Goal: Task Accomplishment & Management: Complete application form

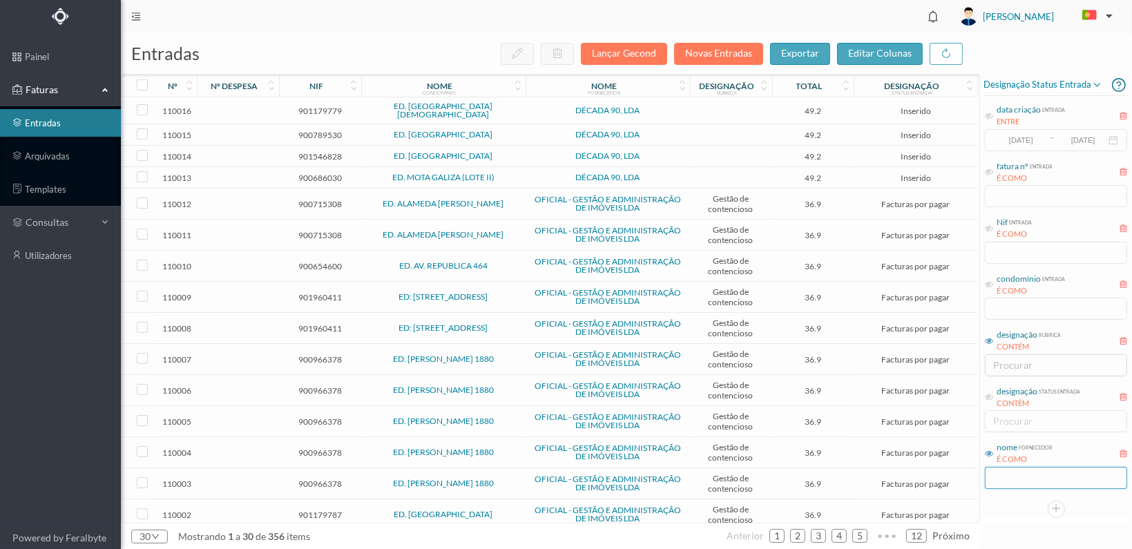
click at [1020, 483] on input "text" at bounding box center [1056, 478] width 142 height 22
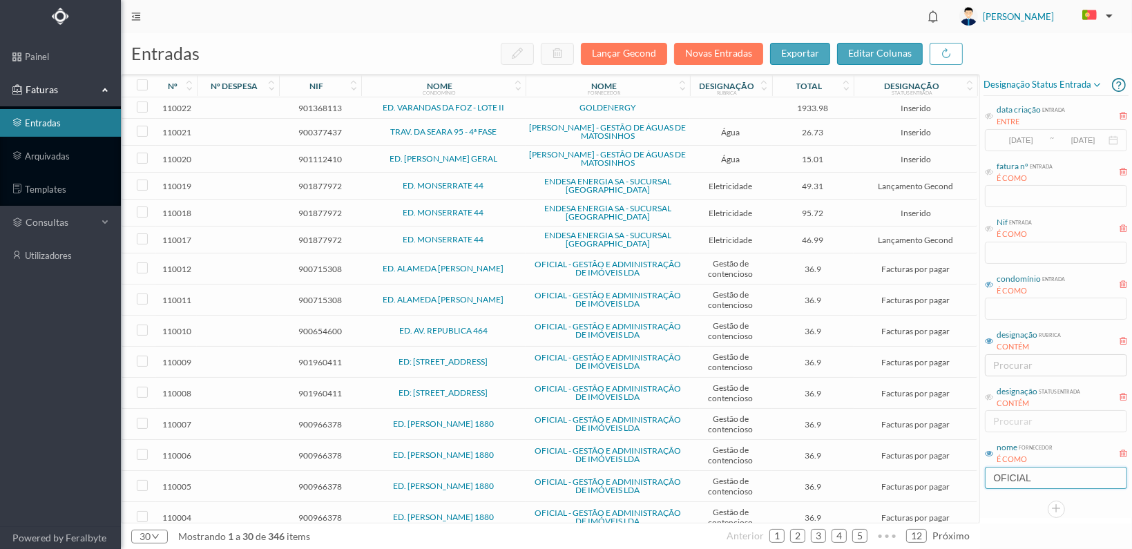
type input "OFICIAL"
click at [989, 282] on icon at bounding box center [989, 285] width 8 height 8
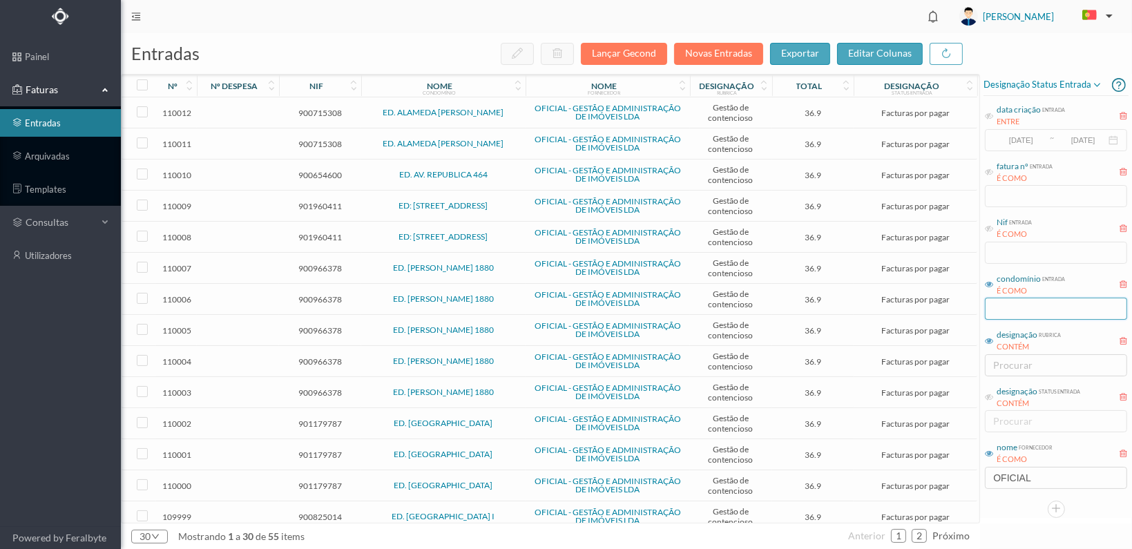
click at [1002, 302] on input "text" at bounding box center [1056, 309] width 142 height 22
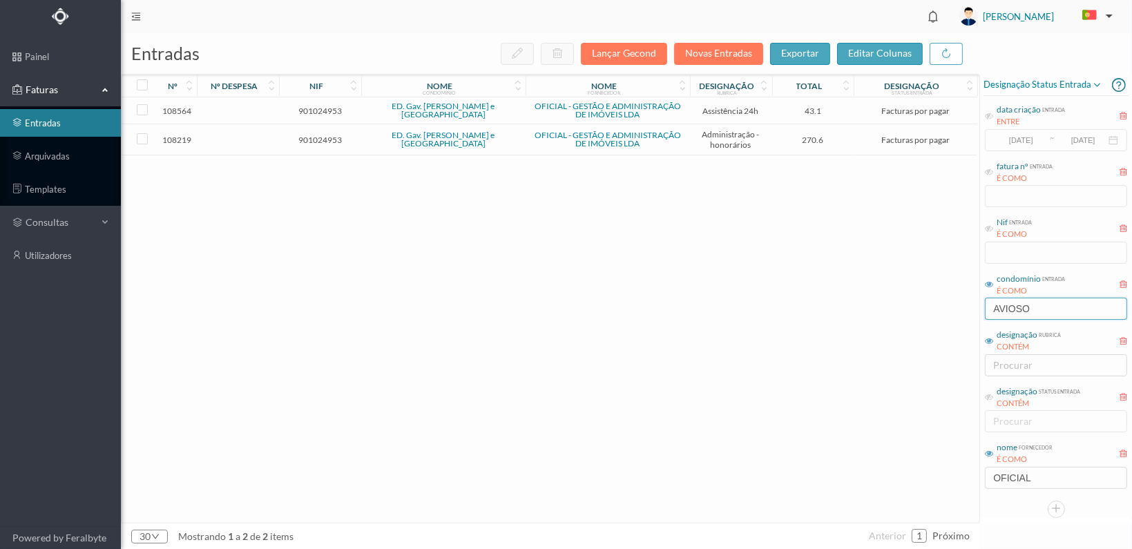
type input "AVIOSO"
click at [323, 137] on span "901024953" at bounding box center [320, 140] width 75 height 10
click at [322, 137] on span "901024953" at bounding box center [320, 140] width 75 height 10
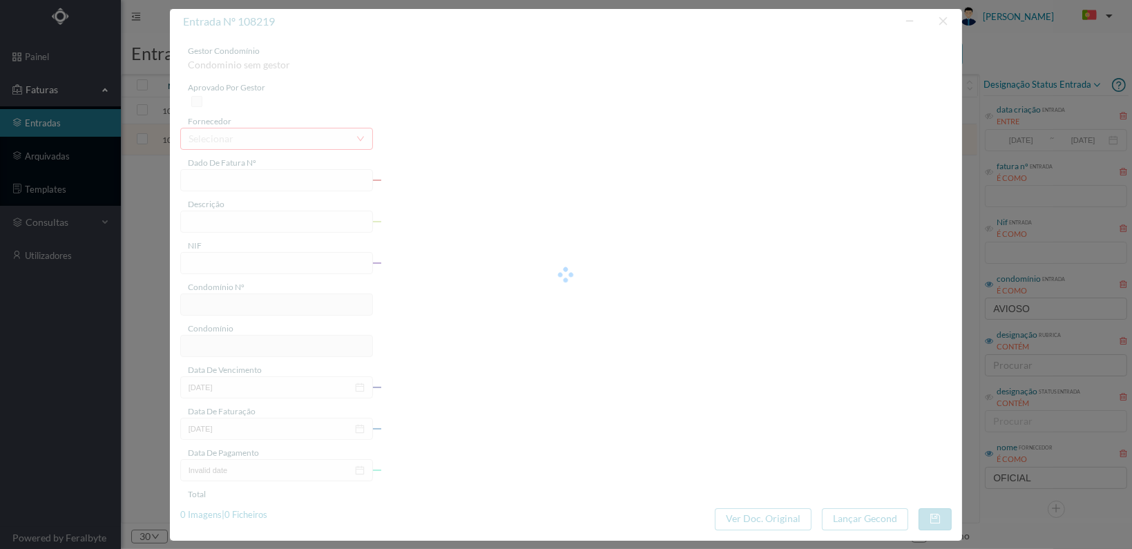
type input "FT 2025A1/3354"
type input "HONORARIOS Agosto de 2025"
type input "901024953"
type input "31-08-2025"
type input "[DATE]"
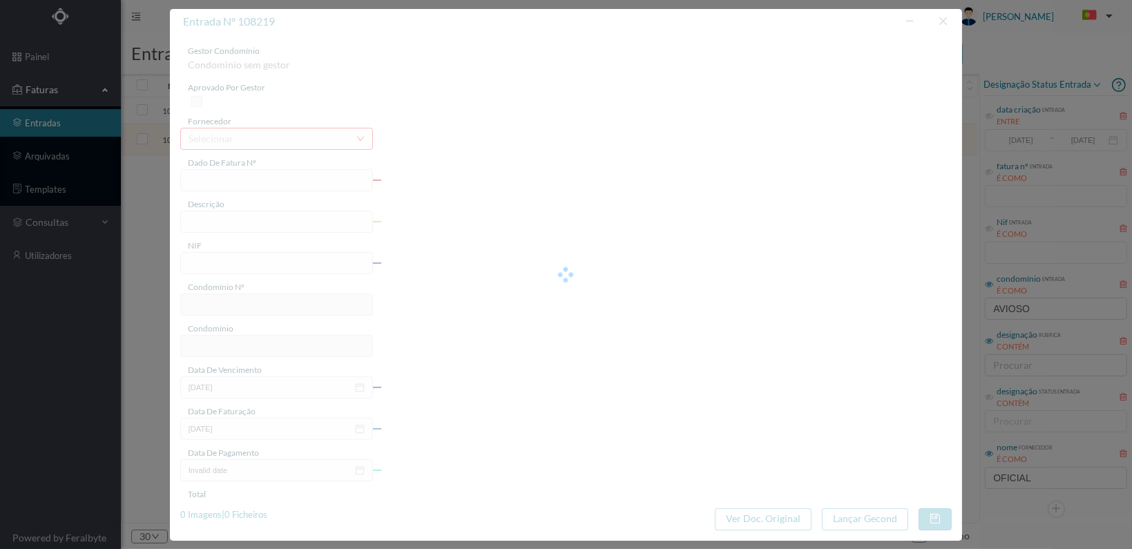
type input "[DATE]"
type input "270.60"
type input "736"
type input "ED. Gav. [PERSON_NAME] e [GEOGRAPHIC_DATA]"
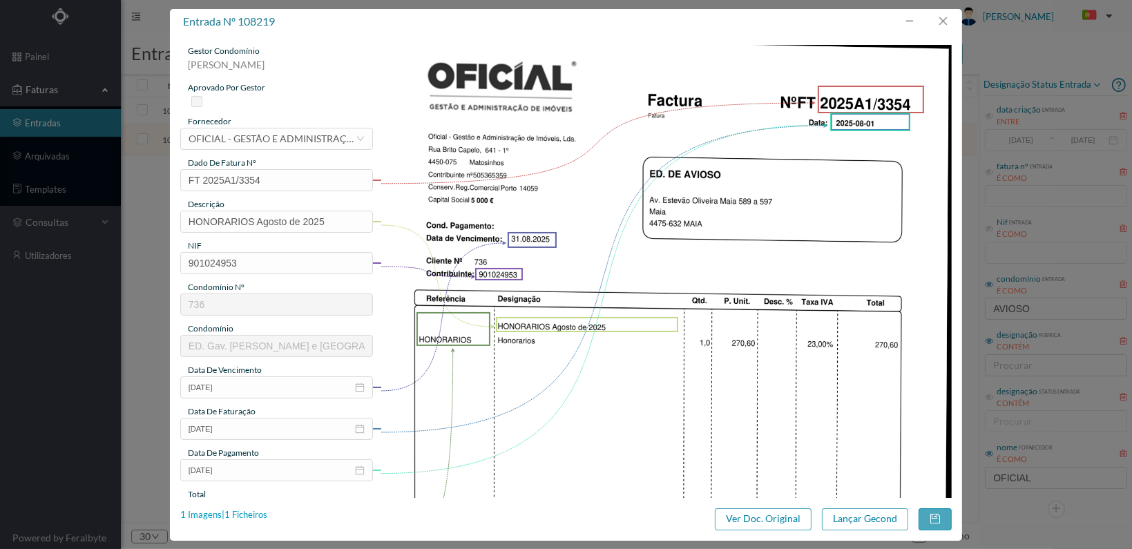
click at [246, 513] on div "1 Imagens | 1 Ficheiros" at bounding box center [223, 516] width 87 height 14
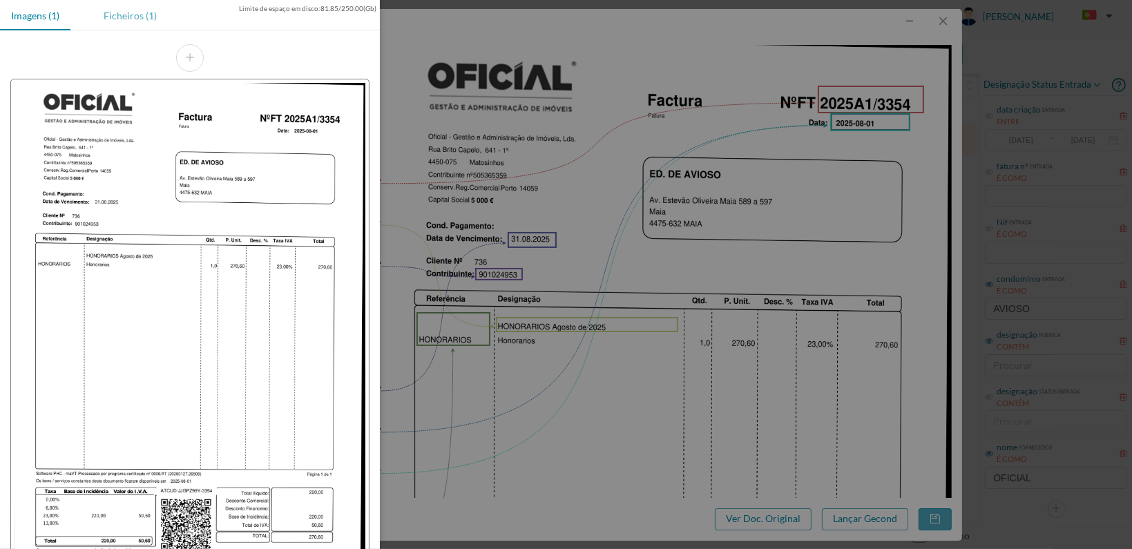
click at [132, 17] on div "Ficheiros (1)" at bounding box center [130, 15] width 75 height 31
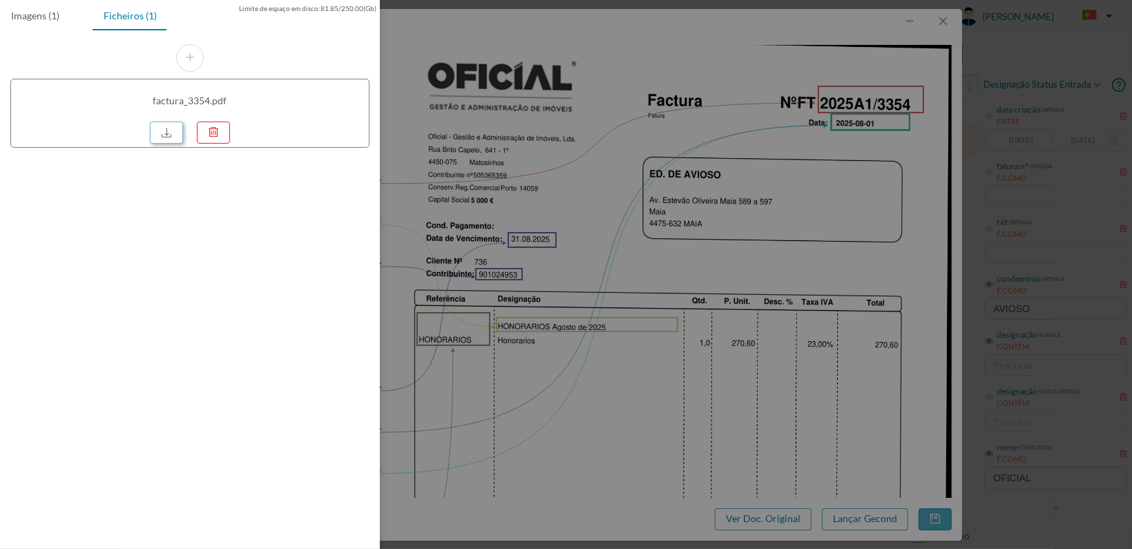
drag, startPoint x: 166, startPoint y: 132, endPoint x: 182, endPoint y: 177, distance: 47.9
click at [165, 132] on link at bounding box center [166, 133] width 33 height 22
drag, startPoint x: 730, startPoint y: 171, endPoint x: 909, endPoint y: 129, distance: 183.0
click at [737, 171] on div at bounding box center [566, 274] width 1132 height 549
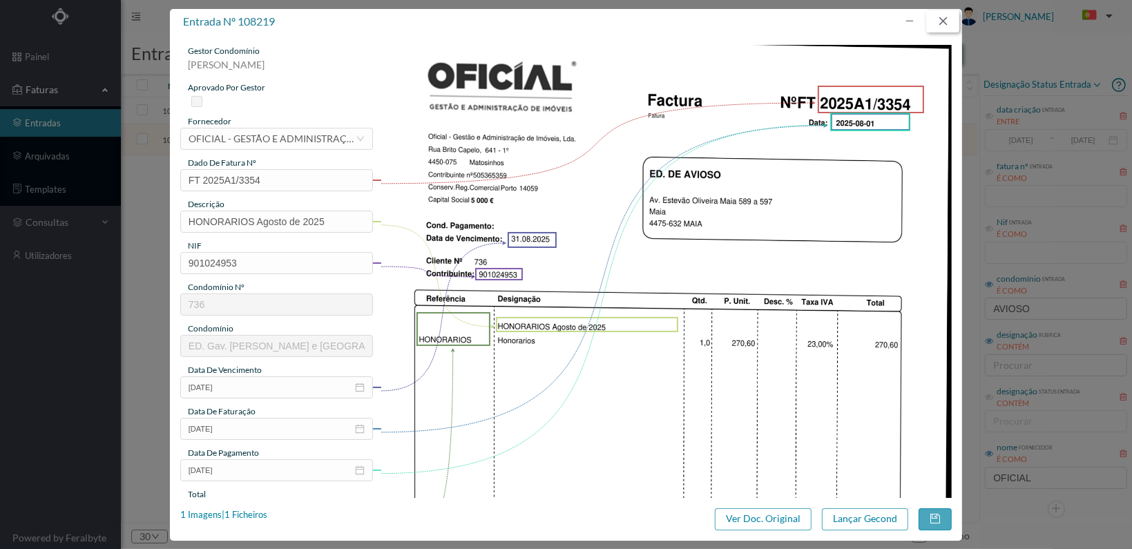
drag, startPoint x: 943, startPoint y: 17, endPoint x: 936, endPoint y: 59, distance: 42.0
click at [943, 17] on button "button" at bounding box center [943, 21] width 33 height 22
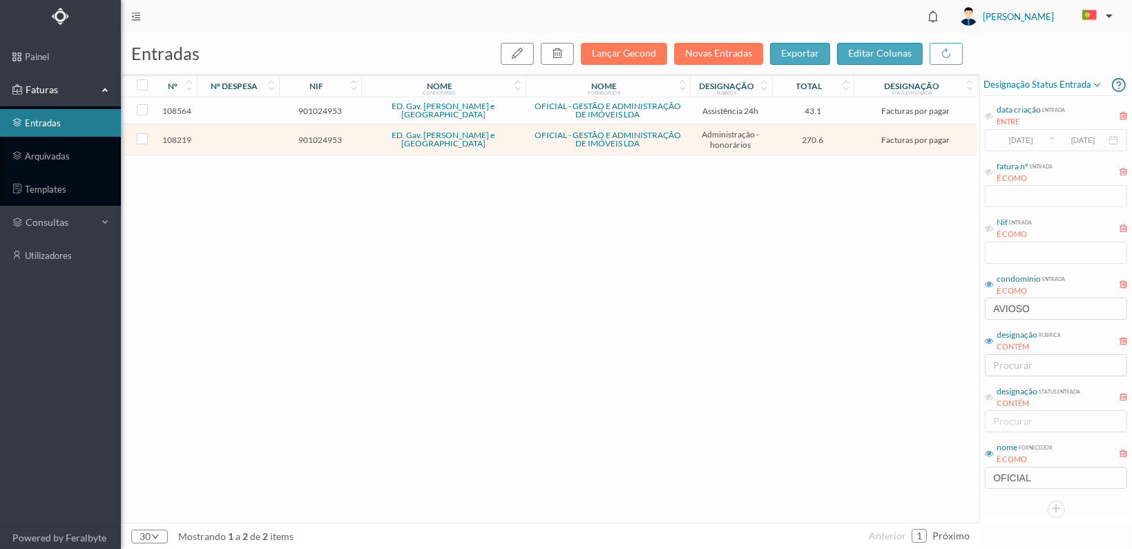
click at [322, 106] on span "901024953" at bounding box center [320, 111] width 75 height 10
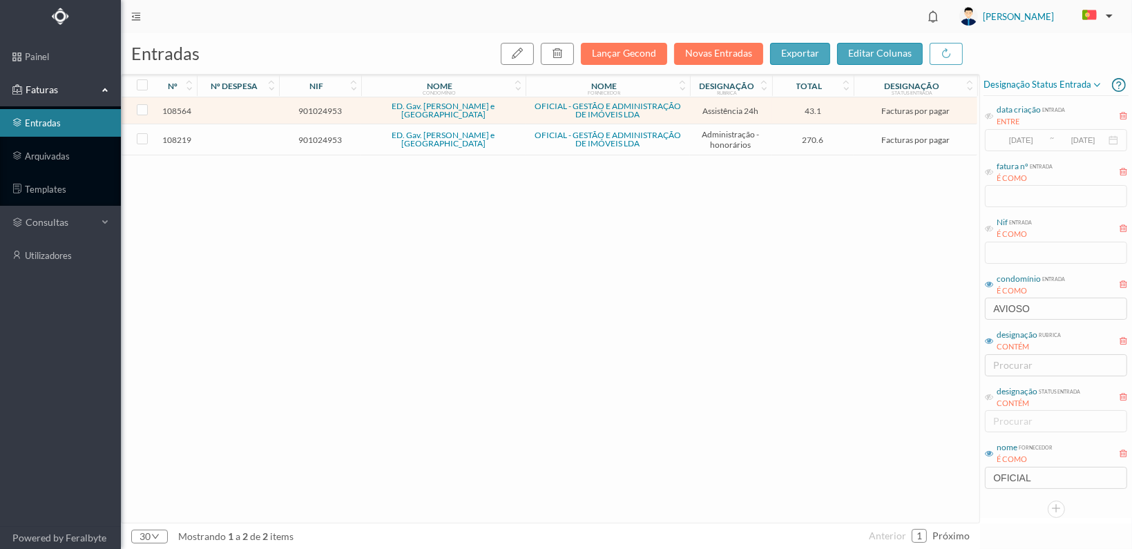
click at [319, 108] on span "901024953" at bounding box center [320, 111] width 75 height 10
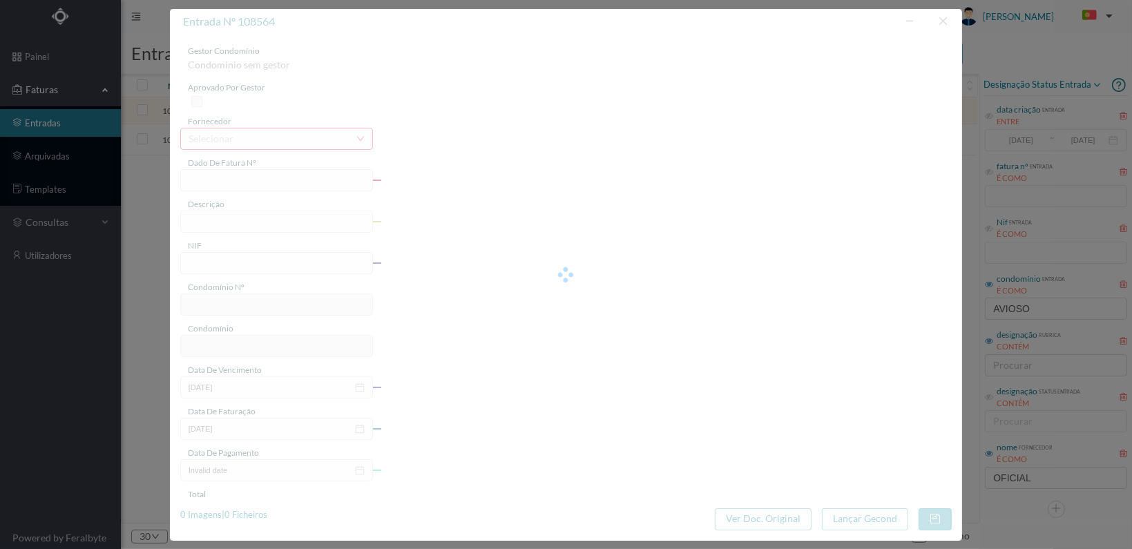
type input "FT 2025A1/3513"
type input "MANUTENÇÃO Agosto de 2025"
type input "901024953"
type input "01-09-2025"
type input "[DATE]"
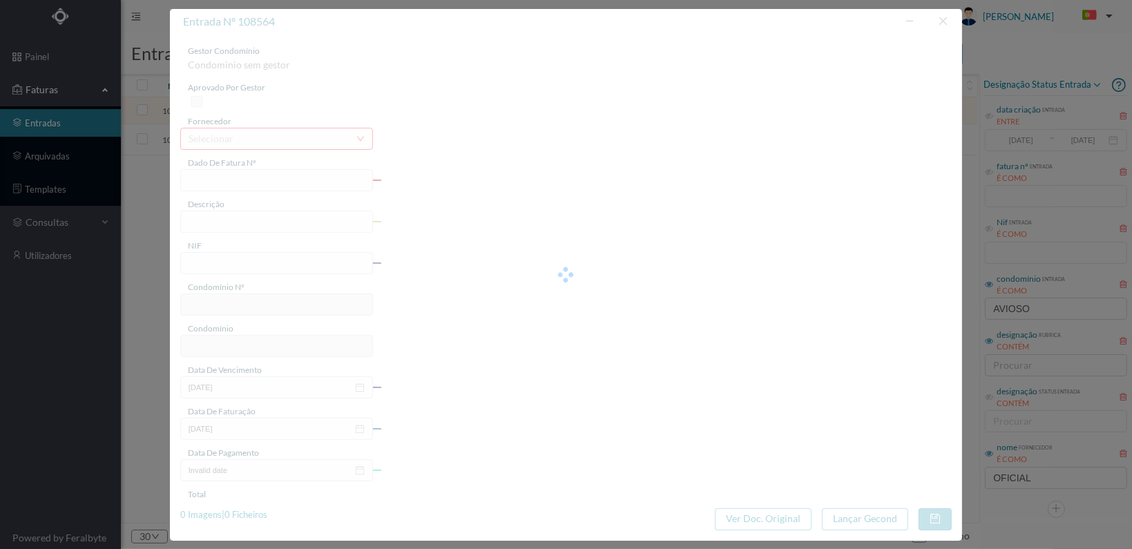
type input "[DATE]"
type input "43.10"
type input "736"
type input "ED. Gav. [PERSON_NAME] e [GEOGRAPHIC_DATA]"
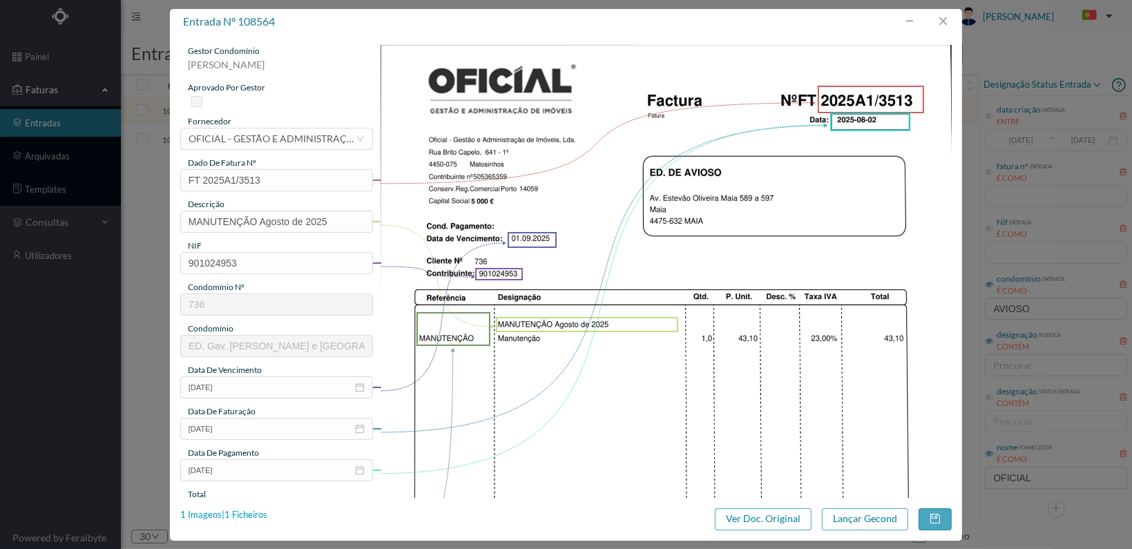
click at [246, 515] on div "1 Imagens | 1 Ficheiros" at bounding box center [223, 516] width 87 height 14
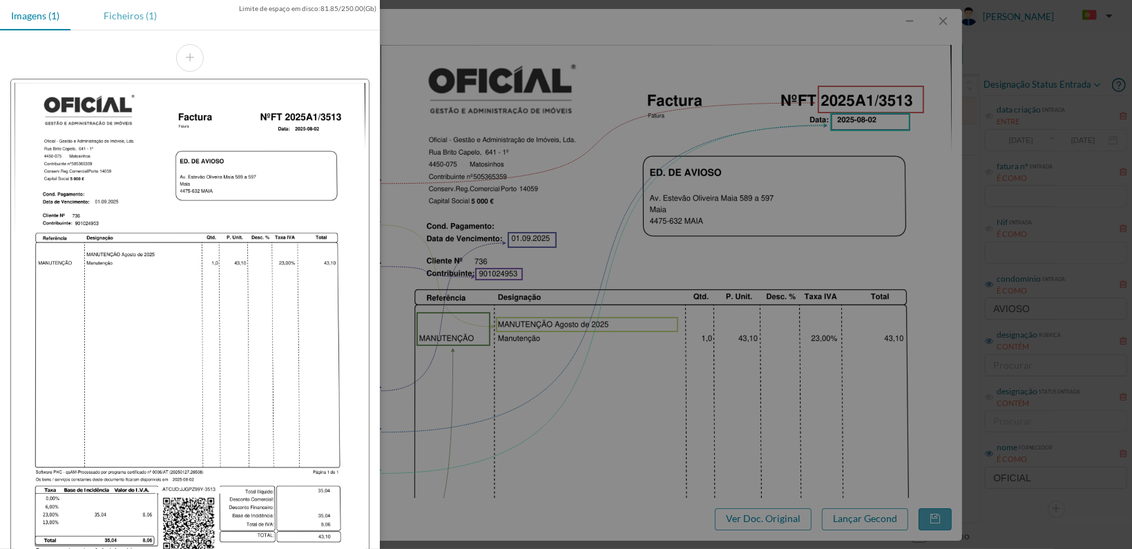
drag, startPoint x: 115, startPoint y: 15, endPoint x: 135, endPoint y: 27, distance: 23.6
click at [115, 15] on div "Ficheiros (1)" at bounding box center [130, 15] width 75 height 31
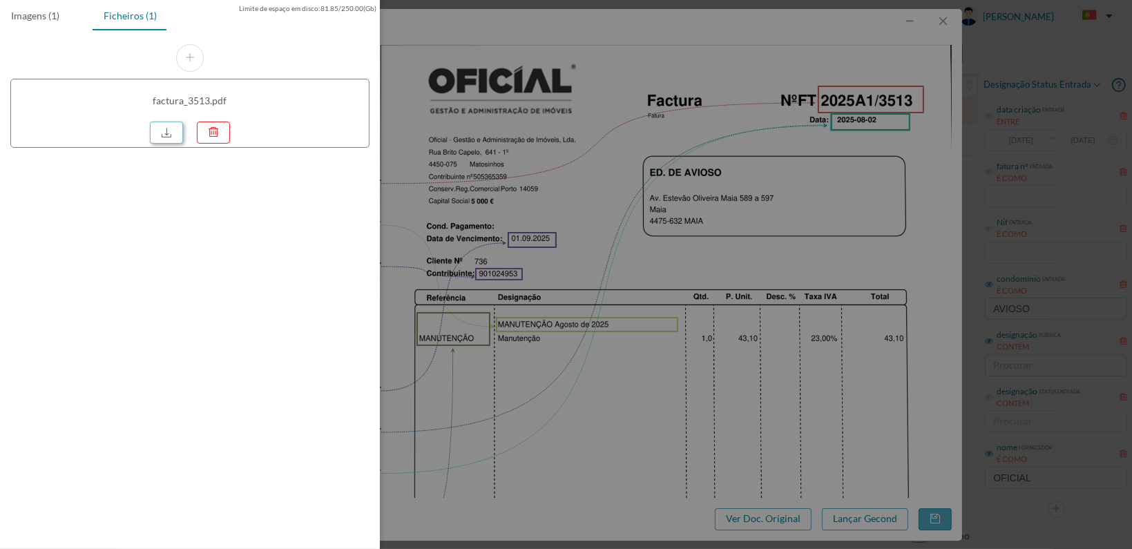
click at [160, 133] on link at bounding box center [166, 133] width 33 height 22
click at [698, 251] on div at bounding box center [566, 274] width 1132 height 549
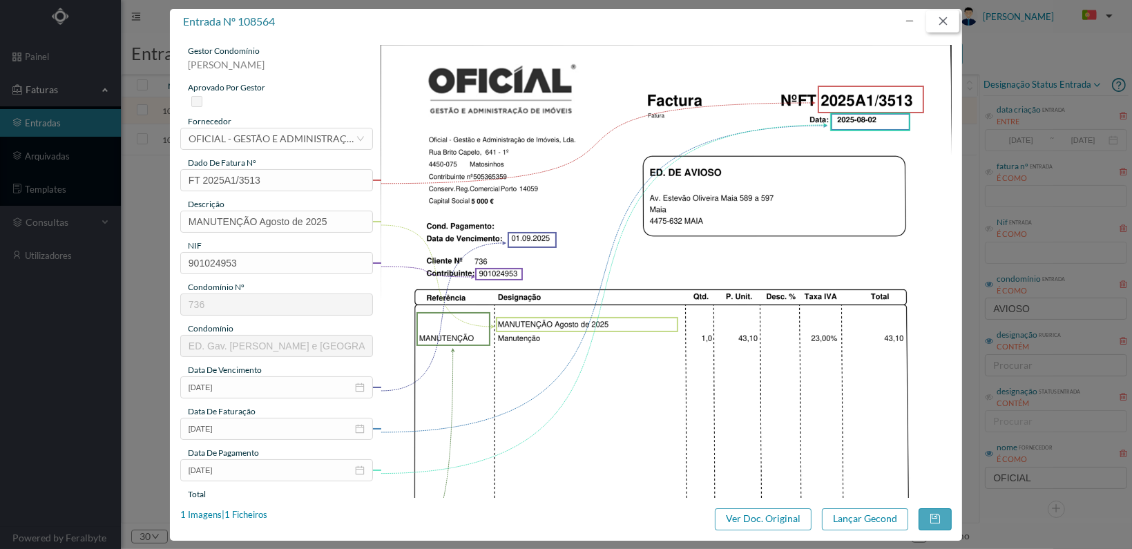
click at [942, 19] on button "button" at bounding box center [943, 21] width 33 height 22
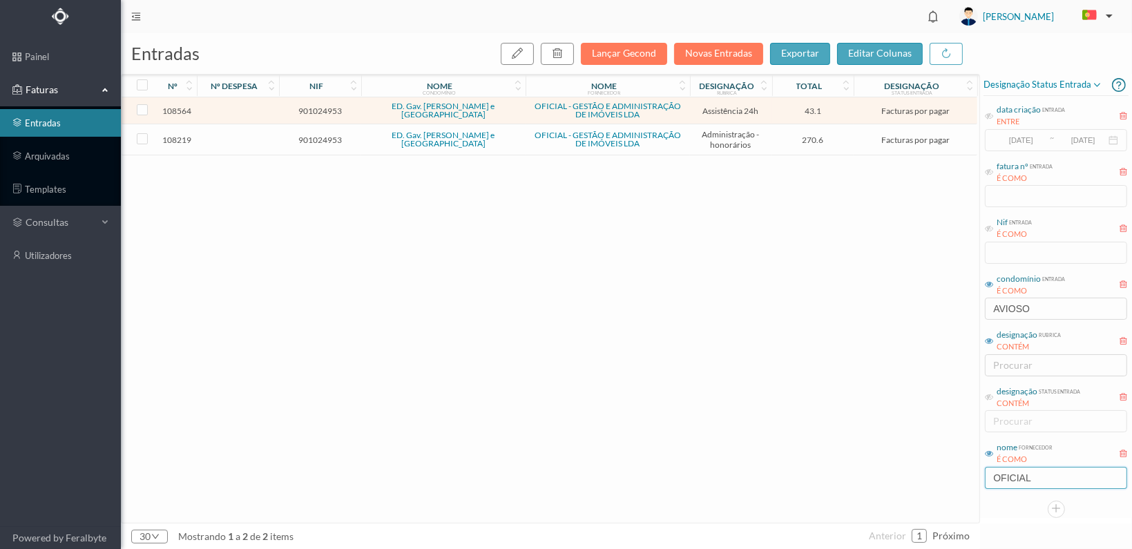
drag, startPoint x: 1041, startPoint y: 473, endPoint x: 933, endPoint y: 473, distance: 107.1
click at [933, 479] on div "entradas Lançar Gecond Novas Entradas exportar editar colunas nº nº despesa nif…" at bounding box center [627, 291] width 1012 height 516
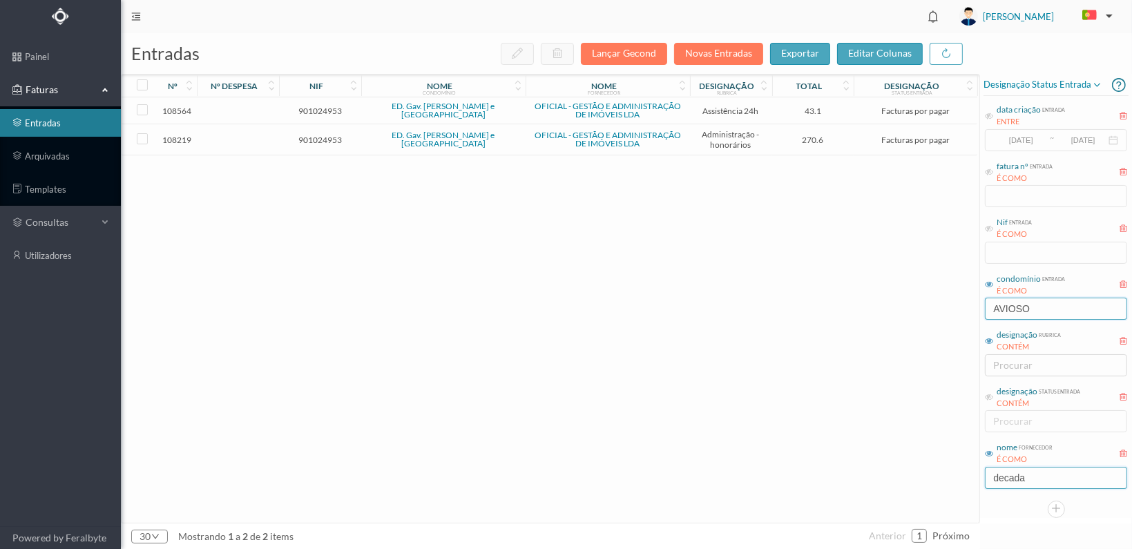
type input "decada"
drag, startPoint x: 1041, startPoint y: 303, endPoint x: 973, endPoint y: 303, distance: 68.4
click at [973, 303] on div "entradas Lançar Gecond Novas Entradas exportar editar colunas nº nº despesa nif…" at bounding box center [627, 291] width 1012 height 516
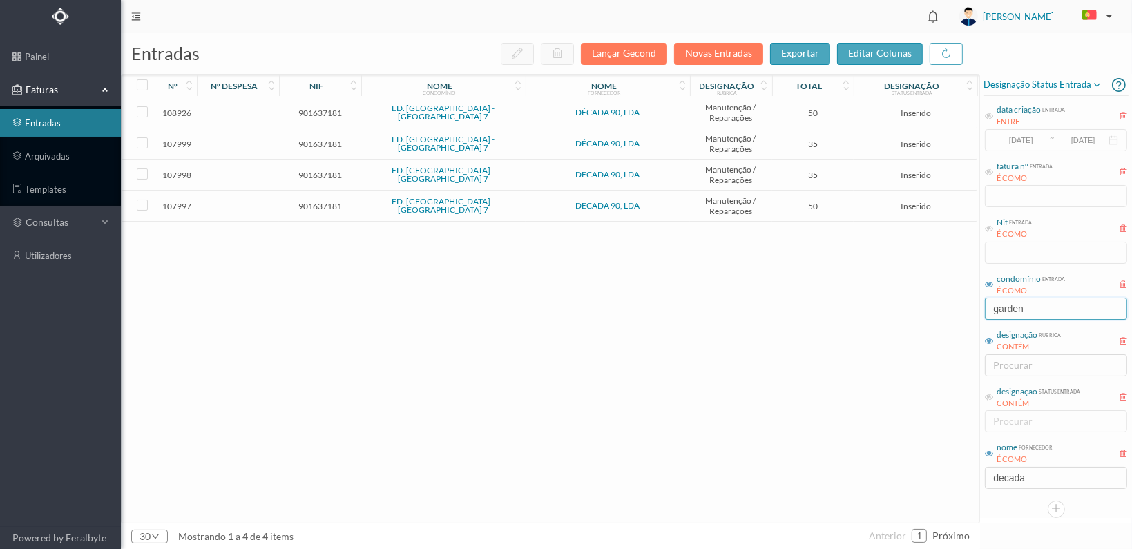
type input "garden"
click at [312, 205] on span "901637181" at bounding box center [320, 206] width 75 height 10
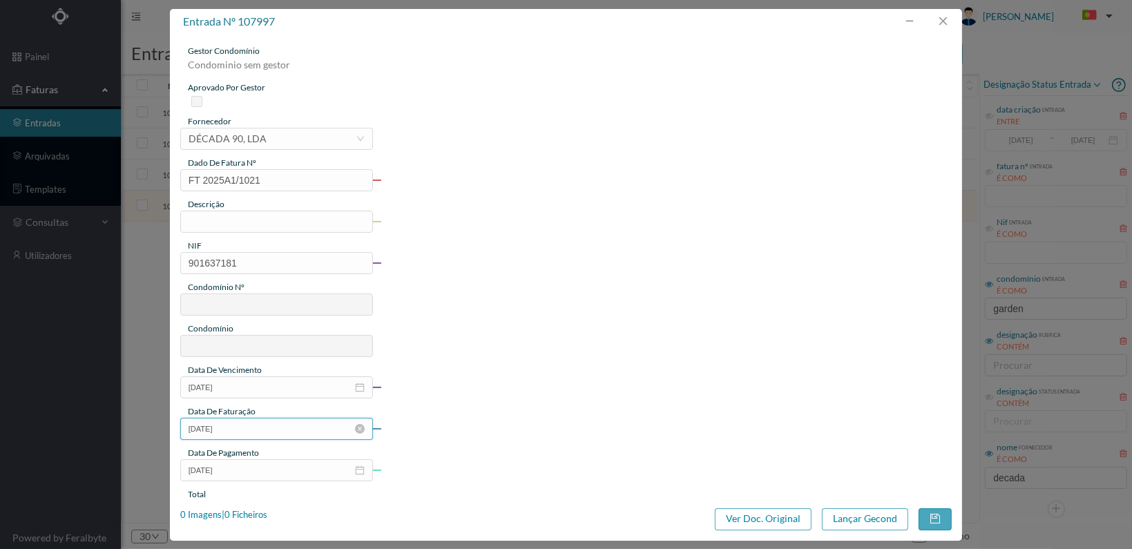
type input "FT 2025A1/1021"
type input "901637181"
type input "2025-07-31"
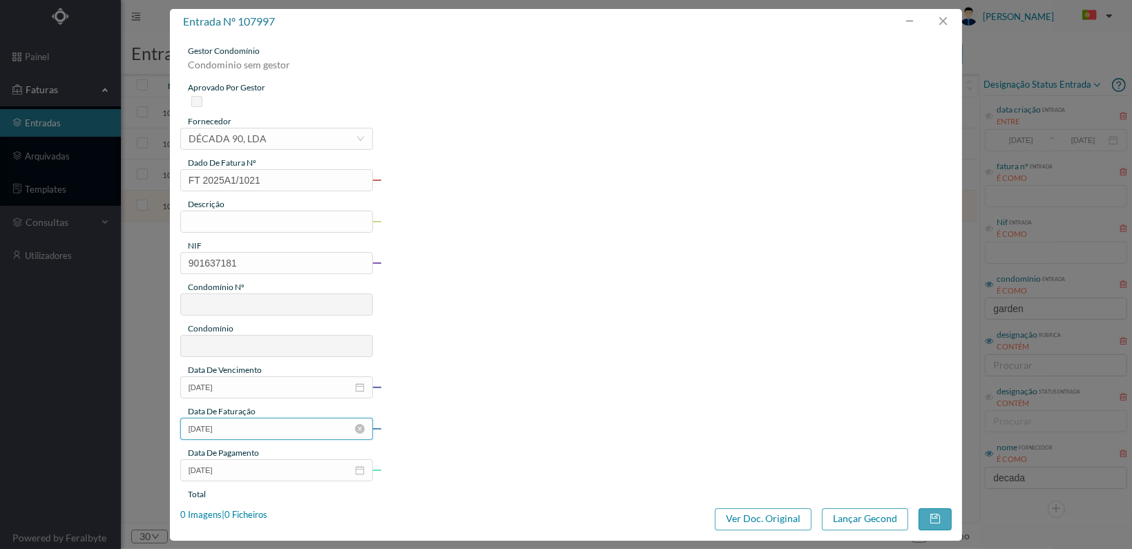
type input "50.00"
type input "728"
type input "ED. [GEOGRAPHIC_DATA] - [GEOGRAPHIC_DATA] 7"
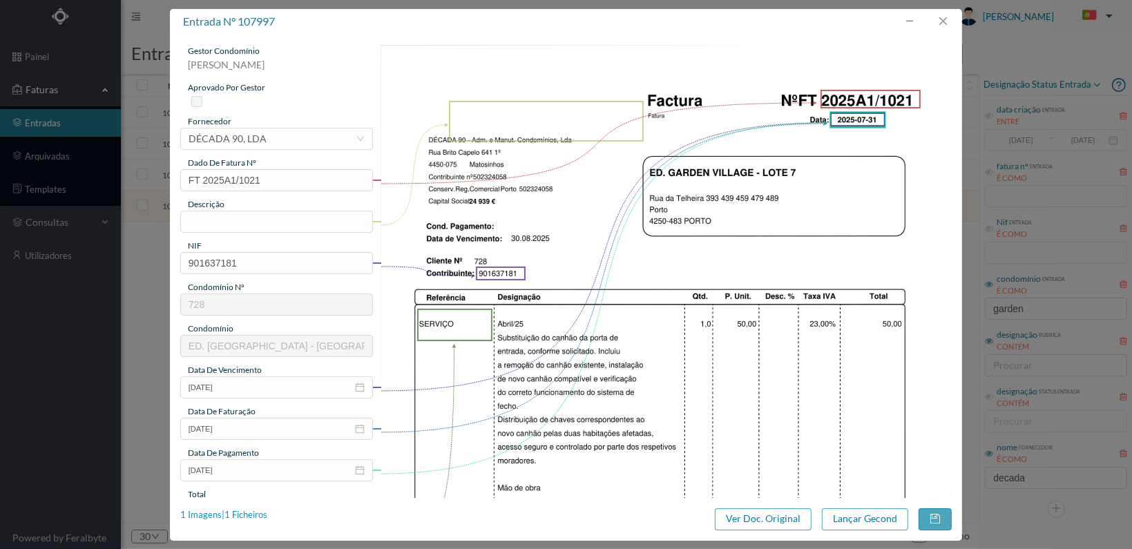
click at [249, 512] on div "1 Imagens | 1 Ficheiros" at bounding box center [223, 516] width 87 height 14
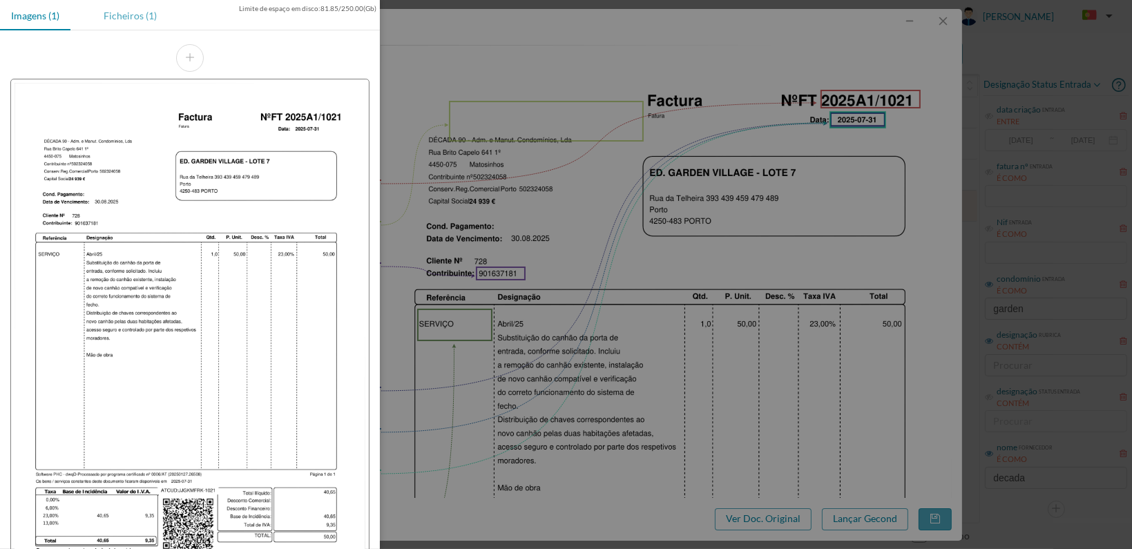
click at [130, 16] on div "Ficheiros (1)" at bounding box center [130, 15] width 75 height 31
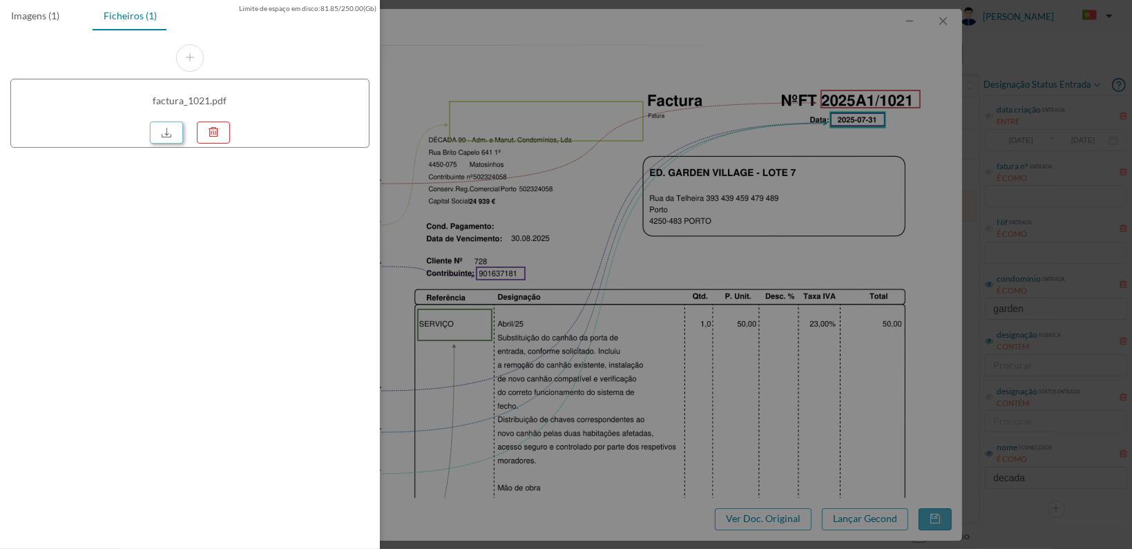
click at [161, 136] on link at bounding box center [166, 133] width 33 height 22
click at [637, 264] on div at bounding box center [566, 274] width 1132 height 549
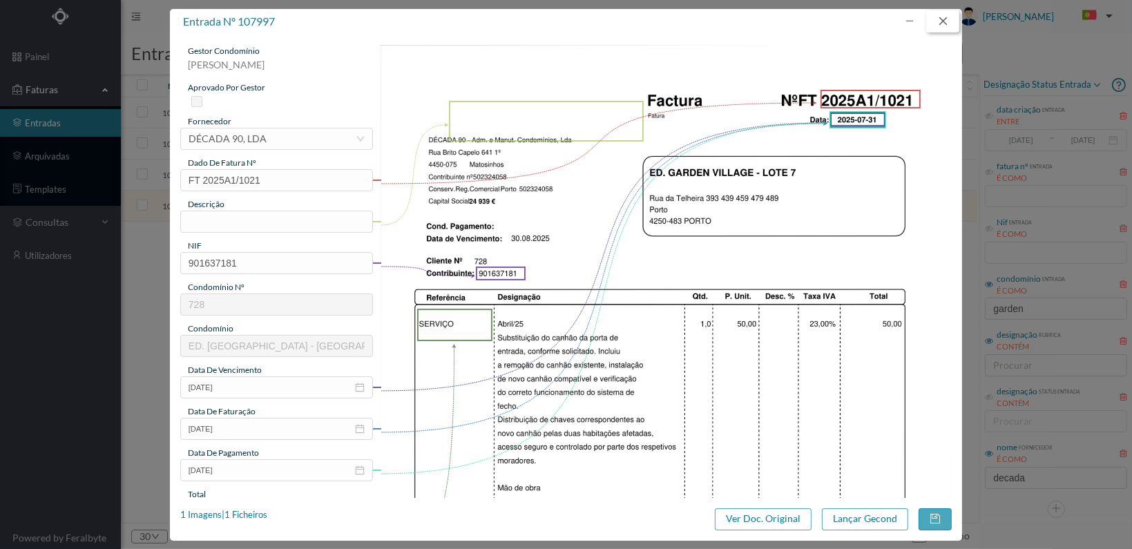
click at [948, 20] on button "button" at bounding box center [943, 21] width 33 height 22
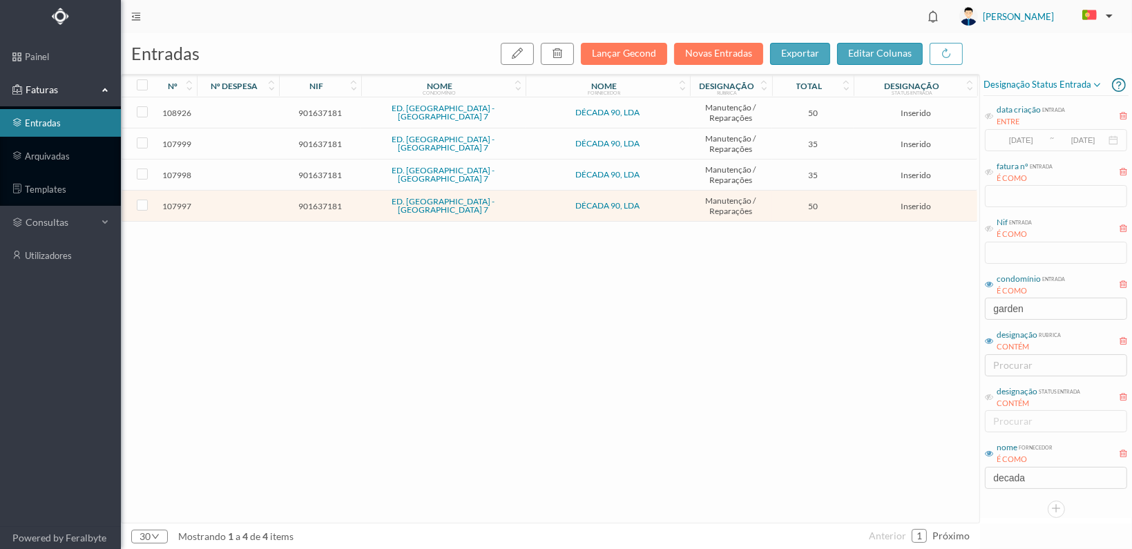
click at [313, 175] on span "901637181" at bounding box center [320, 175] width 75 height 10
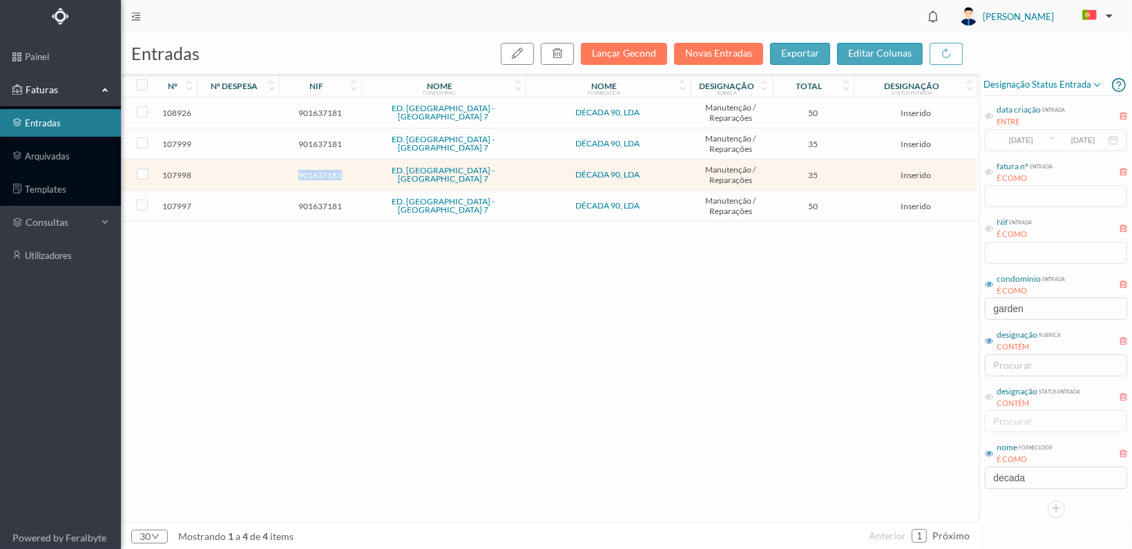
click at [313, 175] on span "901637181" at bounding box center [320, 175] width 75 height 10
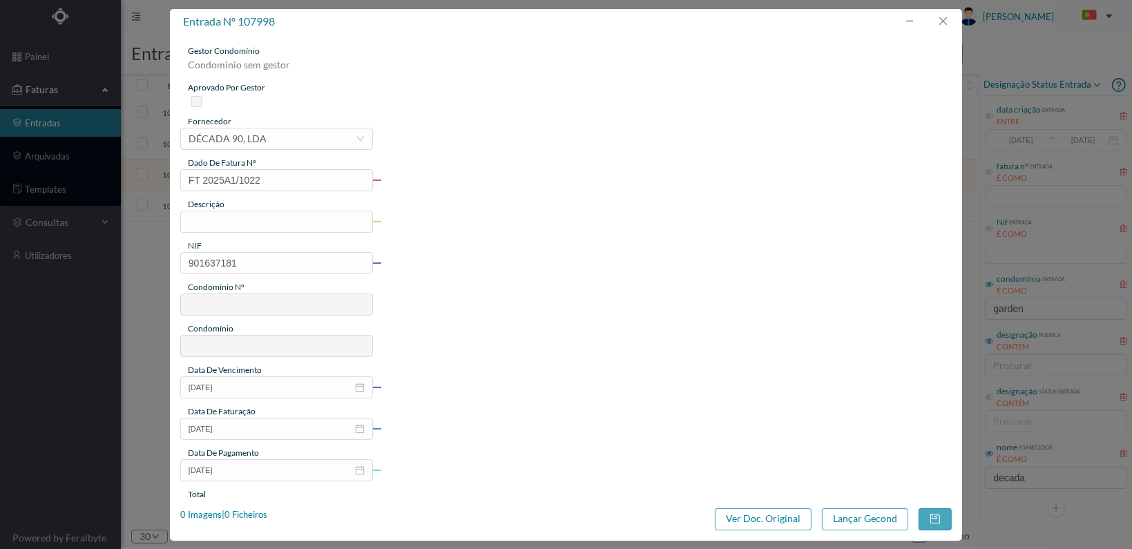
type input "FT 2025A1/1022"
type input "901637181"
type input "2025-07-31"
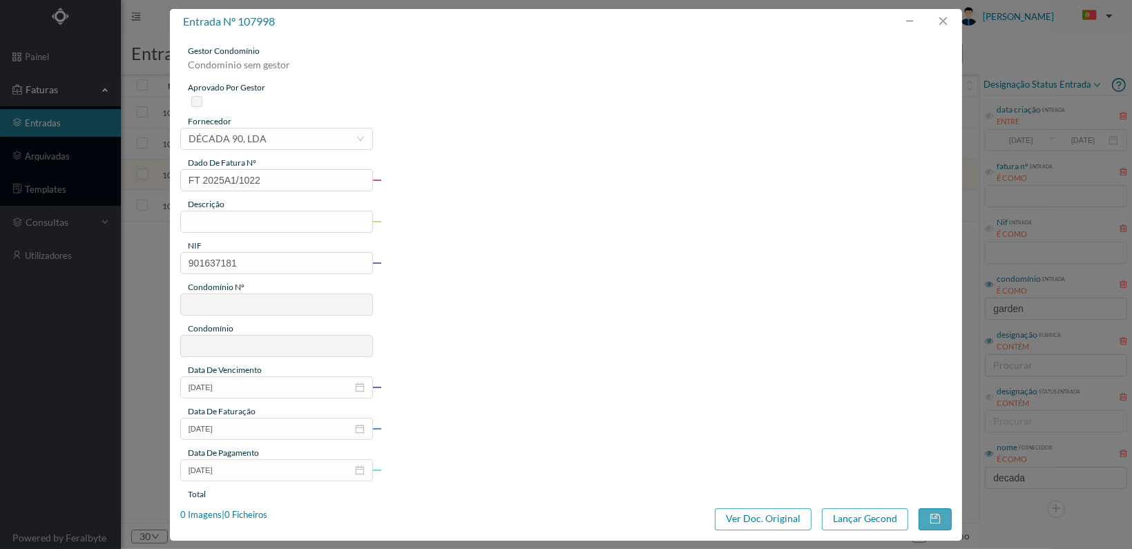
type input "35.00"
type input "728"
type input "ED. [GEOGRAPHIC_DATA] - [GEOGRAPHIC_DATA] 7"
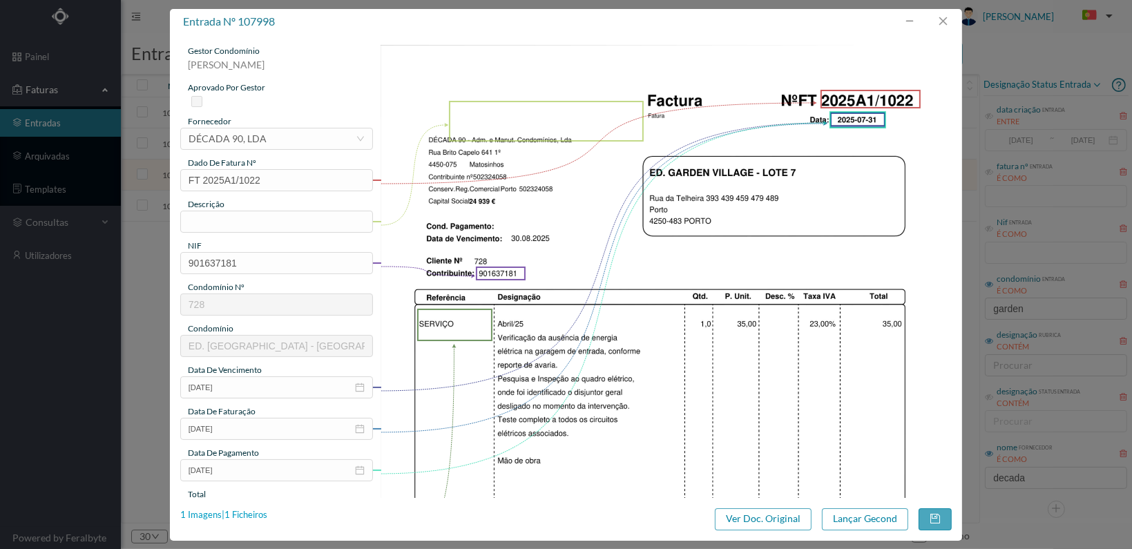
click at [245, 514] on div "1 Imagens | 1 Ficheiros" at bounding box center [223, 516] width 87 height 14
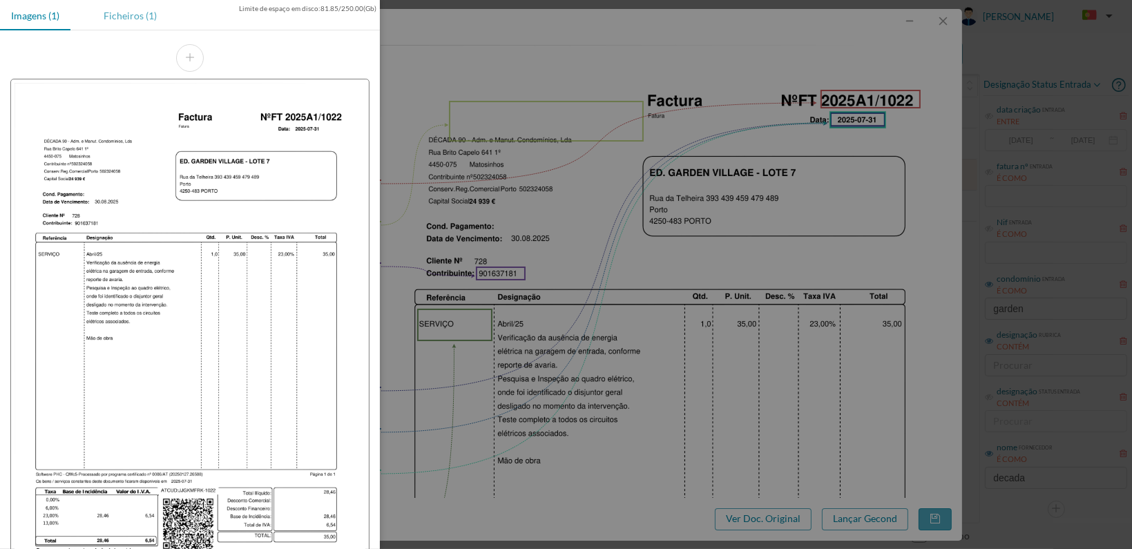
click at [124, 15] on div "Ficheiros (1)" at bounding box center [130, 15] width 75 height 31
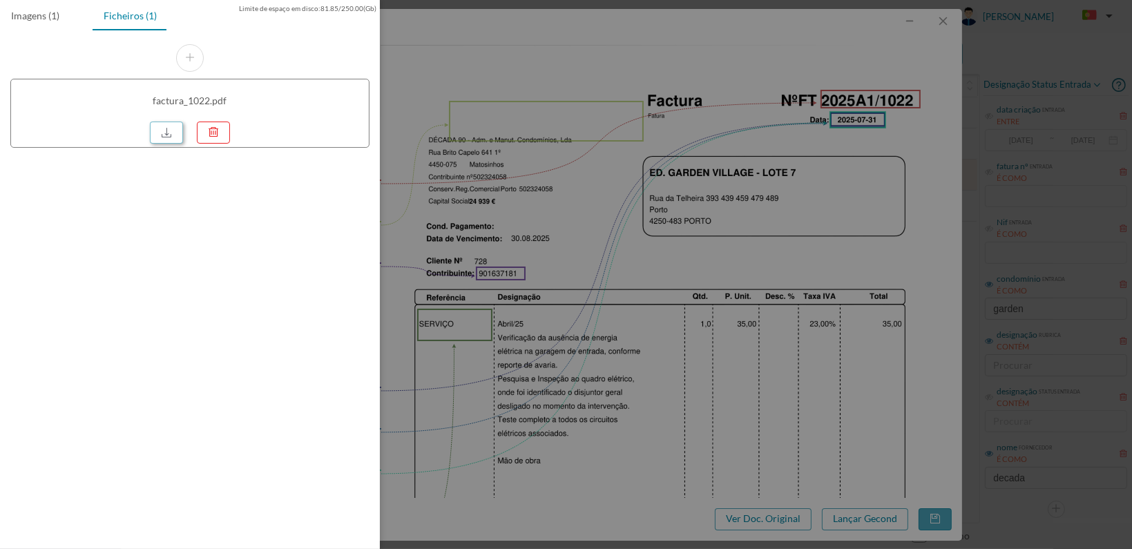
click at [162, 128] on link at bounding box center [166, 133] width 33 height 22
click at [701, 305] on div at bounding box center [566, 274] width 1132 height 549
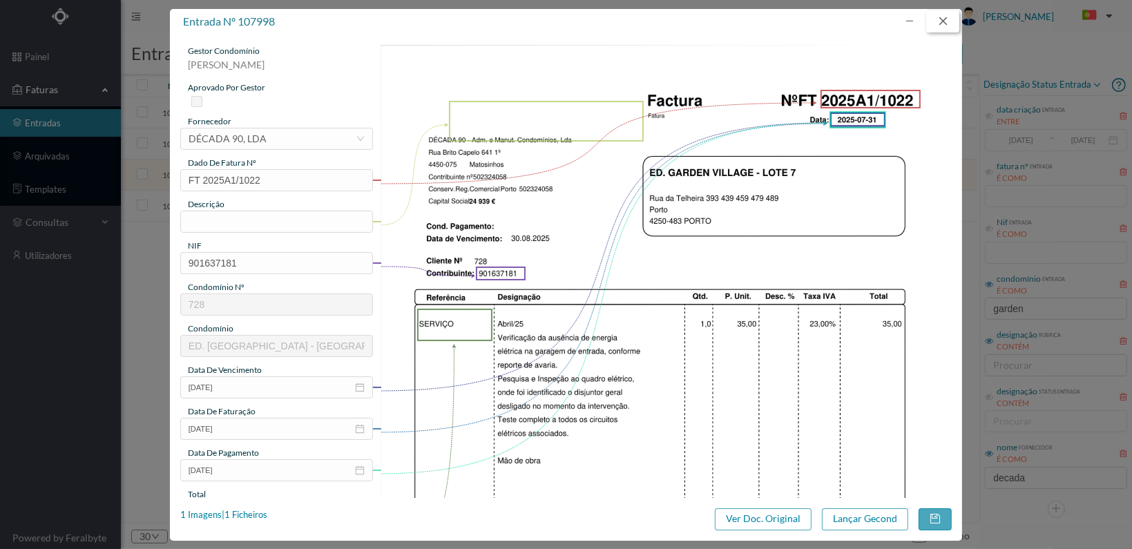
click at [945, 20] on button "button" at bounding box center [943, 21] width 33 height 22
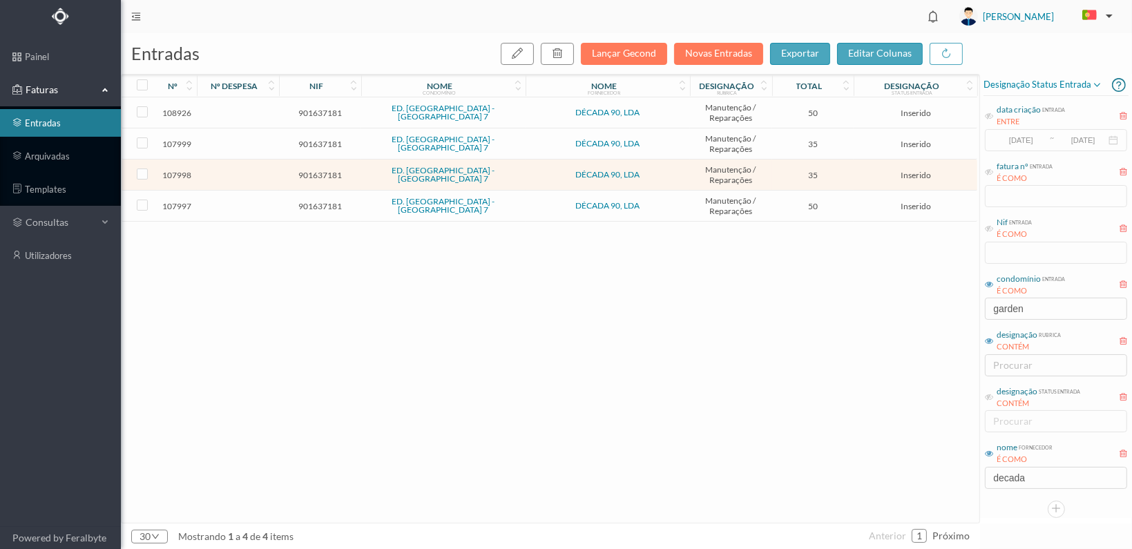
click at [326, 142] on span "901637181" at bounding box center [320, 144] width 75 height 10
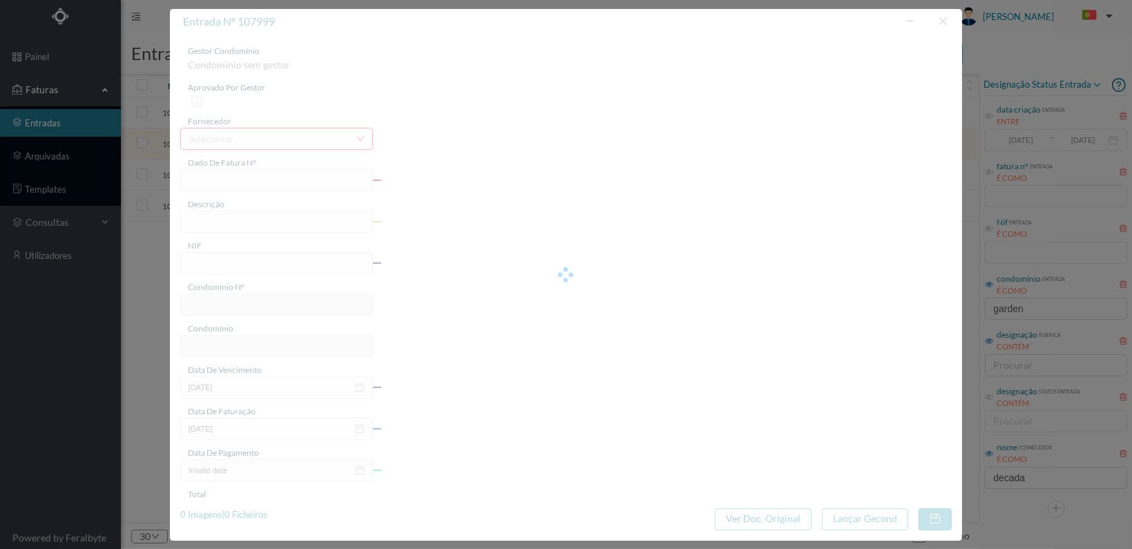
type input "FT 2025A1/1023"
type input "901637181"
type input "2025-07-31"
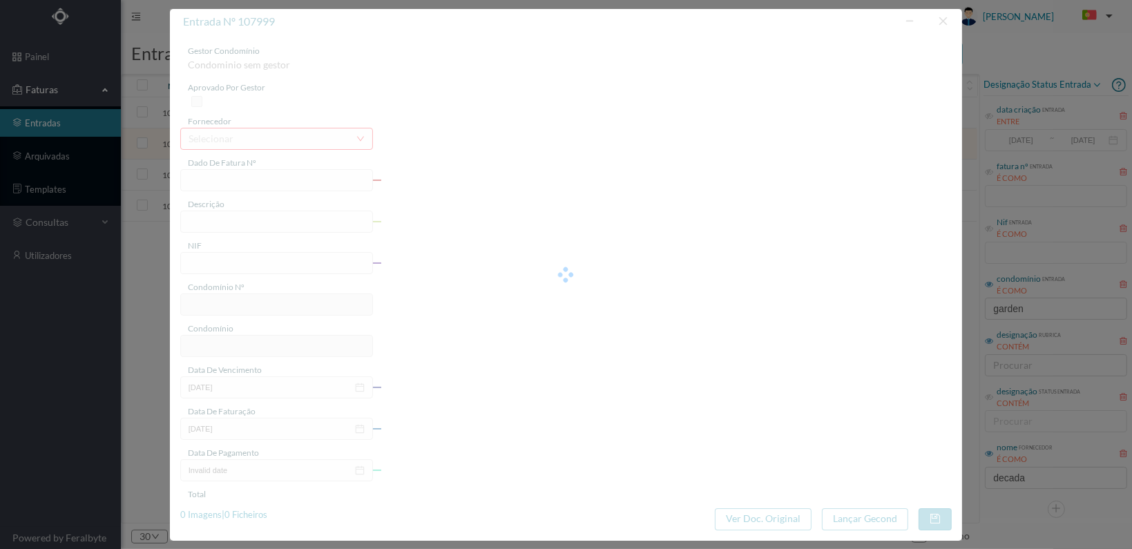
type input "35.00"
type input "728"
type input "ED. [GEOGRAPHIC_DATA] - [GEOGRAPHIC_DATA] 7"
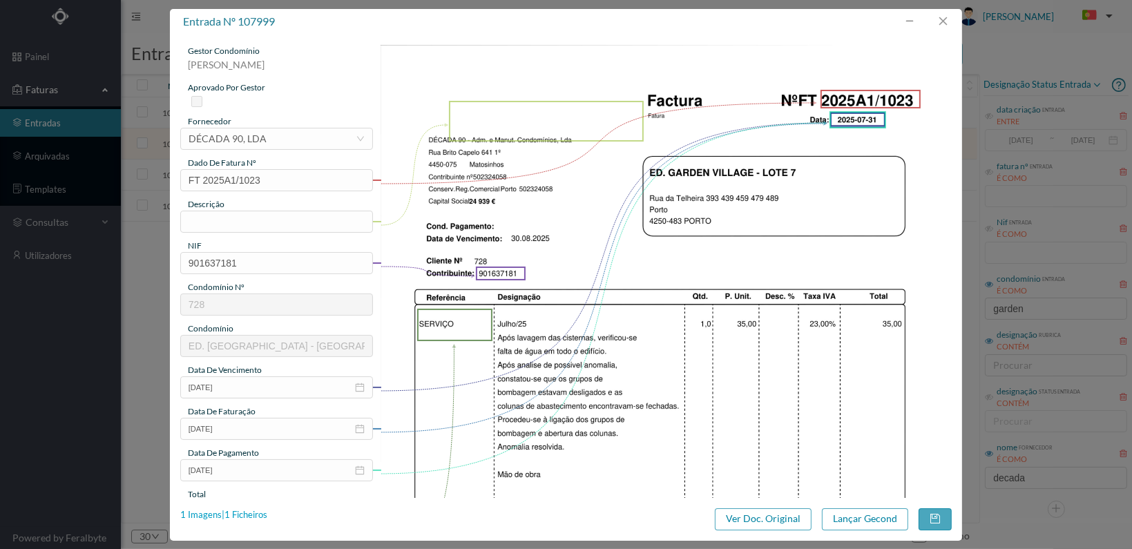
click at [234, 515] on div "1 Imagens | 1 Ficheiros" at bounding box center [223, 516] width 87 height 14
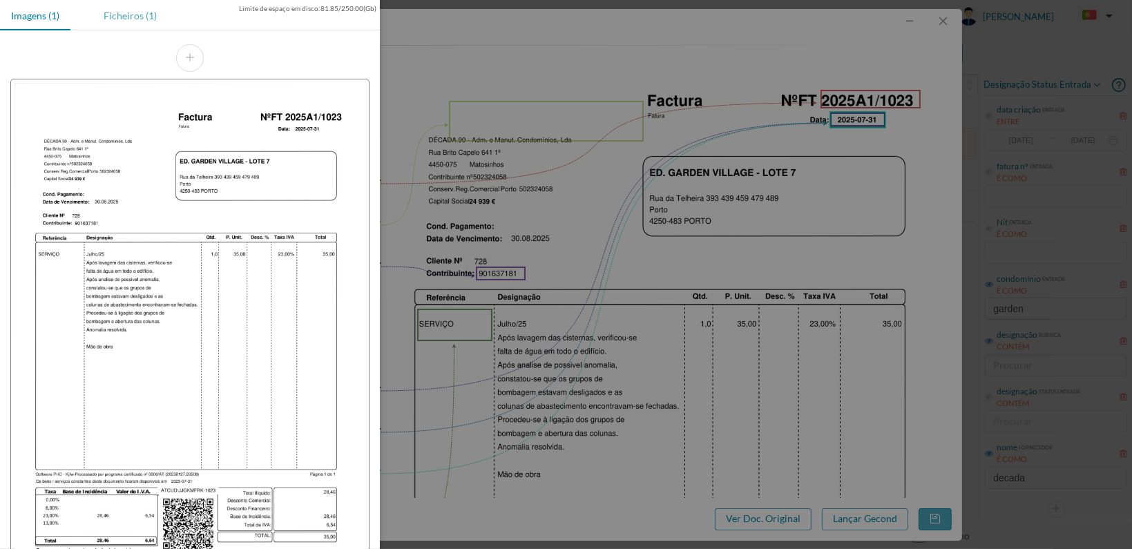
click at [133, 17] on div "Ficheiros (1)" at bounding box center [130, 15] width 75 height 31
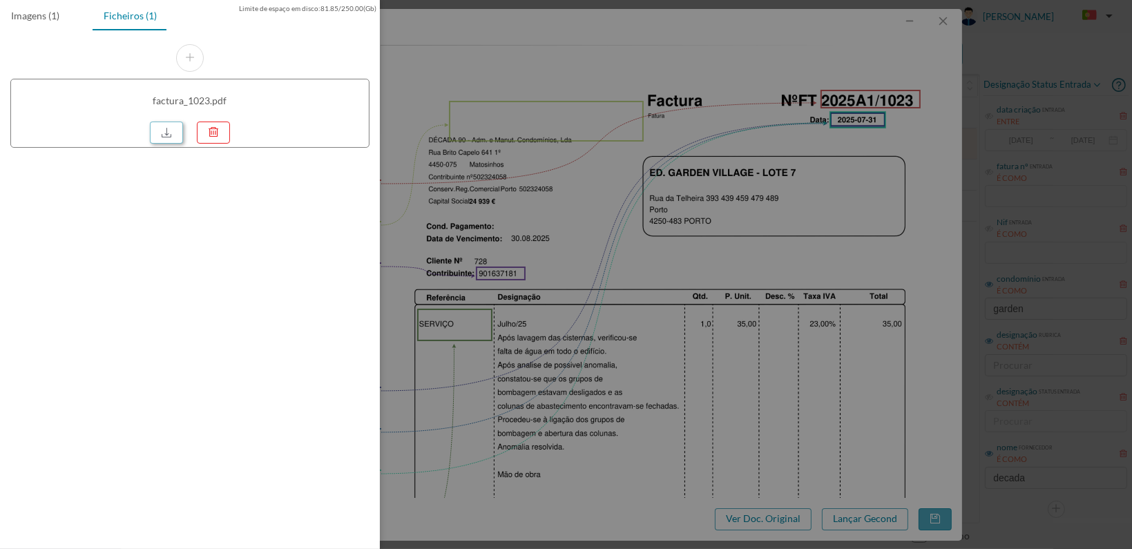
click at [162, 127] on link at bounding box center [166, 133] width 33 height 22
click at [555, 225] on div at bounding box center [566, 274] width 1132 height 549
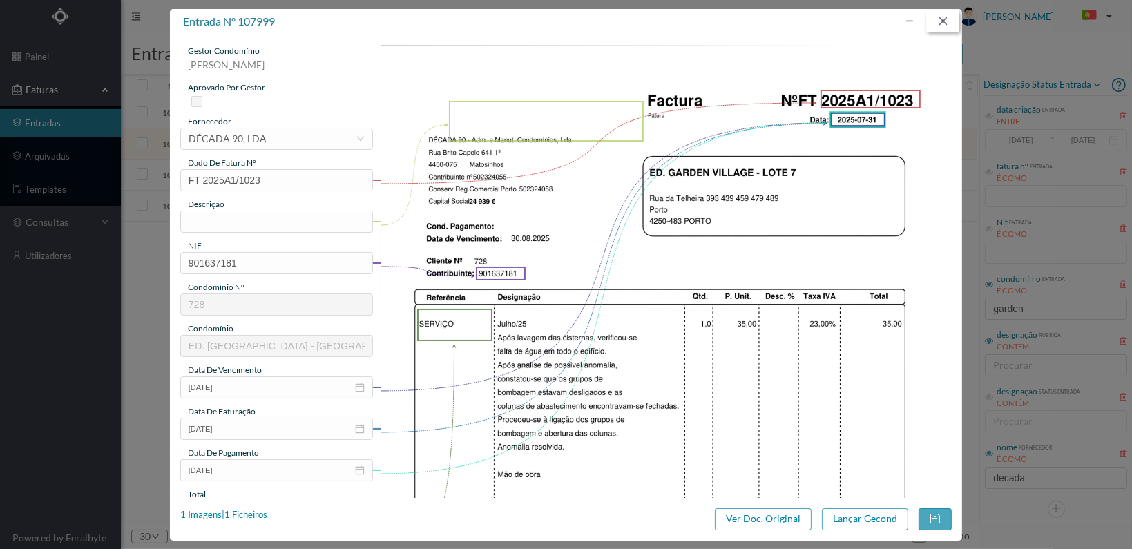
click at [945, 21] on button "button" at bounding box center [943, 21] width 33 height 22
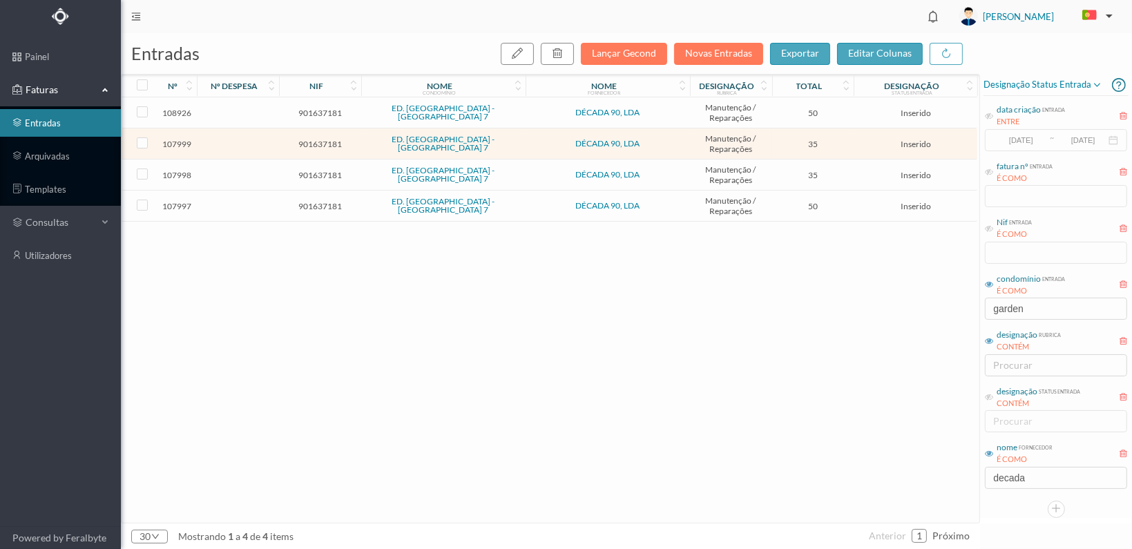
click at [306, 112] on span "901637181" at bounding box center [320, 113] width 75 height 10
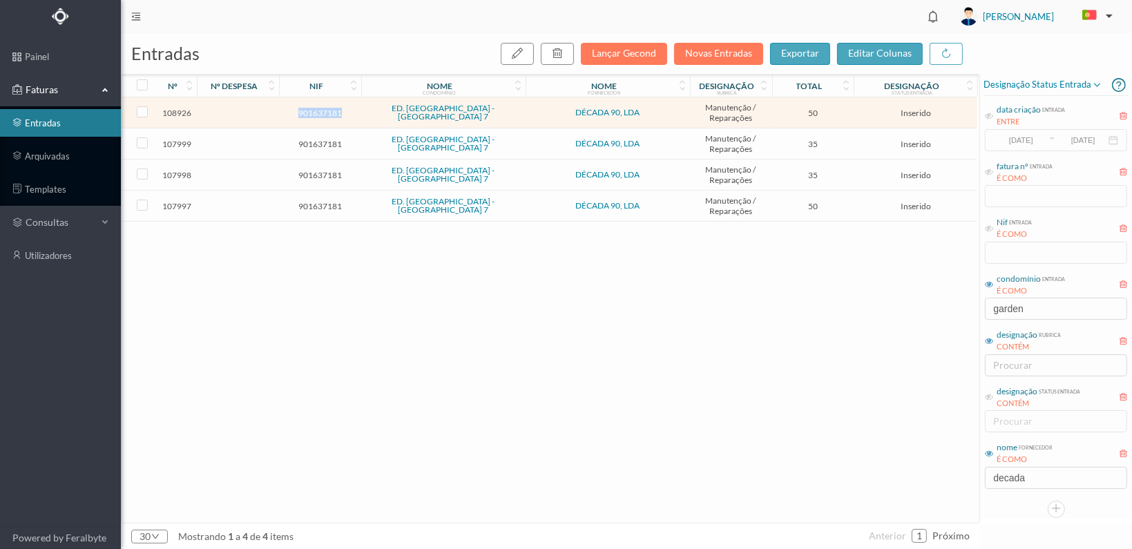
click at [306, 111] on span "901637181" at bounding box center [320, 113] width 75 height 10
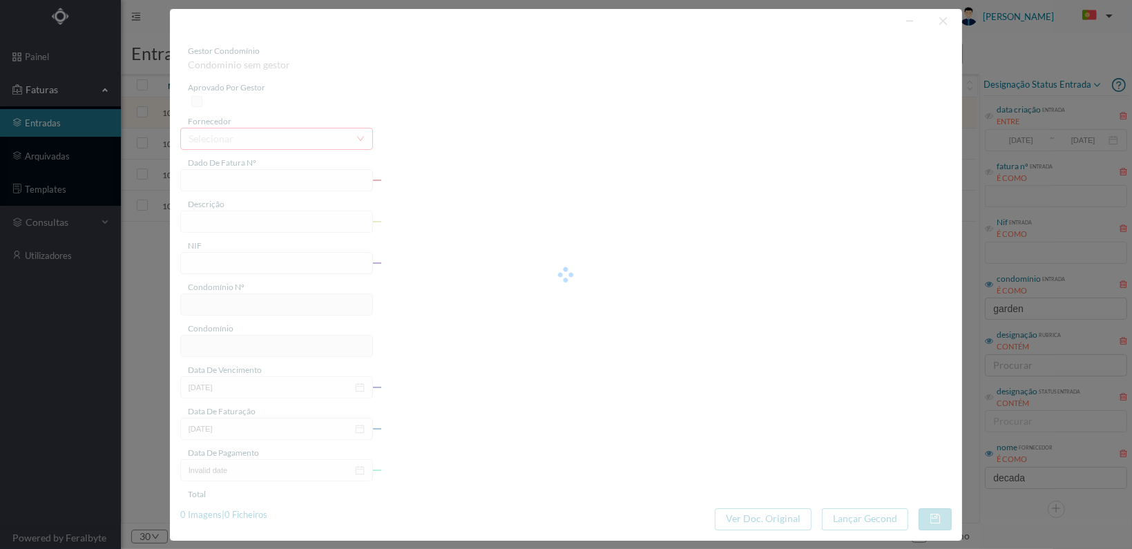
type input "FT 2025A1/1092"
type input "901637181"
type input "2025-08-05"
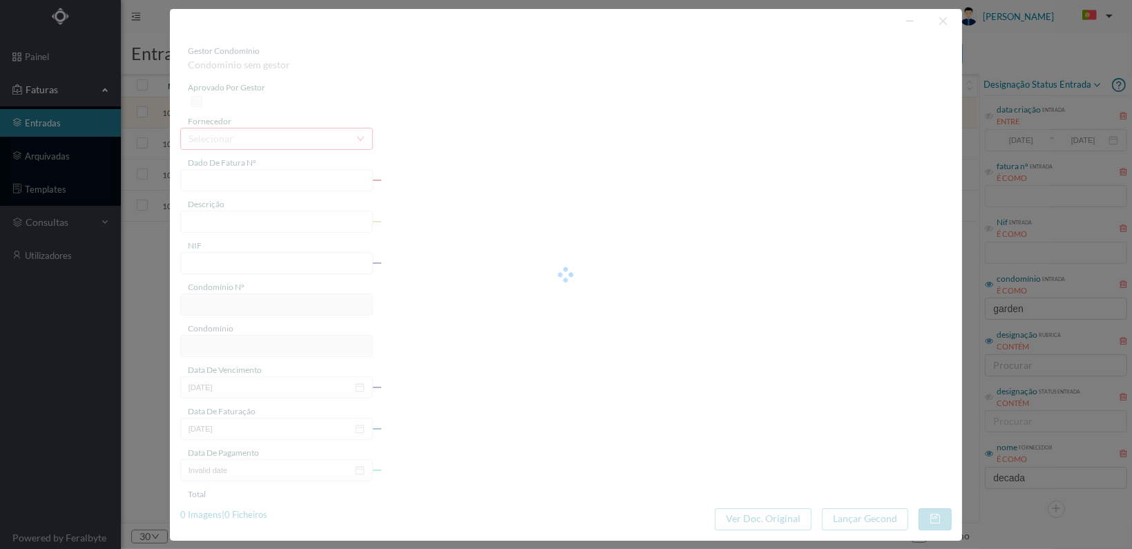
type input "50.00"
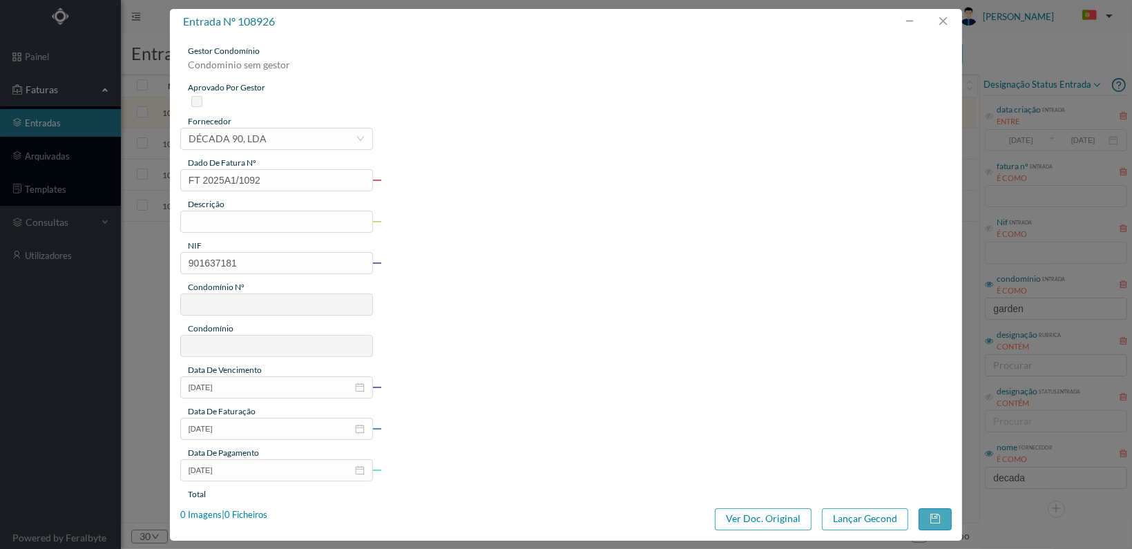
type input "728"
type input "ED. [GEOGRAPHIC_DATA] - [GEOGRAPHIC_DATA] 7"
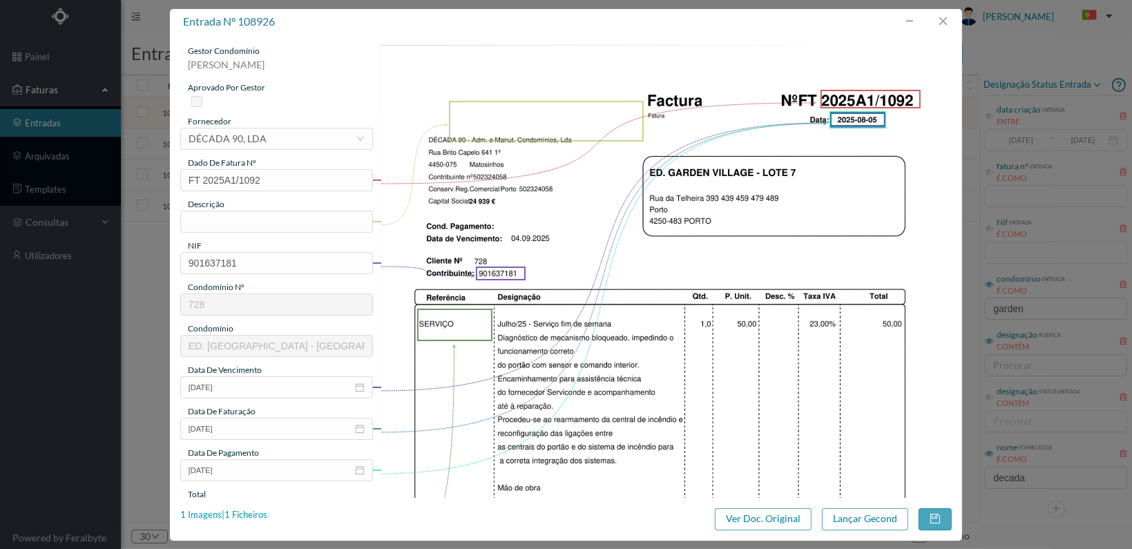
click at [236, 512] on div "1 Imagens | 1 Ficheiros" at bounding box center [223, 516] width 87 height 14
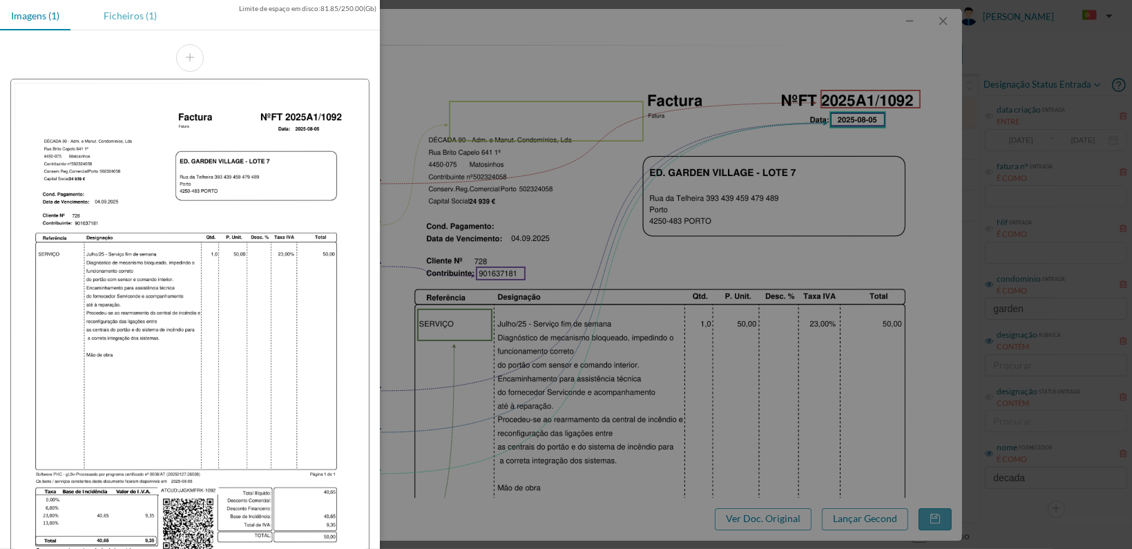
click at [118, 3] on div "Ficheiros (1)" at bounding box center [130, 15] width 75 height 31
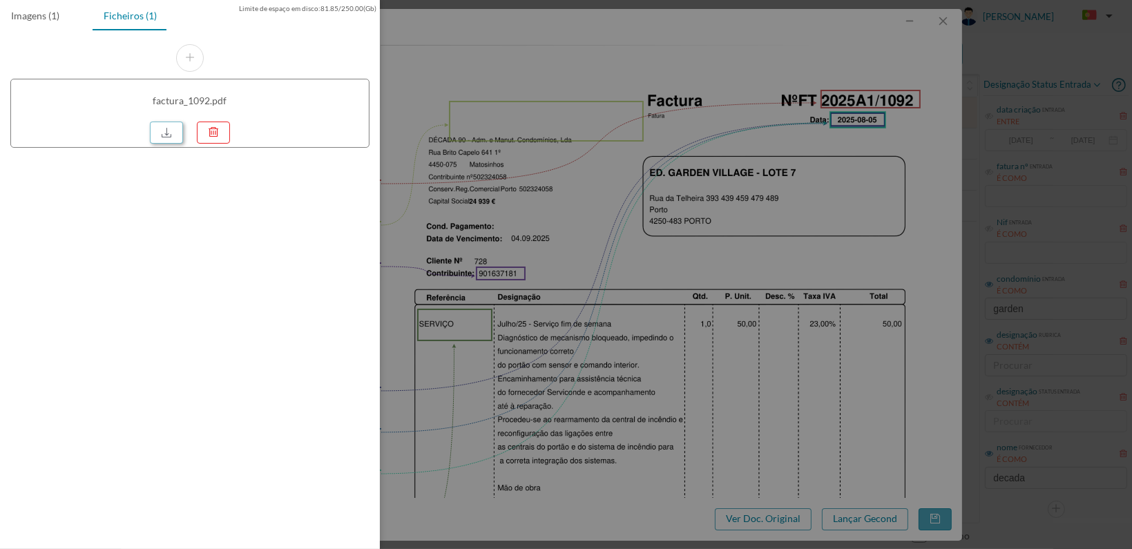
click at [167, 132] on link at bounding box center [166, 133] width 33 height 22
drag, startPoint x: 763, startPoint y: 287, endPoint x: 793, endPoint y: 288, distance: 29.7
click at [770, 287] on div at bounding box center [566, 274] width 1132 height 549
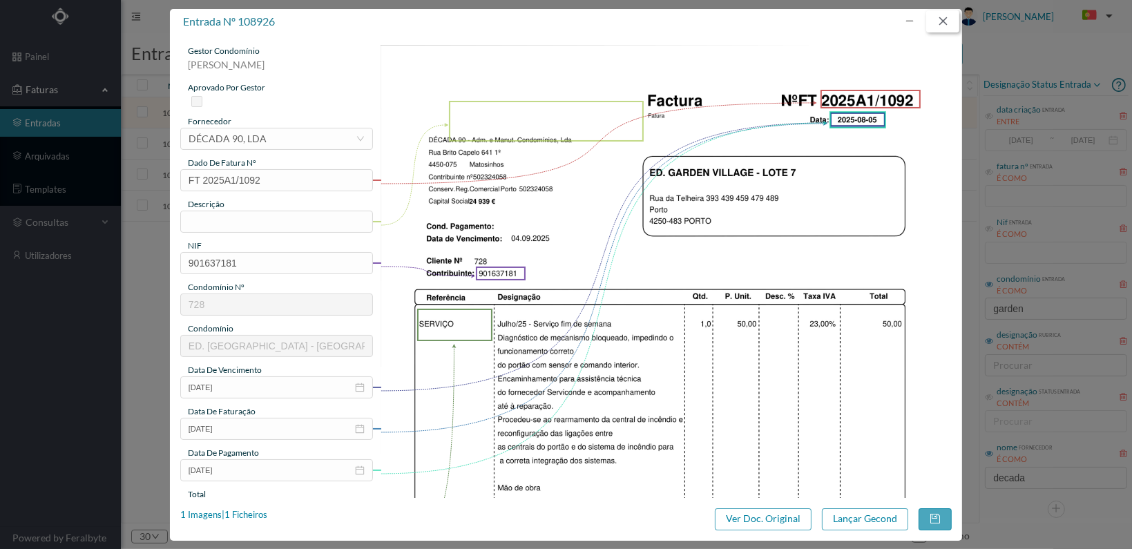
click at [945, 21] on button "button" at bounding box center [943, 21] width 33 height 22
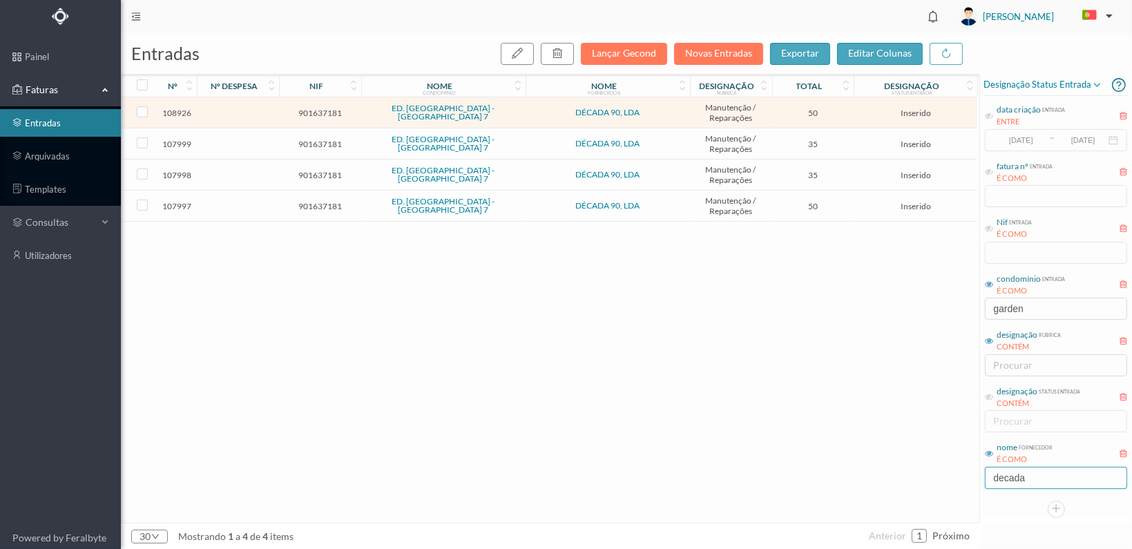
drag, startPoint x: 1031, startPoint y: 475, endPoint x: 943, endPoint y: 486, distance: 88.4
click at [944, 486] on div "entradas Lançar Gecond Novas Entradas exportar editar colunas nº nº despesa nif…" at bounding box center [627, 291] width 1012 height 516
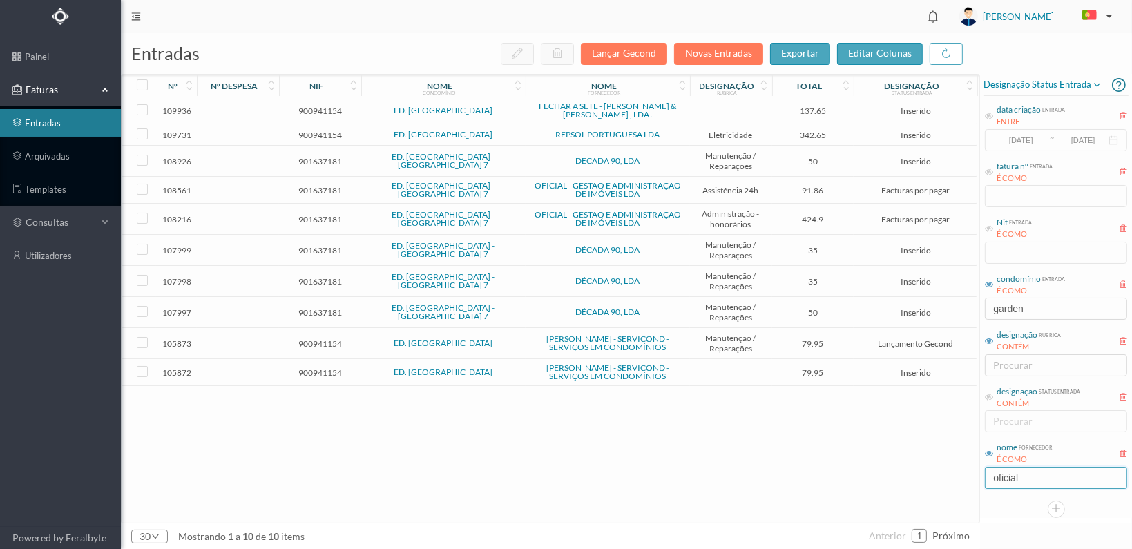
type input "oficial"
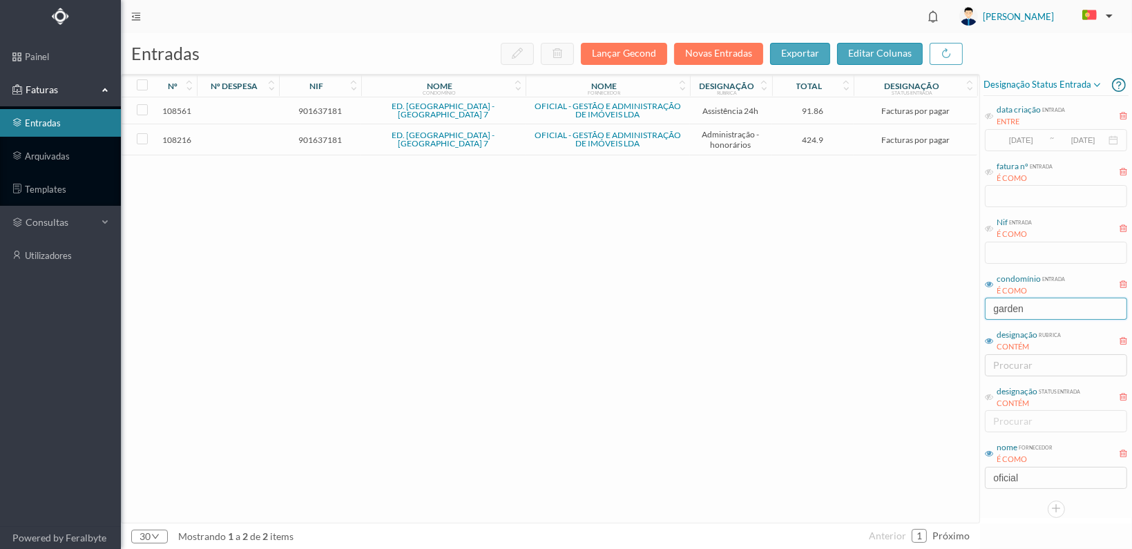
drag, startPoint x: 981, startPoint y: 305, endPoint x: 954, endPoint y: 305, distance: 26.9
click at [954, 305] on div "entradas Lançar Gecond Novas Entradas exportar editar colunas nº nº despesa nif…" at bounding box center [627, 291] width 1012 height 516
type input "lameir"
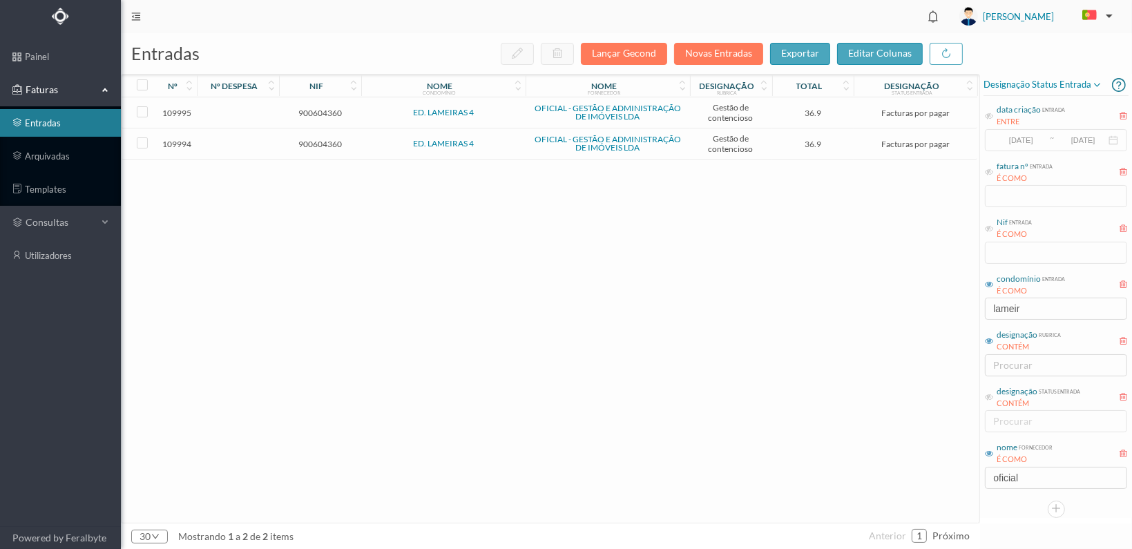
click at [312, 139] on span "900604360" at bounding box center [320, 144] width 75 height 10
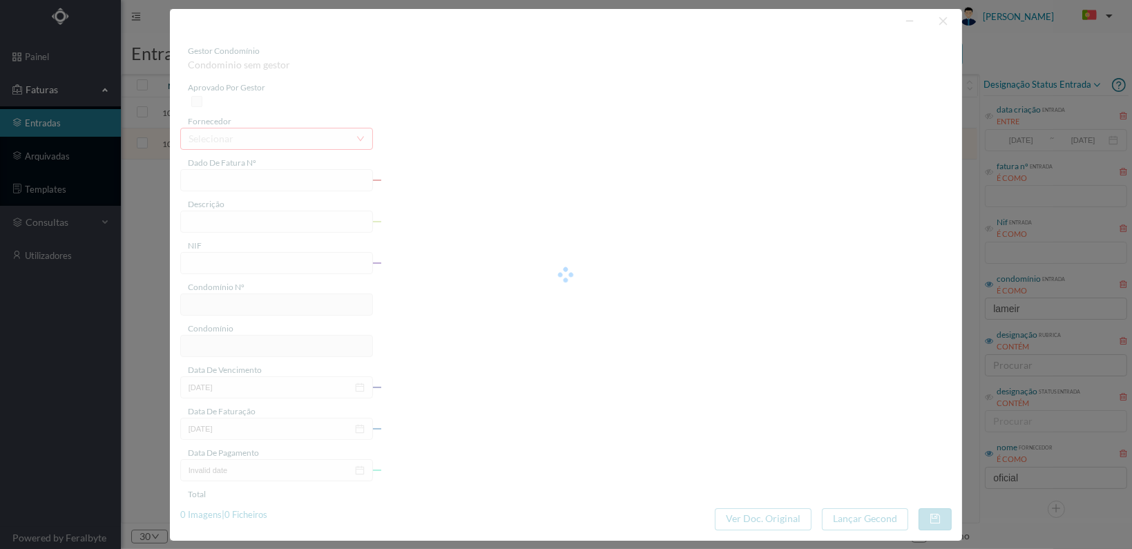
type input "FT 2025A1/3594"
type input "ESTUDO SOBRE A DÍVIDA DA FRACÇÃO AR"
type input "900604360"
type input "[DATE]"
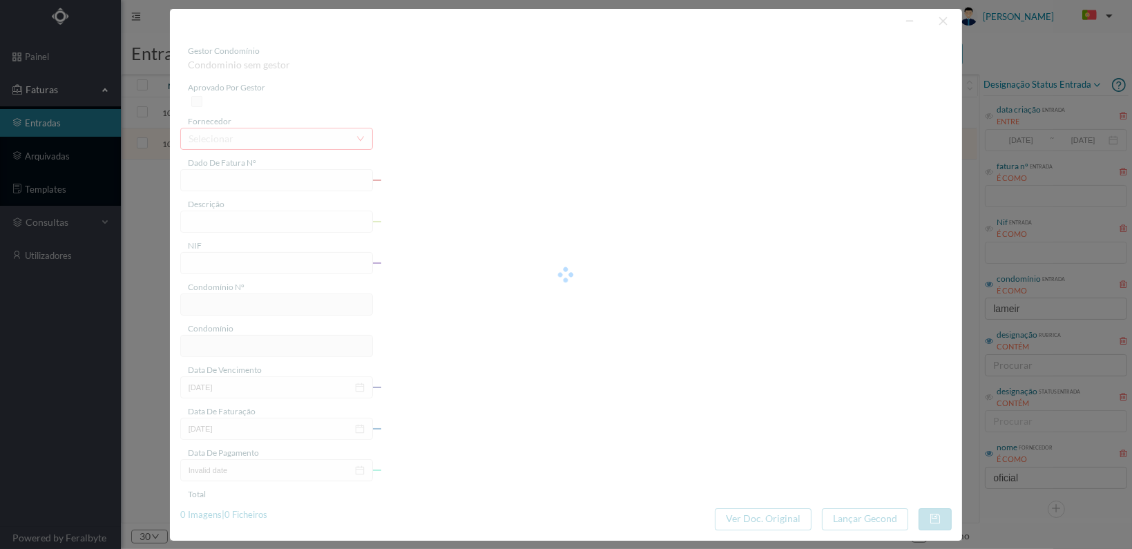
type input "36.90"
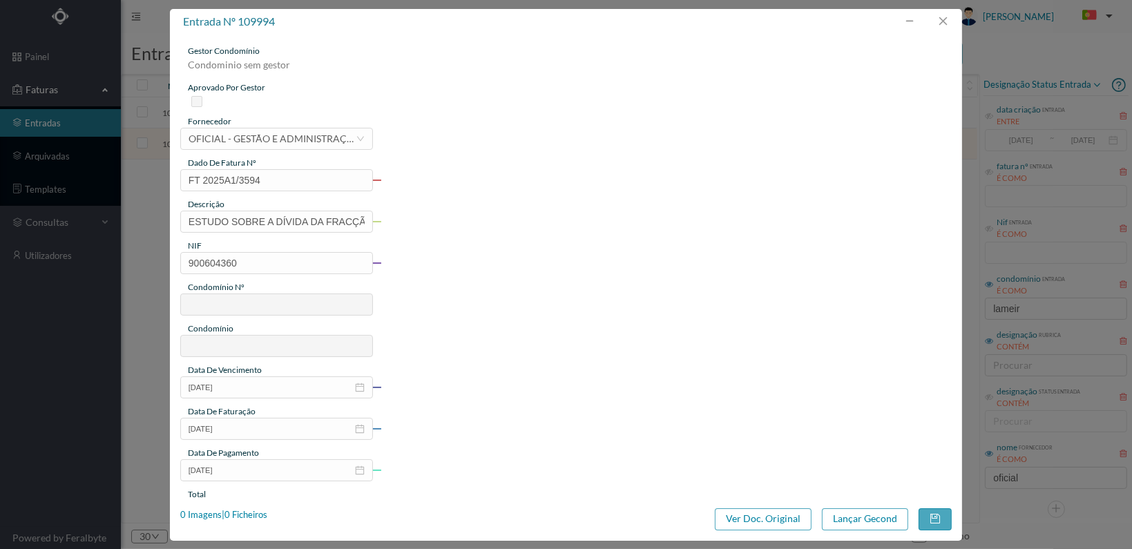
type input "109"
type input "ED. LAMEIRAS 4"
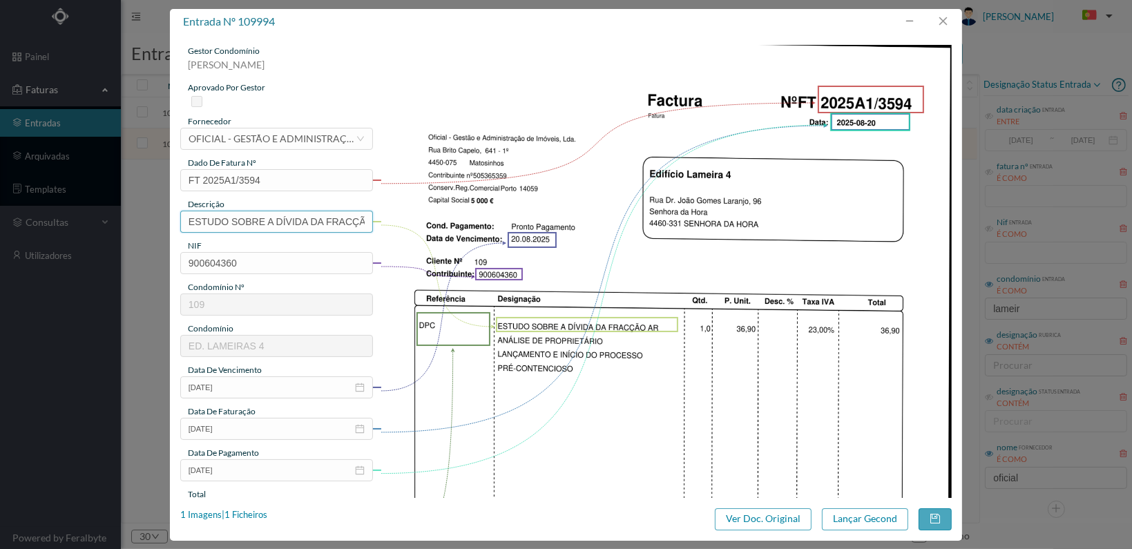
drag, startPoint x: 365, startPoint y: 222, endPoint x: 378, endPoint y: 220, distance: 13.3
click at [366, 222] on input "ESTUDO SOBRE A DÍVIDA DA FRACÇÃO AR" at bounding box center [276, 222] width 193 height 22
click at [364, 220] on input "ESTUDO SOBRE A DÍVIDA DA FRACÇÃO AR" at bounding box center [276, 222] width 193 height 22
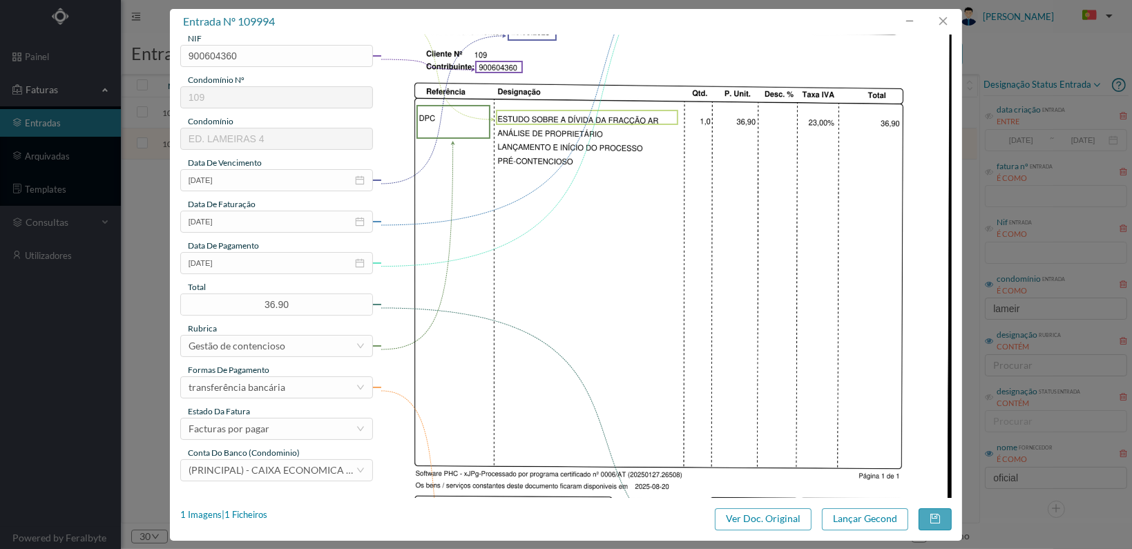
scroll to position [276, 0]
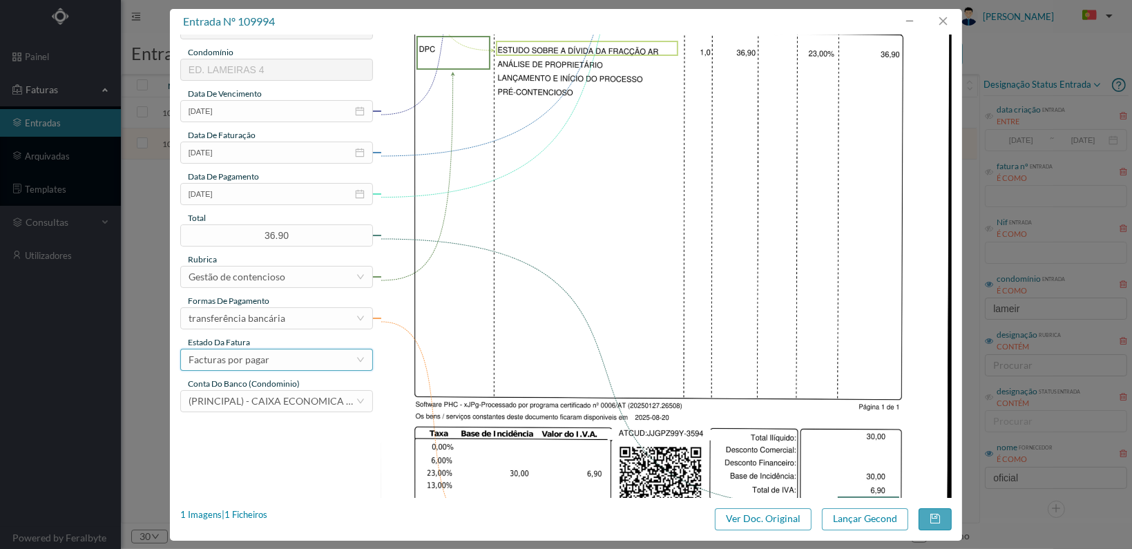
drag, startPoint x: 312, startPoint y: 363, endPoint x: 323, endPoint y: 366, distance: 10.7
click at [314, 363] on div "Facturas por pagar" at bounding box center [272, 360] width 167 height 21
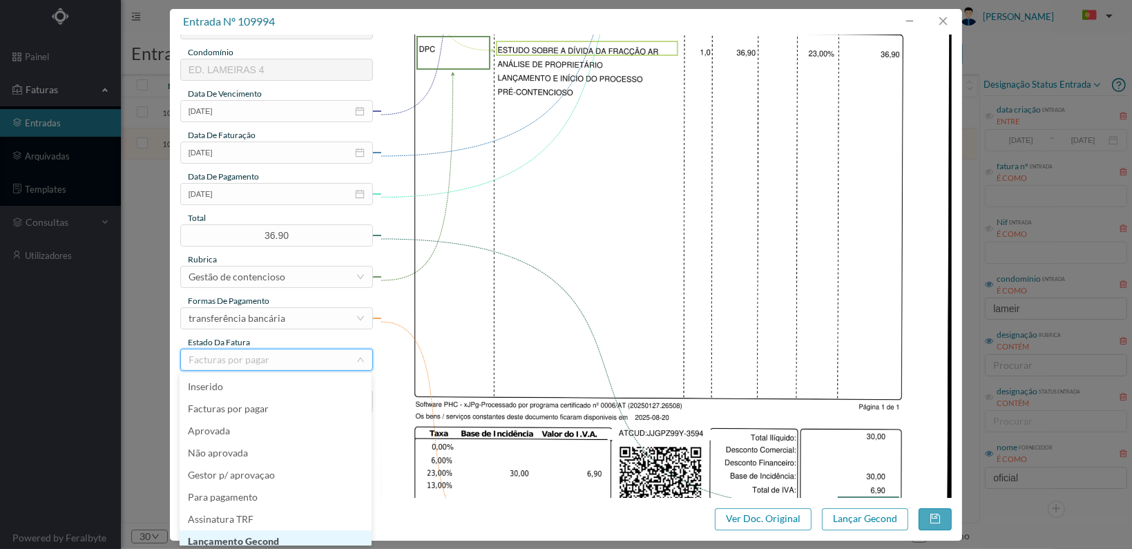
scroll to position [7, 0]
drag, startPoint x: 271, startPoint y: 531, endPoint x: 393, endPoint y: 524, distance: 122.5
click at [272, 531] on li "Lançamento Gecond" at bounding box center [276, 535] width 192 height 22
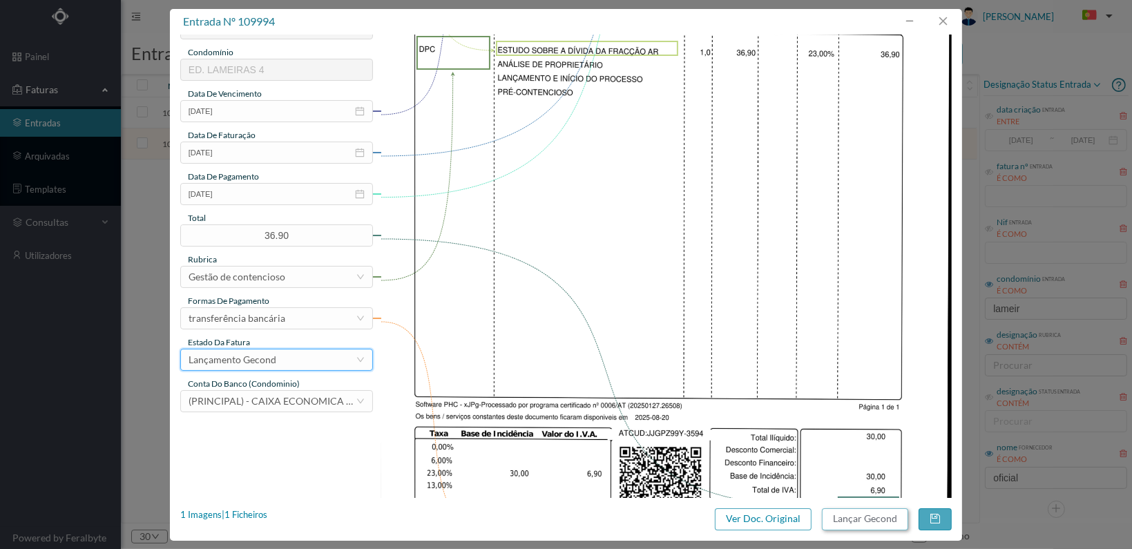
click at [871, 518] on button "Lançar Gecond" at bounding box center [865, 520] width 86 height 22
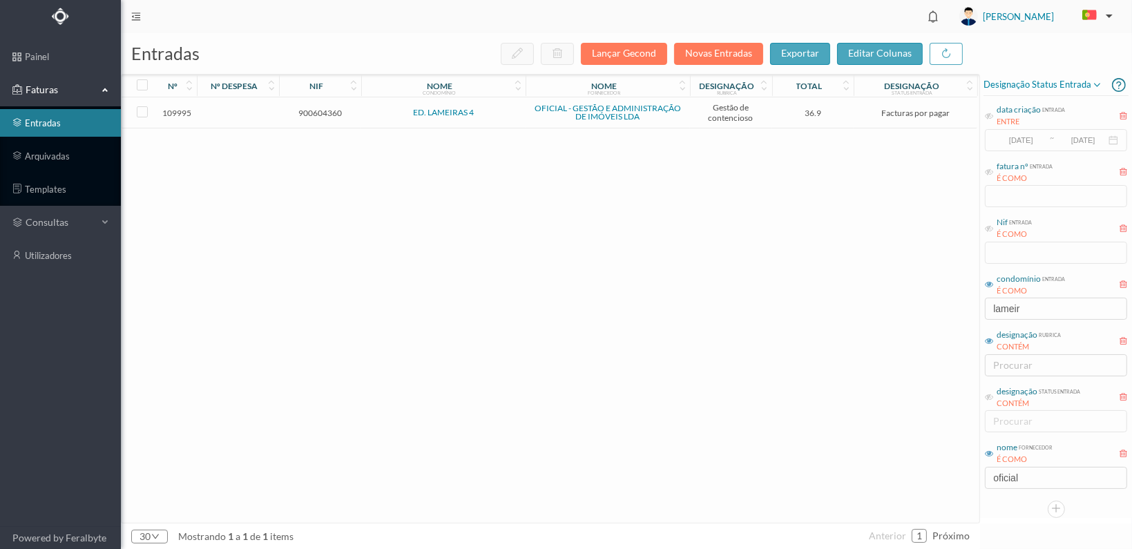
click at [319, 114] on span "900604360" at bounding box center [320, 113] width 75 height 10
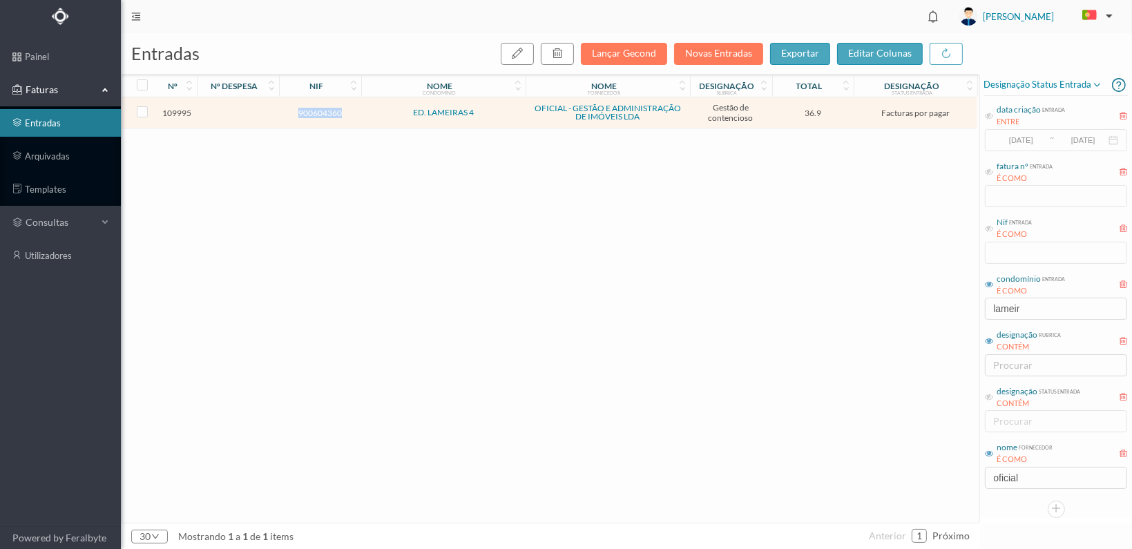
click at [319, 114] on span "900604360" at bounding box center [320, 113] width 75 height 10
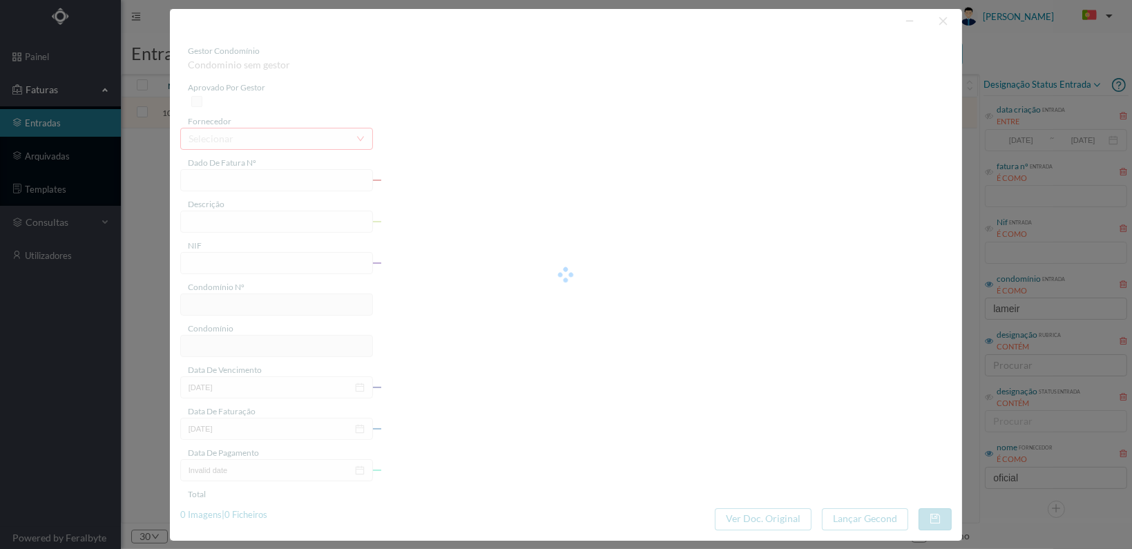
type input "FT 2025A1/3595"
type input "ESTUDO SOBRE A DÍVIDA DA FRACÇÃO AQ"
type input "900604360"
type input "[DATE]"
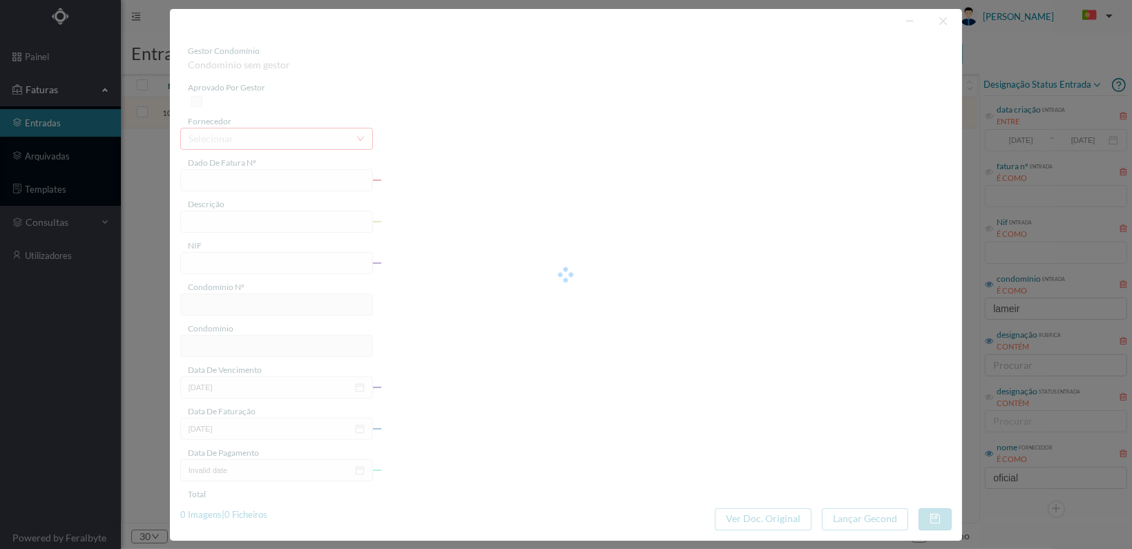
type input "36.90"
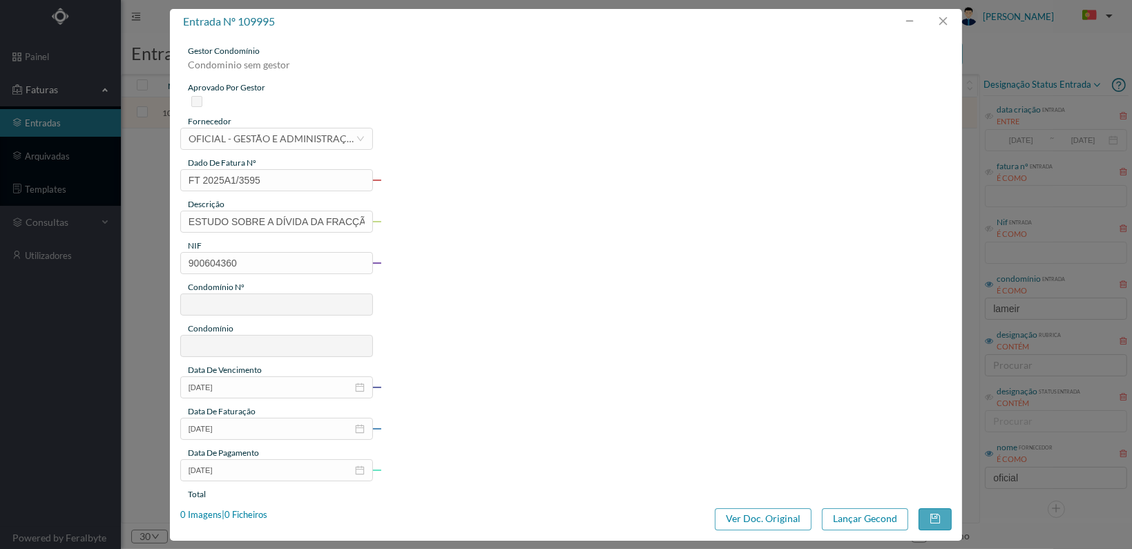
type input "109"
type input "ED. LAMEIRAS 4"
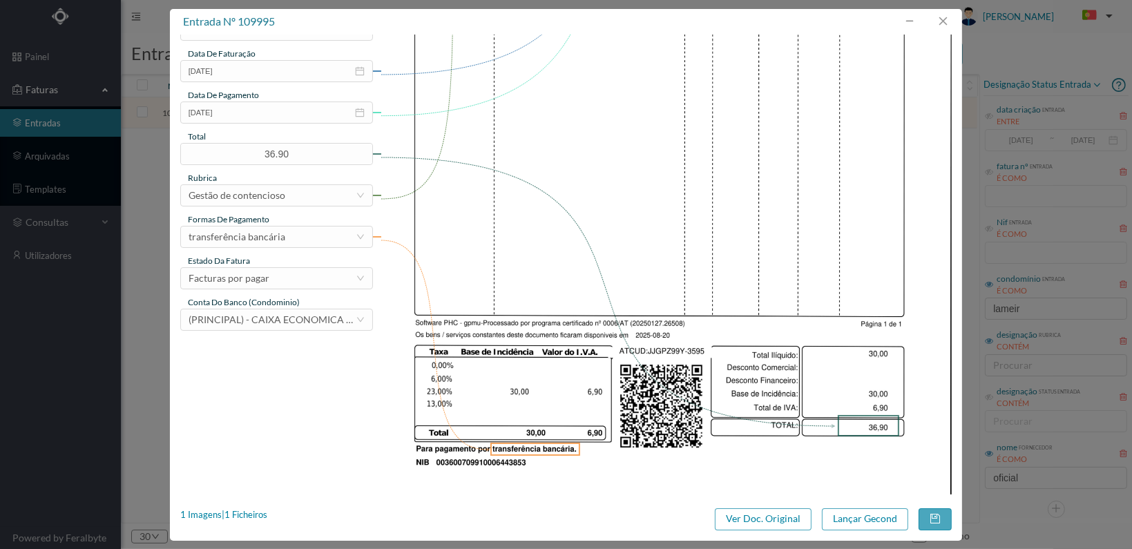
scroll to position [361, 0]
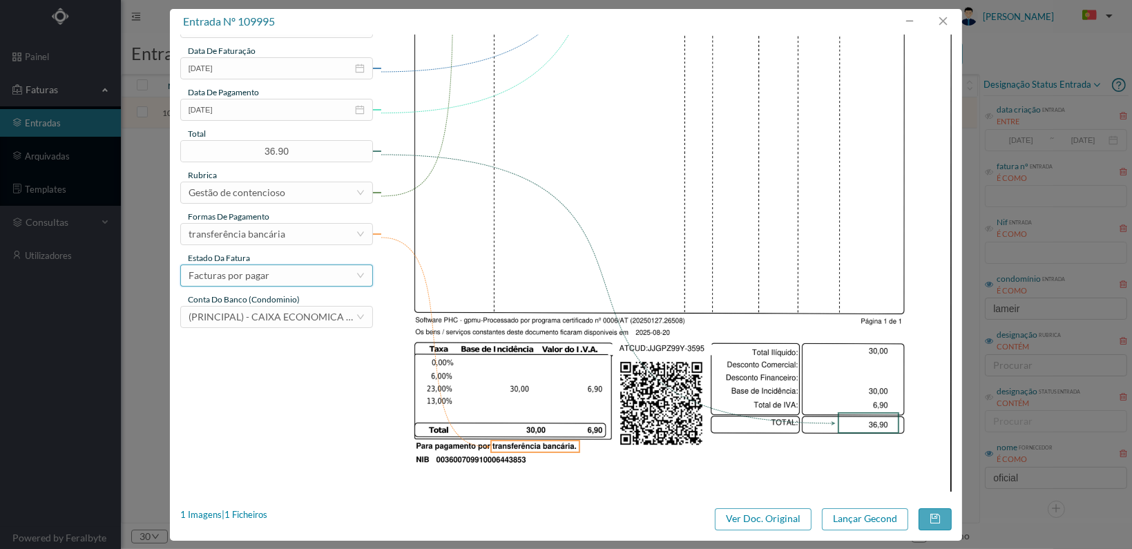
click at [338, 276] on div "Facturas por pagar" at bounding box center [272, 275] width 167 height 21
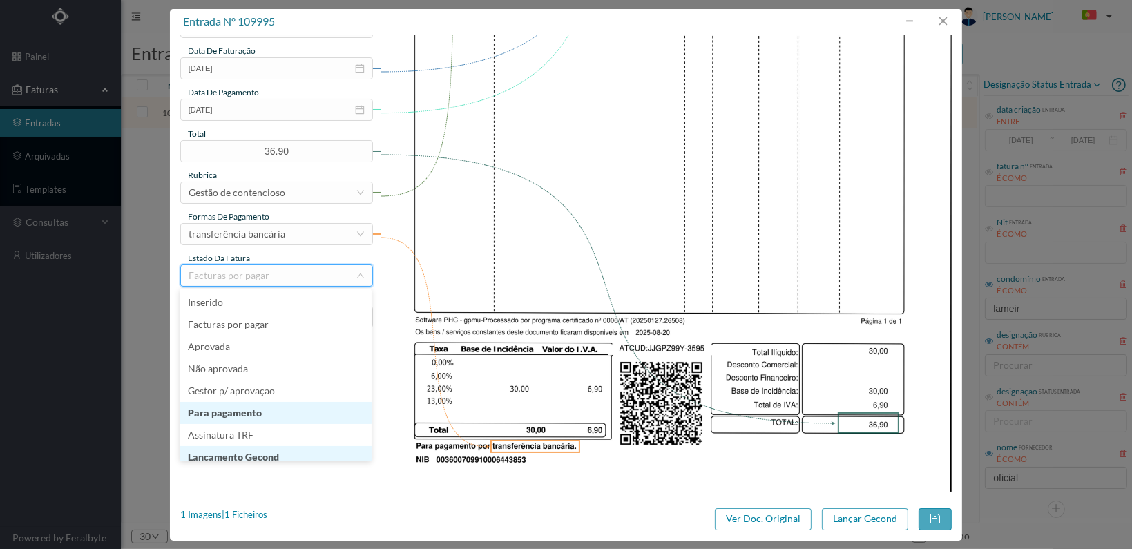
scroll to position [7, 0]
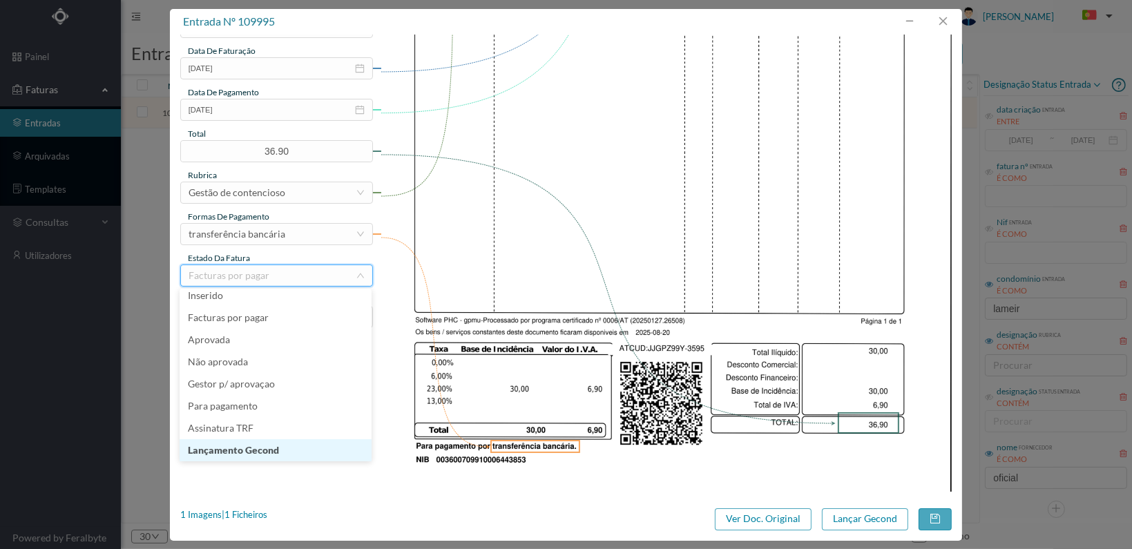
click at [298, 453] on li "Lançamento Gecond" at bounding box center [276, 450] width 192 height 22
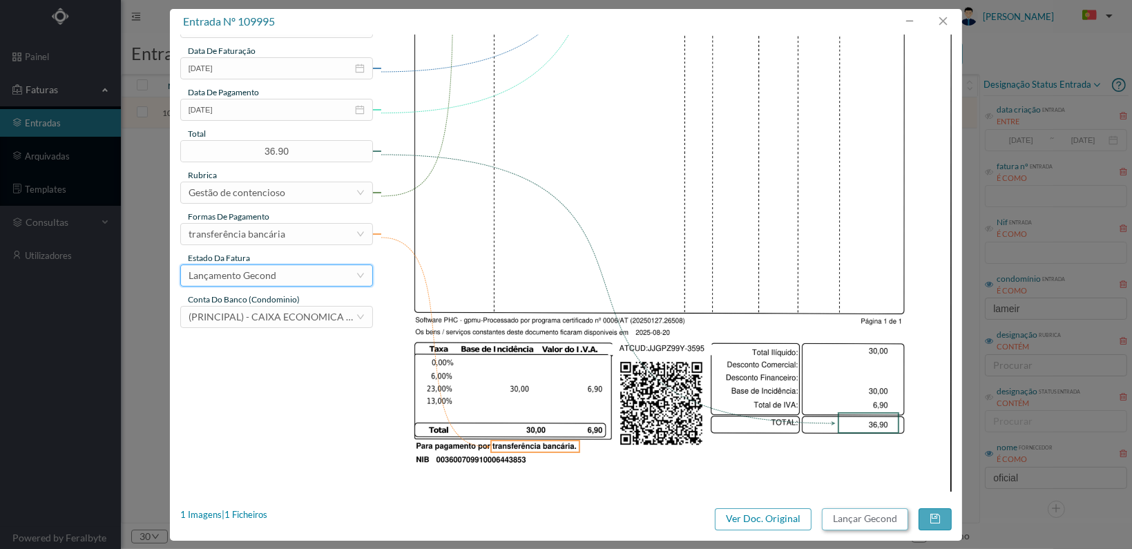
click at [854, 520] on button "Lançar Gecond" at bounding box center [865, 520] width 86 height 22
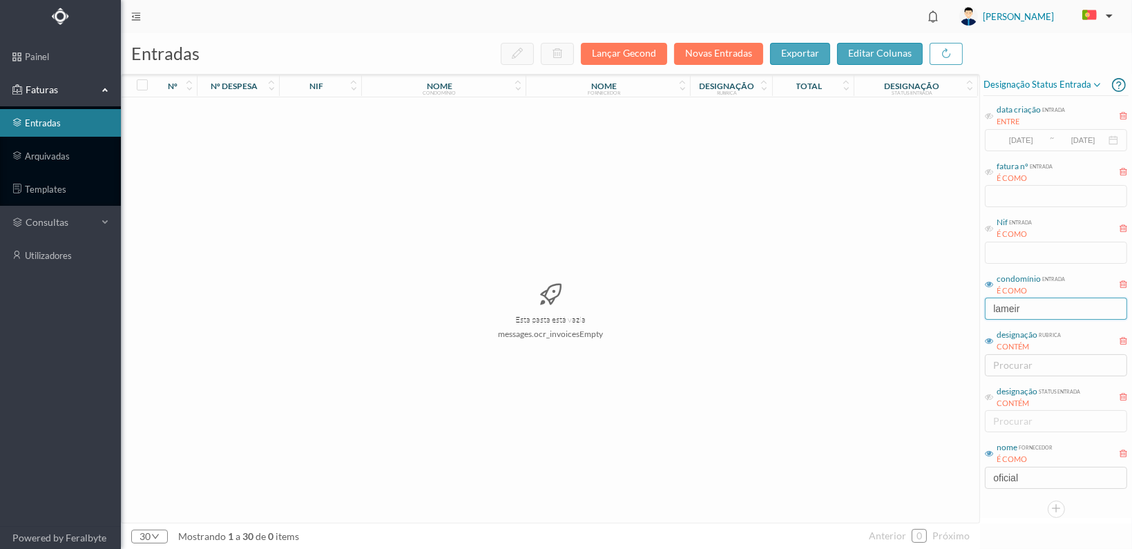
drag, startPoint x: 1045, startPoint y: 311, endPoint x: 909, endPoint y: 315, distance: 135.5
click at [922, 312] on div "entradas Lançar Gecond Novas Entradas exportar editar colunas nº nº despesa nif…" at bounding box center [627, 291] width 1012 height 516
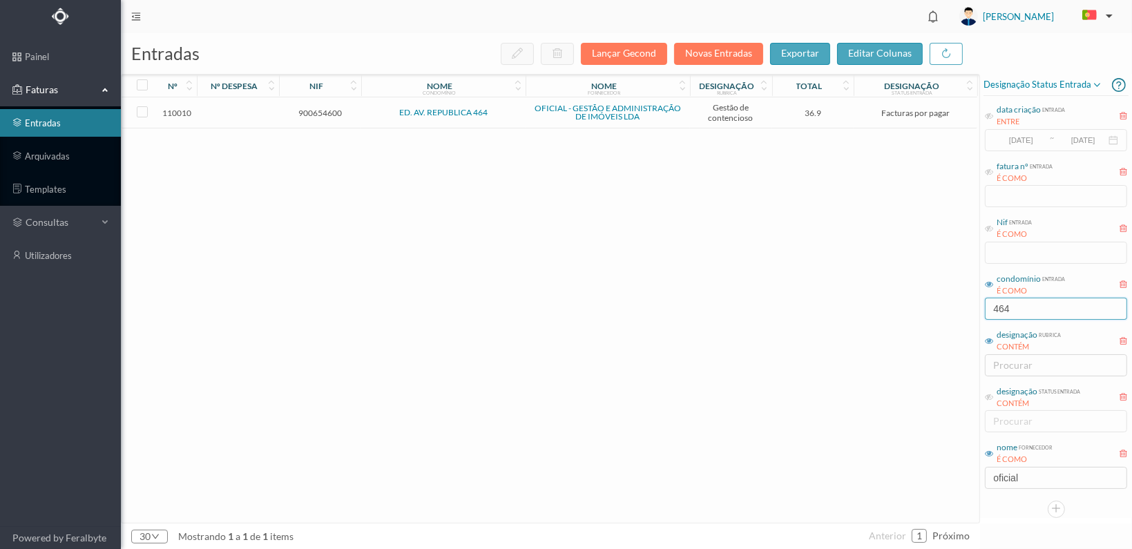
type input "464"
click at [315, 114] on span "900654600" at bounding box center [320, 113] width 75 height 10
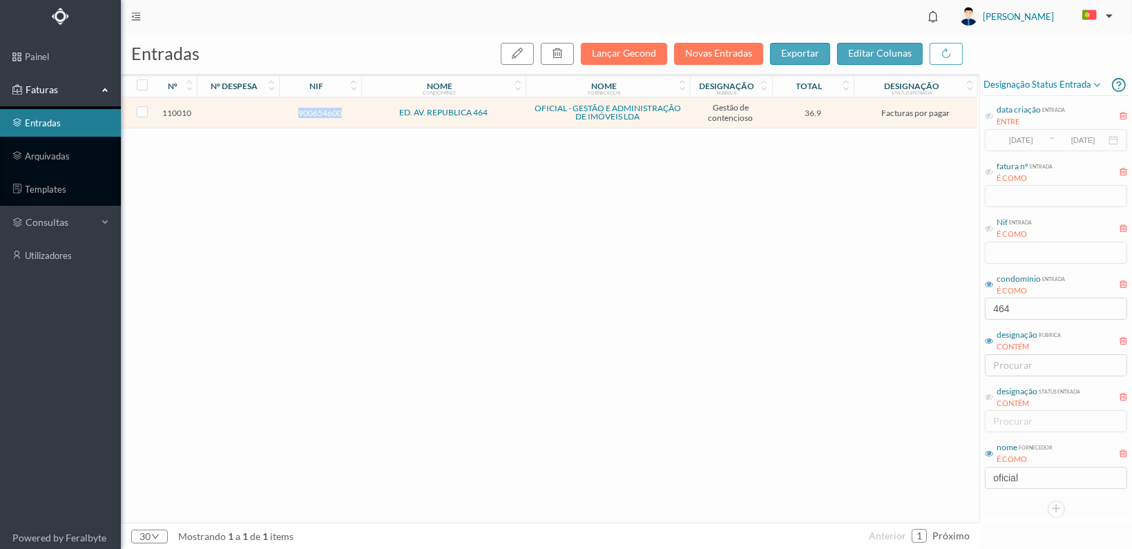
click at [315, 114] on span "900654600" at bounding box center [320, 113] width 75 height 10
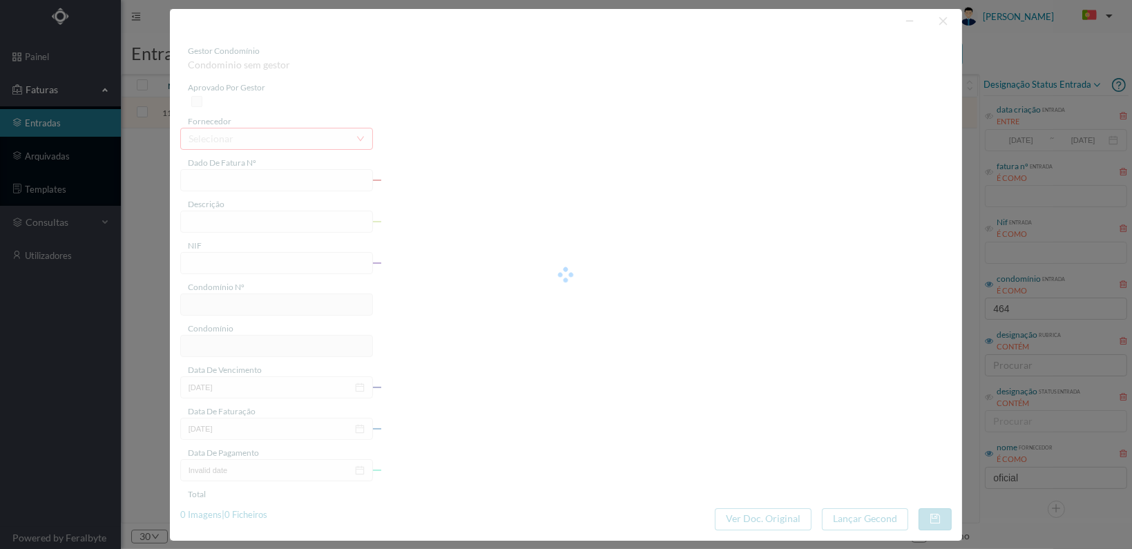
type input "FT 2025A1/3610"
type input "ESTUDO SOBRE A DÍVIDA DA FRACÇÃO |"
type input "900654600"
type input "[DATE]"
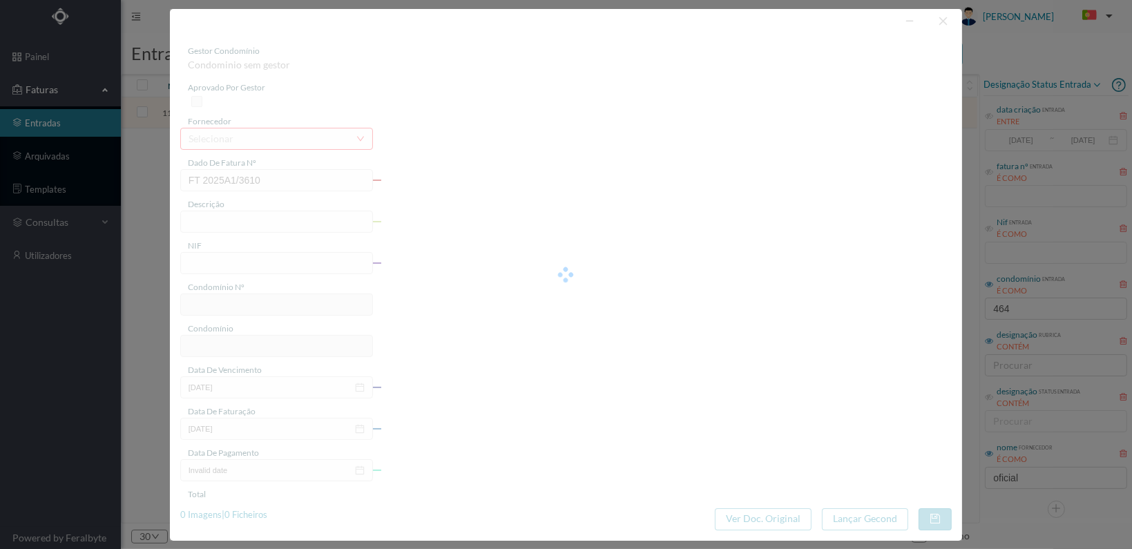
type input "36.90"
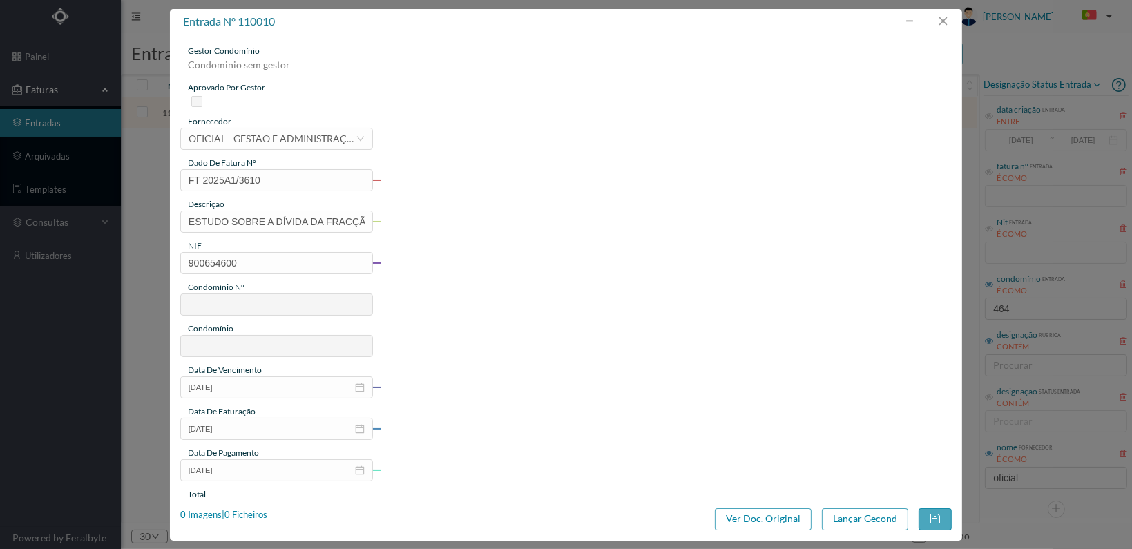
type input "166"
type input "ED. AV. REPUBLICA 464"
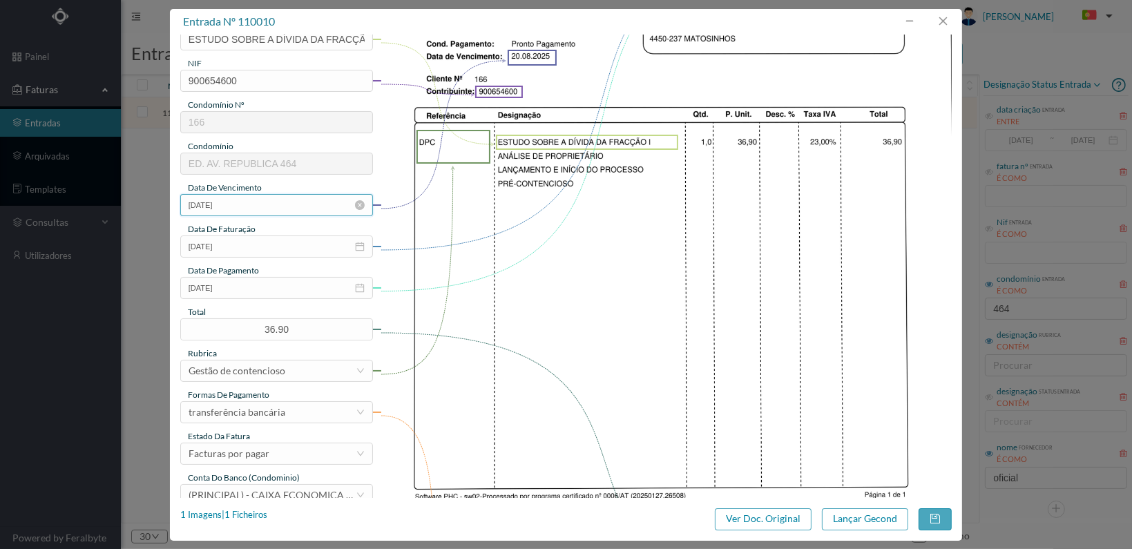
scroll to position [361, 0]
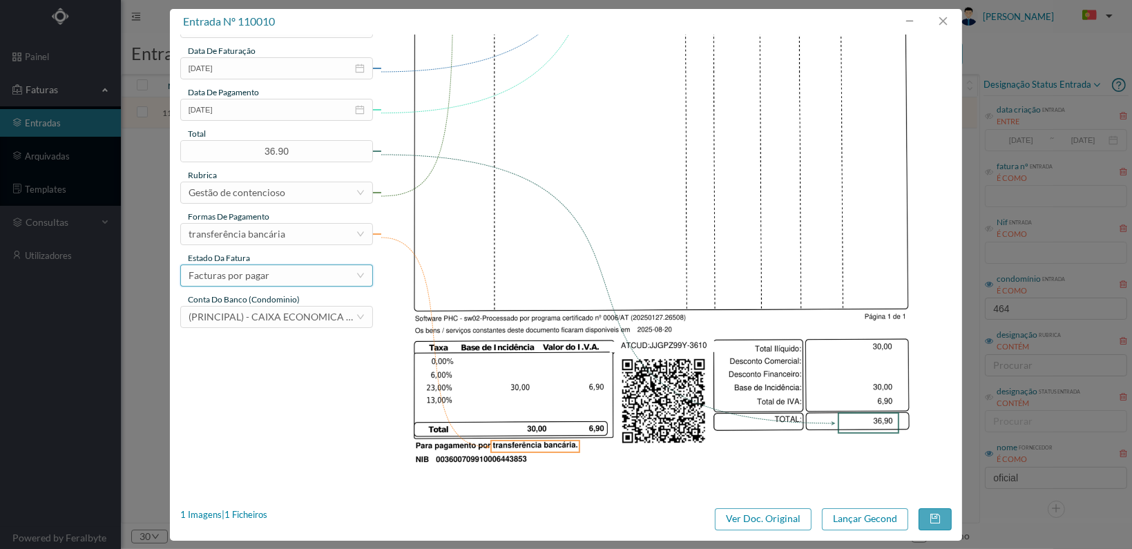
click at [332, 277] on div "Facturas por pagar" at bounding box center [272, 275] width 167 height 21
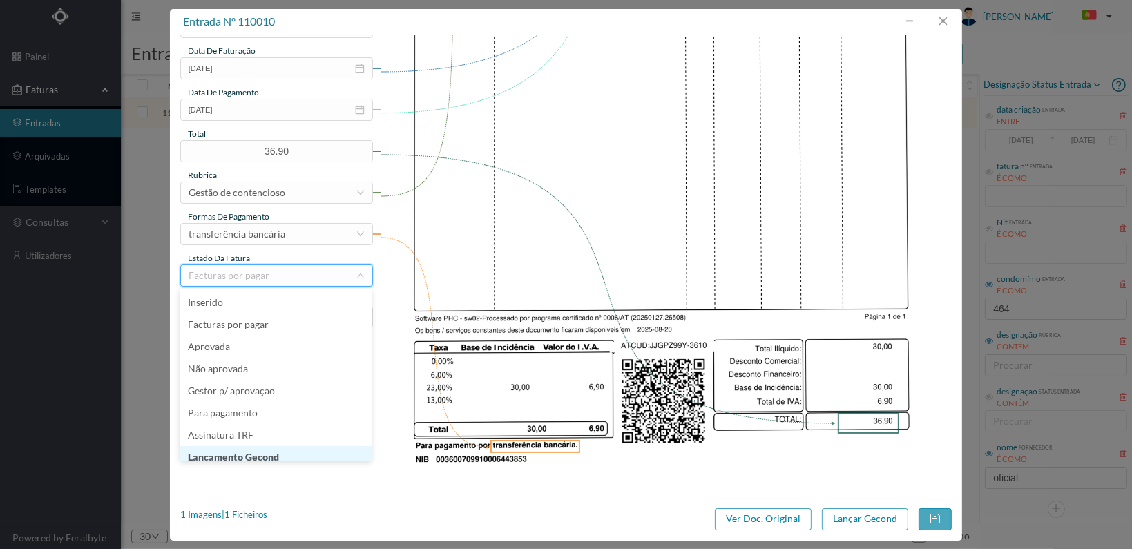
scroll to position [7, 0]
click at [292, 451] on li "Lançamento Gecond" at bounding box center [276, 450] width 192 height 22
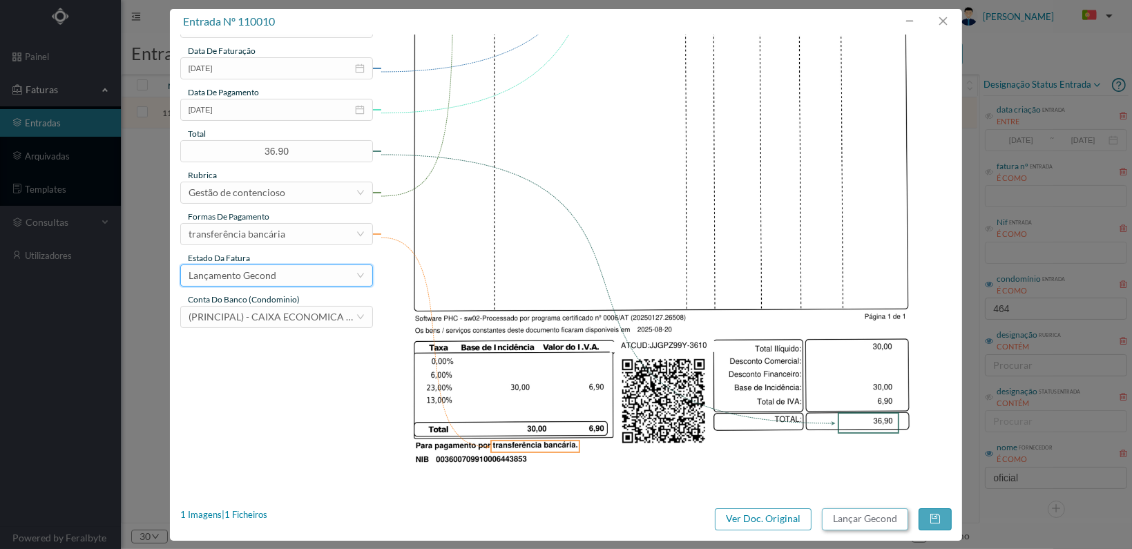
click at [854, 522] on button "Lançar Gecond" at bounding box center [865, 520] width 86 height 22
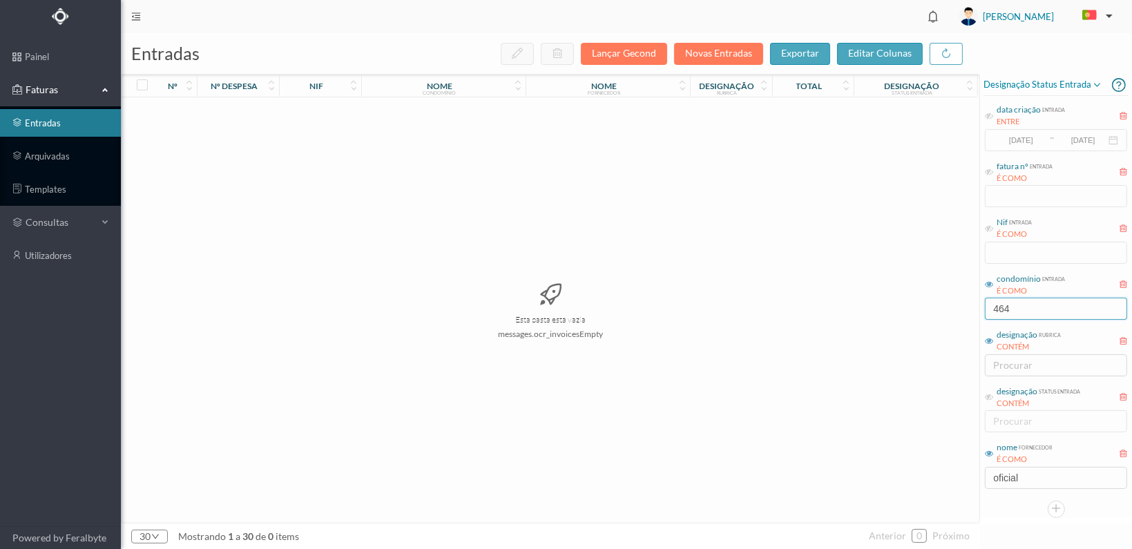
drag, startPoint x: 1034, startPoint y: 305, endPoint x: 917, endPoint y: 296, distance: 117.1
click at [921, 307] on div "entradas Lançar Gecond Novas Entradas exportar editar colunas nº nº despesa nif…" at bounding box center [627, 291] width 1012 height 516
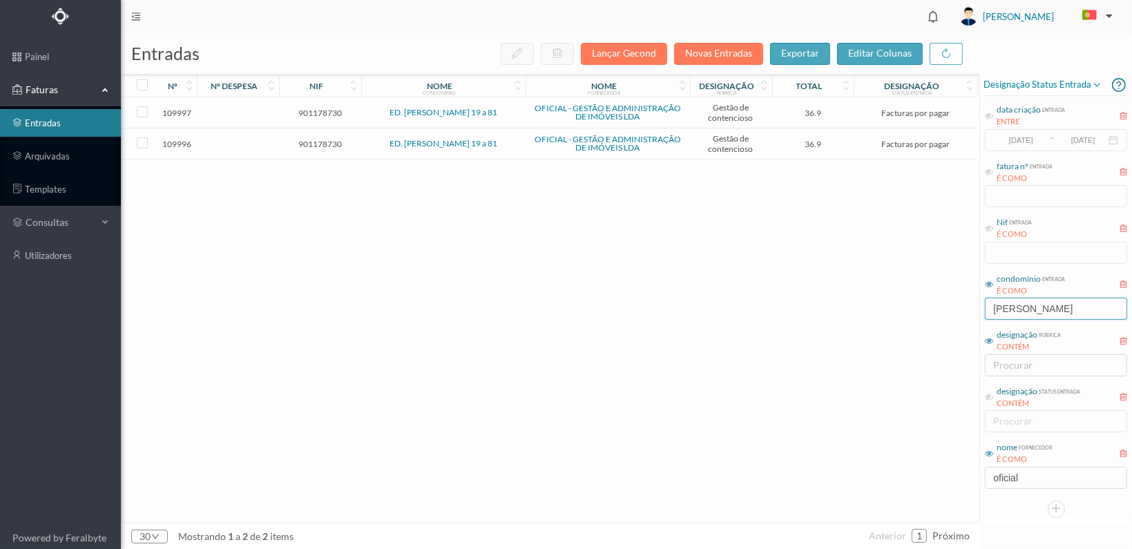
type input "camilo"
click at [314, 135] on td "901178730" at bounding box center [320, 144] width 82 height 31
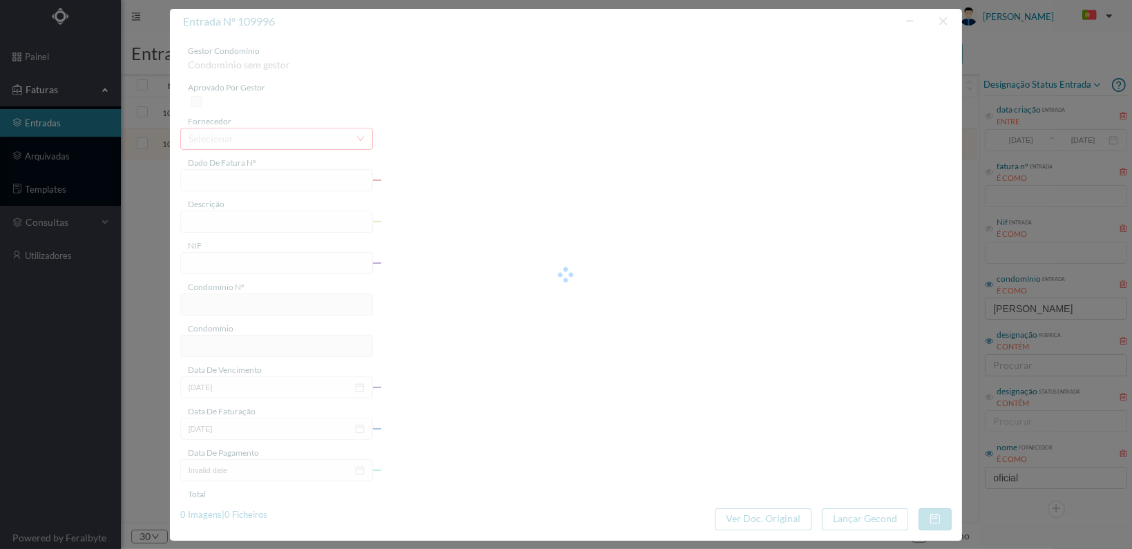
type input "FT 2025A1/3596"
type input "ESTUDO SOBRE A DÍVIDA DA FRACÇÃO BP"
type input "901178730"
type input "[DATE]"
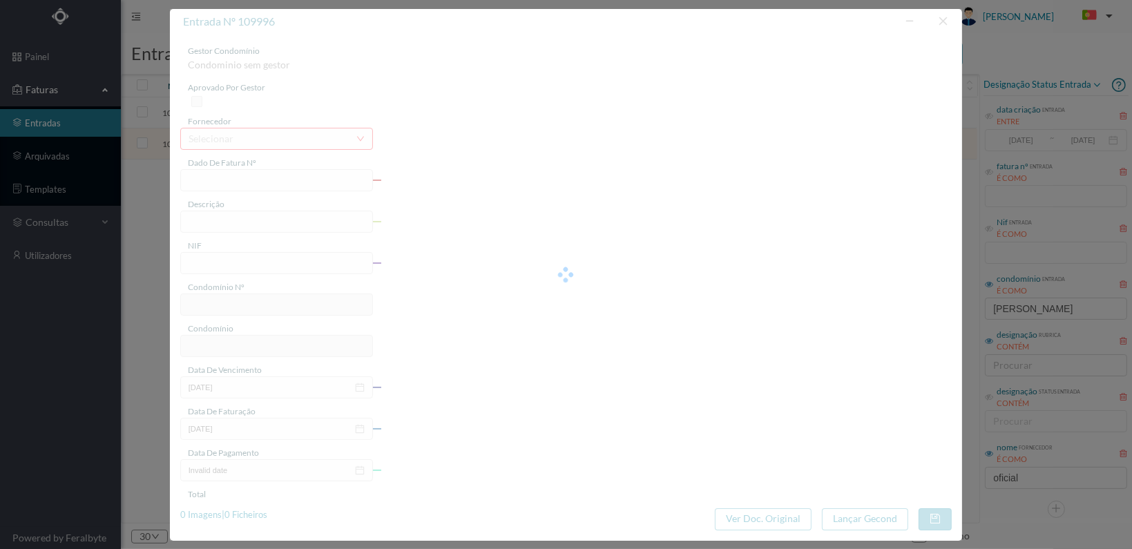
type input "36.90"
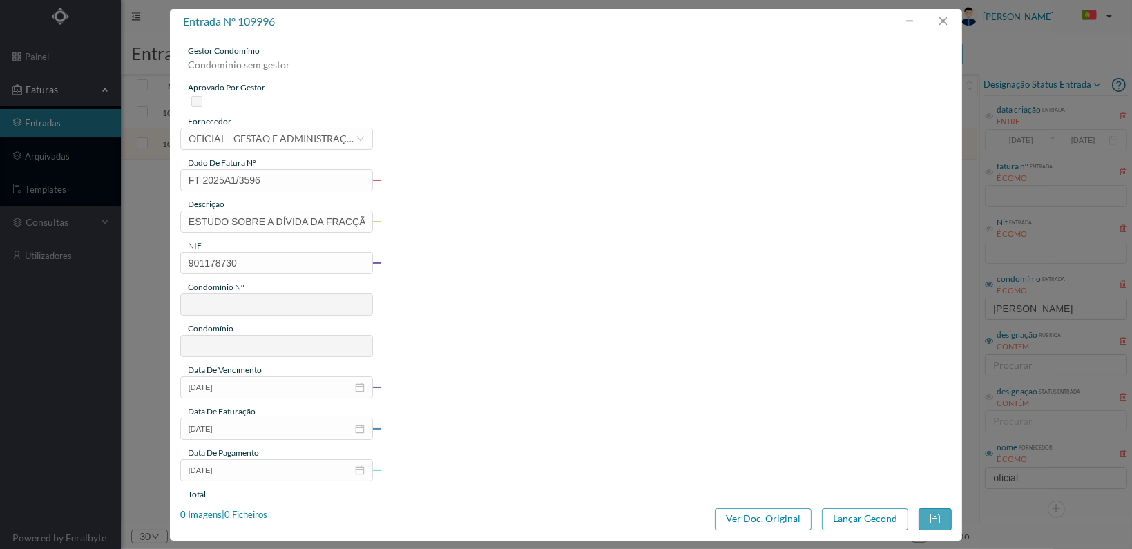
type input "183"
type input "ED. CAMILO PESSANHA 19 a 81"
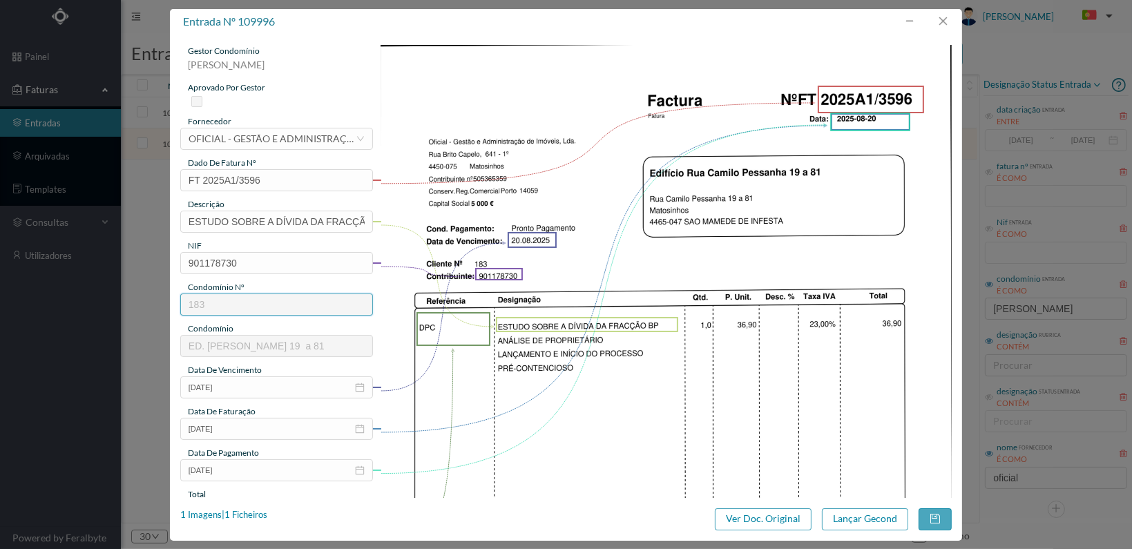
scroll to position [361, 0]
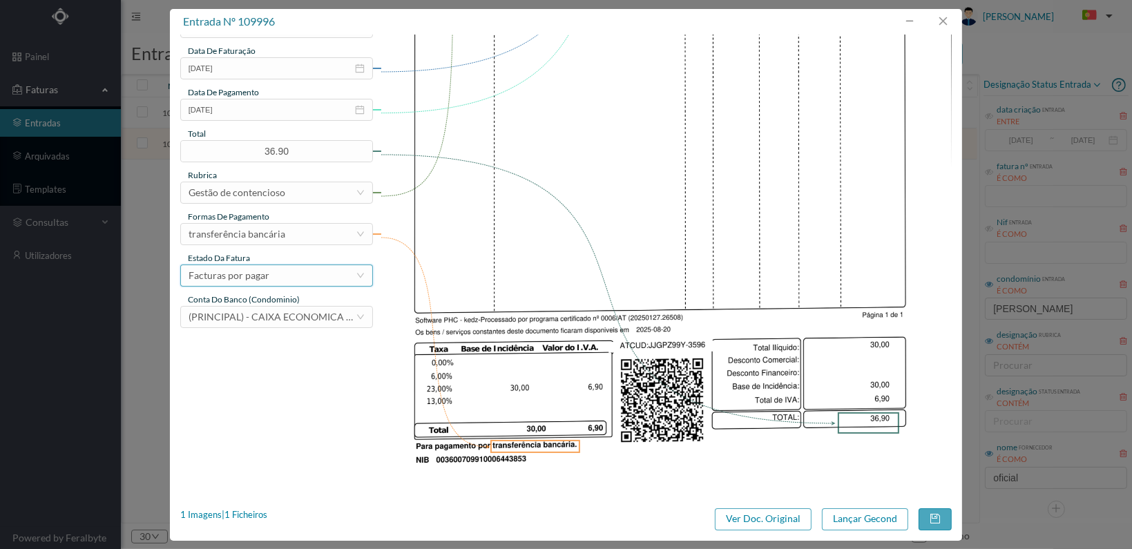
drag, startPoint x: 357, startPoint y: 276, endPoint x: 349, endPoint y: 278, distance: 8.5
click at [357, 276] on icon "icon: down" at bounding box center [361, 276] width 8 height 8
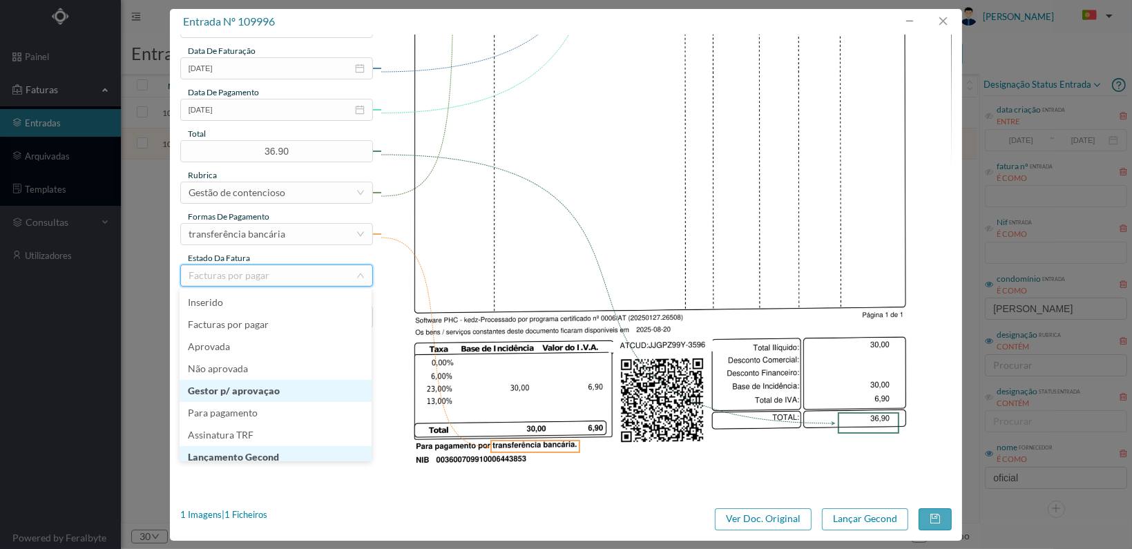
scroll to position [7, 0]
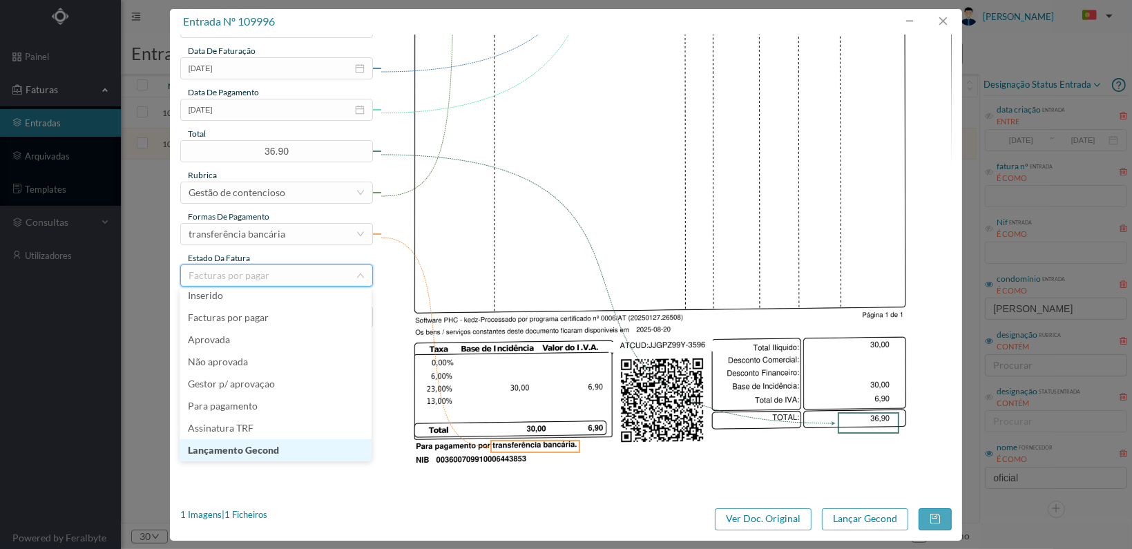
click at [286, 450] on li "Lançamento Gecond" at bounding box center [276, 450] width 192 height 22
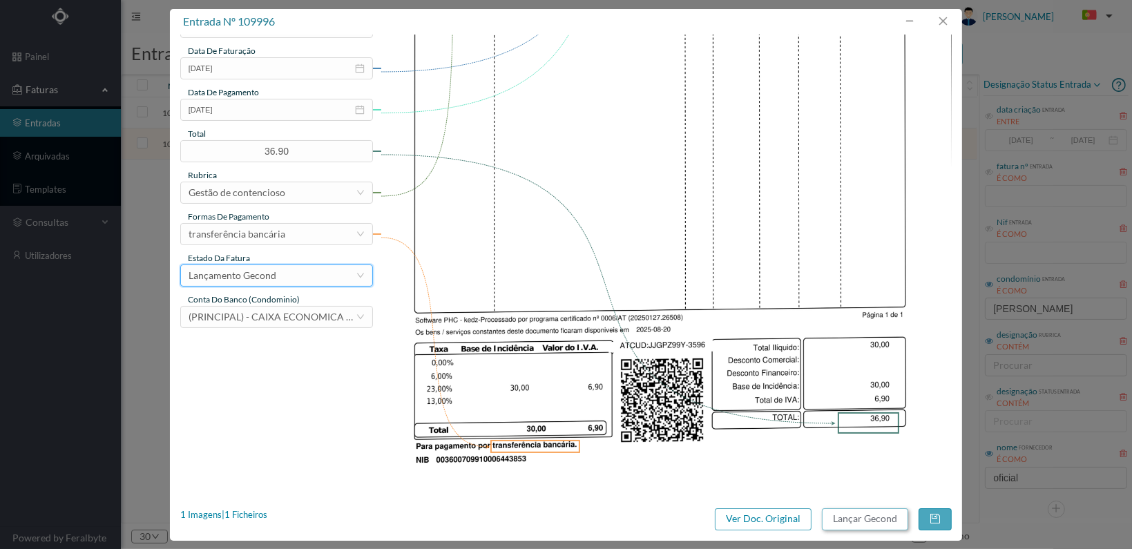
click at [859, 522] on button "Lançar Gecond" at bounding box center [865, 520] width 86 height 22
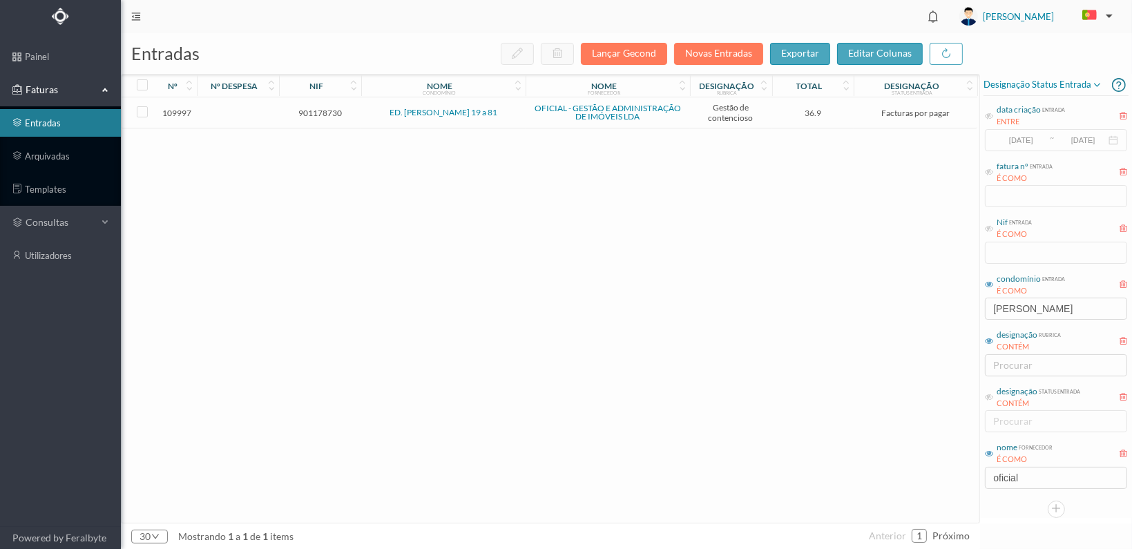
click at [321, 108] on span "901178730" at bounding box center [320, 113] width 75 height 10
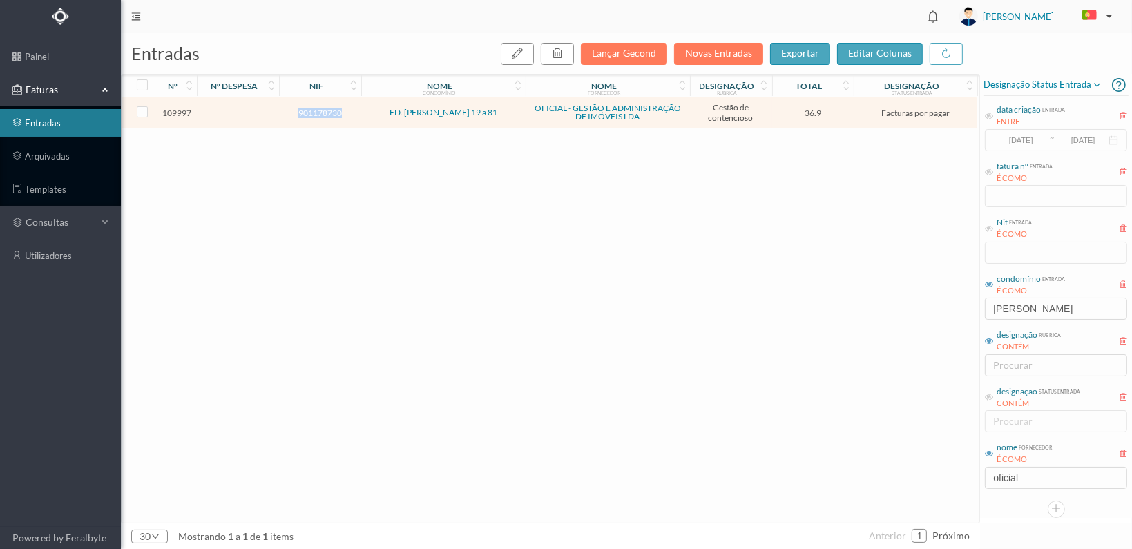
click at [321, 108] on span "901178730" at bounding box center [320, 113] width 75 height 10
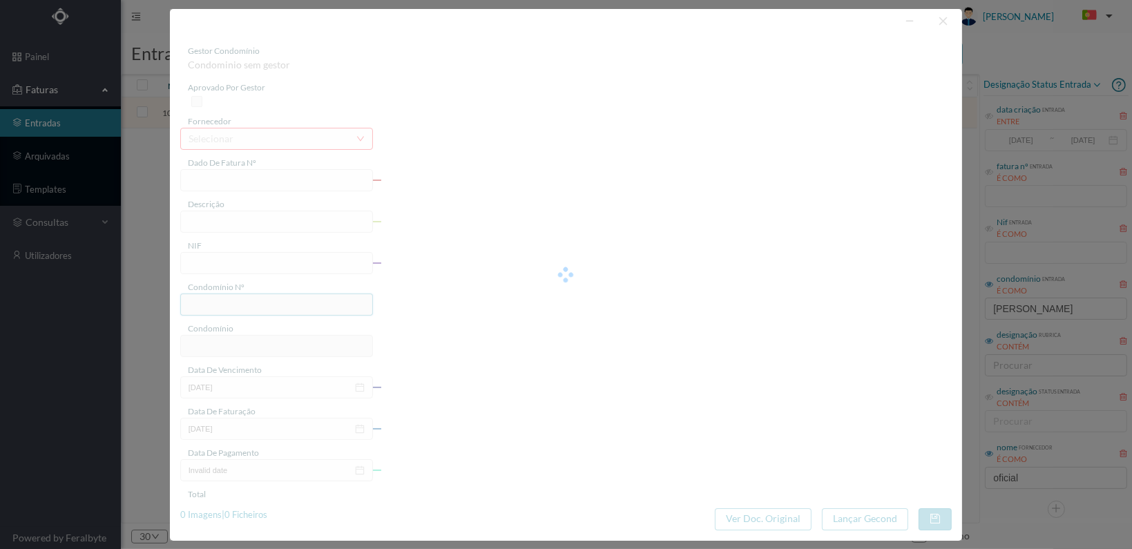
type input "FT 2025A1/3597"
type input "ESTUDO SOBRE A DÍVIDA DA FRACÇÃO BH"
type input "901178730"
type input "[DATE]"
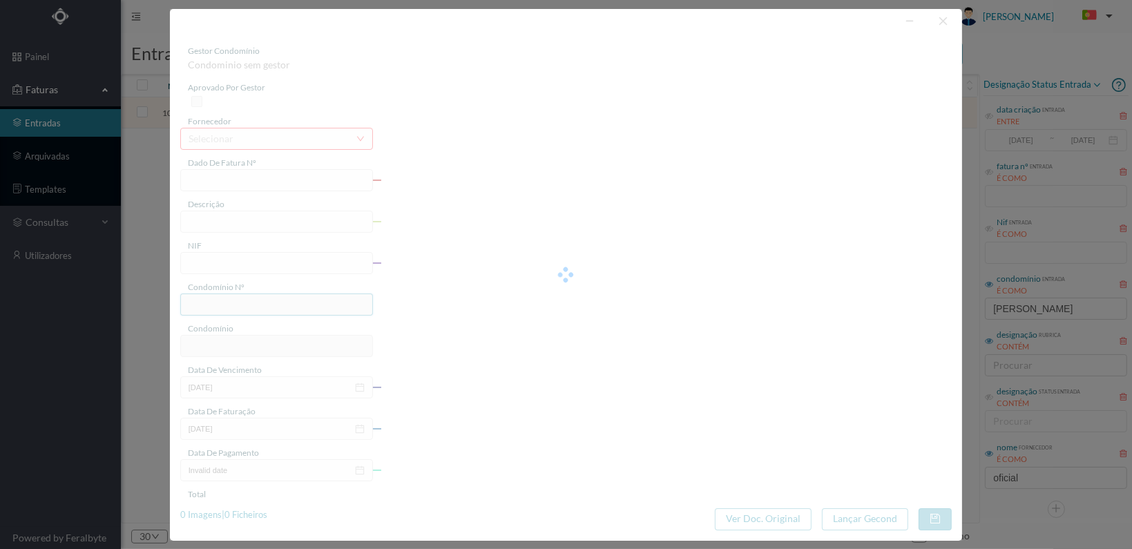
type input "36.90"
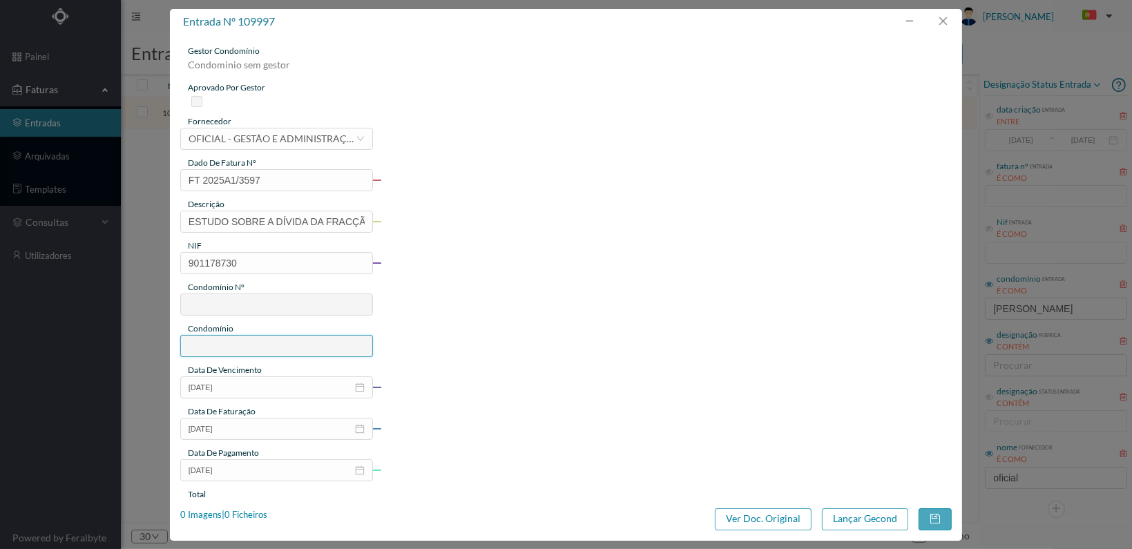
type input "183"
type input "ED. CAMILO PESSANHA 19 a 81"
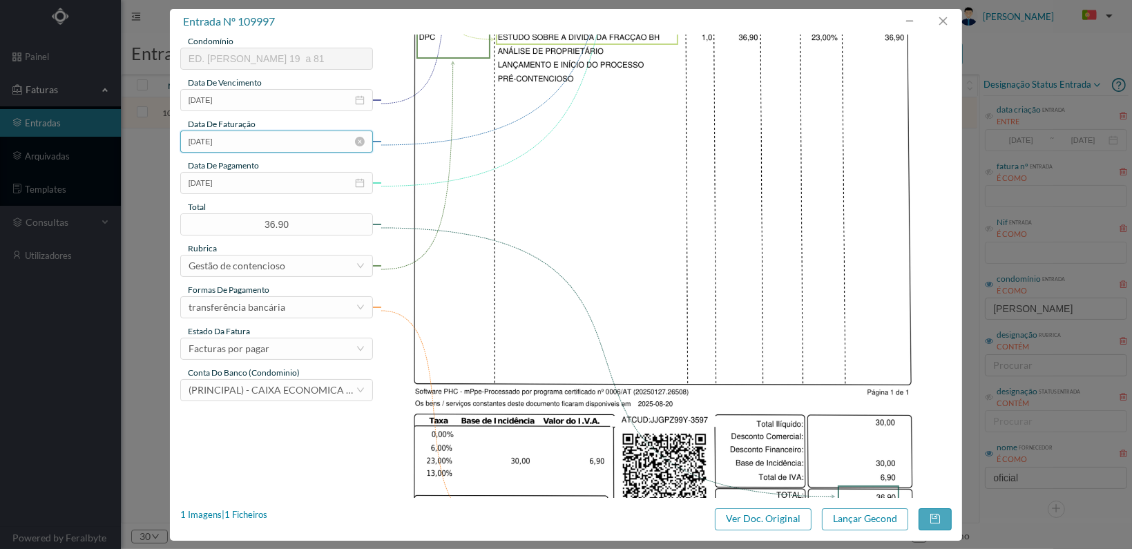
scroll to position [361, 0]
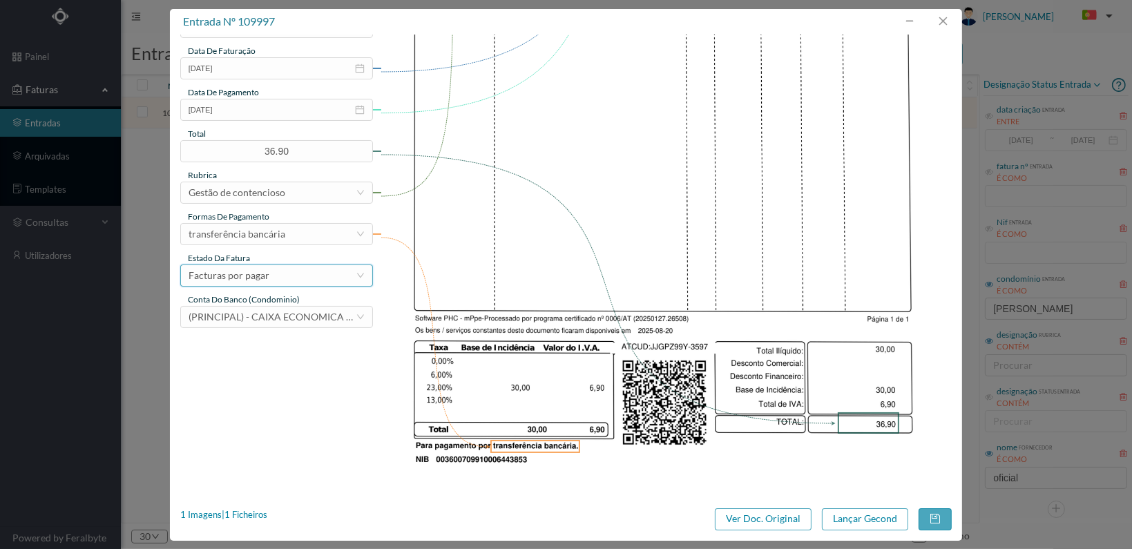
click at [313, 276] on div "Facturas por pagar" at bounding box center [272, 275] width 167 height 21
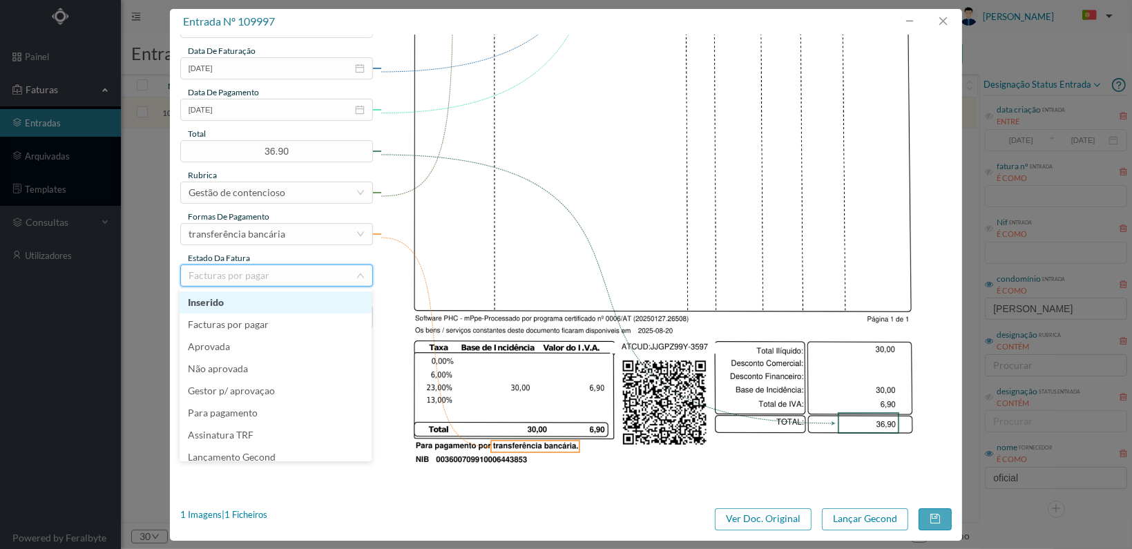
scroll to position [29, 0]
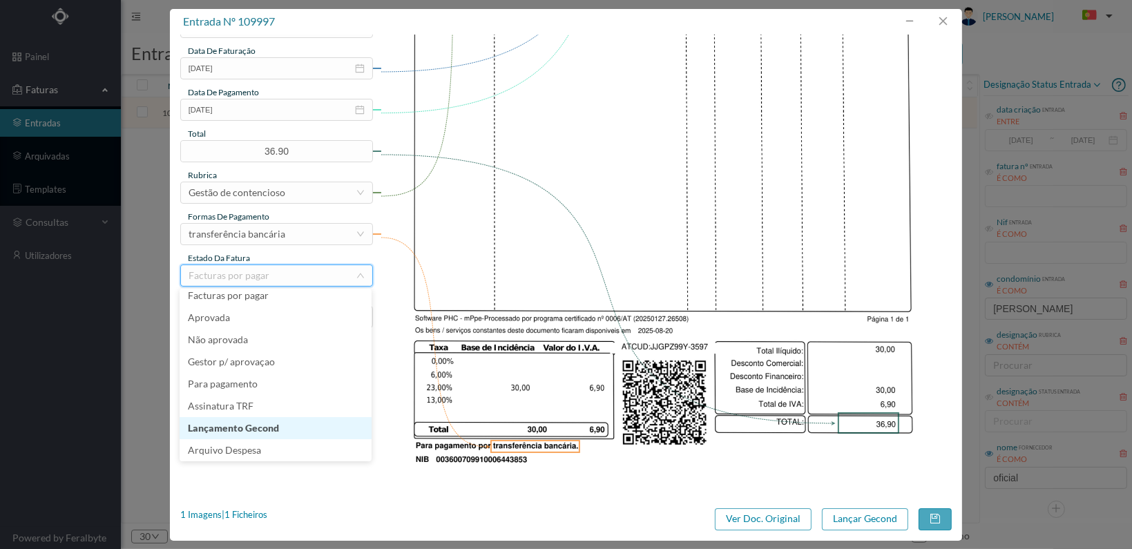
click at [309, 427] on li "Lançamento Gecond" at bounding box center [276, 428] width 192 height 22
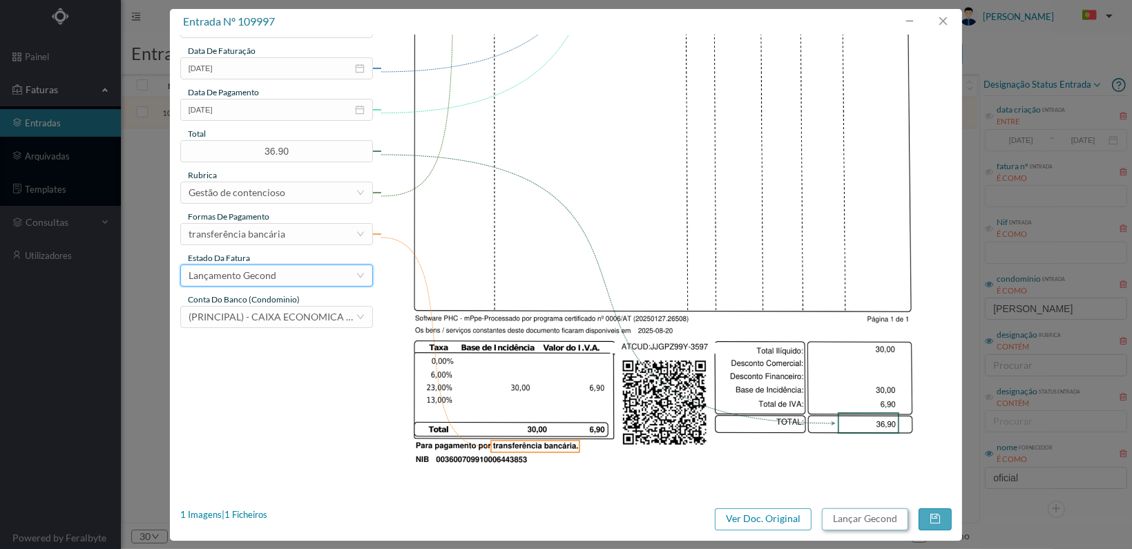
click at [869, 522] on button "Lançar Gecond" at bounding box center [865, 520] width 86 height 22
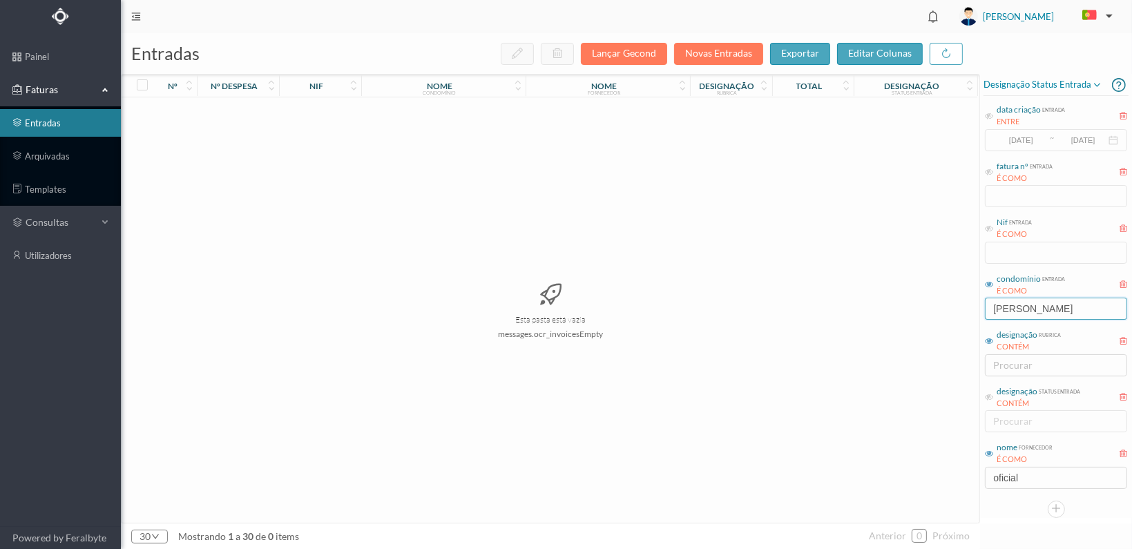
drag, startPoint x: 1030, startPoint y: 310, endPoint x: 925, endPoint y: 312, distance: 104.4
click at [929, 314] on div "entradas Lançar Gecond Novas Entradas exportar editar colunas nº nº despesa nif…" at bounding box center [627, 291] width 1012 height 516
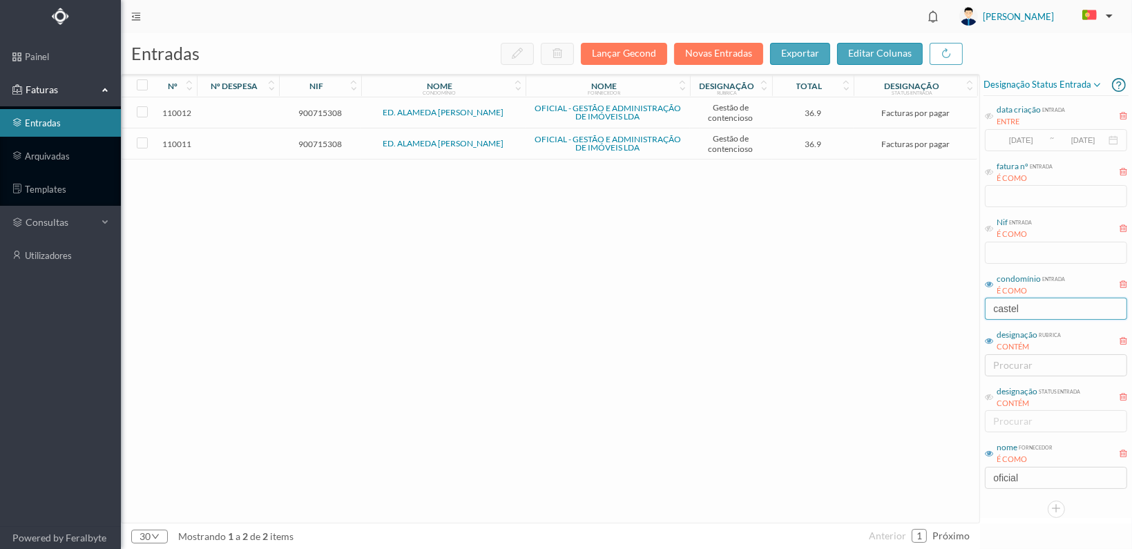
type input "castel"
click at [312, 142] on span "900715308" at bounding box center [320, 144] width 75 height 10
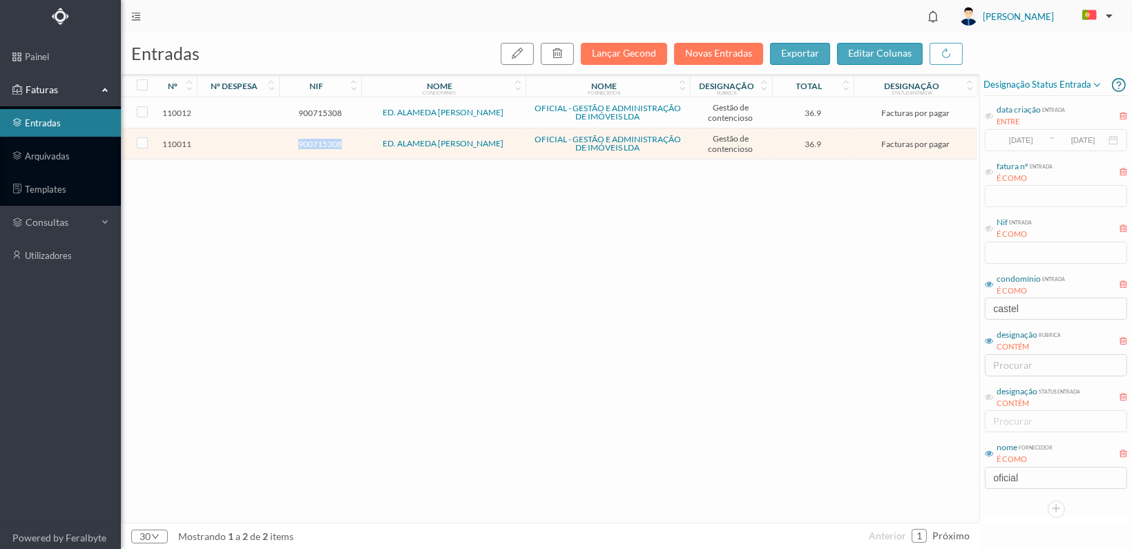
click at [312, 142] on span "900715308" at bounding box center [320, 144] width 75 height 10
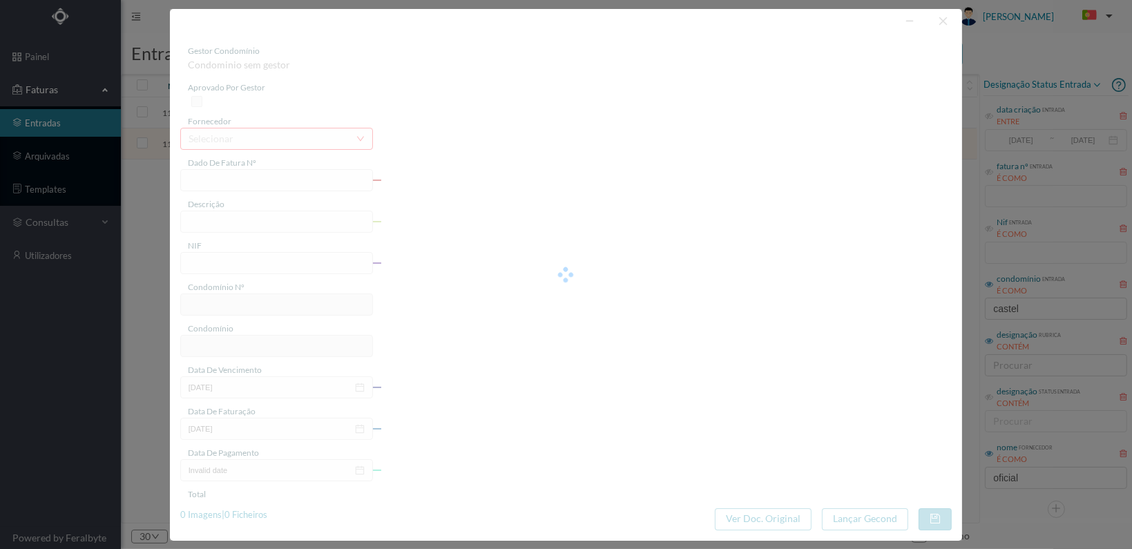
type input "FT 2025A1/3611"
type input "ESTUDO SOBRE A DÍVIDA DA FRACÇÃO AQ"
type input "900715308"
type input "[DATE]"
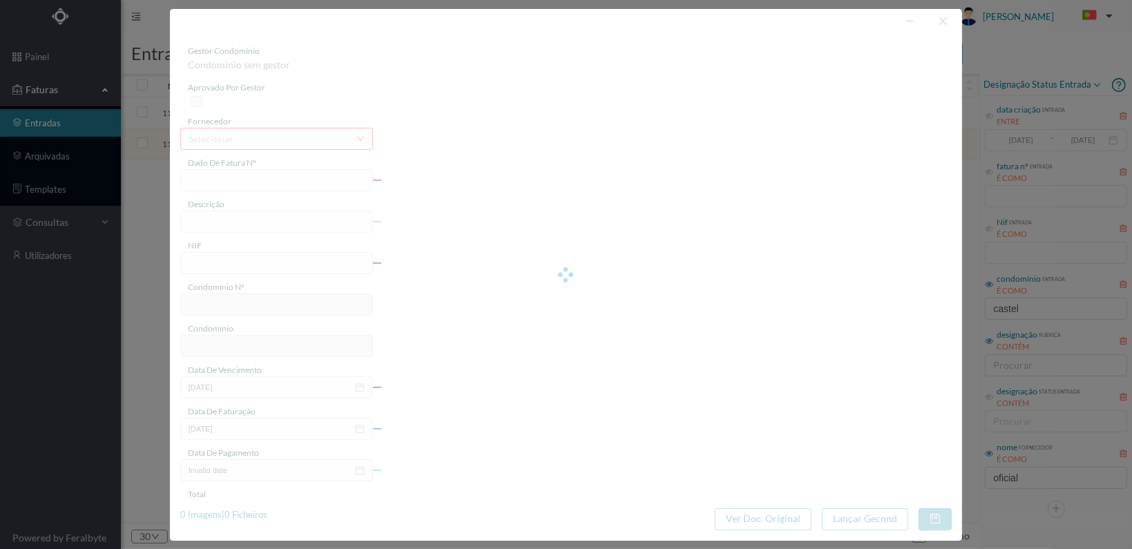
type input "36.90"
type input "240"
type input "ED. ALAMEDA ÁLVARO CASTELÕES"
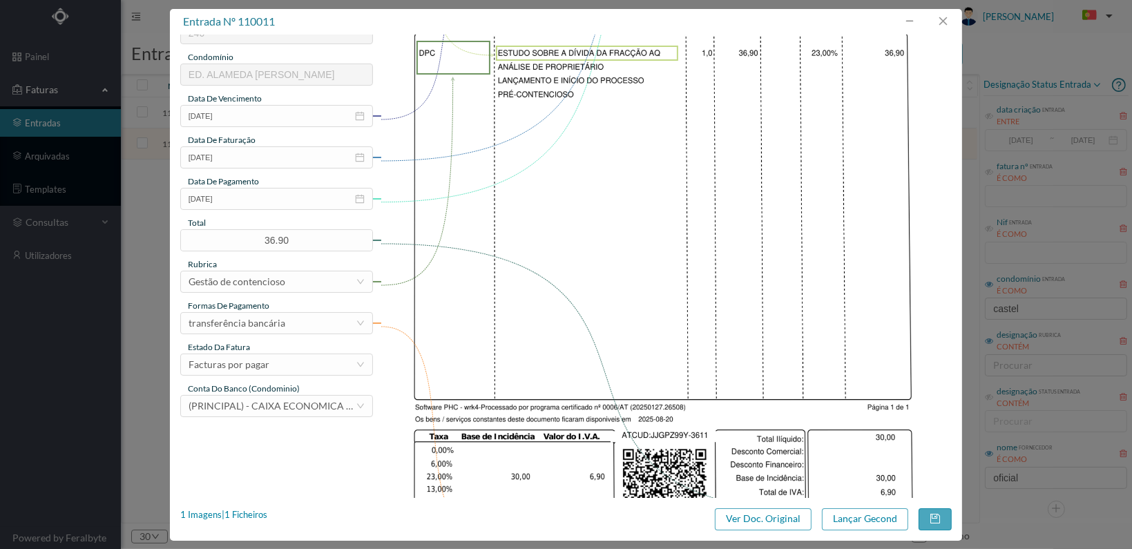
scroll to position [345, 0]
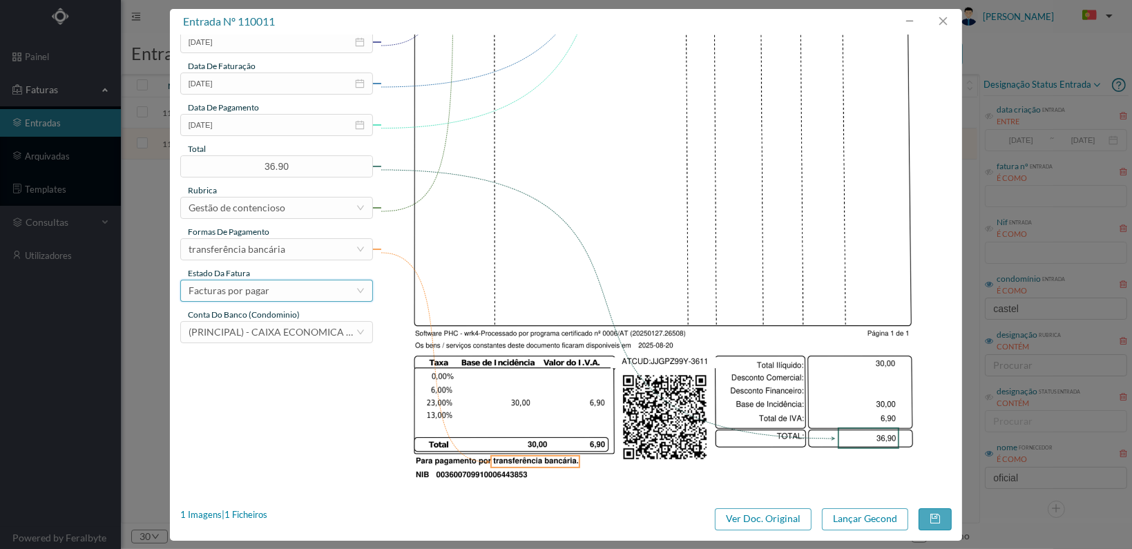
drag, startPoint x: 366, startPoint y: 291, endPoint x: 357, endPoint y: 295, distance: 9.9
click at [365, 291] on div "Facturas por pagar" at bounding box center [276, 291] width 193 height 22
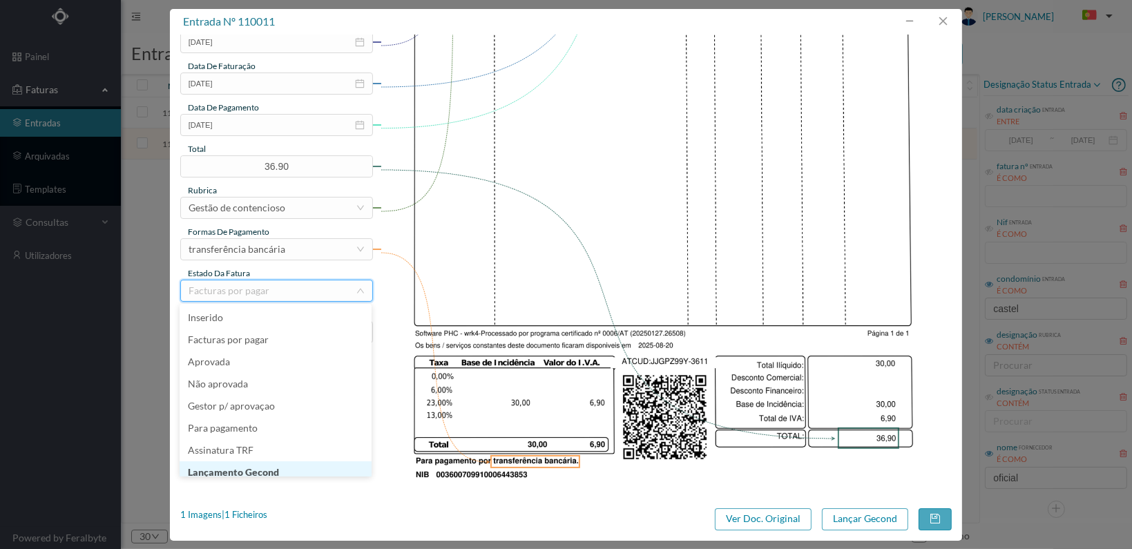
scroll to position [7, 0]
click at [279, 464] on li "Lançamento Gecond" at bounding box center [276, 466] width 192 height 22
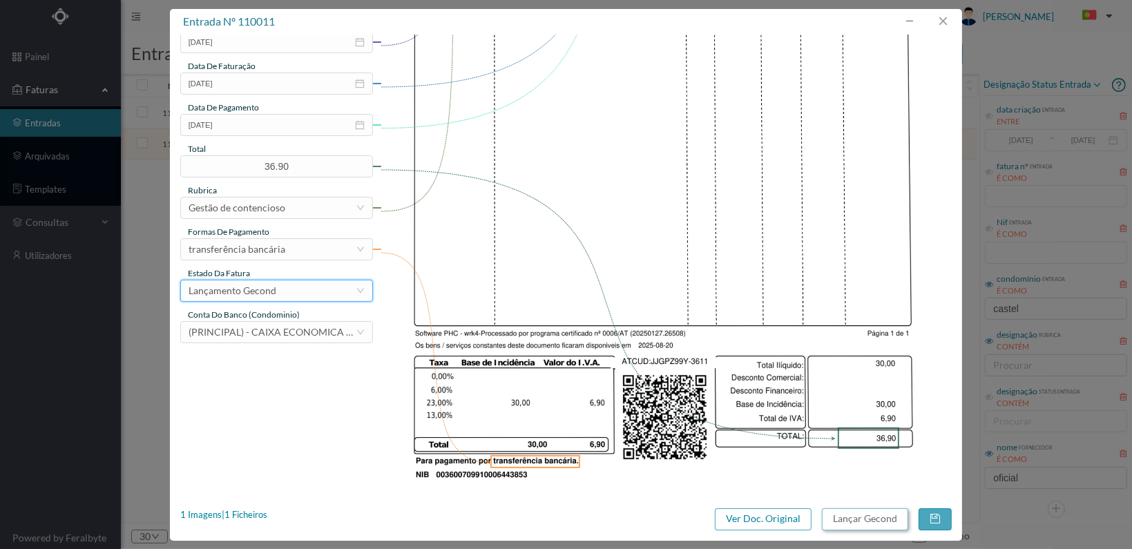
click at [854, 519] on button "Lançar Gecond" at bounding box center [865, 520] width 86 height 22
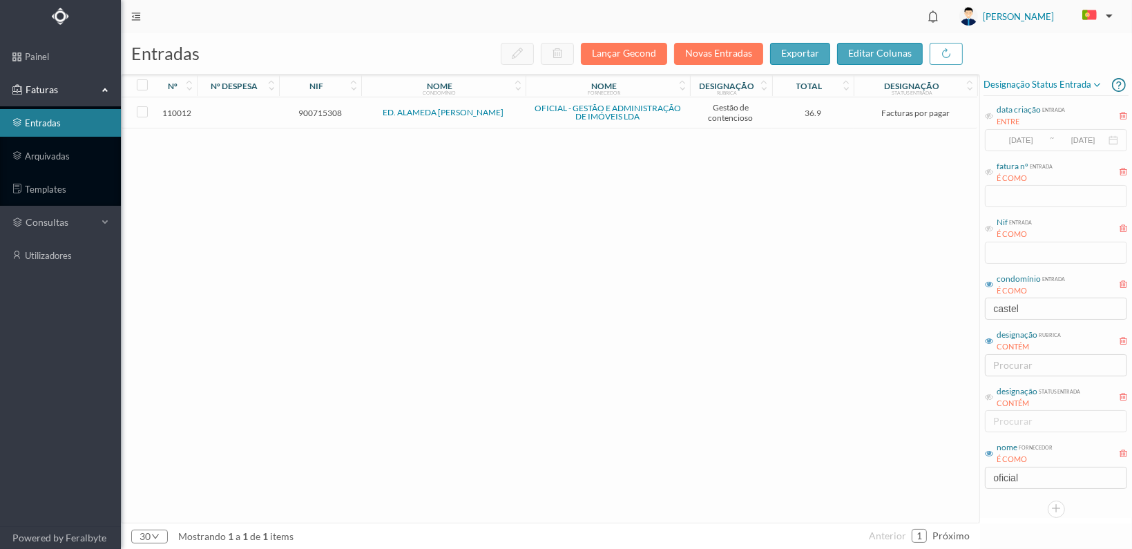
click at [312, 111] on span "900715308" at bounding box center [320, 113] width 75 height 10
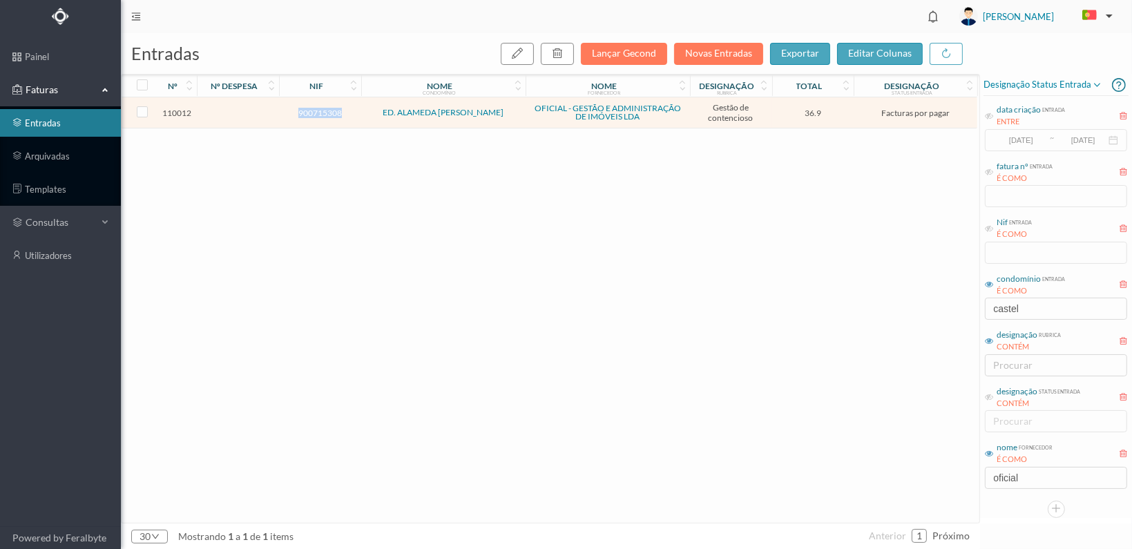
click at [312, 111] on span "900715308" at bounding box center [320, 113] width 75 height 10
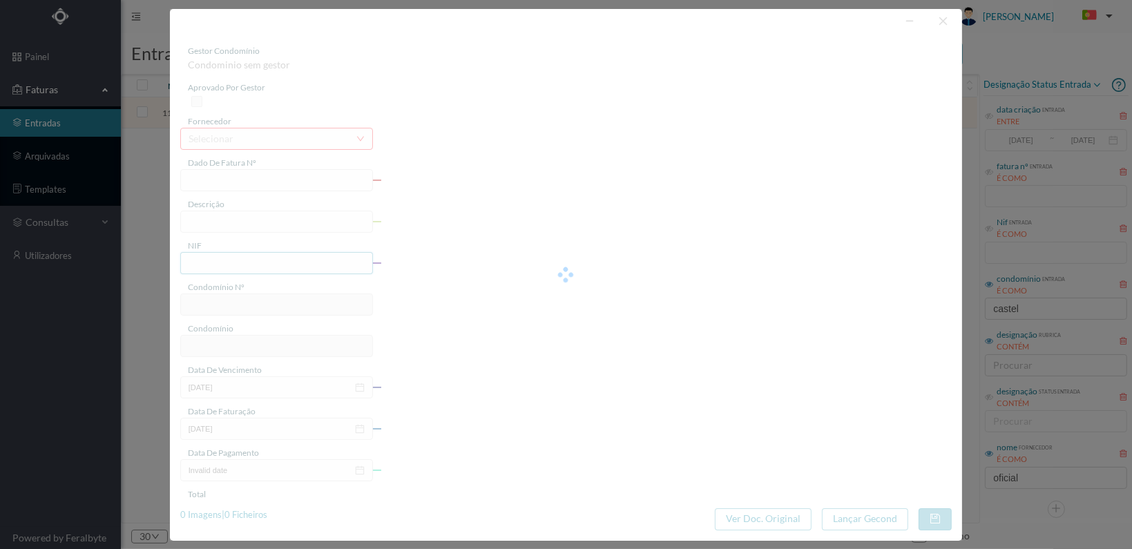
type input "FT 2025A1/3612"
type input "ESTUDO SOBRE A DÍVIDA DA FRACÇÃO M"
type input "900715308"
type input "[DATE]"
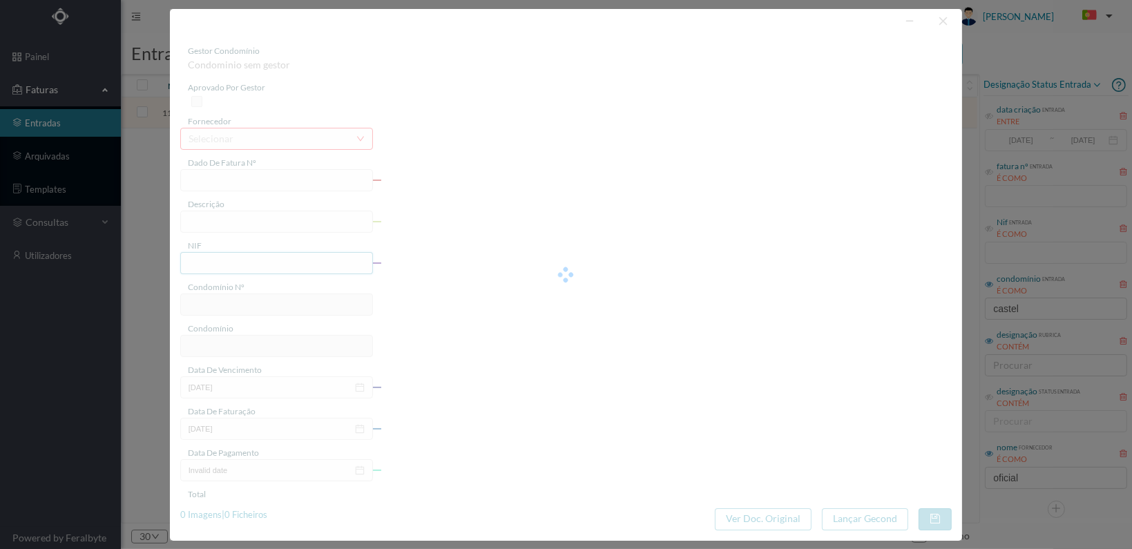
type input "36.90"
type input "240"
type input "ED. ALAMEDA ÁLVARO CASTELÕES"
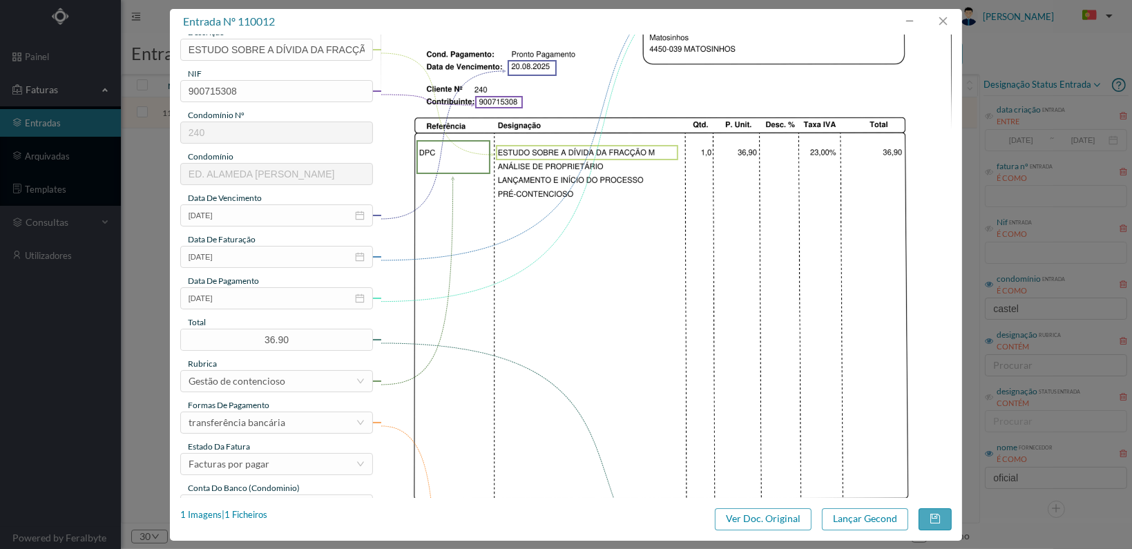
scroll to position [361, 0]
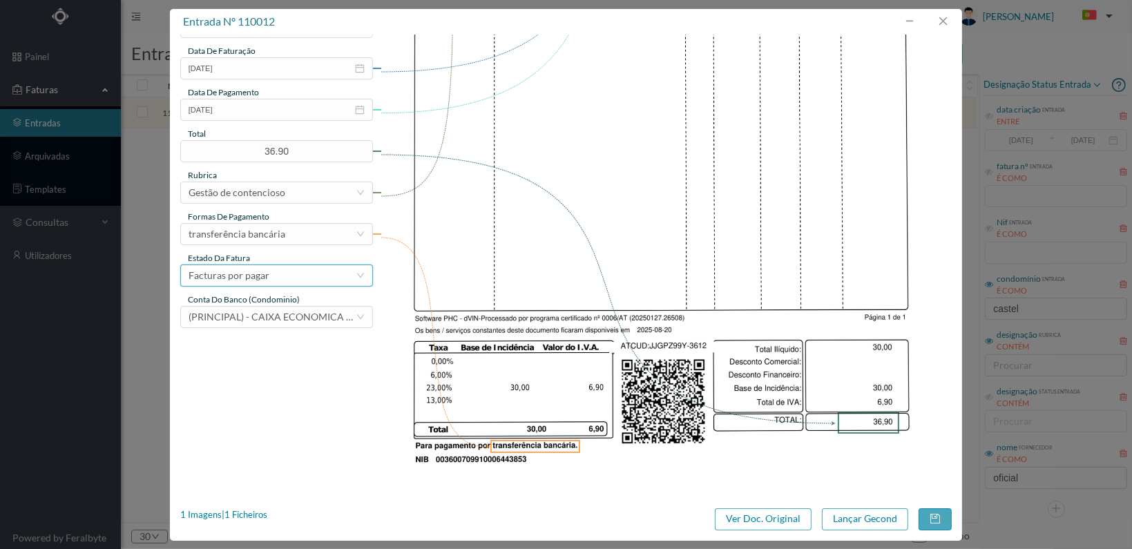
click at [306, 276] on div "Facturas por pagar" at bounding box center [272, 275] width 167 height 21
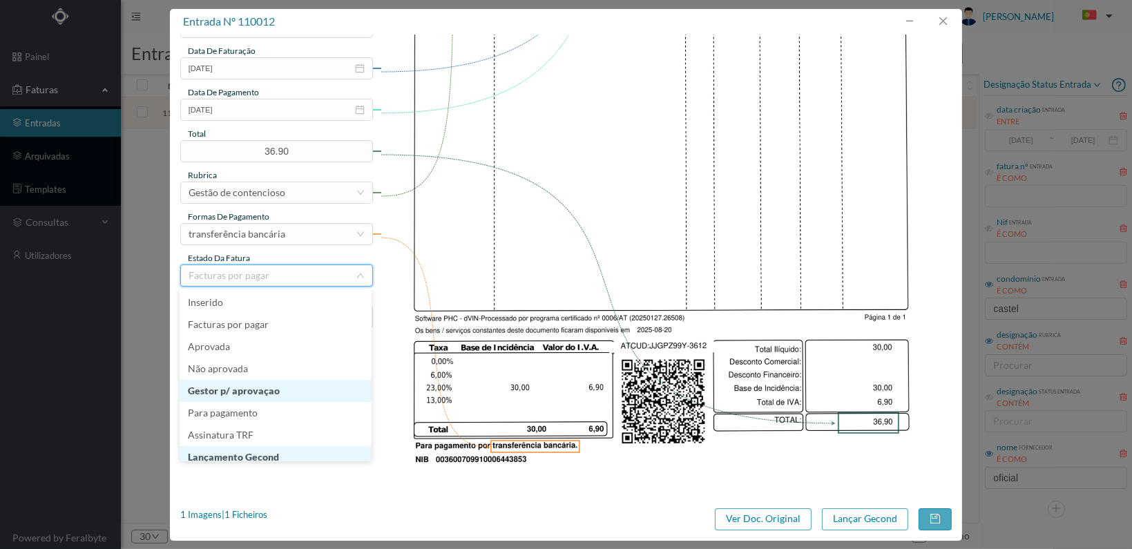
scroll to position [7, 0]
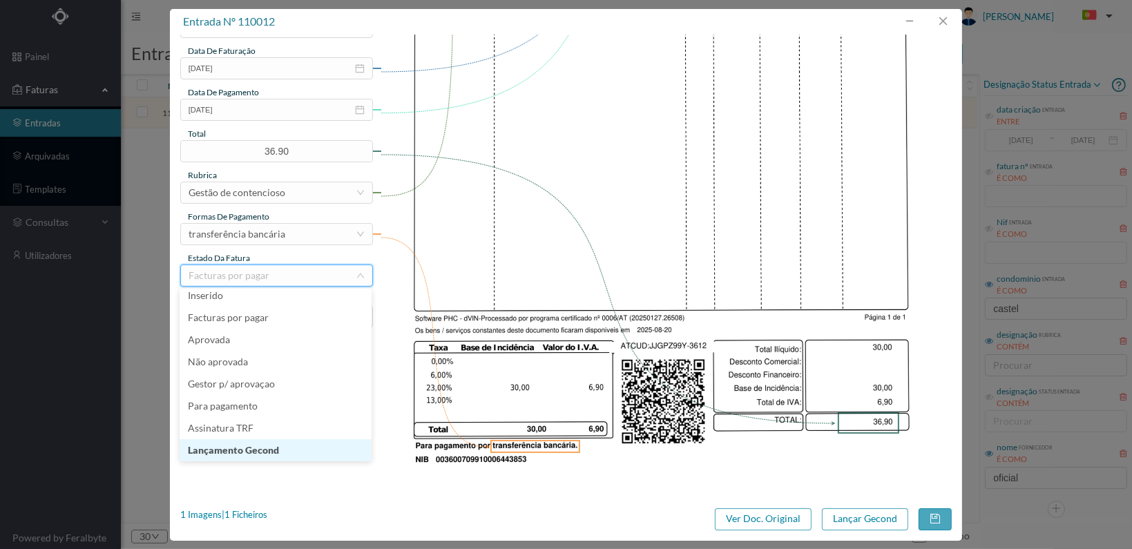
click at [287, 450] on li "Lançamento Gecond" at bounding box center [276, 450] width 192 height 22
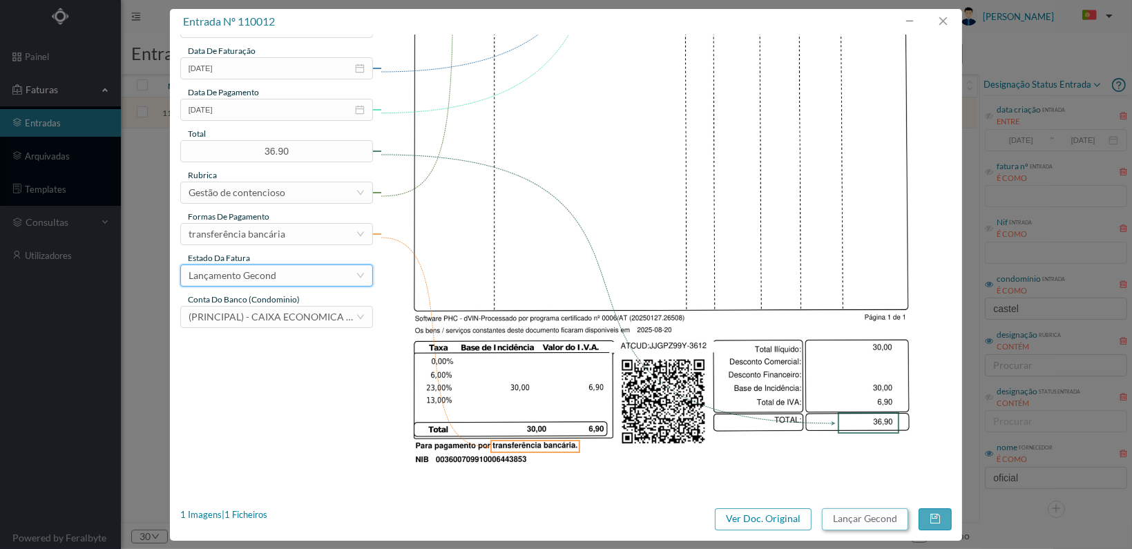
click at [869, 522] on button "Lançar Gecond" at bounding box center [865, 520] width 86 height 22
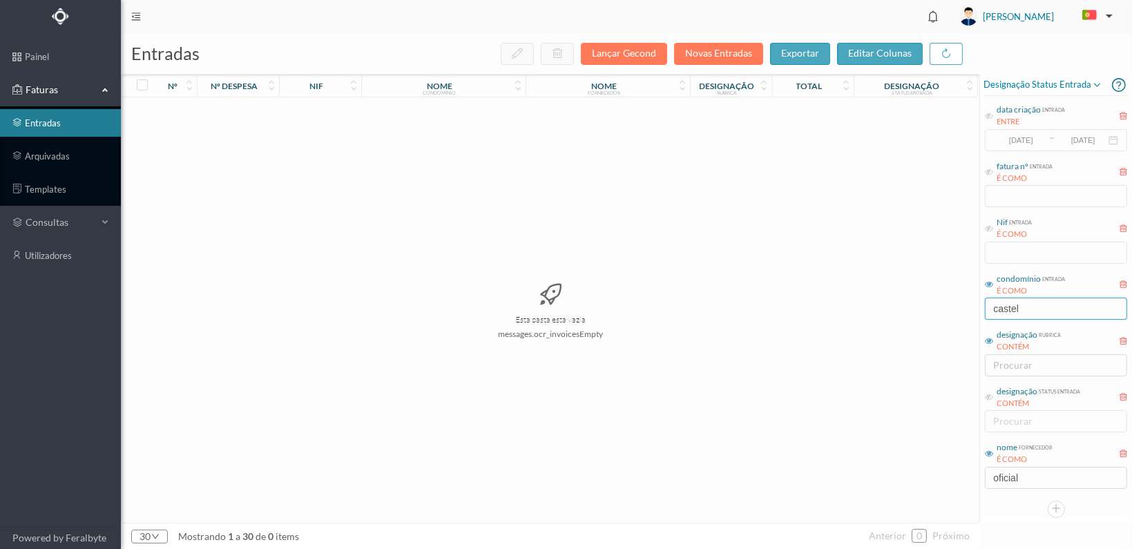
drag, startPoint x: 1050, startPoint y: 309, endPoint x: 967, endPoint y: 305, distance: 83.7
click at [970, 309] on div "entradas Lançar Gecond Novas Entradas exportar editar colunas nº nº despesa nif…" at bounding box center [627, 291] width 1012 height 516
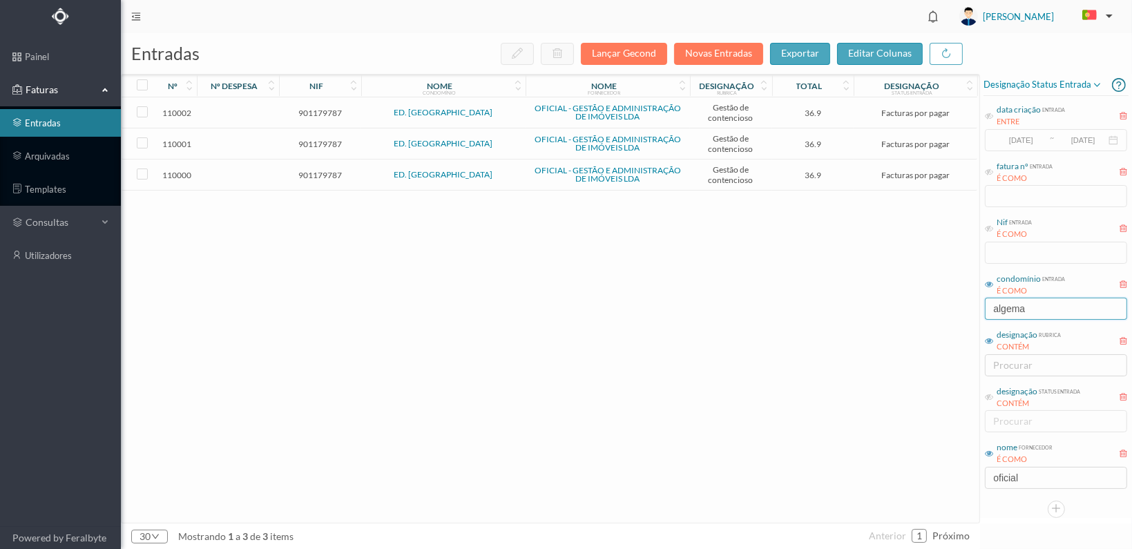
type input "algema"
click at [304, 173] on span "901179787" at bounding box center [320, 175] width 75 height 10
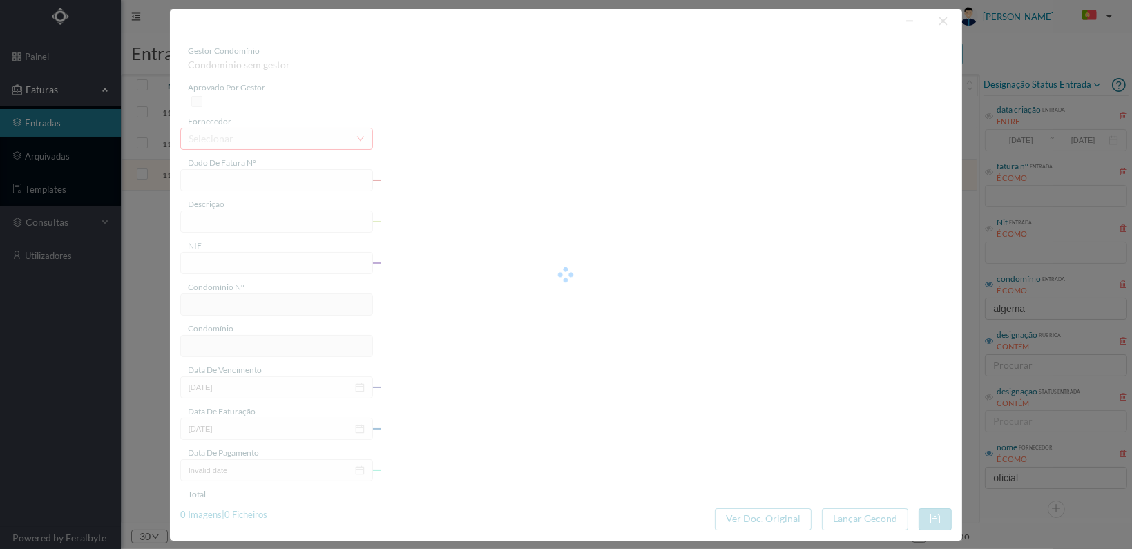
type input "FT 2025A1/3600"
type input "ESTUDO SOBRE A DÍVIDA DA FRACÇÃO CV"
type input "901179787"
type input "[DATE]"
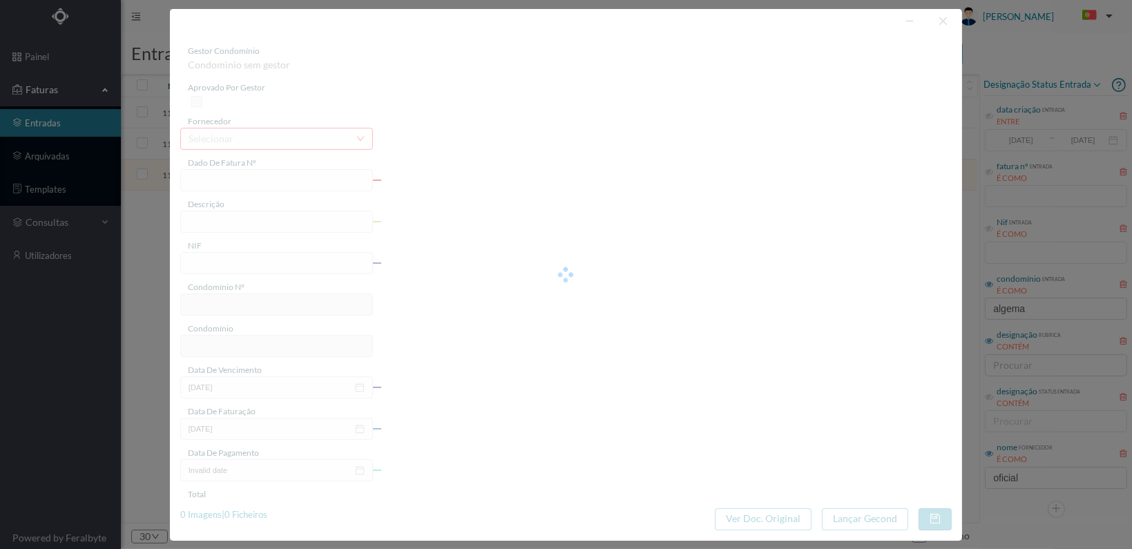
type input "36.90"
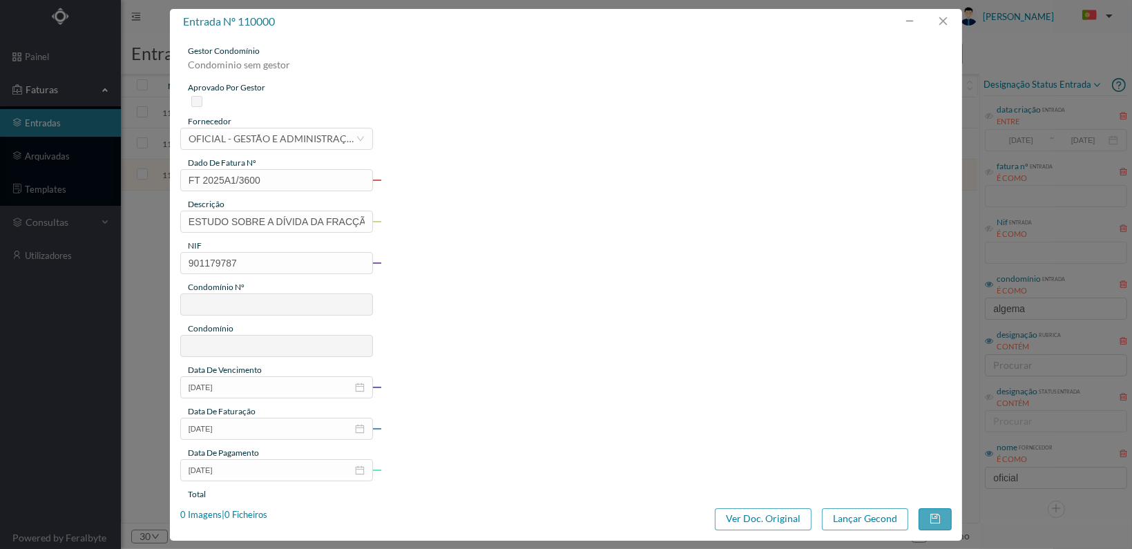
type input "550"
type input "ED. ALGEMA"
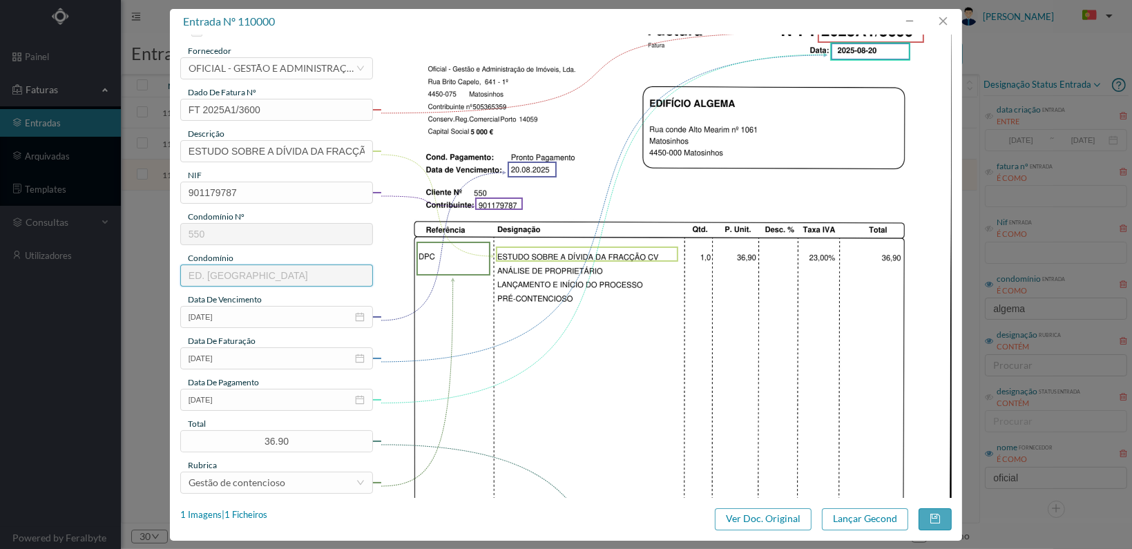
scroll to position [361, 0]
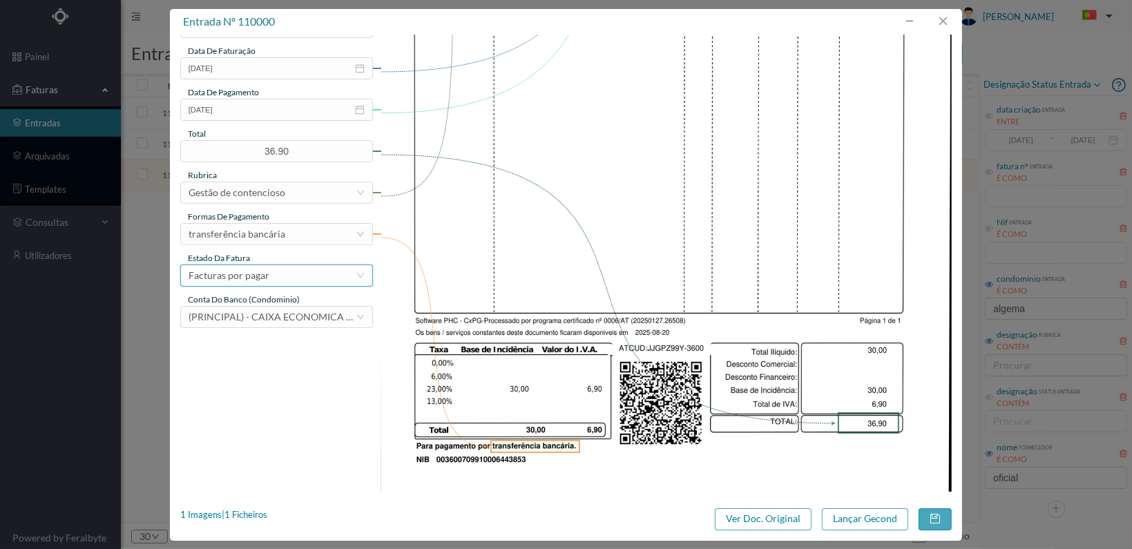
click at [345, 279] on div "Facturas por pagar" at bounding box center [272, 275] width 167 height 21
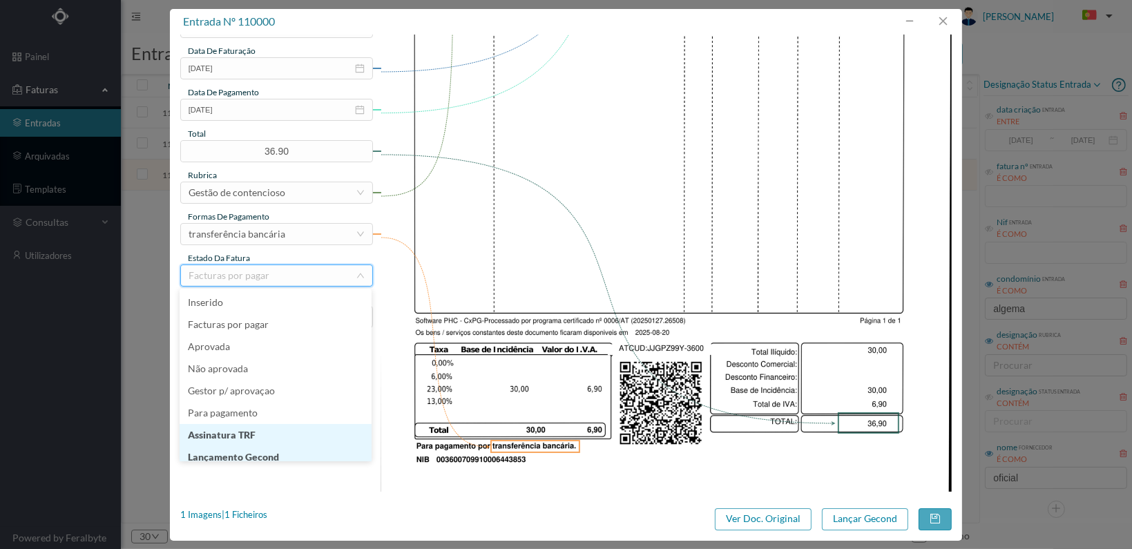
scroll to position [7, 0]
click at [296, 448] on li "Lançamento Gecond" at bounding box center [276, 450] width 192 height 22
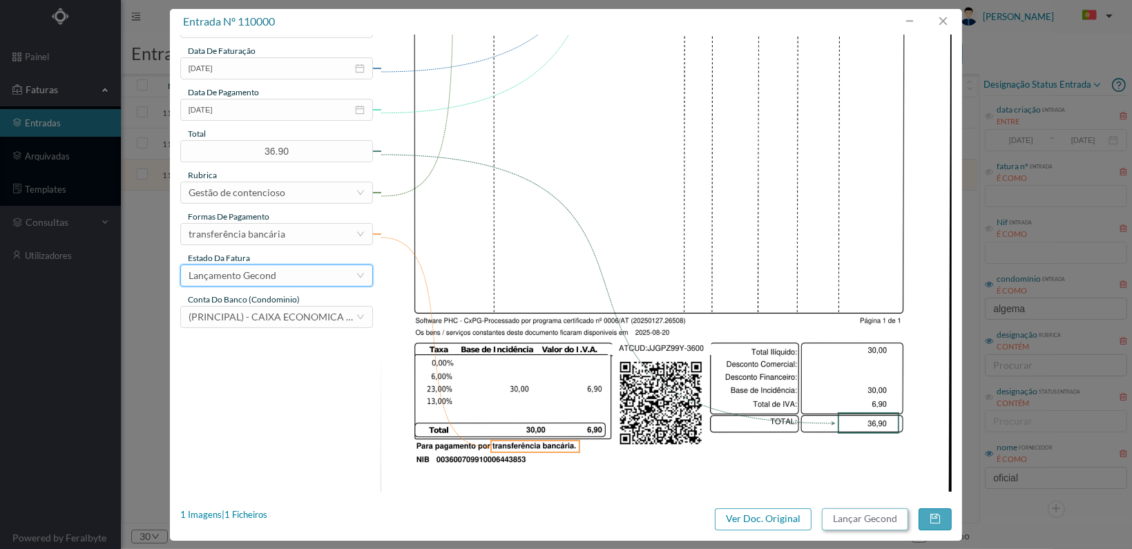
click at [864, 518] on button "Lançar Gecond" at bounding box center [865, 520] width 86 height 22
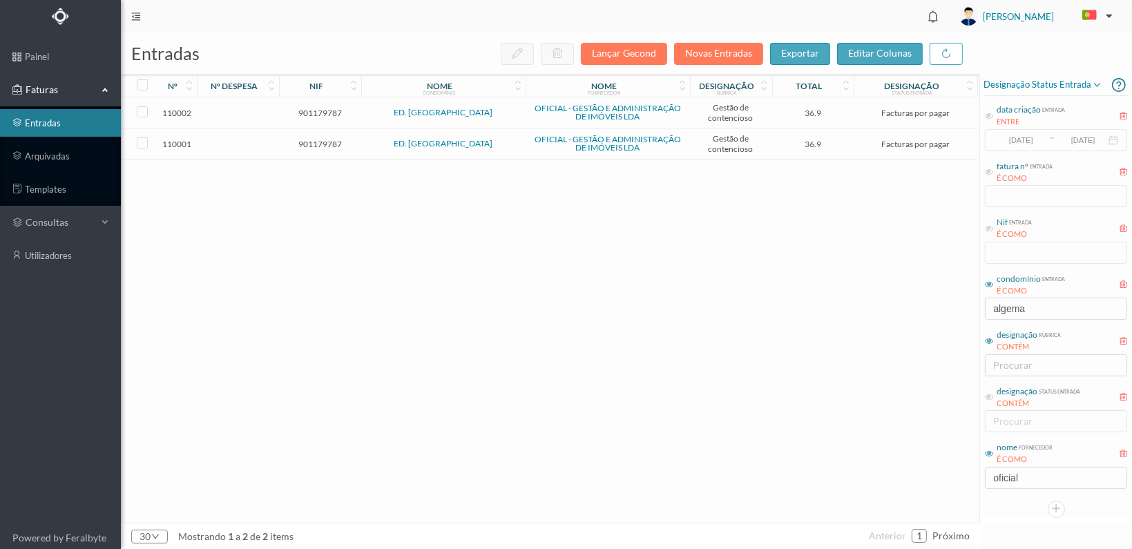
click at [328, 142] on span "901179787" at bounding box center [320, 144] width 75 height 10
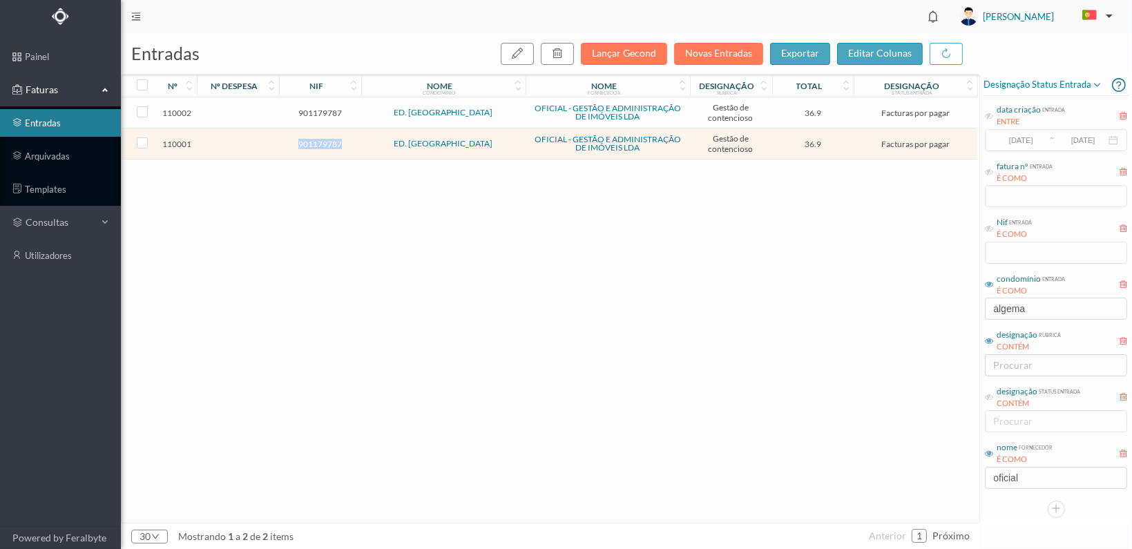
click at [328, 142] on span "901179787" at bounding box center [320, 144] width 75 height 10
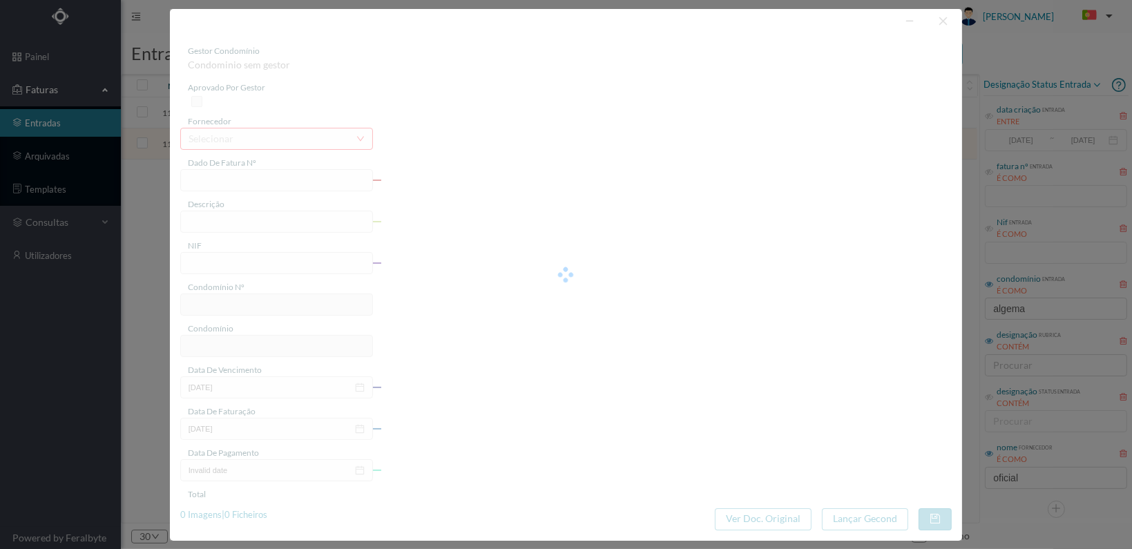
type input "FT 2025A1/3601"
type input "ESTUDO SOBRE A DÍVIDA DA FRACÇÃO BX"
type input "901179787"
type input "[DATE]"
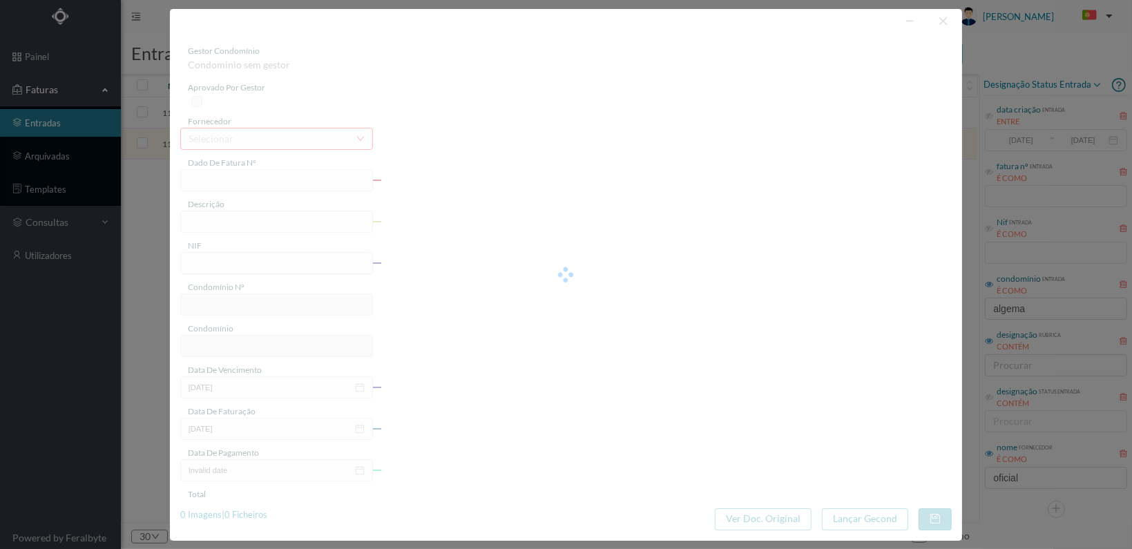
type input "36.90"
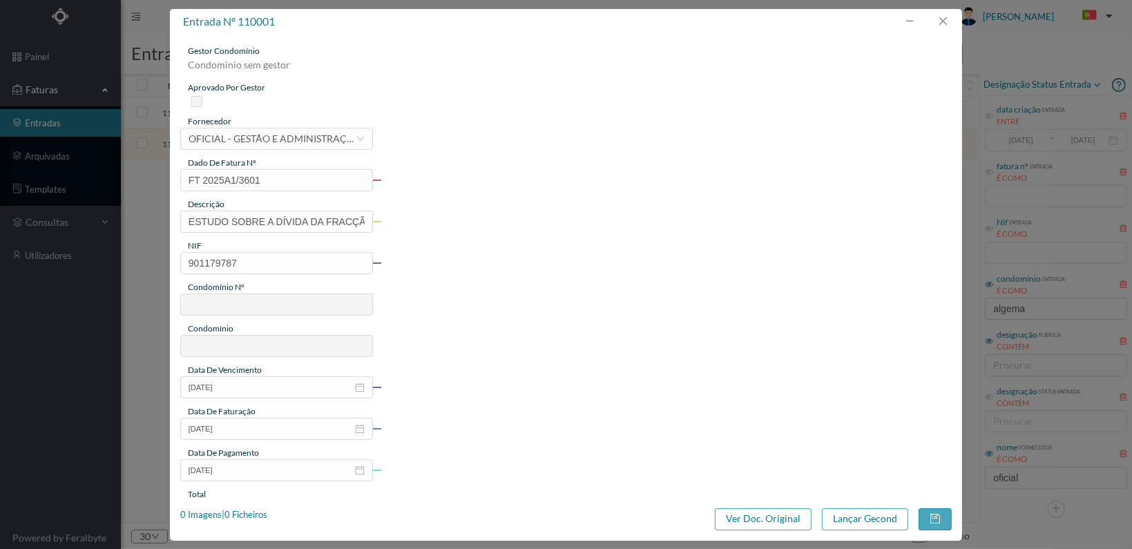
type input "550"
type input "ED. ALGEMA"
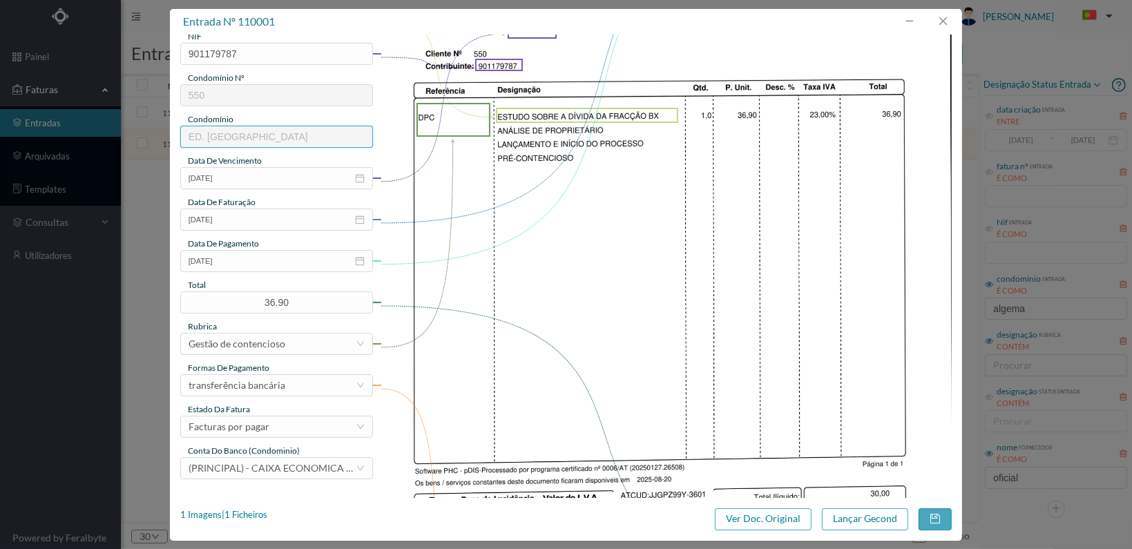
scroll to position [345, 0]
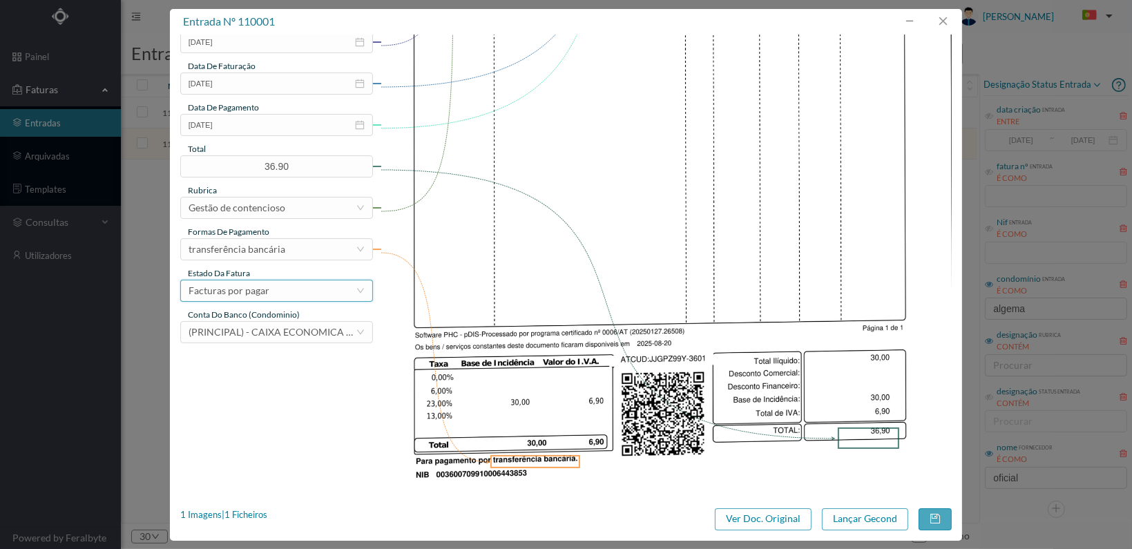
click at [325, 290] on div "Facturas por pagar" at bounding box center [272, 291] width 167 height 21
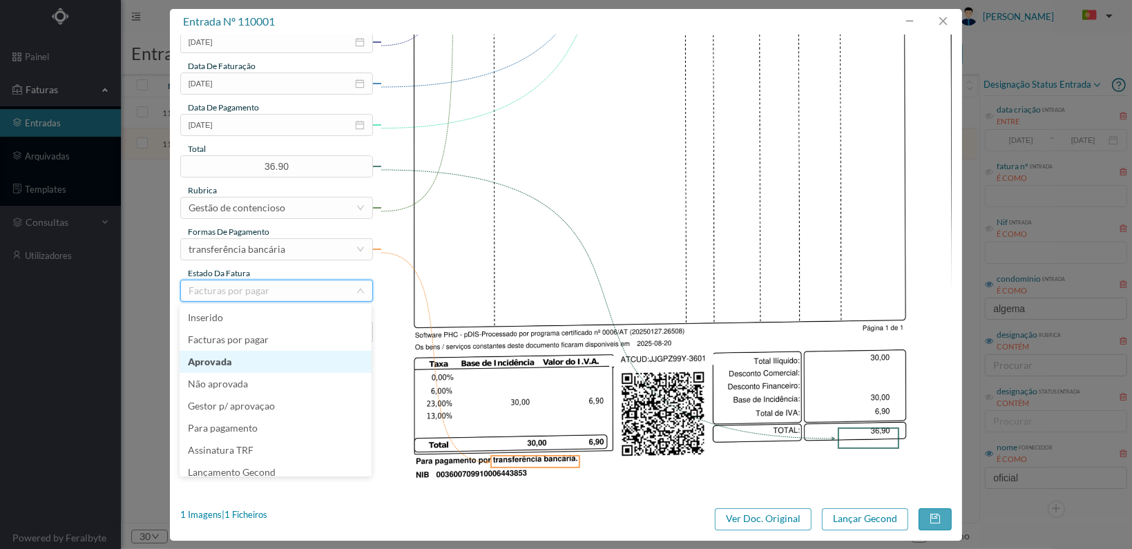
scroll to position [7, 0]
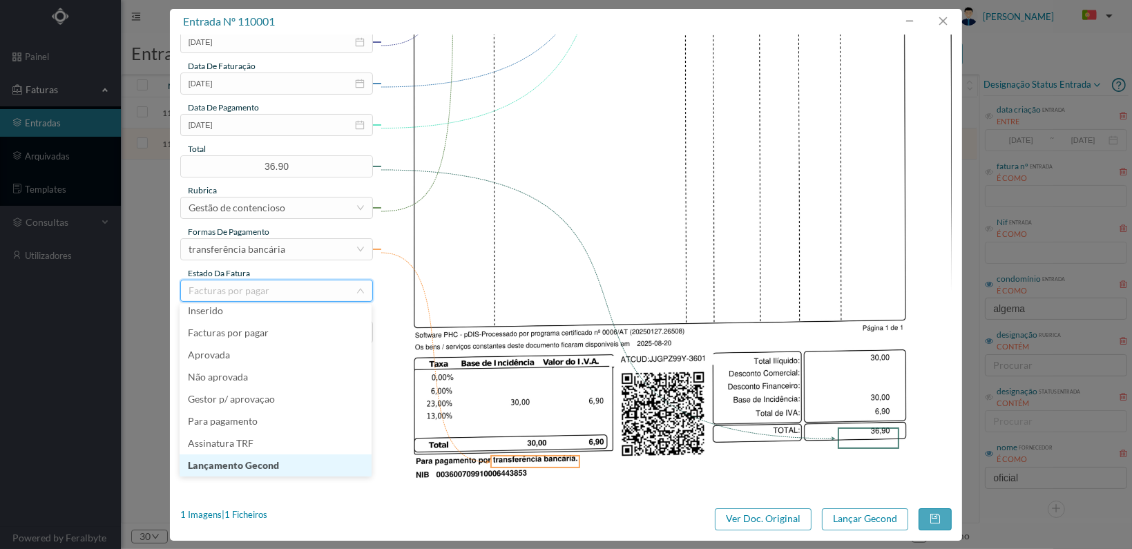
click at [296, 464] on li "Lançamento Gecond" at bounding box center [276, 466] width 192 height 22
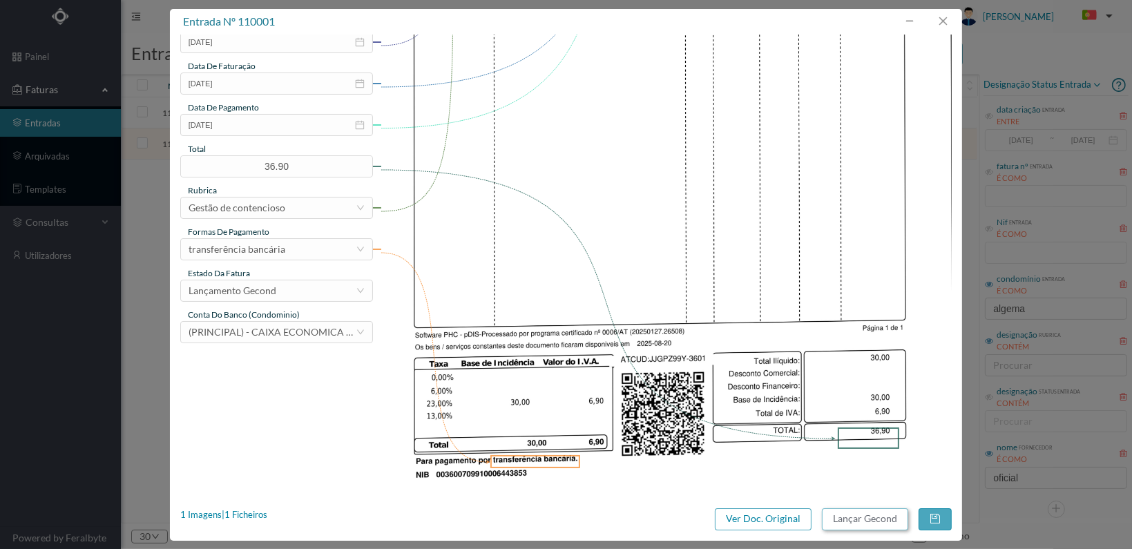
click at [862, 512] on button "Lançar Gecond" at bounding box center [865, 520] width 86 height 22
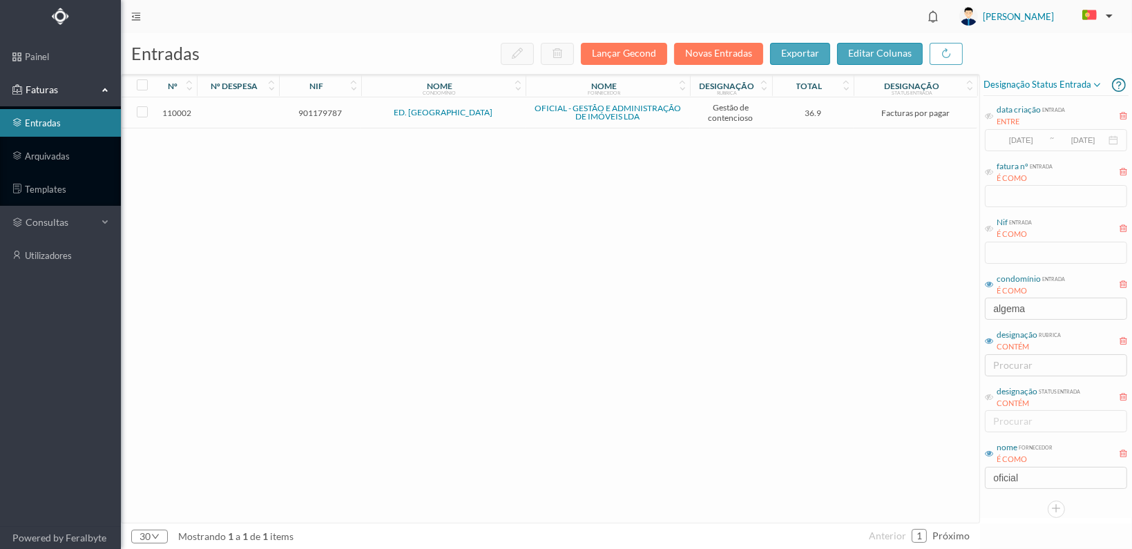
click at [325, 113] on span "901179787" at bounding box center [320, 113] width 75 height 10
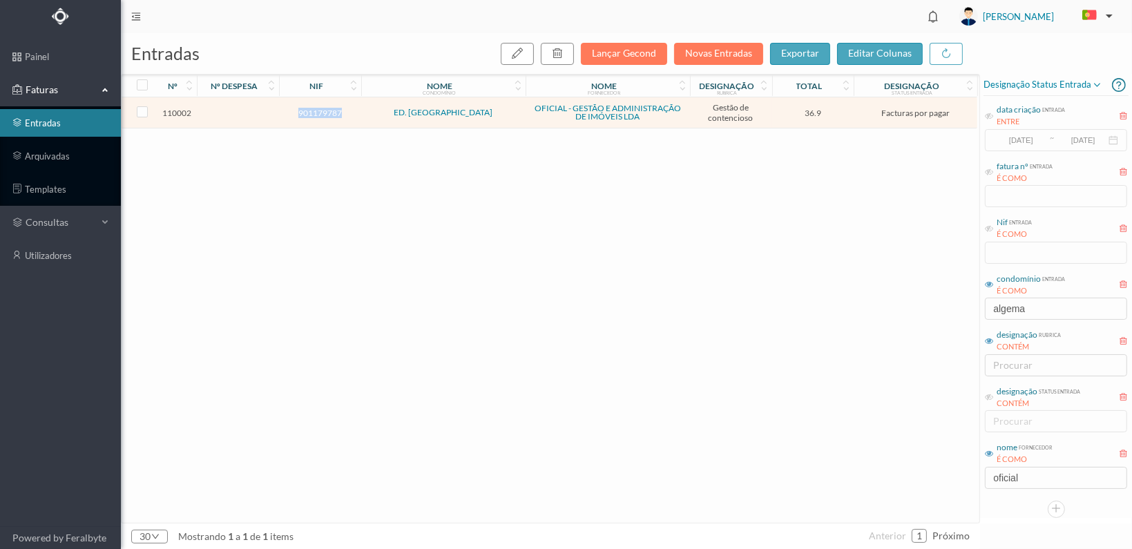
click at [325, 113] on span "901179787" at bounding box center [320, 113] width 75 height 10
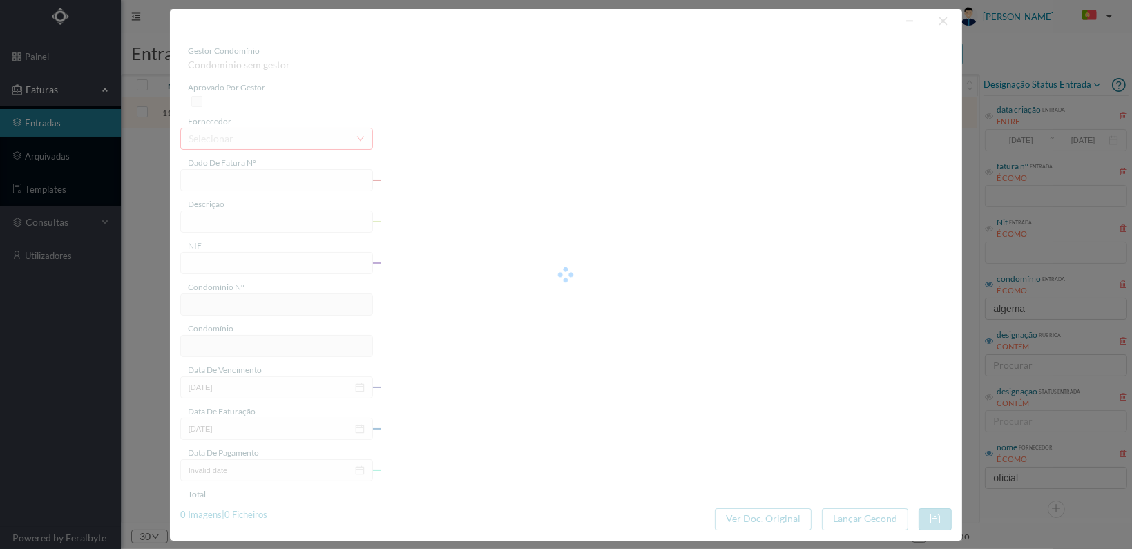
type input "FT 2025A1/3602"
type input "ESTUDO SOBRE A DÍVIDA DA FRACÇÃO C"
type input "901179787"
type input "[DATE]"
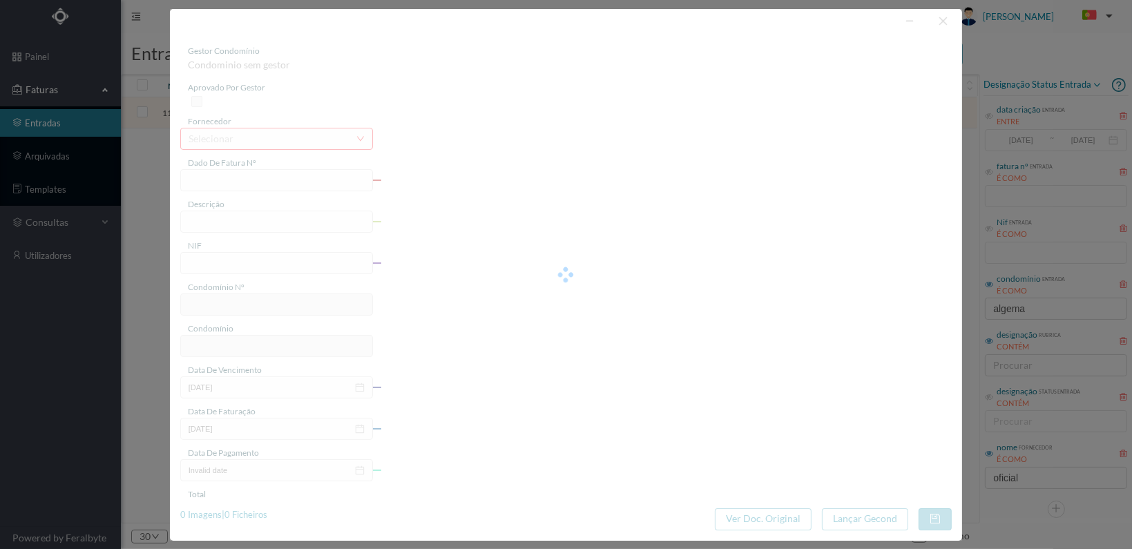
type input "36.90"
type input "550"
type input "ED. ALGEMA"
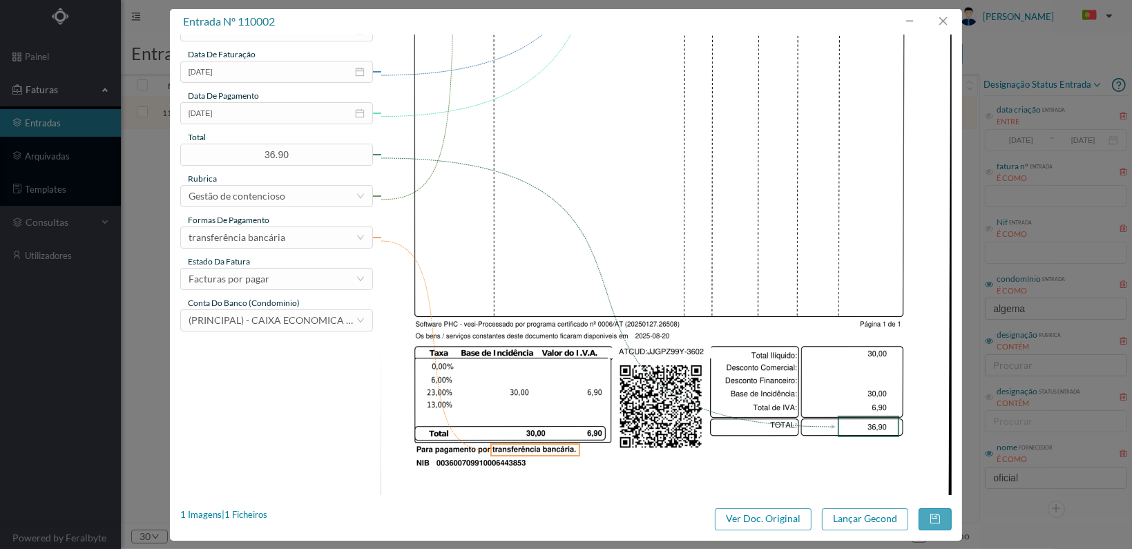
scroll to position [361, 0]
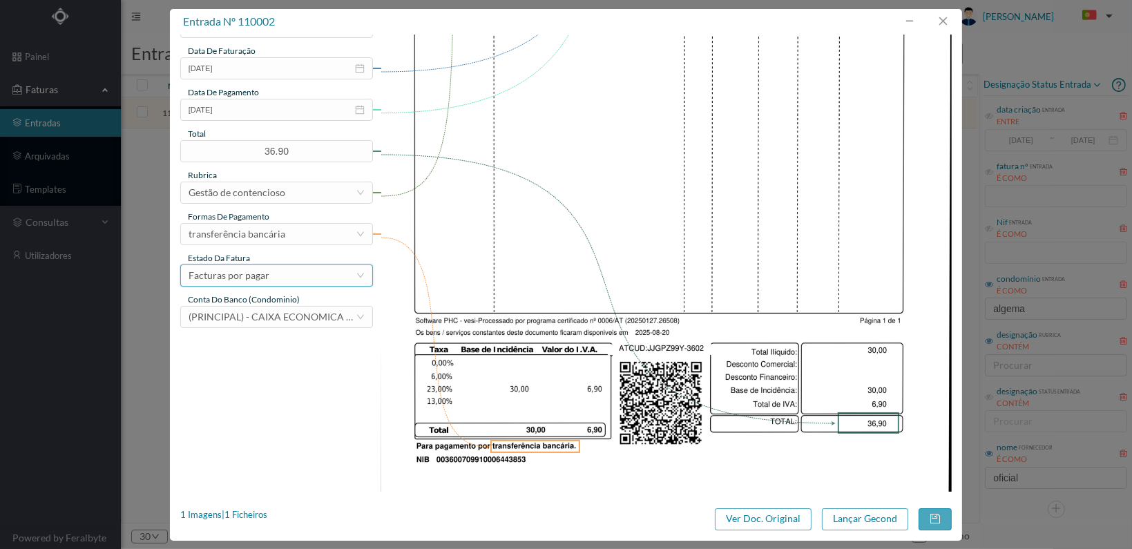
drag, startPoint x: 336, startPoint y: 276, endPoint x: 328, endPoint y: 279, distance: 8.1
click at [333, 277] on div "Facturas por pagar" at bounding box center [272, 275] width 167 height 21
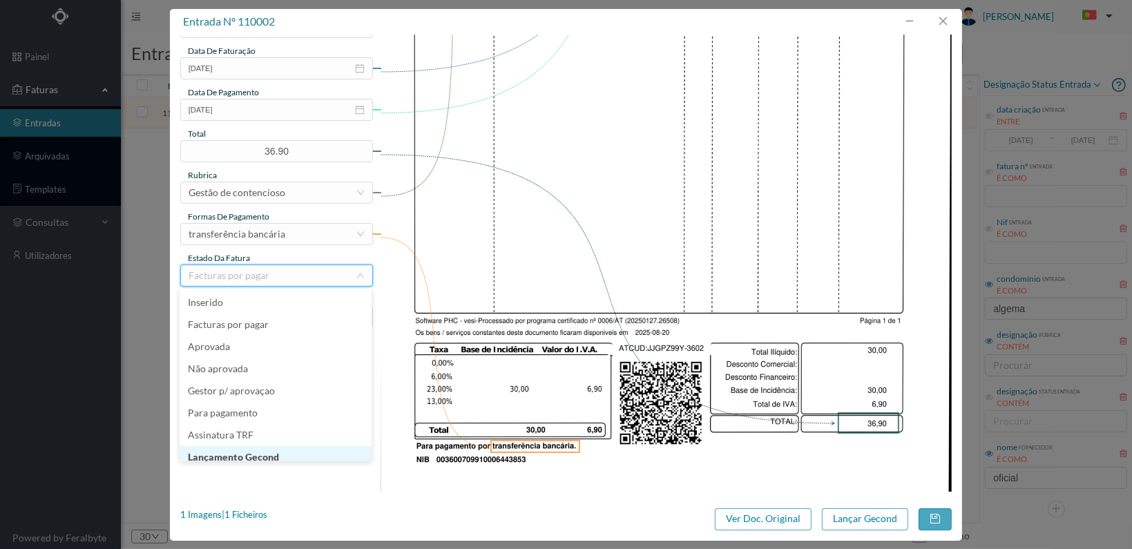
scroll to position [7, 0]
click at [314, 453] on li "Lançamento Gecond" at bounding box center [276, 450] width 192 height 22
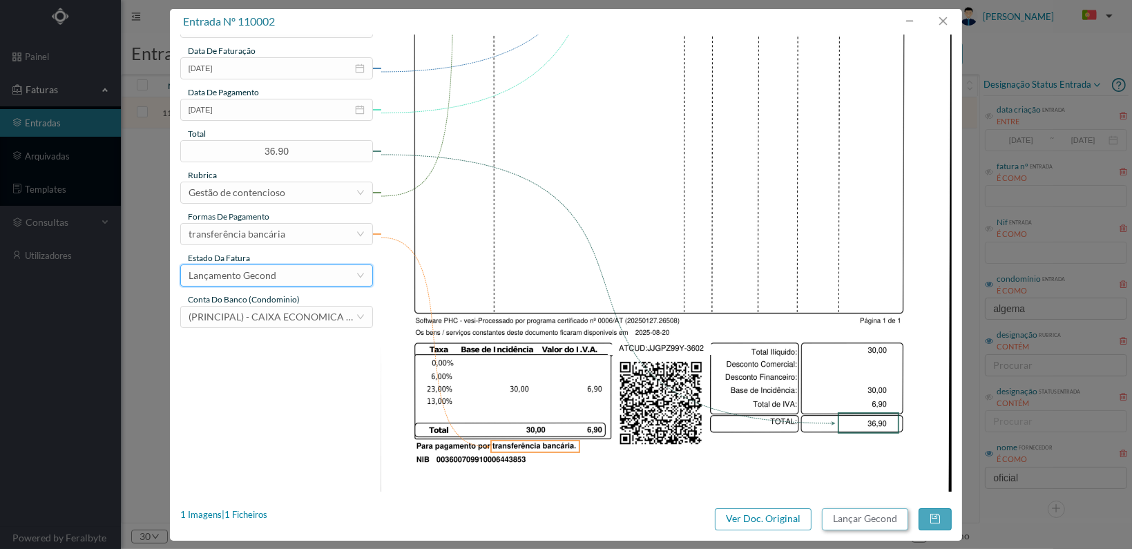
click at [875, 520] on button "Lançar Gecond" at bounding box center [865, 520] width 86 height 22
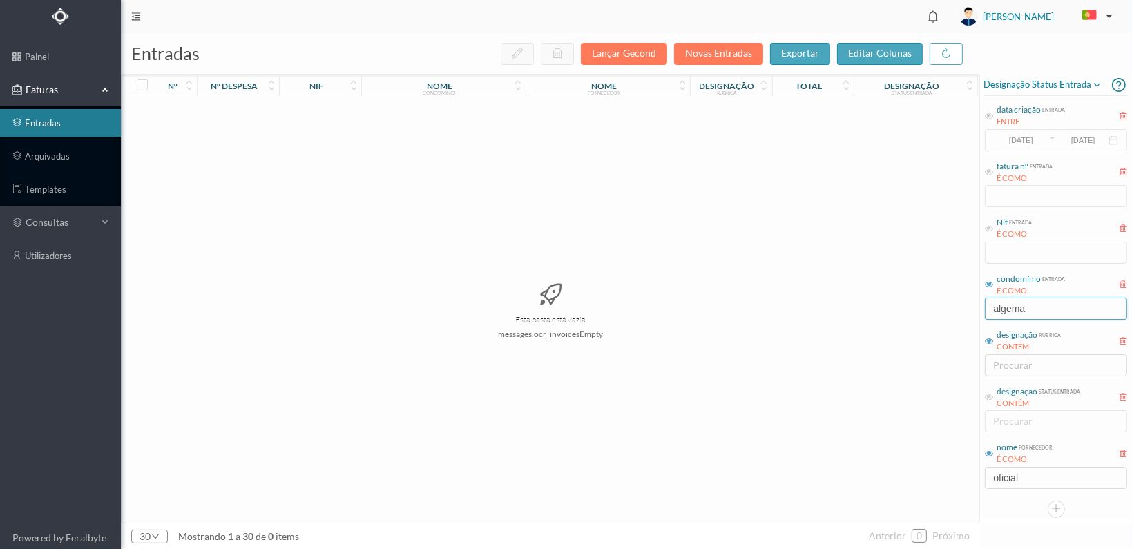
drag, startPoint x: 1036, startPoint y: 310, endPoint x: 911, endPoint y: 277, distance: 129.2
click at [916, 303] on div "entradas Lançar Gecond Novas Entradas exportar editar colunas nº nº despesa nif…" at bounding box center [627, 291] width 1012 height 516
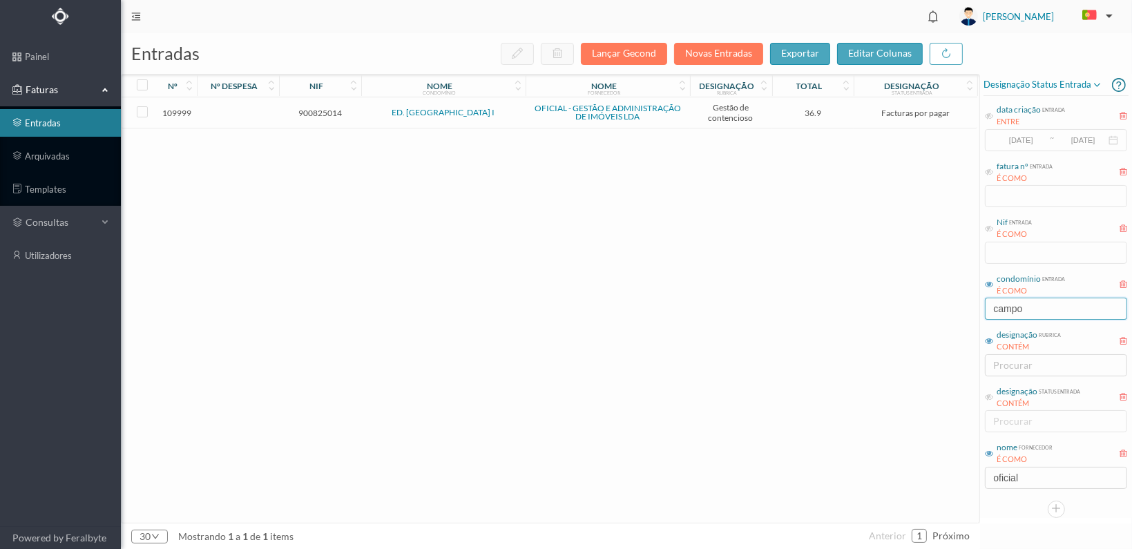
type input "campo"
click at [293, 112] on span "900825014" at bounding box center [320, 113] width 75 height 10
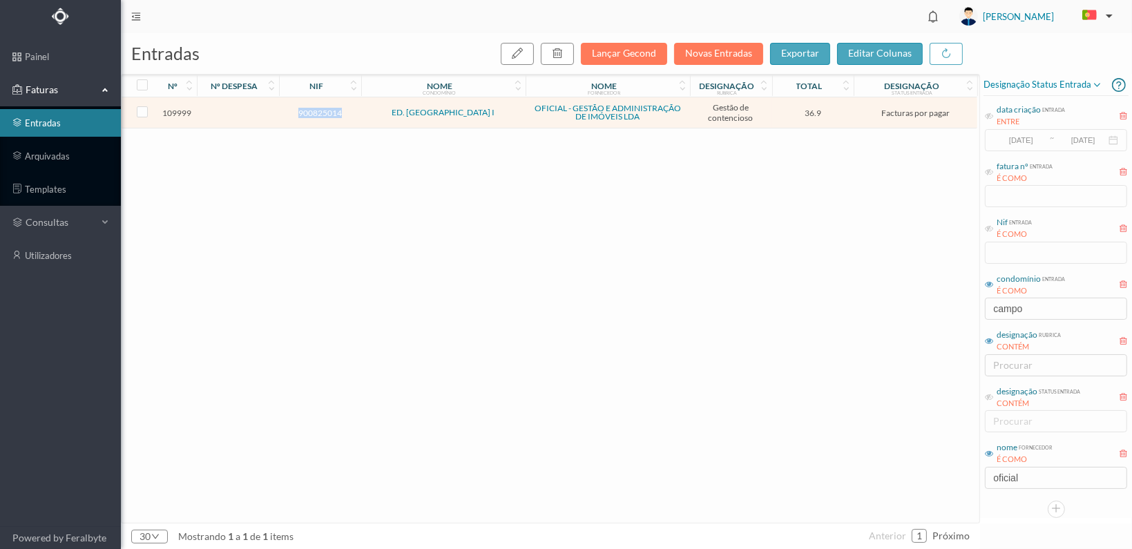
click at [293, 112] on span "900825014" at bounding box center [320, 113] width 75 height 10
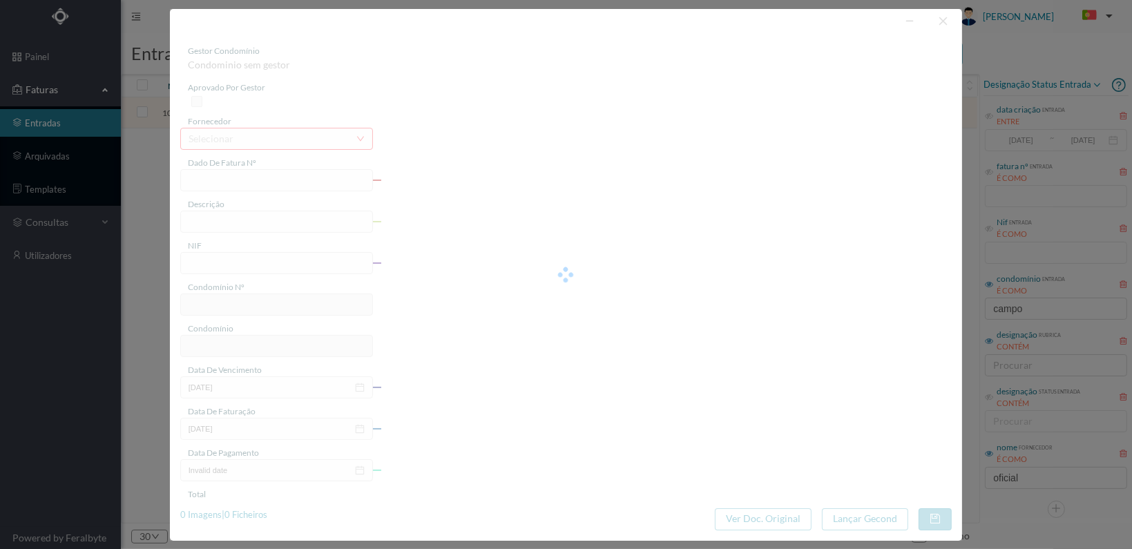
type input "FT 2025A1/3599"
type input "ESTUDO SOBRE A DÍVIDA DA FRACCÃO ZE"
type input "900825014"
type input "[DATE]"
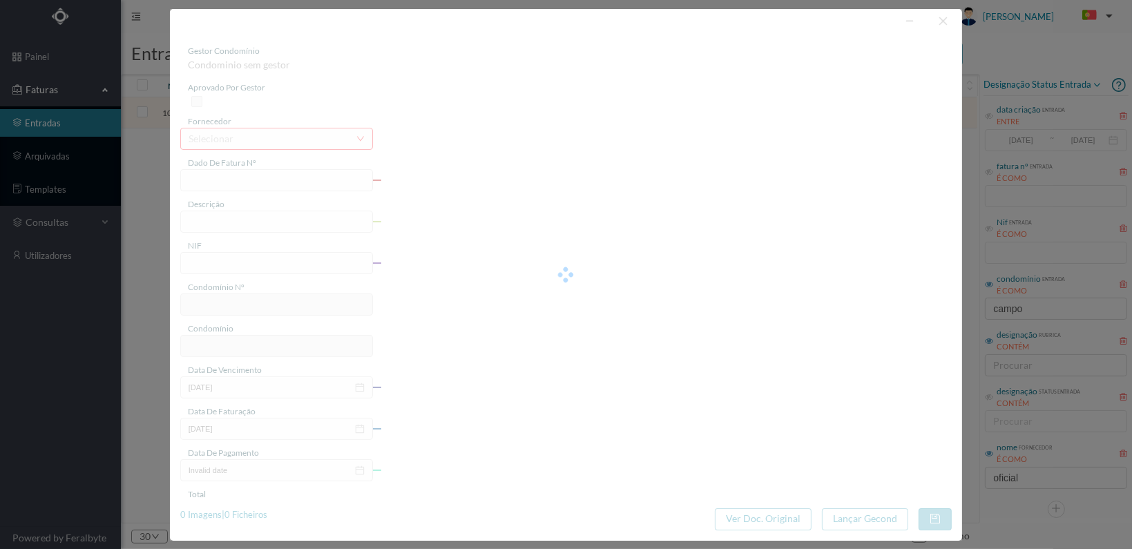
type input "36.90"
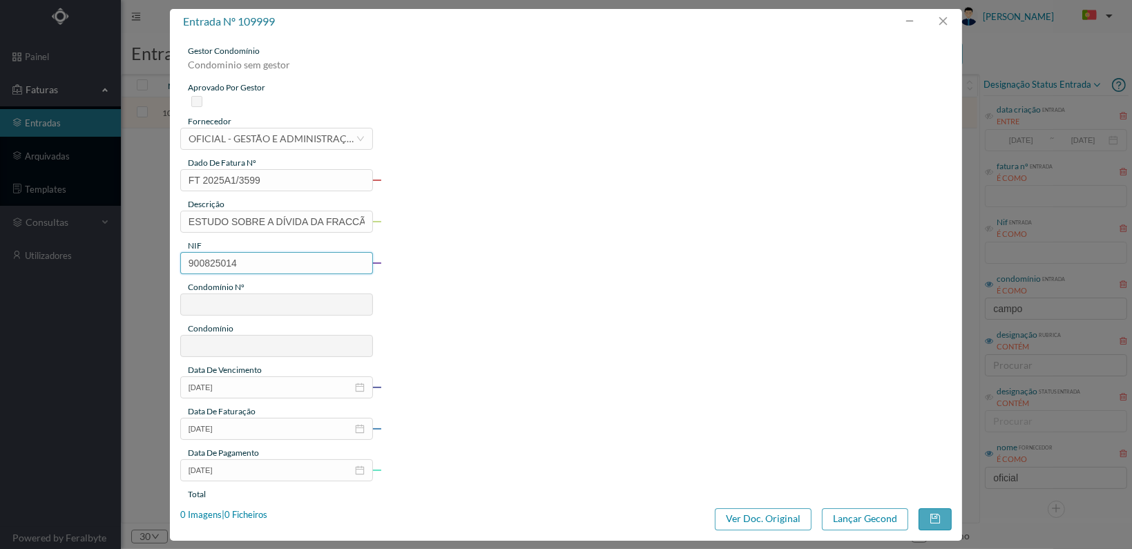
type input "558"
type input "ED. CAMPO ALEGRE I"
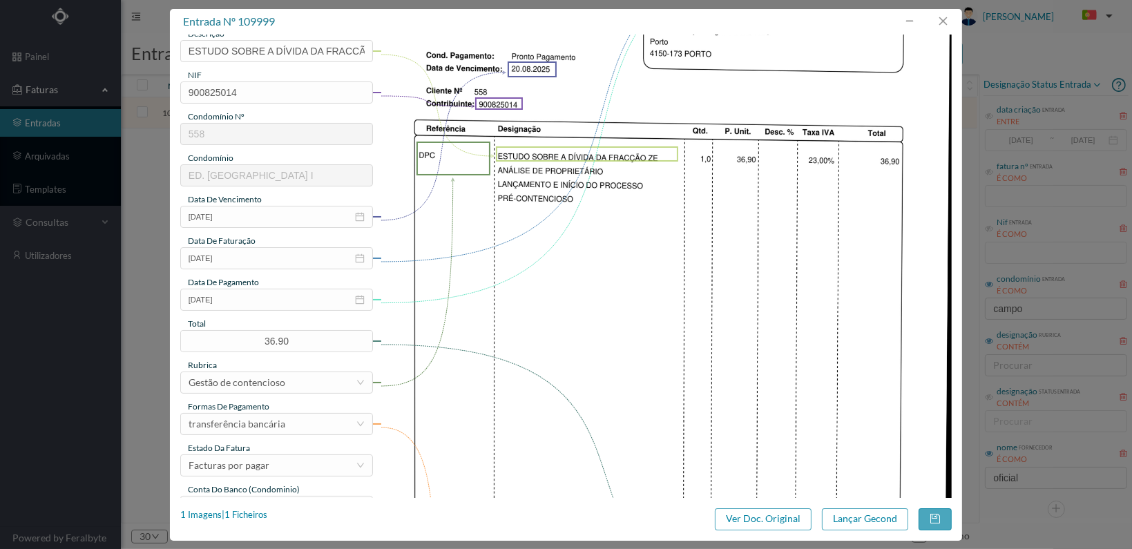
scroll to position [361, 0]
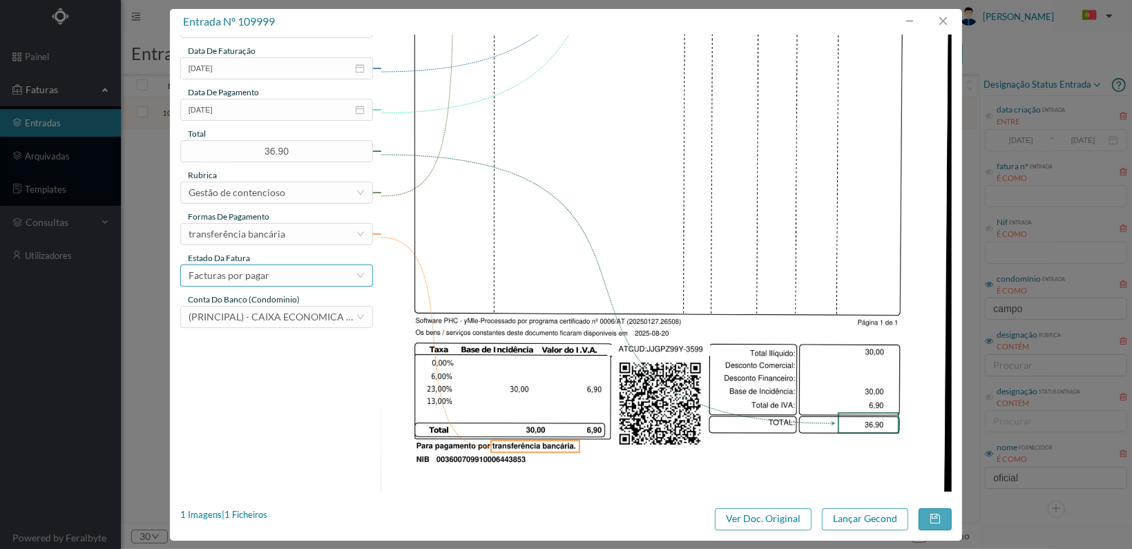
click at [357, 276] on div "Facturas por pagar" at bounding box center [276, 276] width 193 height 22
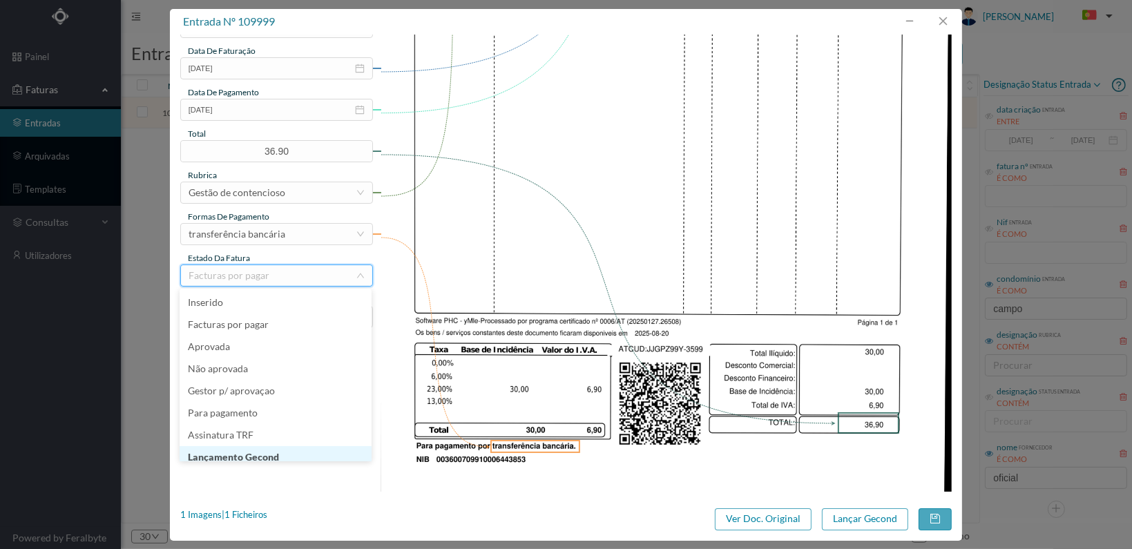
scroll to position [7, 0]
click at [305, 454] on li "Lançamento Gecond" at bounding box center [276, 450] width 192 height 22
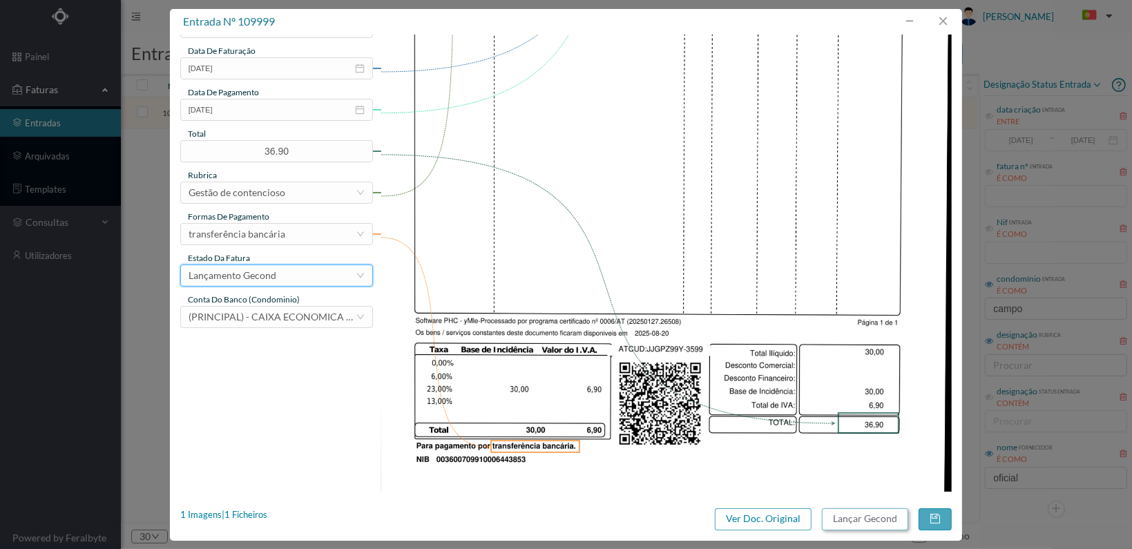
click at [869, 522] on button "Lançar Gecond" at bounding box center [865, 520] width 86 height 22
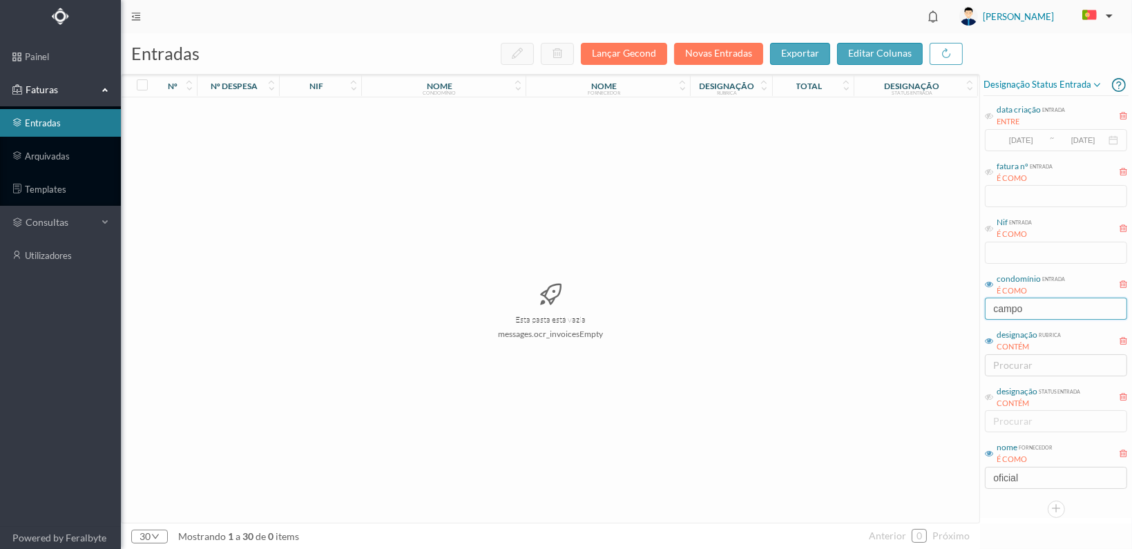
drag, startPoint x: 1053, startPoint y: 309, endPoint x: 929, endPoint y: 307, distance: 124.4
click at [929, 309] on div "entradas Lançar Gecond Novas Entradas exportar editar colunas nº nº despesa nif…" at bounding box center [627, 291] width 1012 height 516
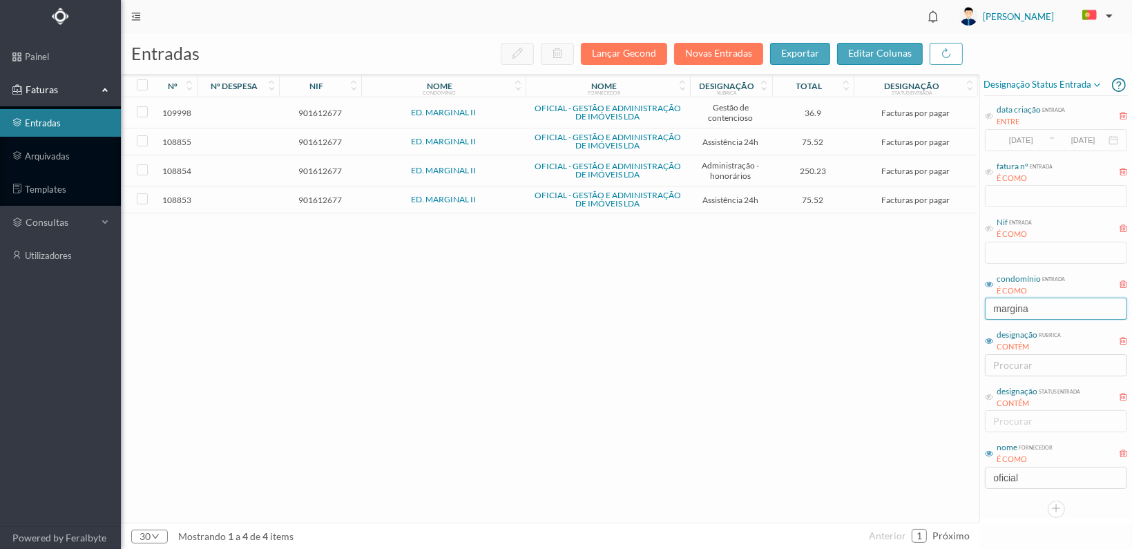
type input "margina"
click at [306, 195] on span "901612677" at bounding box center [320, 200] width 75 height 10
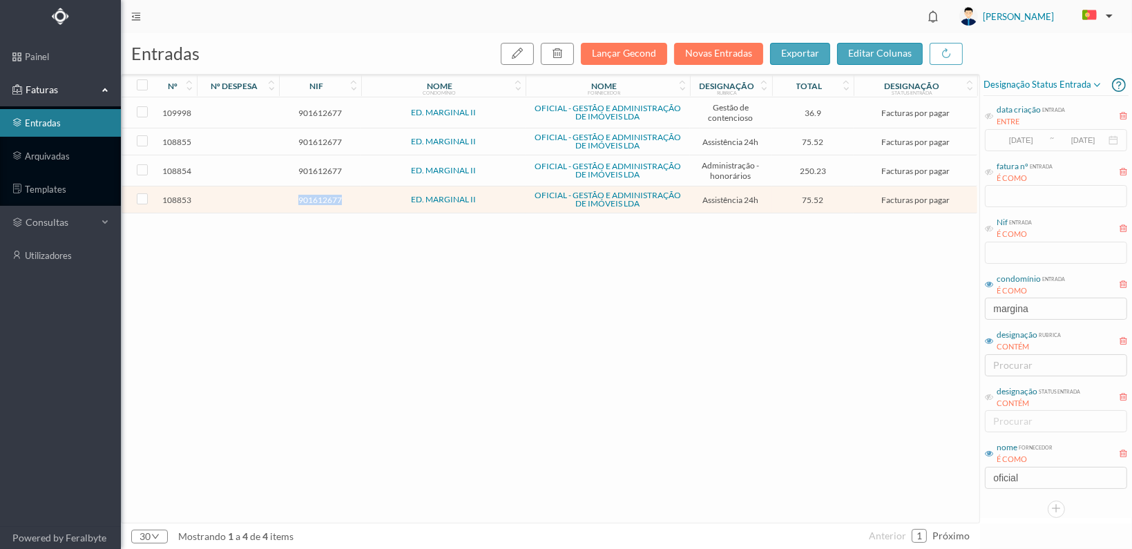
click at [306, 195] on span "901612677" at bounding box center [320, 200] width 75 height 10
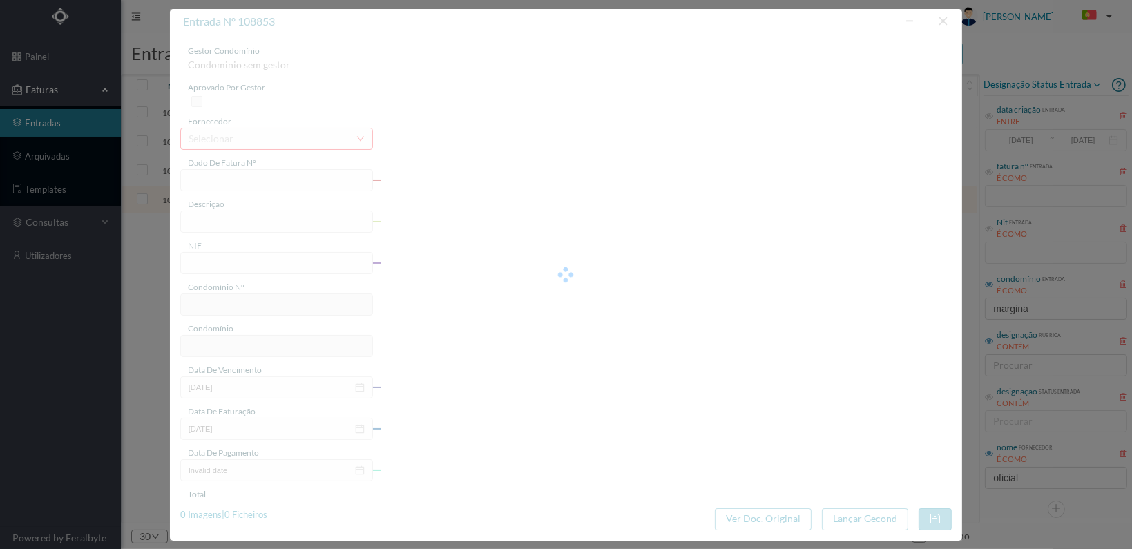
type input "FT 2025A1/3585"
type input "MANUTENÇÃO Julho de 2025"
type input "901612677"
type input "04-09-2025"
type input "2025-08-05"
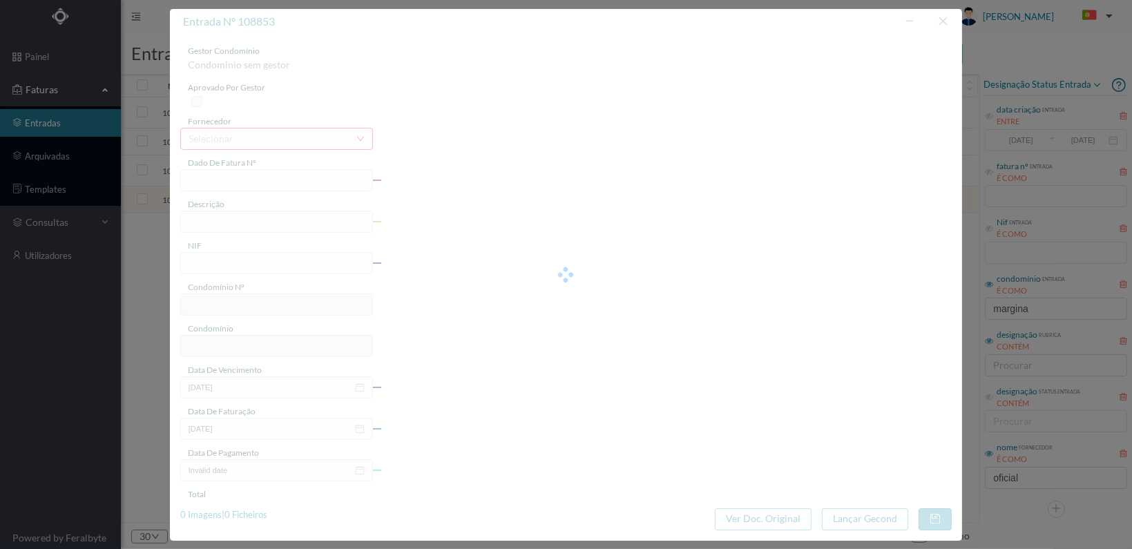
type input "2025-08-05"
type input "75.52"
type input "637"
type input "ED. MARGINAL II"
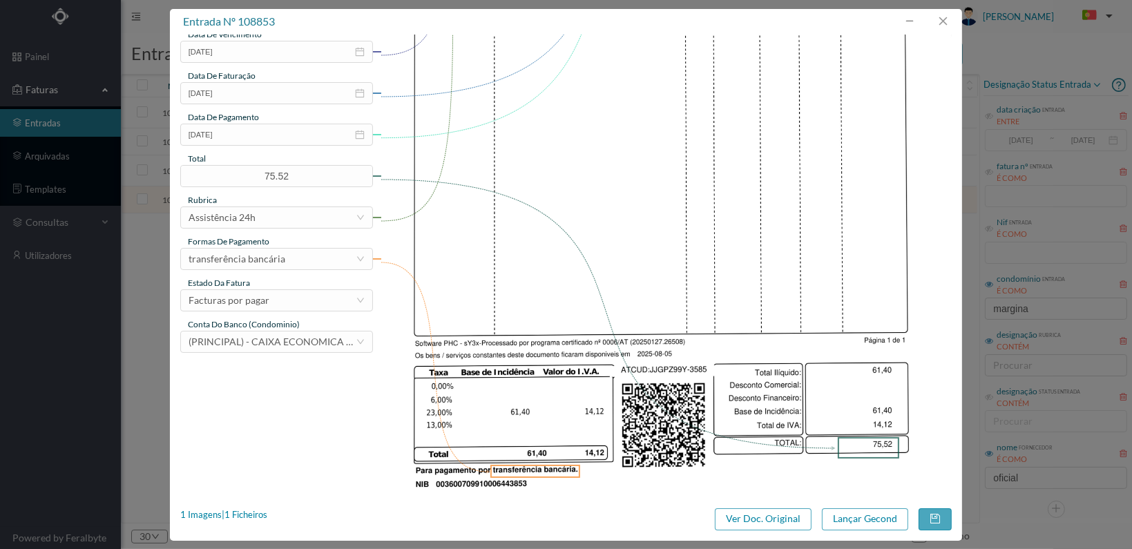
scroll to position [345, 0]
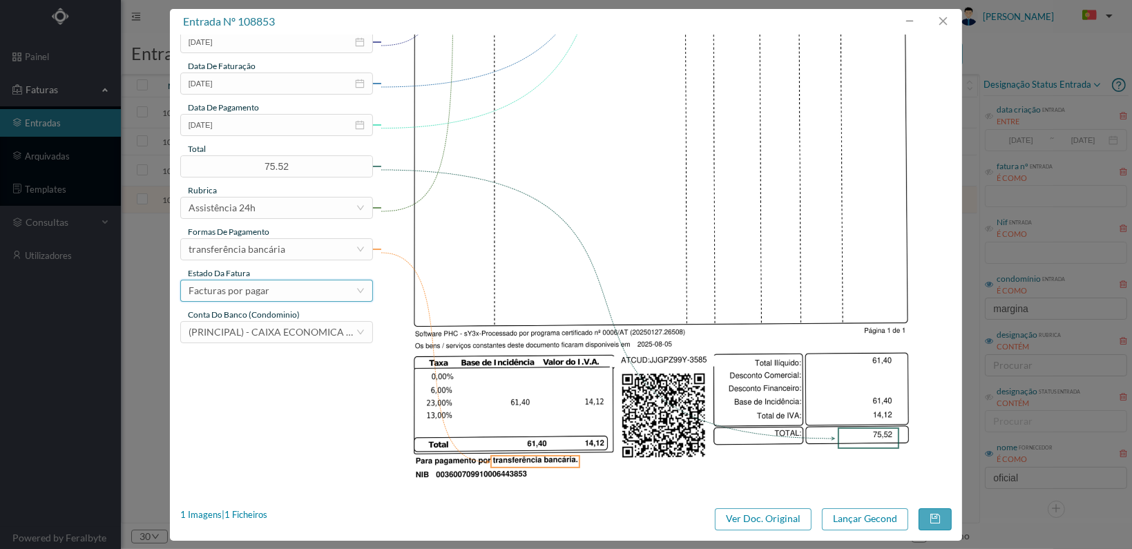
click at [296, 298] on div "Facturas por pagar" at bounding box center [272, 291] width 167 height 21
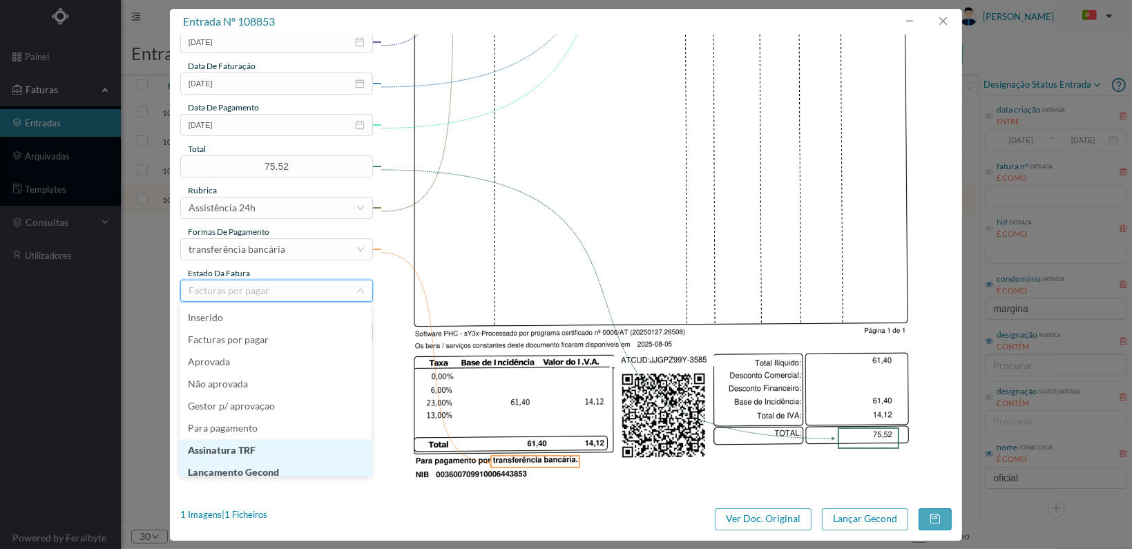
scroll to position [7, 0]
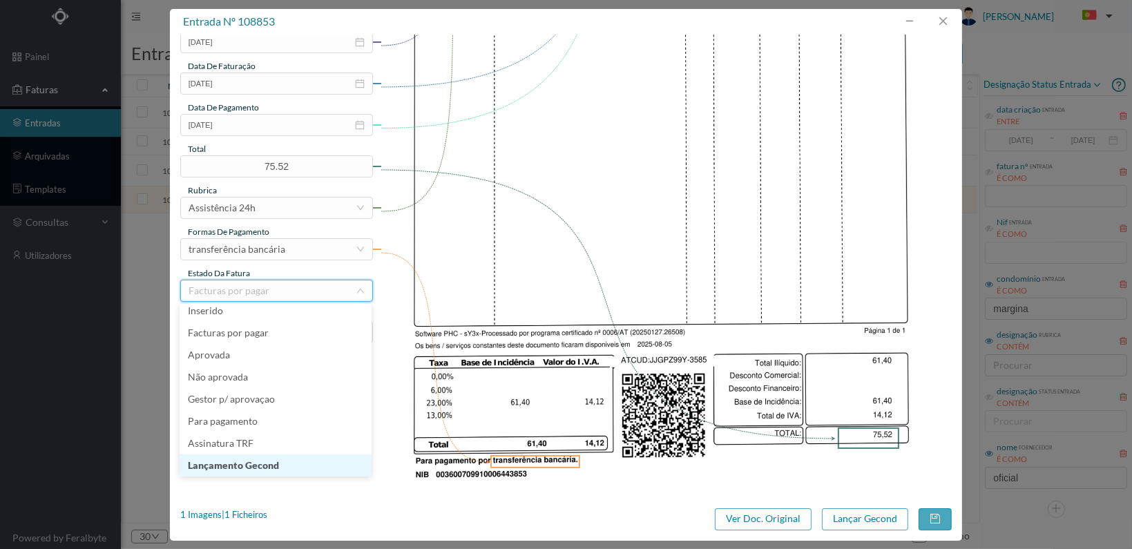
click at [288, 465] on li "Lançamento Gecond" at bounding box center [276, 466] width 192 height 22
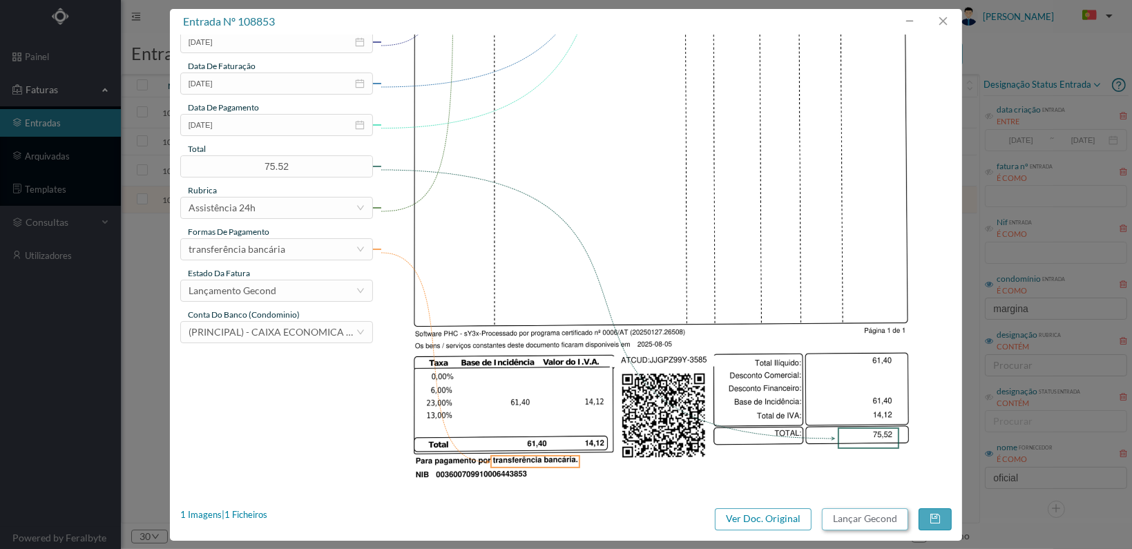
click at [868, 516] on button "Lançar Gecond" at bounding box center [865, 520] width 86 height 22
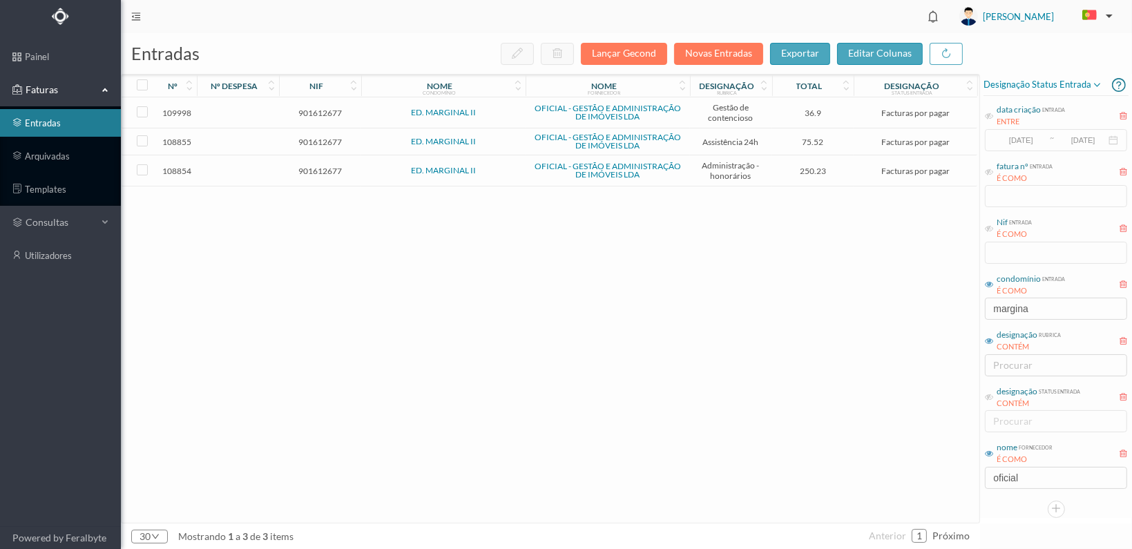
click at [326, 167] on span "901612677" at bounding box center [320, 171] width 75 height 10
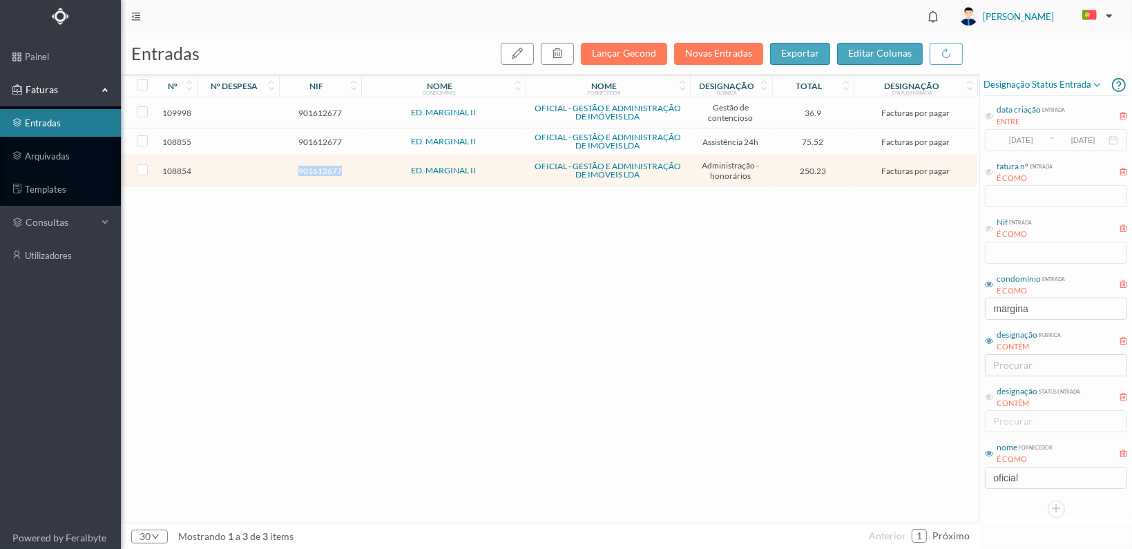
click at [326, 167] on span "901612677" at bounding box center [320, 171] width 75 height 10
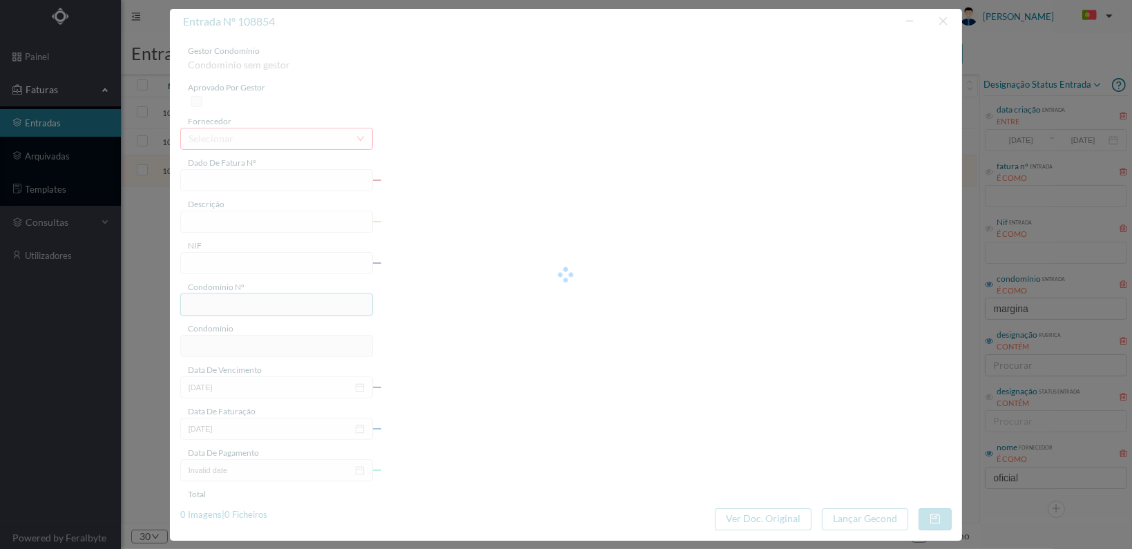
type input "FT 2025A1/3586"
type input "HONORARIOS Agosto de 2025"
type input "901612677"
type input "04-09-2025"
type input "2025-08-05"
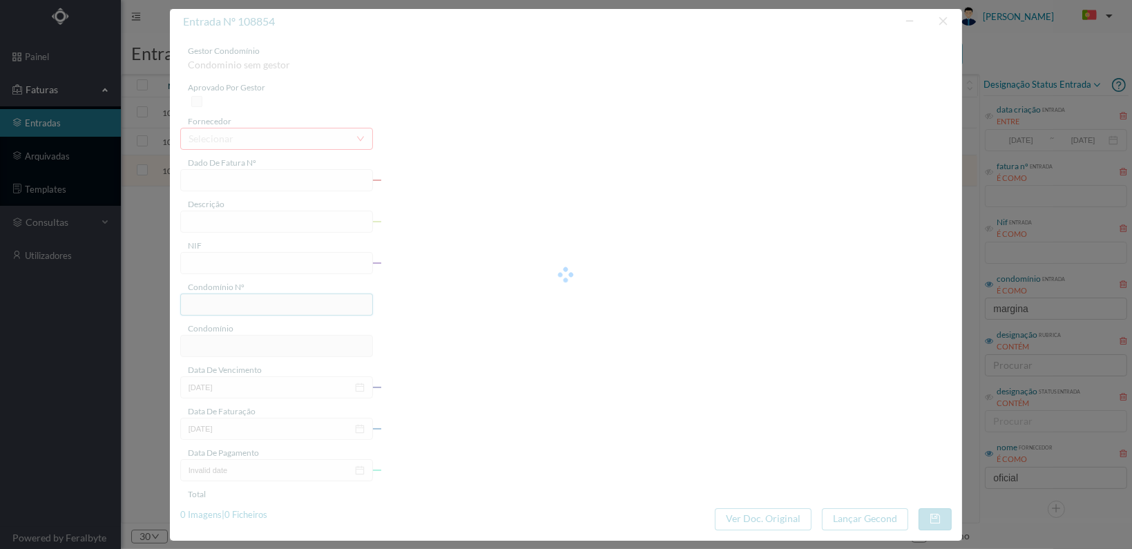
type input "2025-08-05"
type input "250.23"
type input "637"
type input "ED. MARGINAL II"
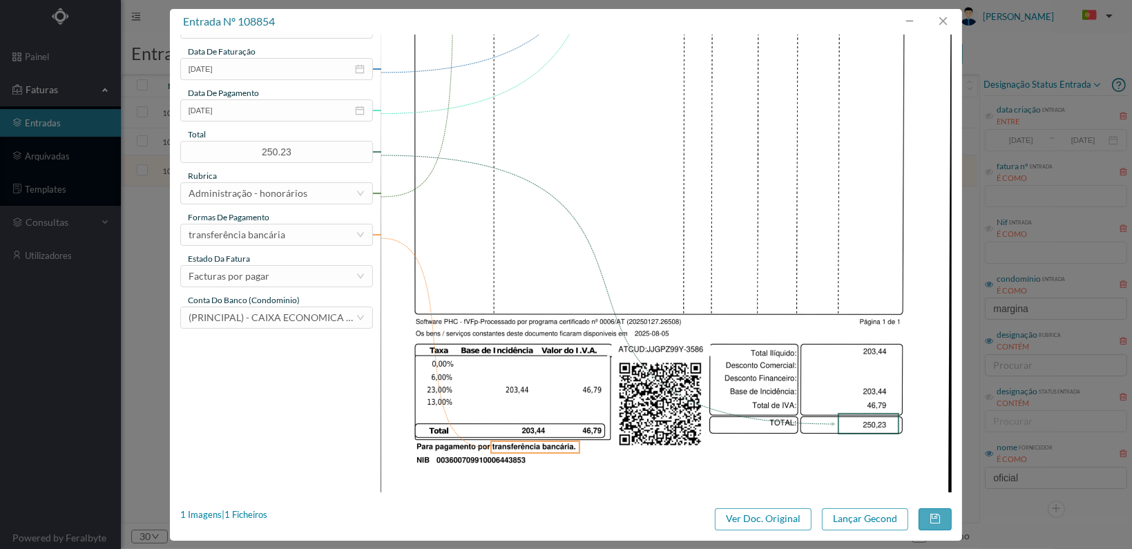
scroll to position [361, 0]
click at [339, 278] on div "Facturas por pagar" at bounding box center [272, 275] width 167 height 21
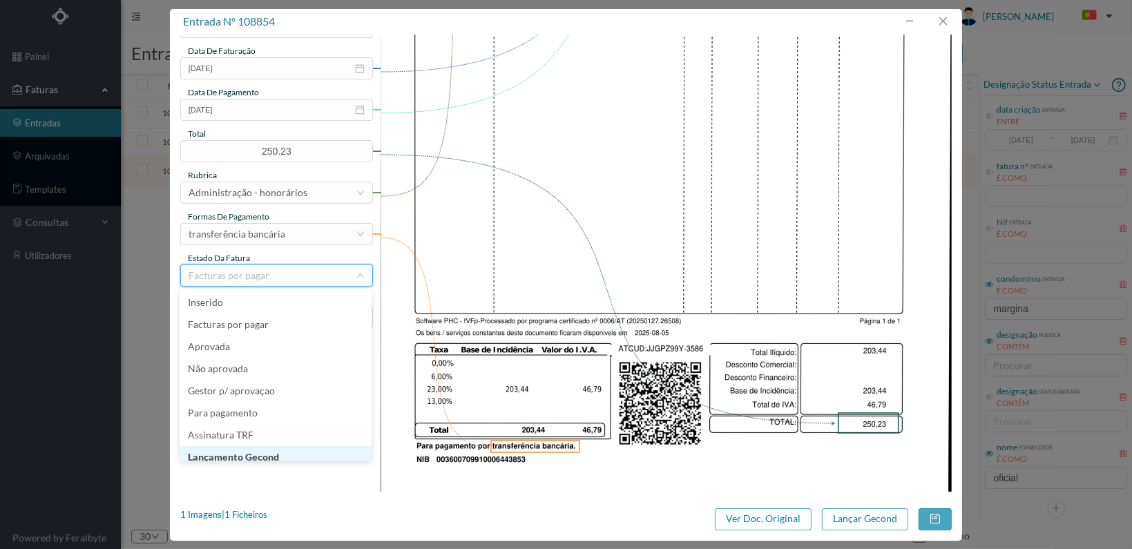
scroll to position [7, 0]
click at [310, 455] on li "Lançamento Gecond" at bounding box center [276, 450] width 192 height 22
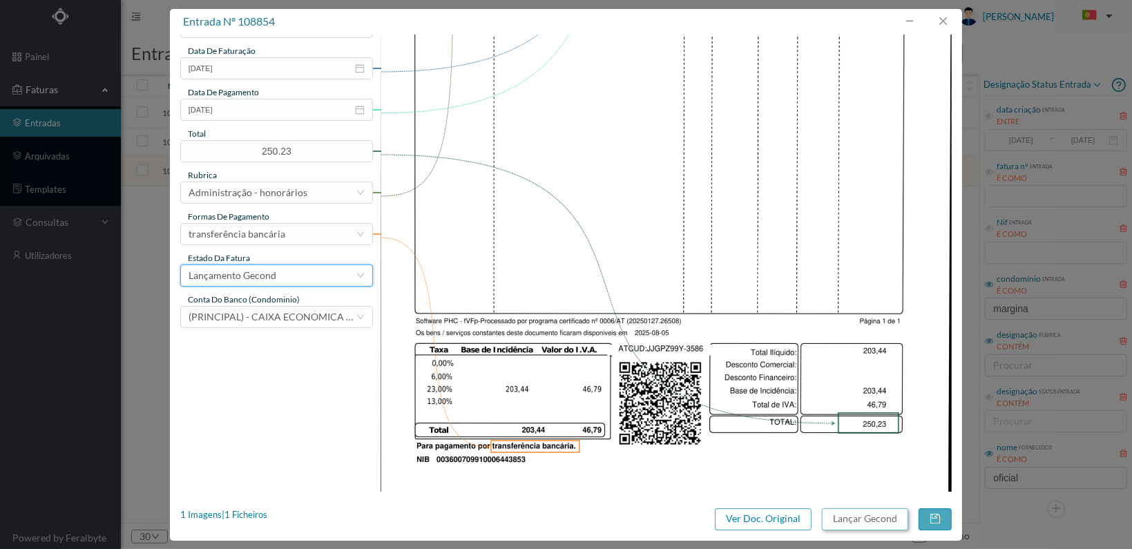
click at [847, 518] on button "Lançar Gecond" at bounding box center [865, 520] width 86 height 22
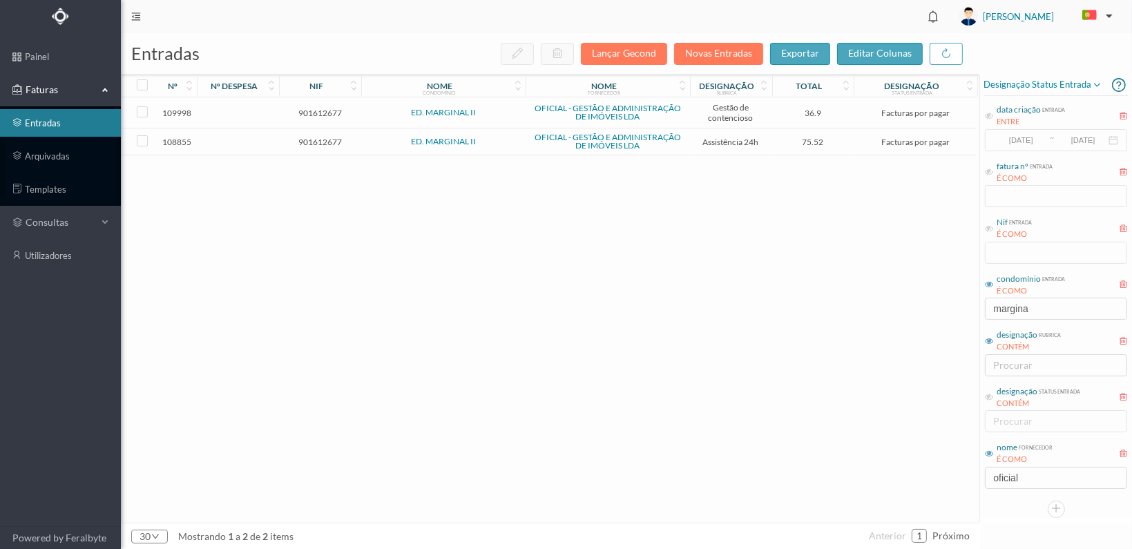
click at [310, 139] on span "901612677" at bounding box center [320, 142] width 75 height 10
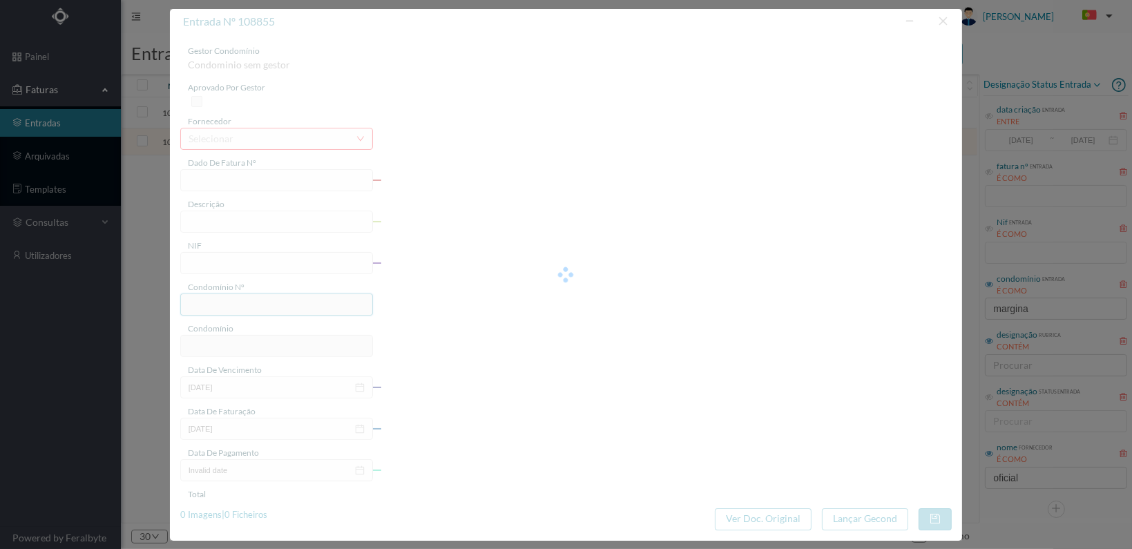
type input "FT 2025A1/3587"
type input "MANUTENÇÃO Agosto de 2025"
type input "901612677"
type input "04-09-2025"
type input "2025-08-05"
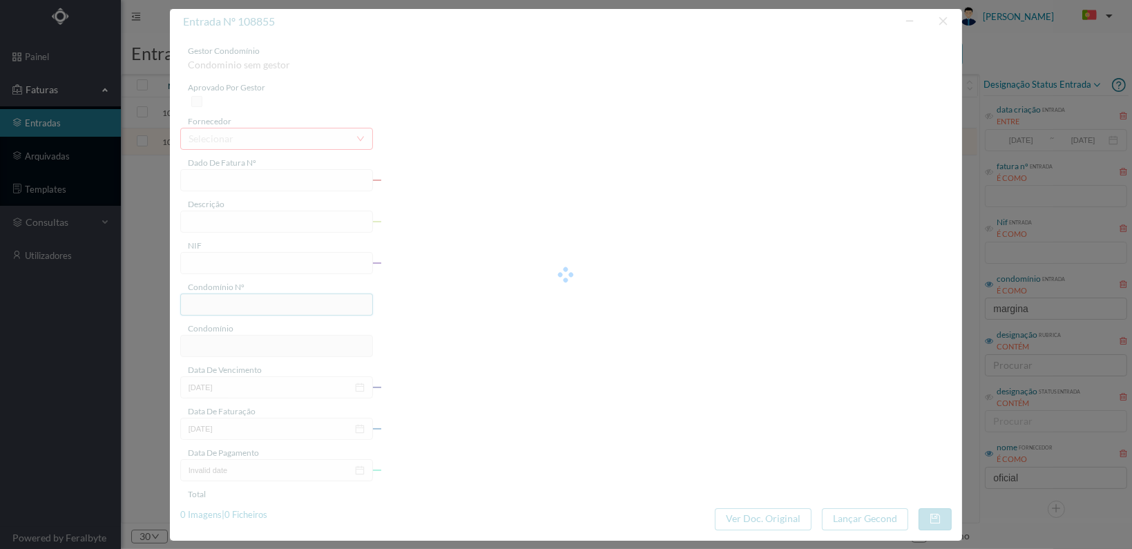
type input "2025-08-05"
type input "75.52"
type input "637"
type input "ED. MARGINAL II"
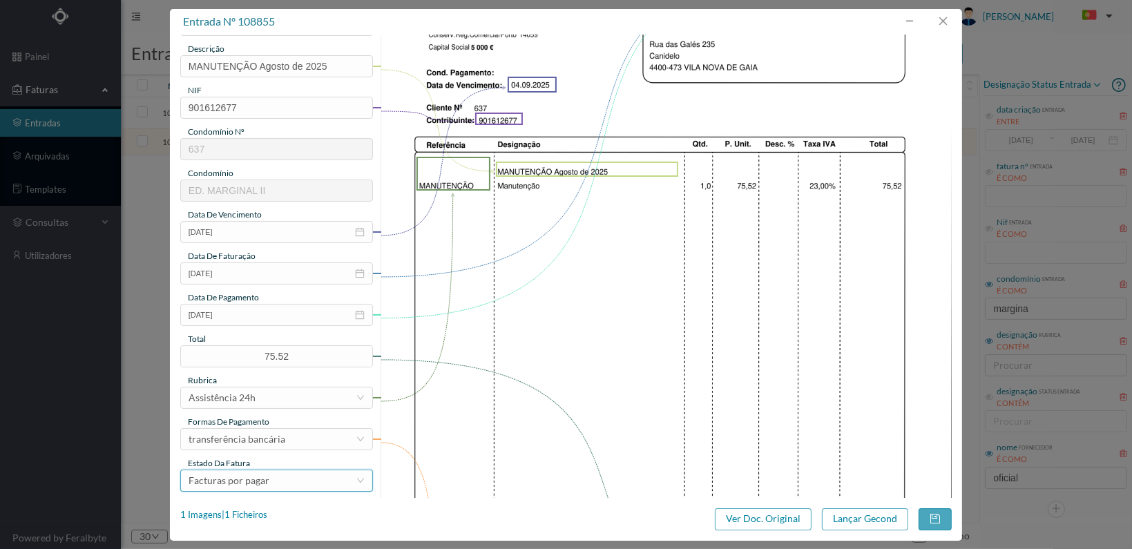
scroll to position [361, 0]
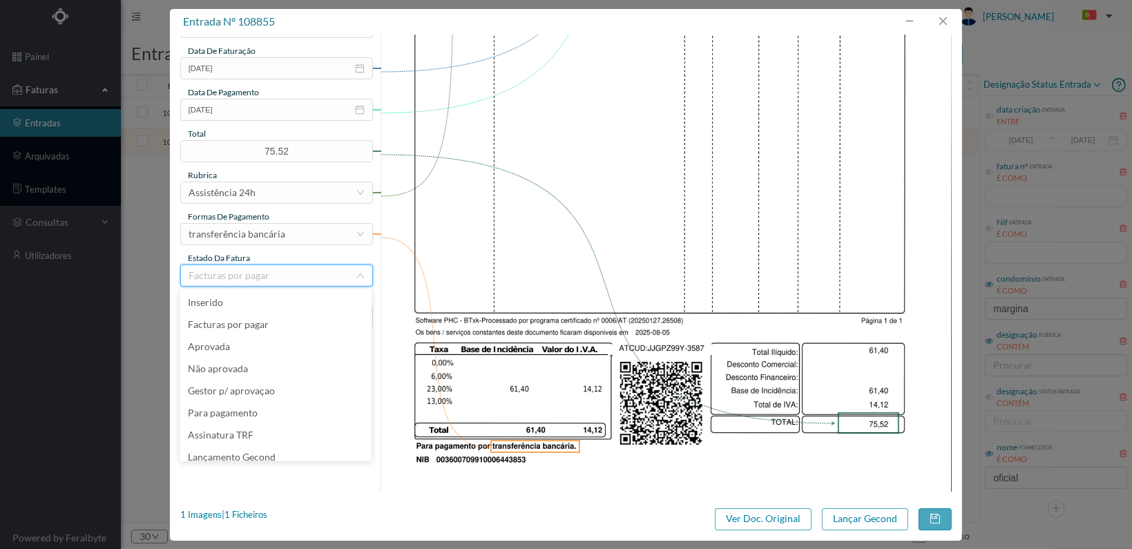
scroll to position [7, 0]
click at [291, 448] on li "Lançamento Gecond" at bounding box center [276, 450] width 192 height 22
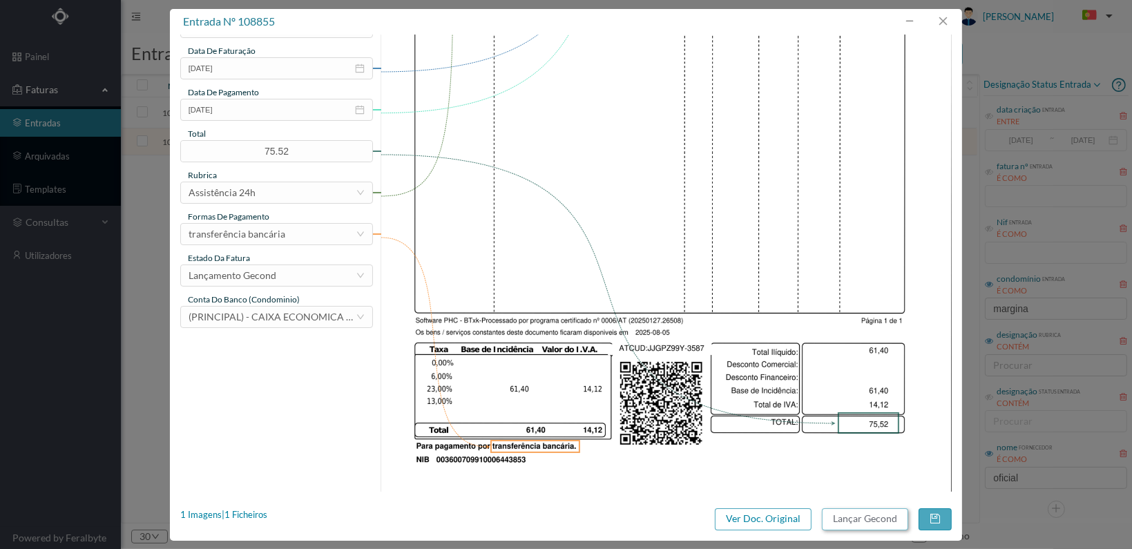
click at [864, 513] on button "Lançar Gecond" at bounding box center [865, 520] width 86 height 22
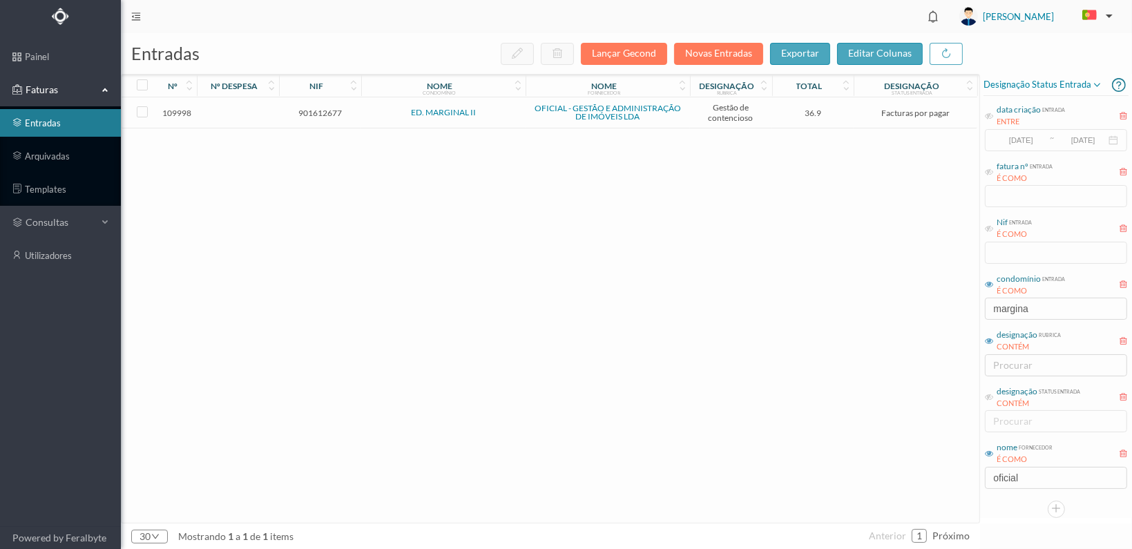
click at [312, 112] on span "901612677" at bounding box center [320, 113] width 75 height 10
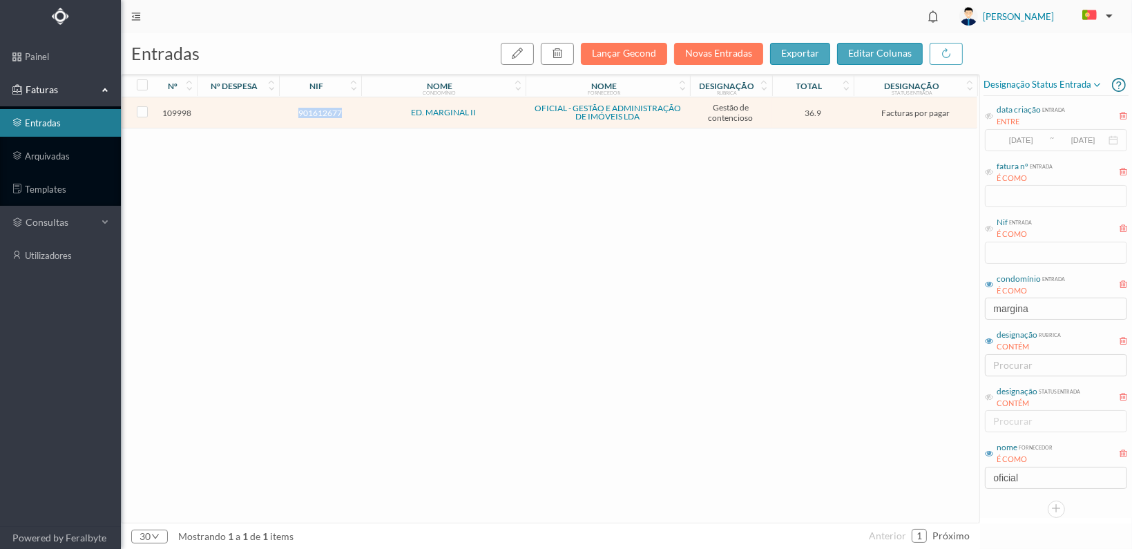
click at [312, 112] on span "901612677" at bounding box center [320, 113] width 75 height 10
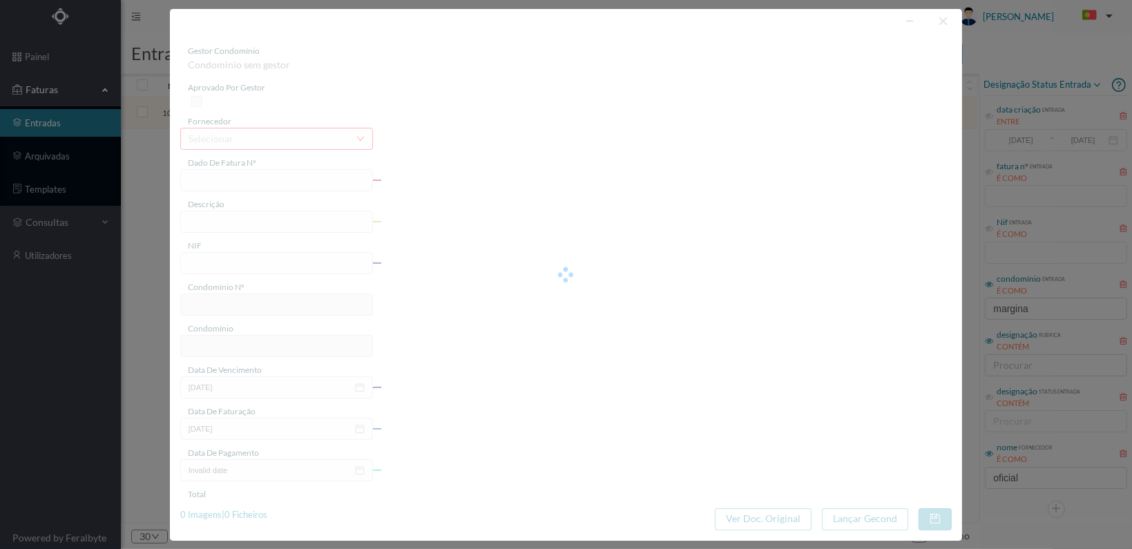
type input "FT 2025A1/3598"
type input "ESTUDO SOBRE A DÍVIDA DA FRACÇÃO H"
type input "901612677"
type input "19-09-2025"
type input "[DATE]"
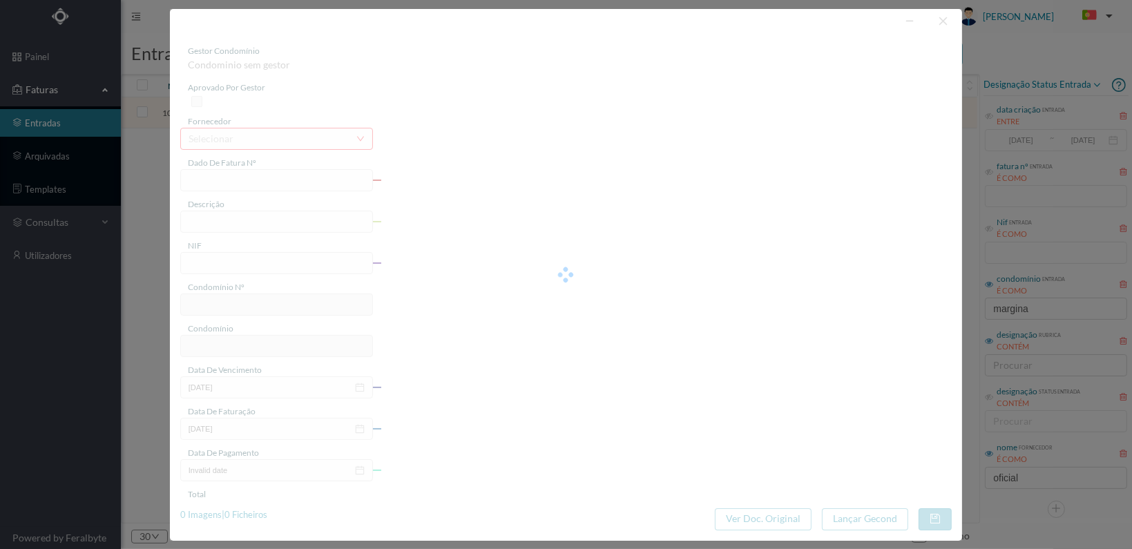
type input "36.90"
type input "637"
type input "ED. MARGINAL II"
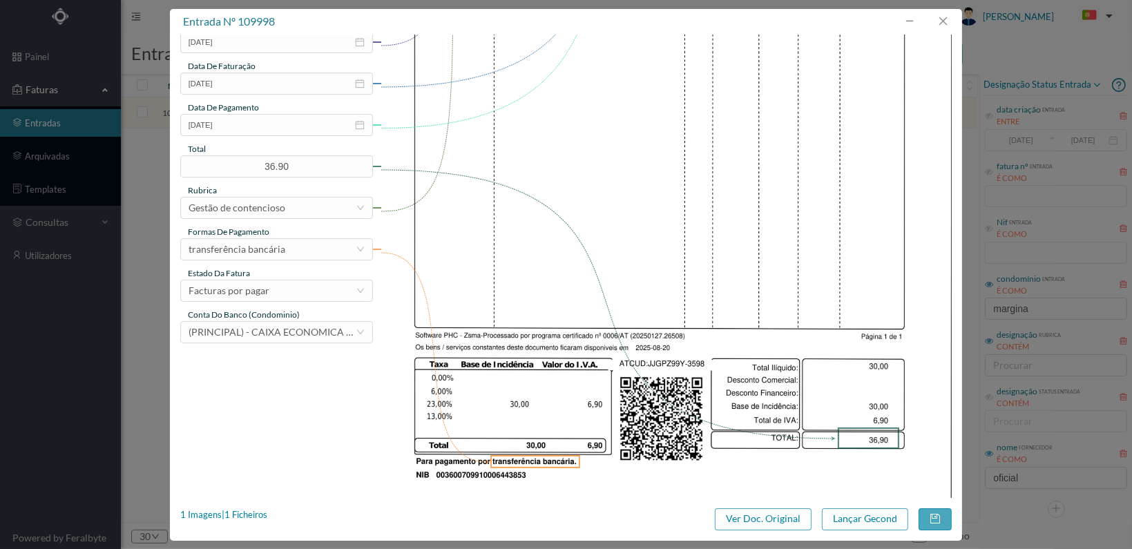
scroll to position [361, 0]
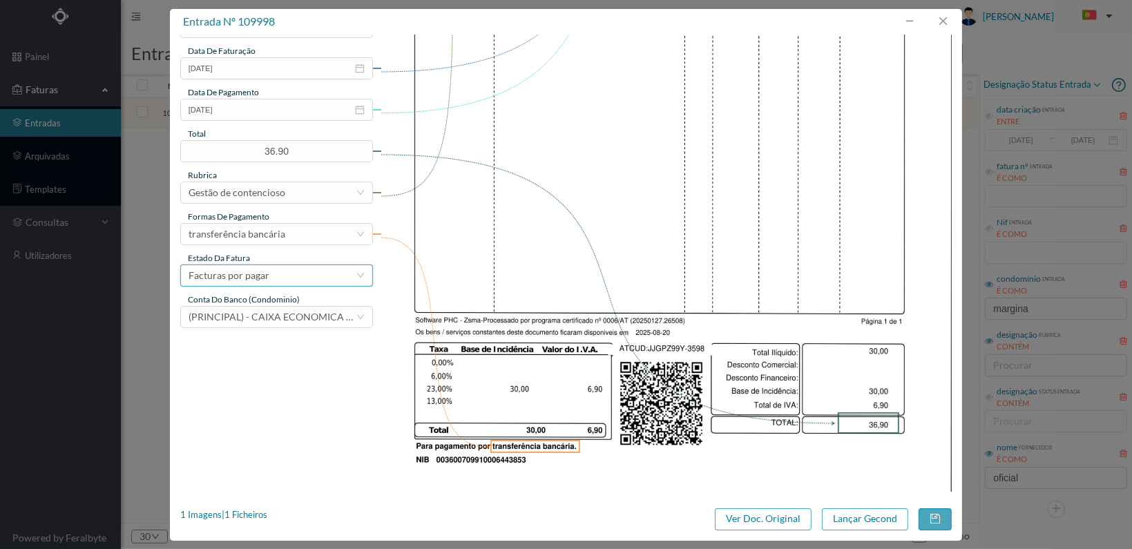
click at [339, 273] on div "Facturas por pagar" at bounding box center [272, 275] width 167 height 21
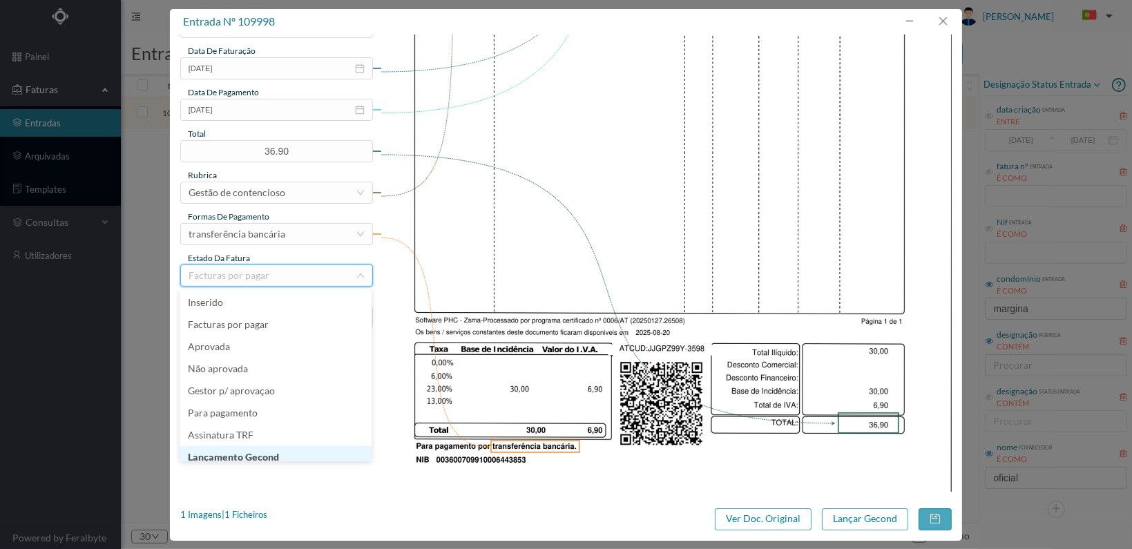
scroll to position [7, 0]
click at [309, 448] on li "Lançamento Gecond" at bounding box center [276, 450] width 192 height 22
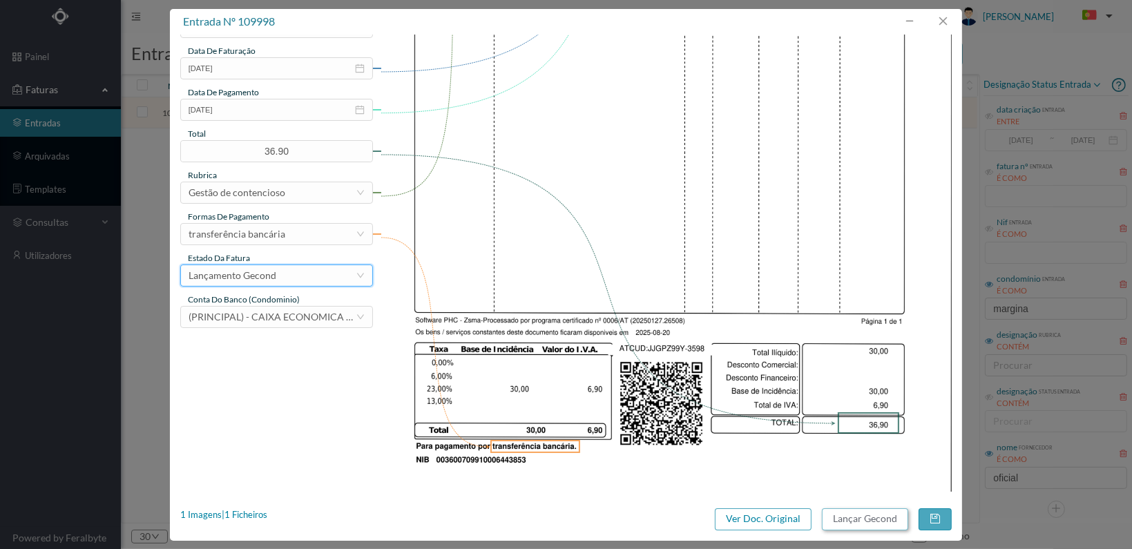
click at [861, 518] on button "Lançar Gecond" at bounding box center [865, 520] width 86 height 22
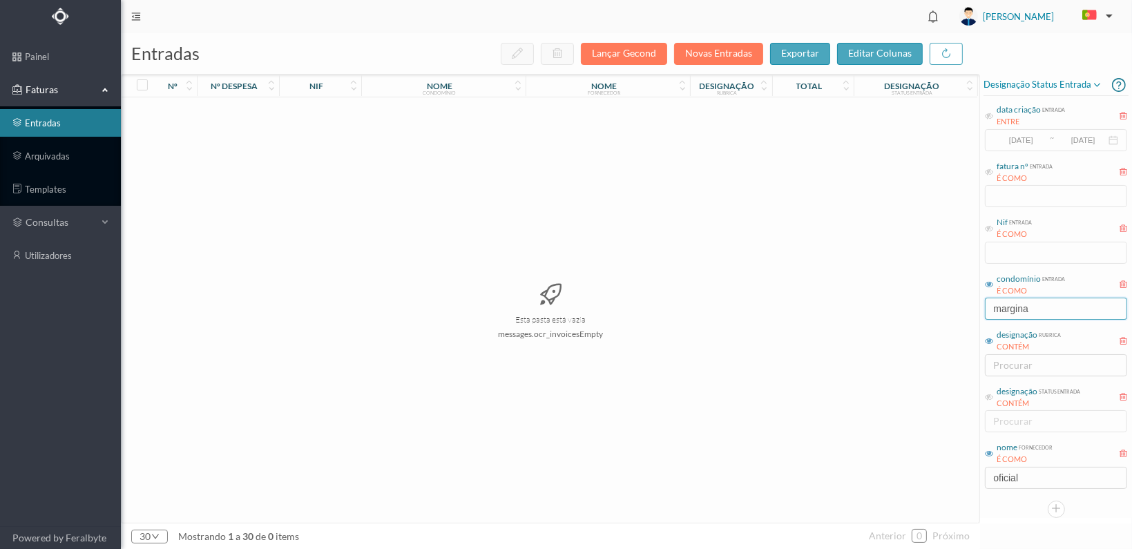
drag, startPoint x: 1033, startPoint y: 305, endPoint x: 918, endPoint y: 307, distance: 114.7
click at [918, 307] on div "entradas Lançar Gecond Novas Entradas exportar editar colunas nº nº despesa nif…" at bounding box center [627, 291] width 1012 height 516
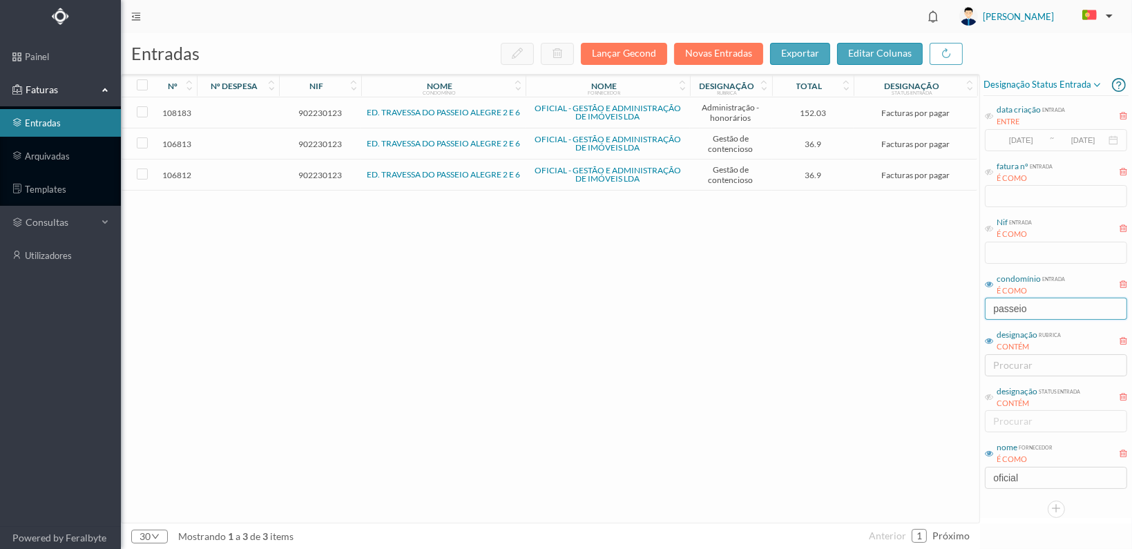
type input "passeio"
click at [316, 166] on td "902230123" at bounding box center [320, 175] width 82 height 31
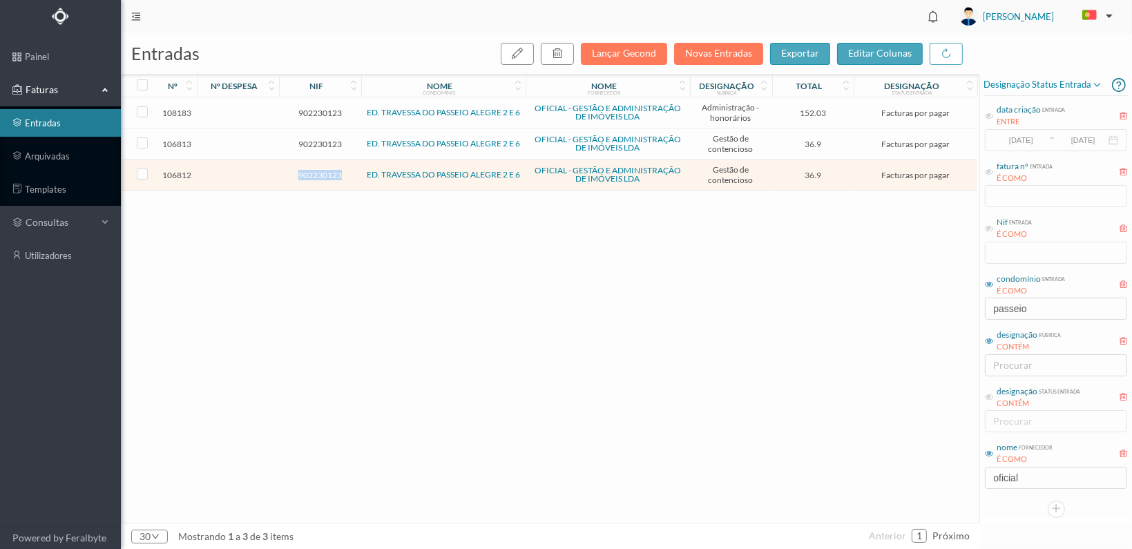
click at [316, 166] on td "902230123" at bounding box center [320, 175] width 82 height 31
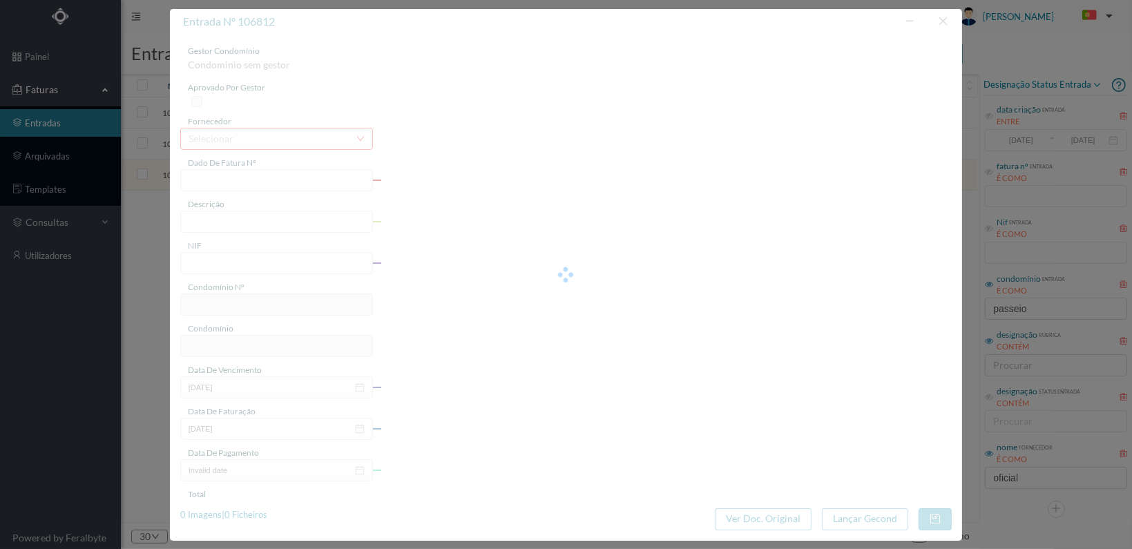
type input "FT 2025A1/2999"
type input "ESTUDO SOBRE A DÍVIDA DA FRACÇÃO E"
type input "902230123"
type input "15-08-2025"
type input "2025-07-16"
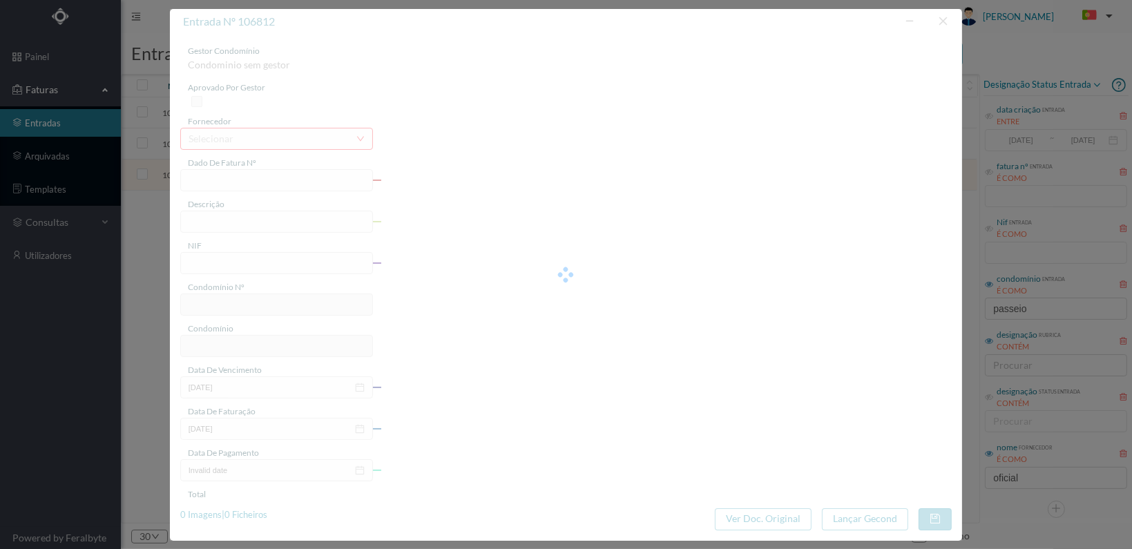
type input "2025-07-16"
type input "36.90"
type input "667"
type input "ED. TRAVESSA DO PASSEIO ALEGRE 2 E 6"
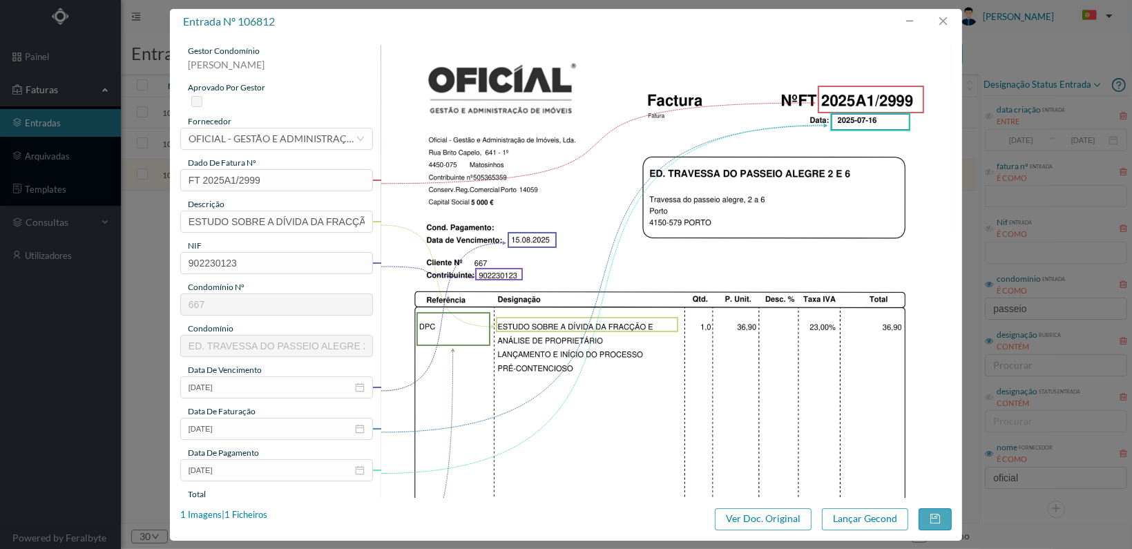
scroll to position [361, 0]
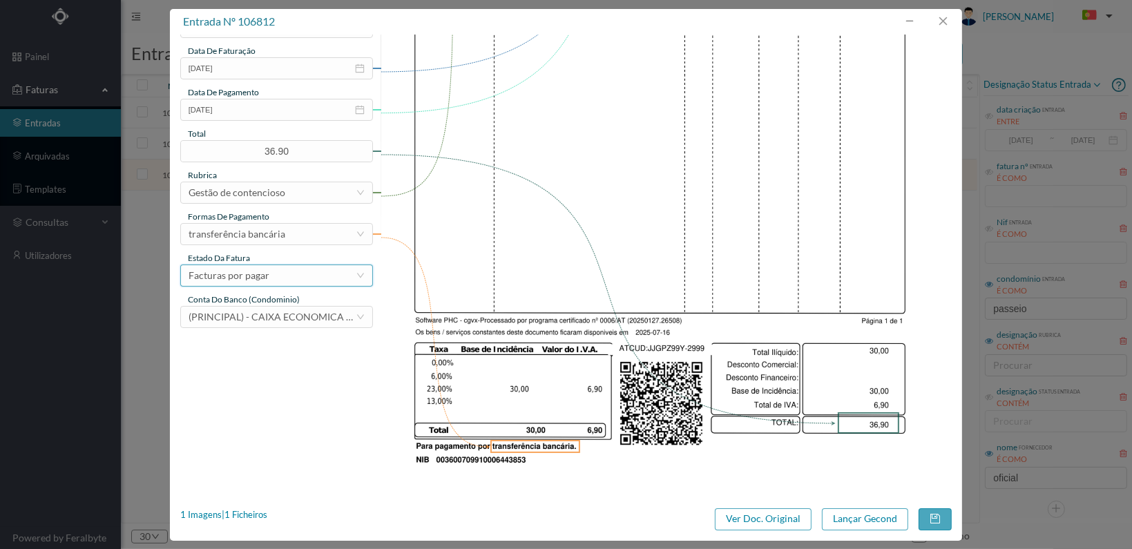
drag, startPoint x: 314, startPoint y: 277, endPoint x: 323, endPoint y: 288, distance: 14.2
click at [321, 277] on div "Facturas por pagar" at bounding box center [272, 275] width 167 height 21
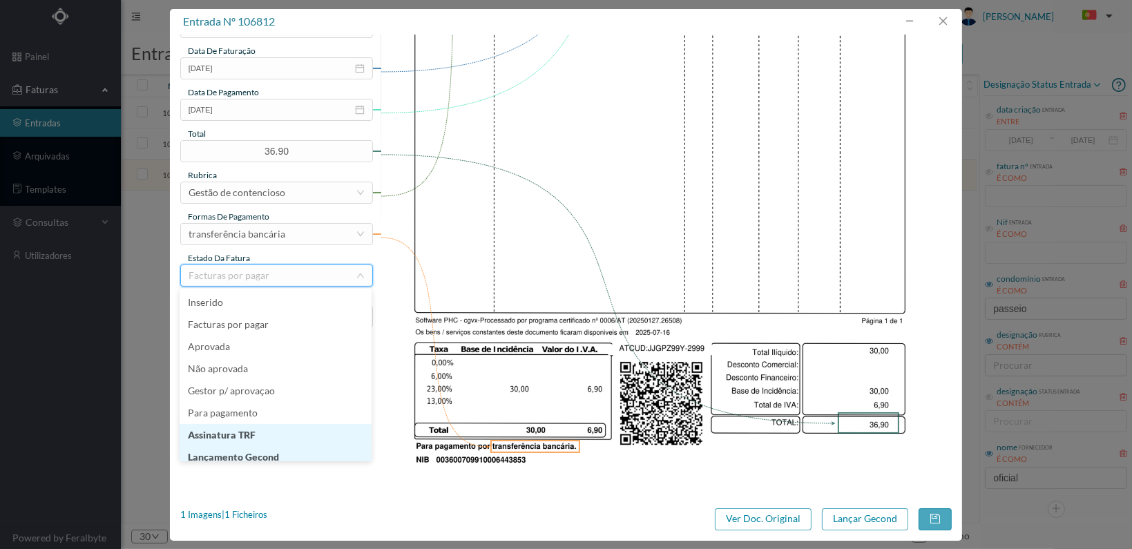
scroll to position [7, 0]
click at [278, 448] on li "Lançamento Gecond" at bounding box center [276, 450] width 192 height 22
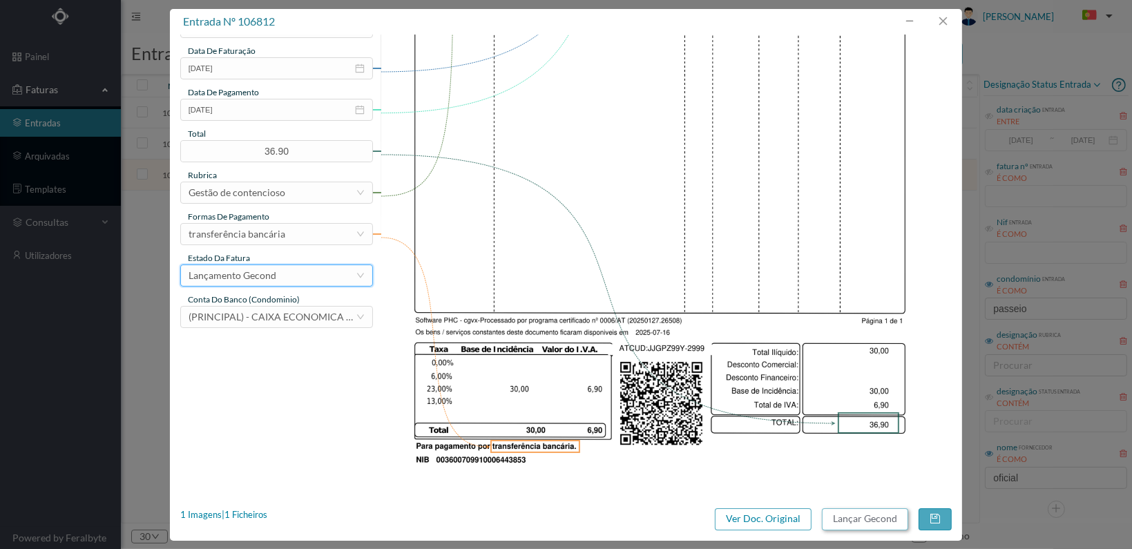
click at [877, 522] on button "Lançar Gecond" at bounding box center [865, 520] width 86 height 22
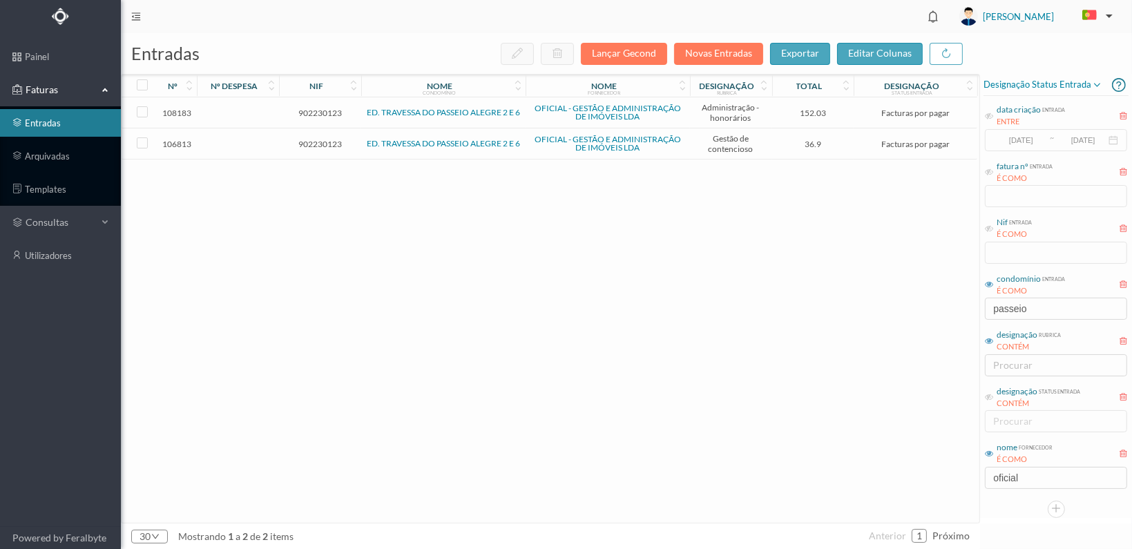
click at [321, 139] on span "902230123" at bounding box center [320, 144] width 75 height 10
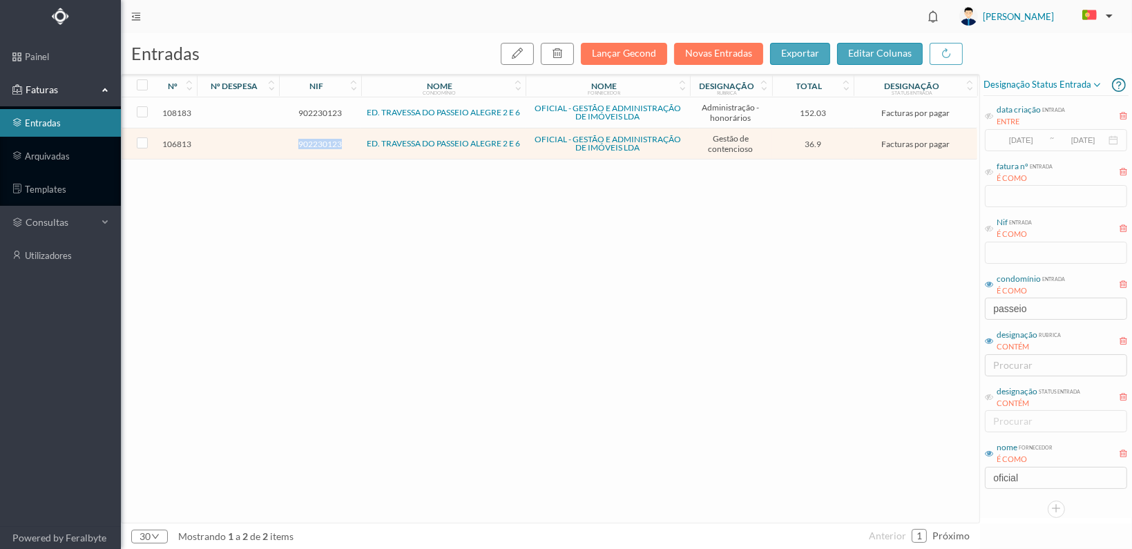
click at [321, 139] on span "902230123" at bounding box center [320, 144] width 75 height 10
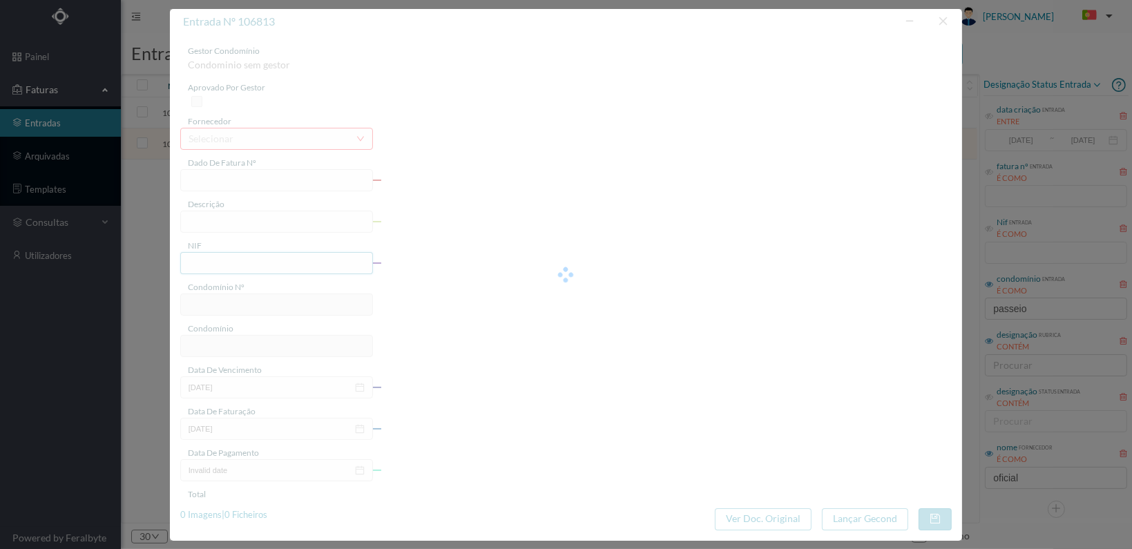
type input "FT 2025A1/3000"
type input "ESTUDO SOBRE A DÍVIDA DA FRACÇÃO A"
type input "902230123"
type input "15-08-2025"
type input "2025-07-16"
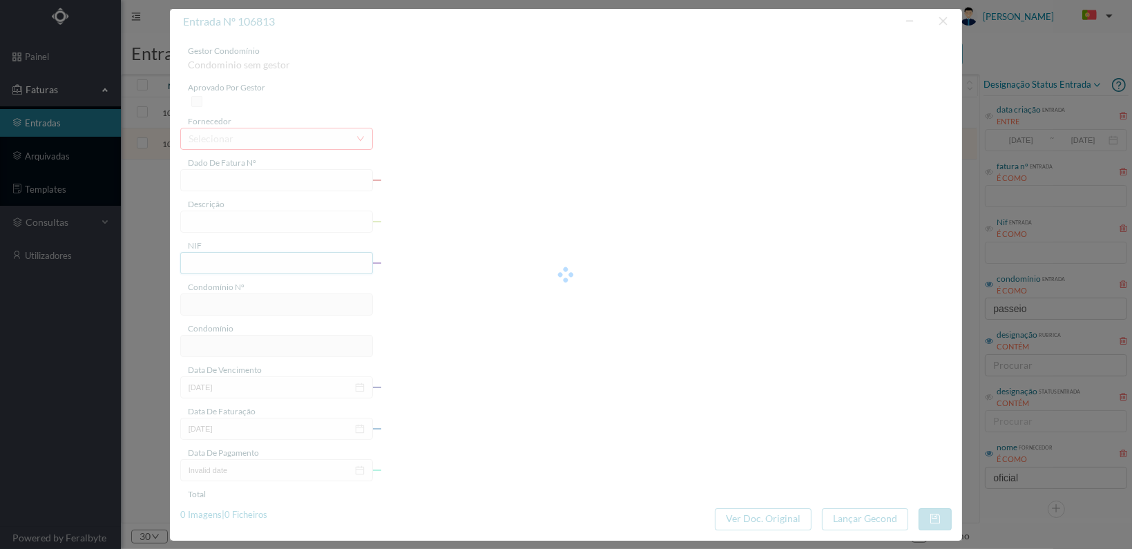
type input "2025-07-16"
type input "36.90"
type input "667"
type input "ED. TRAVESSA DO PASSEIO ALEGRE 2 E 6"
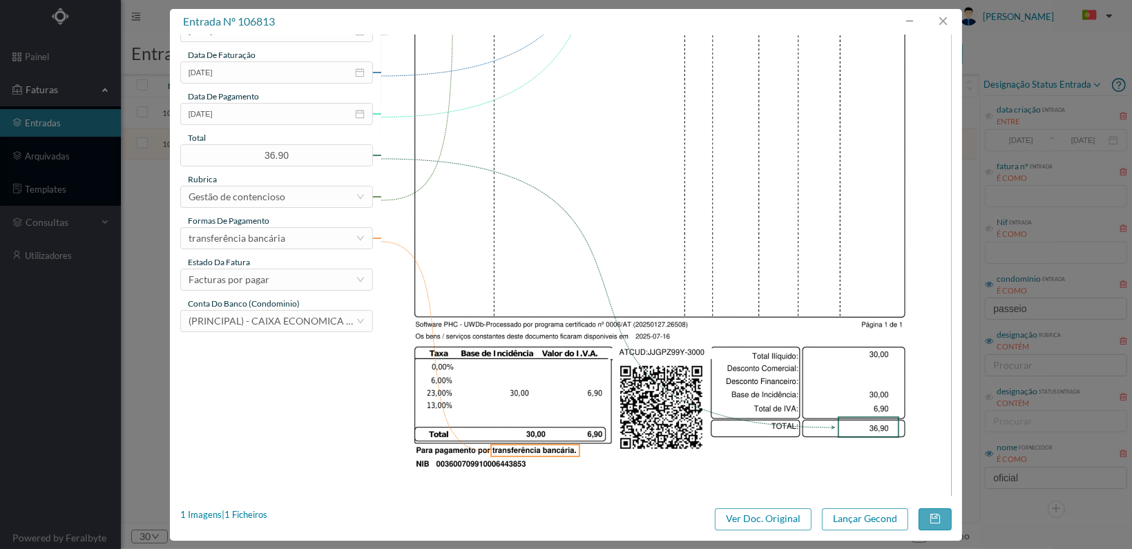
scroll to position [361, 0]
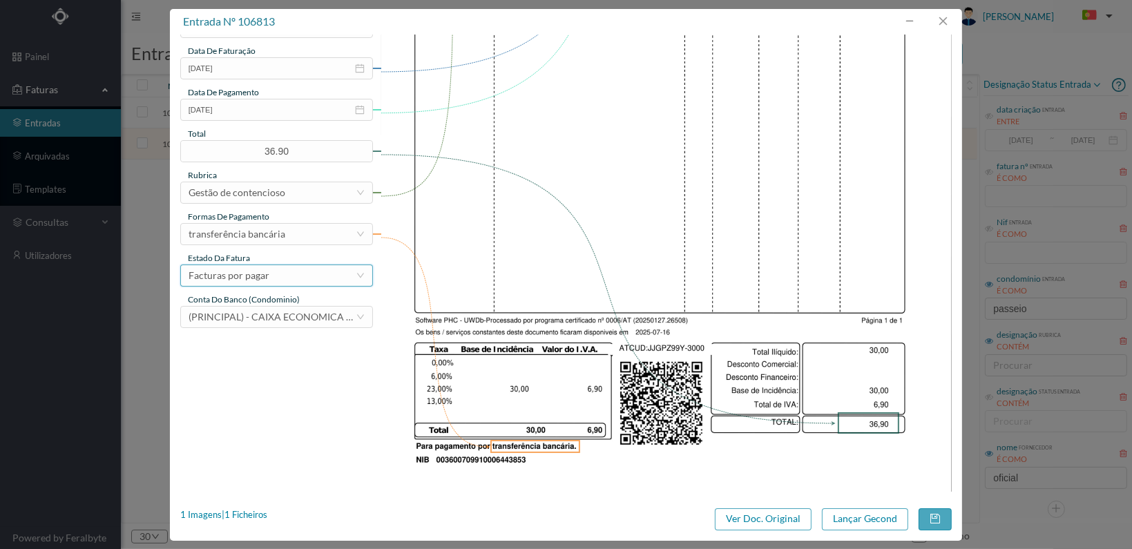
drag, startPoint x: 331, startPoint y: 275, endPoint x: 339, endPoint y: 281, distance: 10.4
click at [332, 275] on div "Facturas por pagar" at bounding box center [272, 275] width 167 height 21
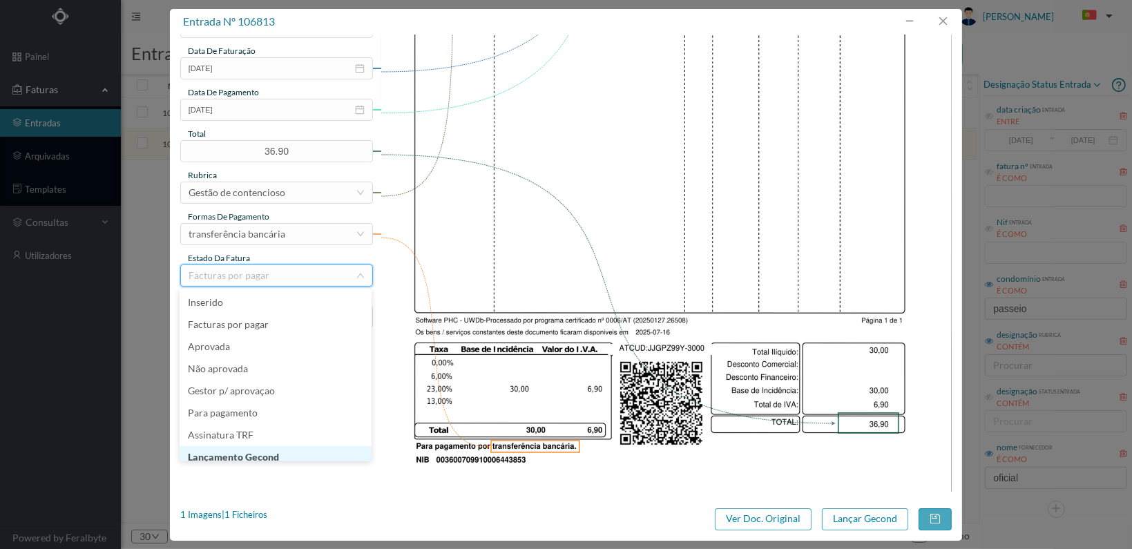
scroll to position [7, 0]
click at [307, 448] on li "Lançamento Gecond" at bounding box center [276, 450] width 192 height 22
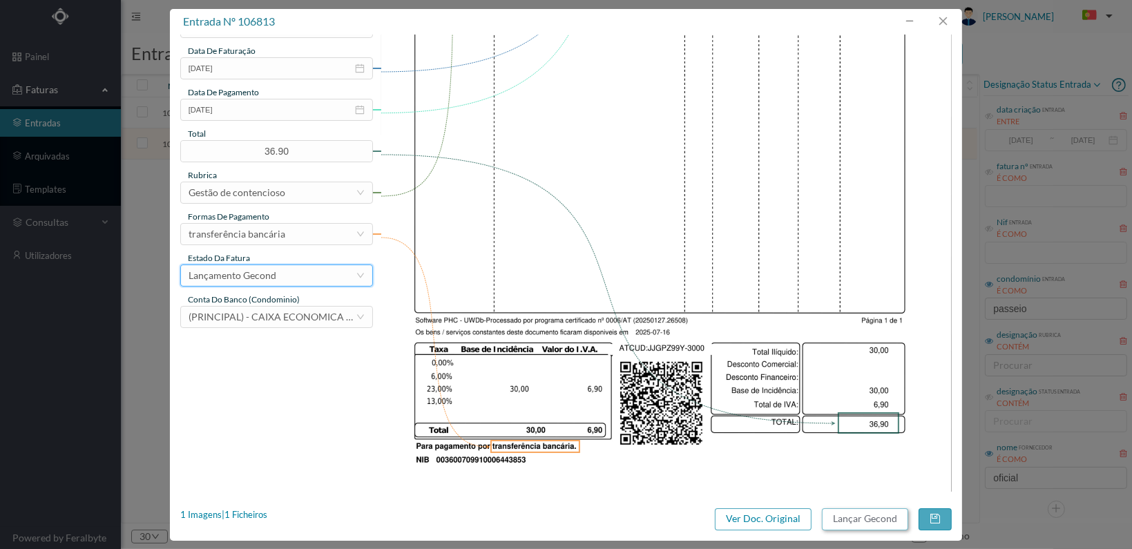
click at [862, 513] on button "Lançar Gecond" at bounding box center [865, 520] width 86 height 22
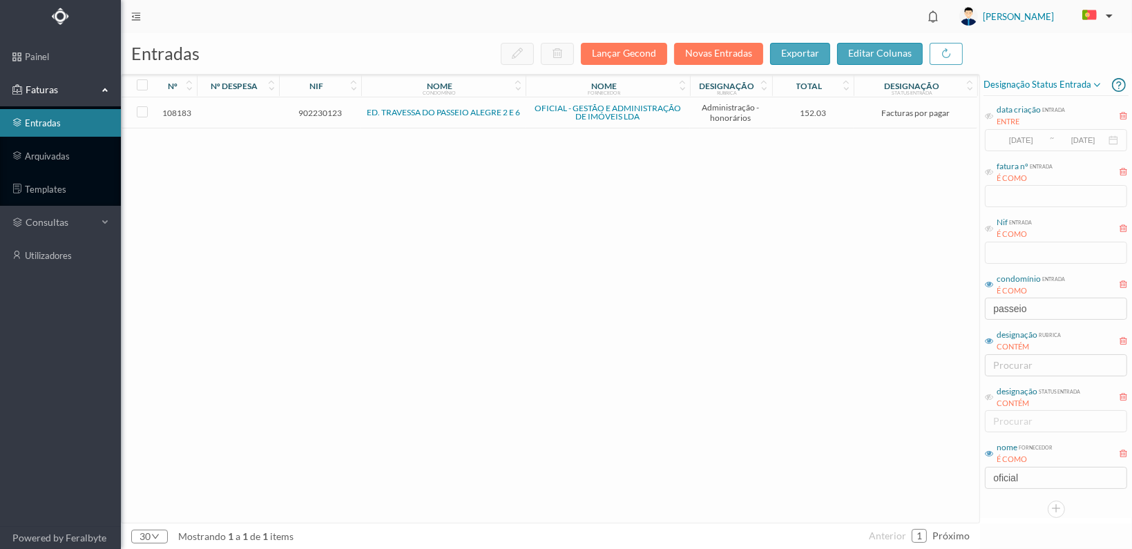
click at [321, 113] on span "902230123" at bounding box center [320, 113] width 75 height 10
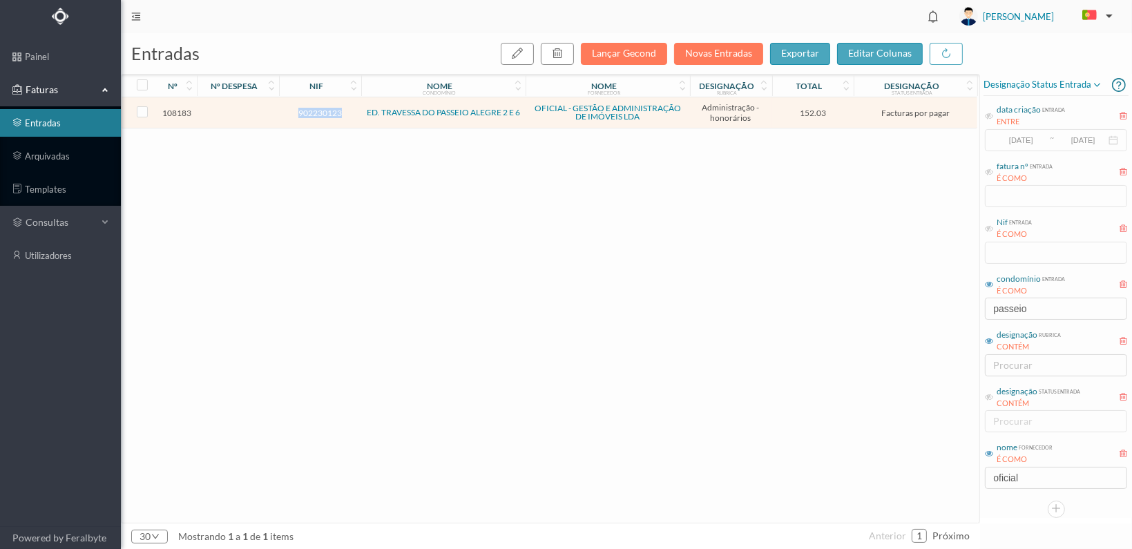
click at [321, 113] on span "902230123" at bounding box center [320, 113] width 75 height 10
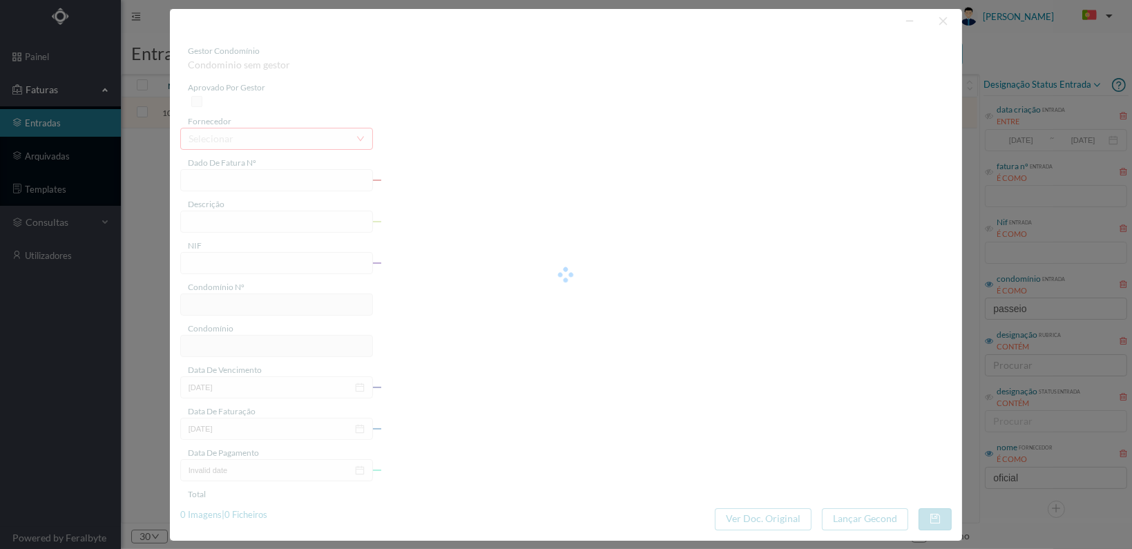
type input "FT 2025A1/3318"
type input "HONORARIOS Agosto de 2025"
type input "902230123"
type input "31-08-2025"
type input "[DATE]"
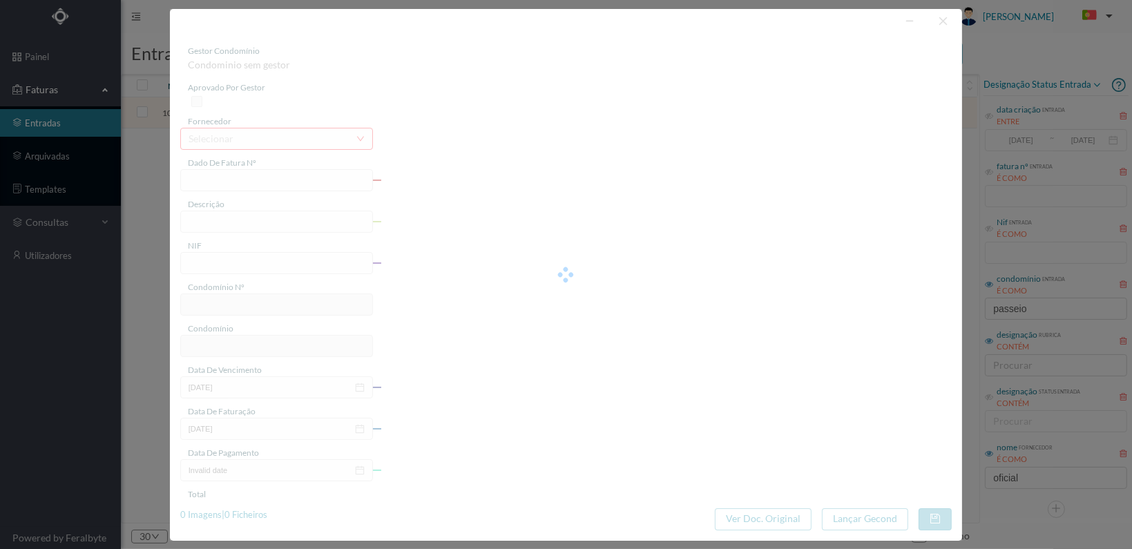
type input "[DATE]"
type input "152.03"
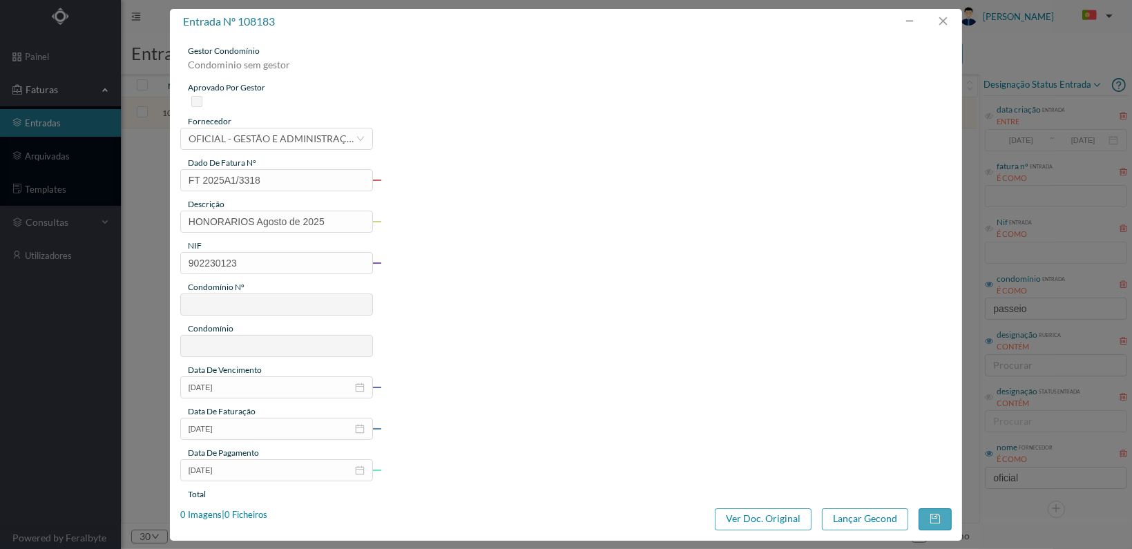
type input "667"
type input "ED. TRAVESSA DO PASSEIO ALEGRE 2 E 6"
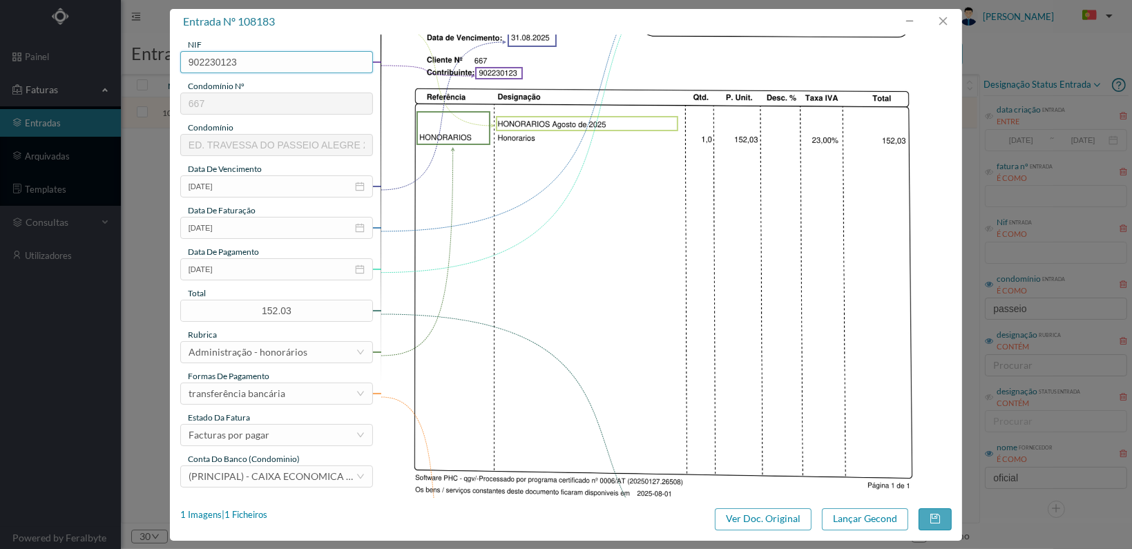
scroll to position [361, 0]
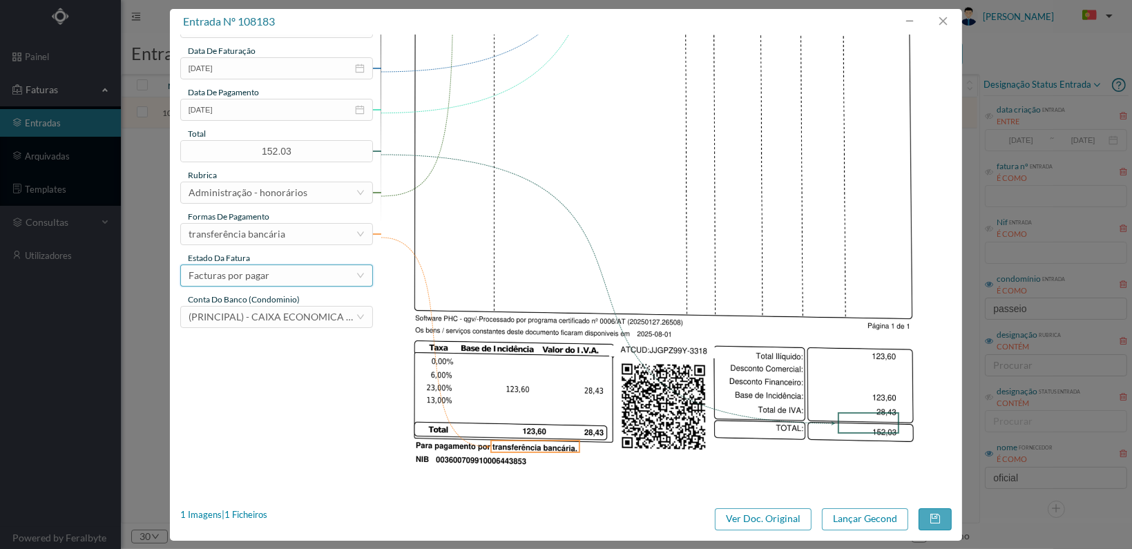
click at [332, 276] on div "Facturas por pagar" at bounding box center [272, 275] width 167 height 21
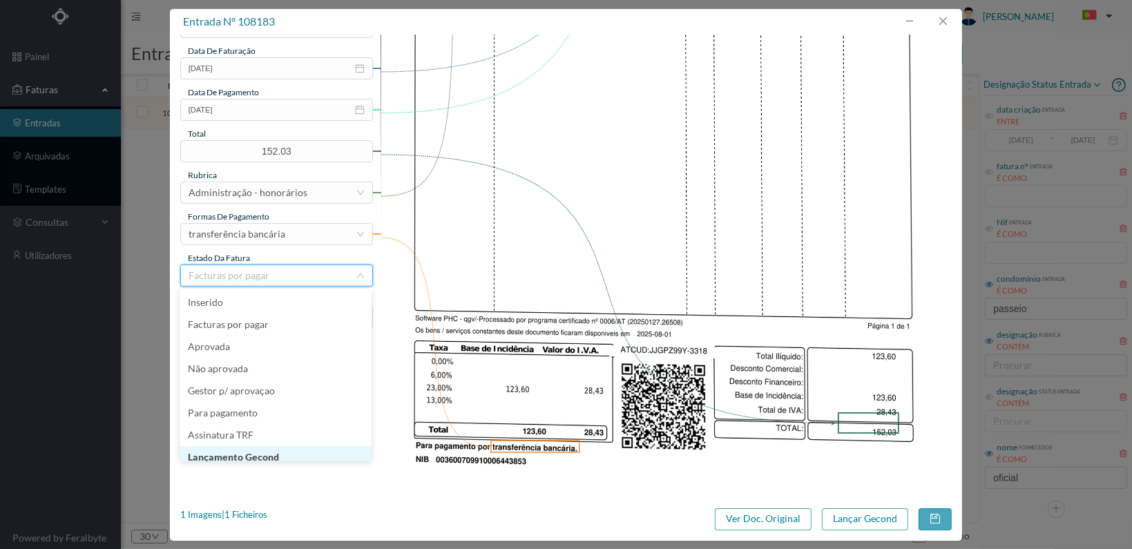
scroll to position [7, 0]
click at [318, 453] on li "Lançamento Gecond" at bounding box center [276, 450] width 192 height 22
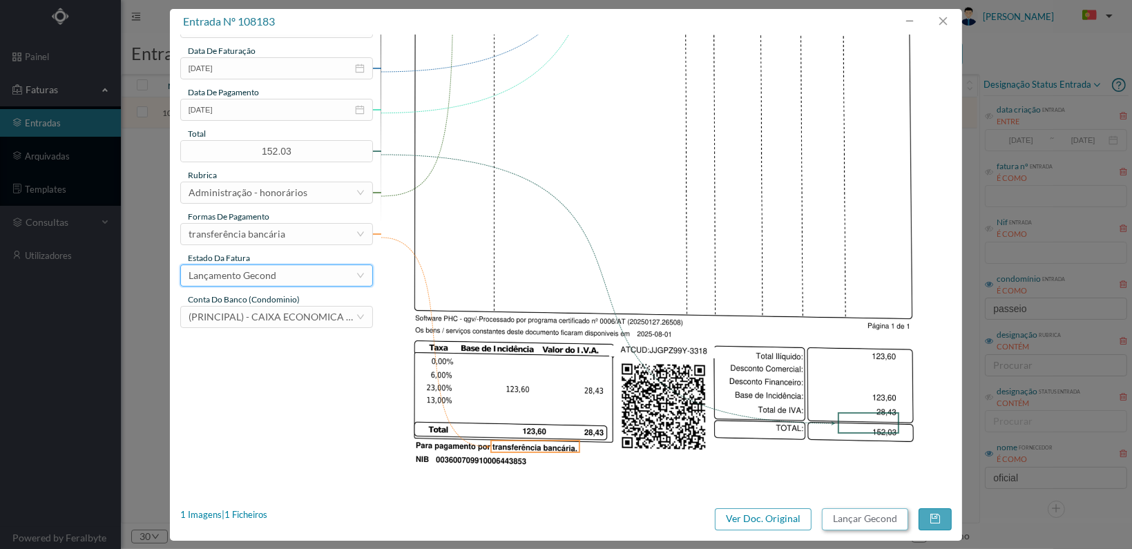
click at [858, 516] on button "Lançar Gecond" at bounding box center [865, 520] width 86 height 22
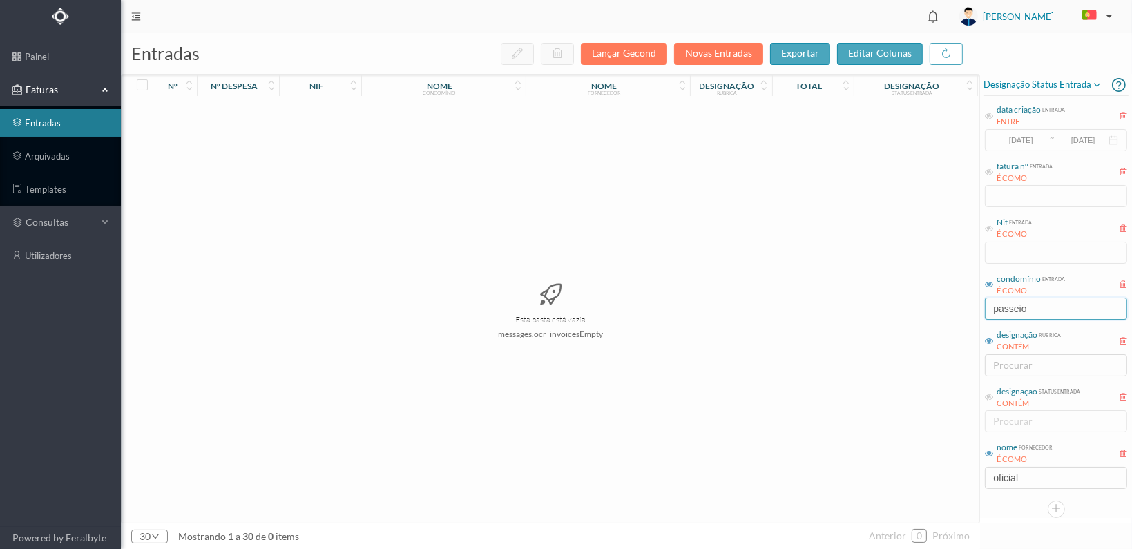
drag, startPoint x: 1039, startPoint y: 301, endPoint x: 974, endPoint y: 309, distance: 65.4
click at [974, 309] on div "entradas Lançar Gecond Novas Entradas exportar editar colunas nº nº despesa nif…" at bounding box center [627, 291] width 1012 height 516
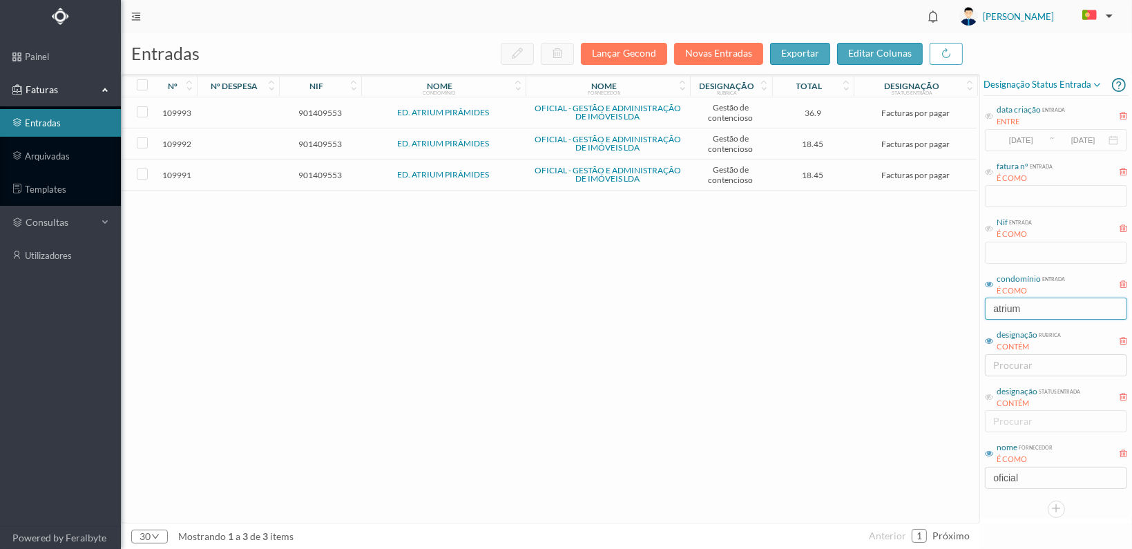
type input "atrium"
click at [307, 170] on span "901409553" at bounding box center [320, 175] width 75 height 10
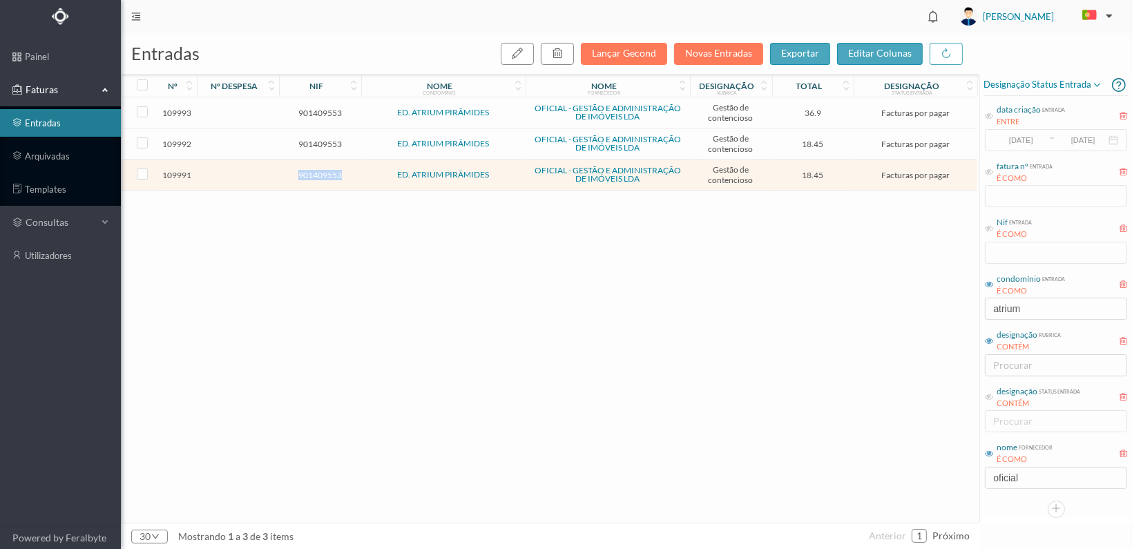
click at [307, 170] on span "901409553" at bounding box center [320, 175] width 75 height 10
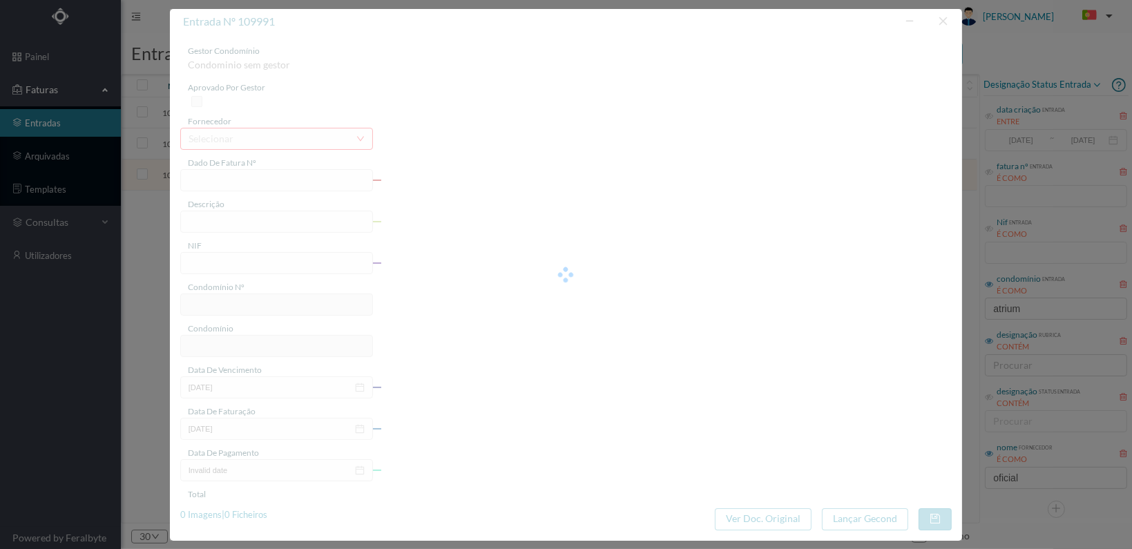
type input "FT 2025A1/3591"
type input "ESTUDO SOBRE A DÍVIDA DA FRACÇÃO BA"
type input "901409553"
type input "19-09-2025"
type input "[DATE]"
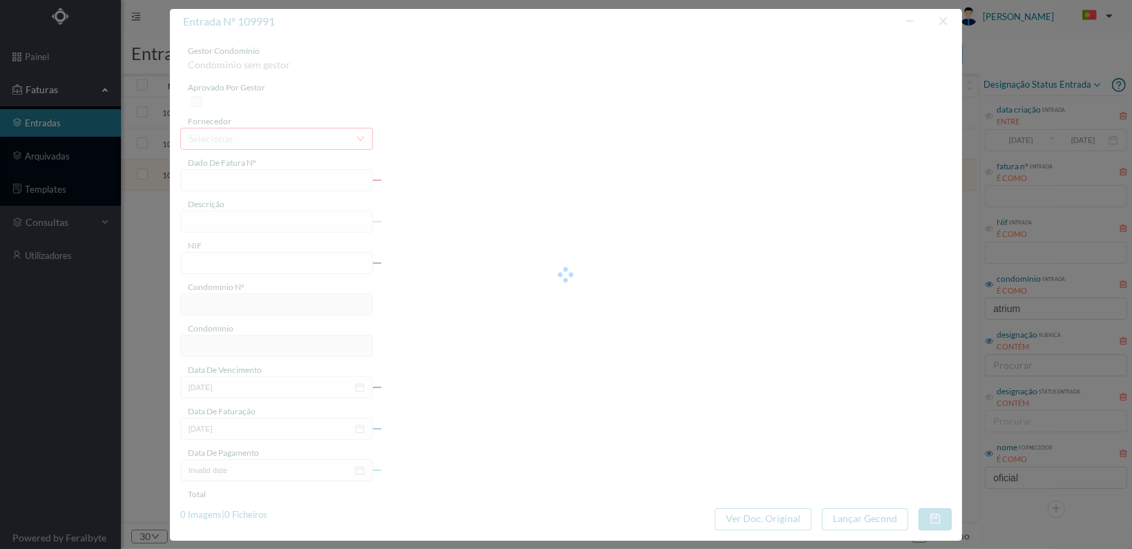
type input "18.45"
type input "677"
type input "ED. ATRIUM PIRÂMIDES"
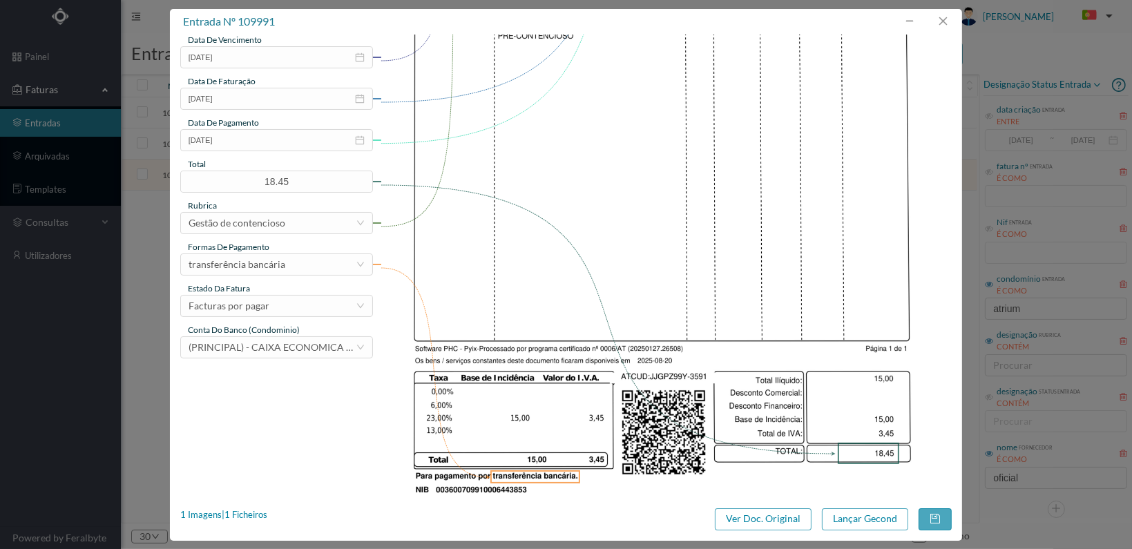
scroll to position [361, 0]
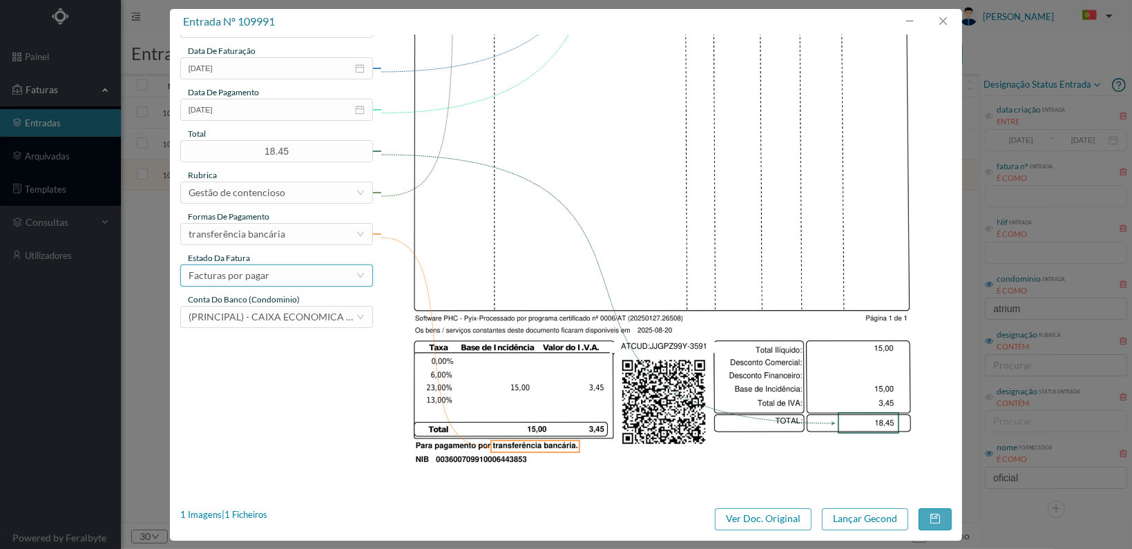
click at [330, 280] on div "Facturas por pagar" at bounding box center [272, 275] width 167 height 21
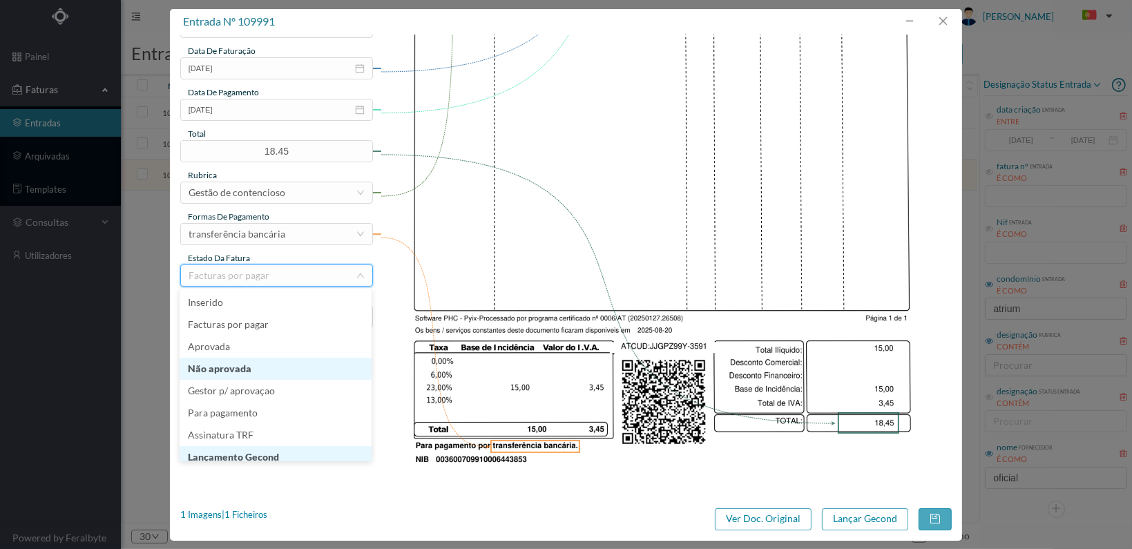
scroll to position [7, 0]
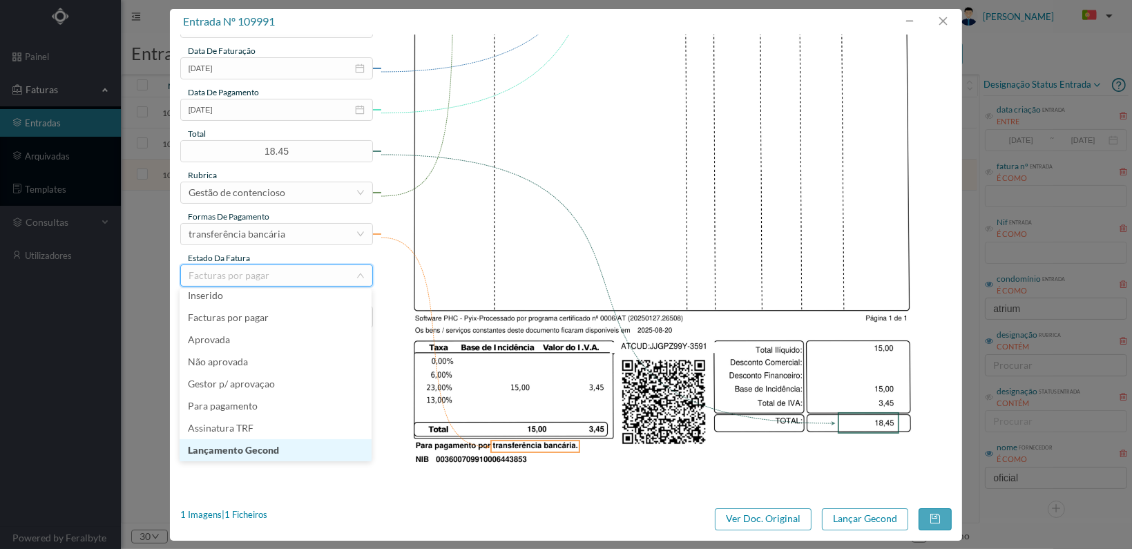
click at [307, 450] on li "Lançamento Gecond" at bounding box center [276, 450] width 192 height 22
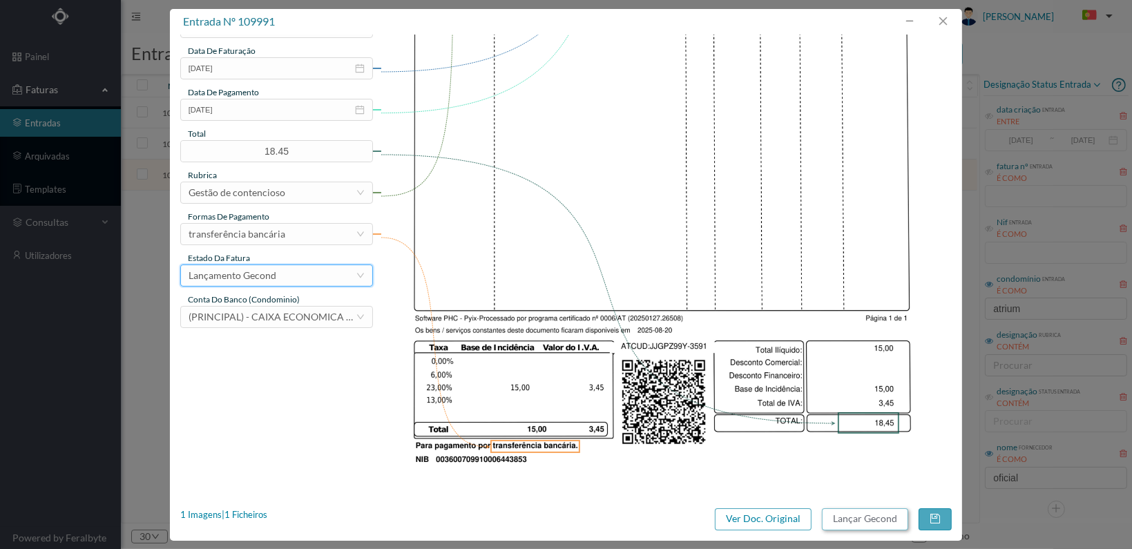
click at [865, 523] on button "Lançar Gecond" at bounding box center [865, 520] width 86 height 22
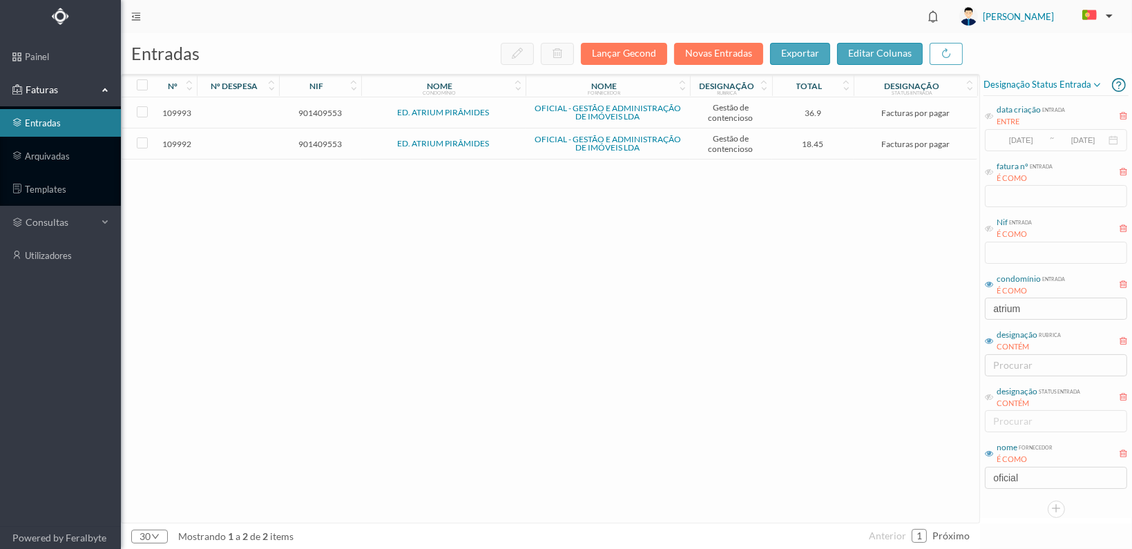
click at [321, 139] on span "901409553" at bounding box center [320, 144] width 75 height 10
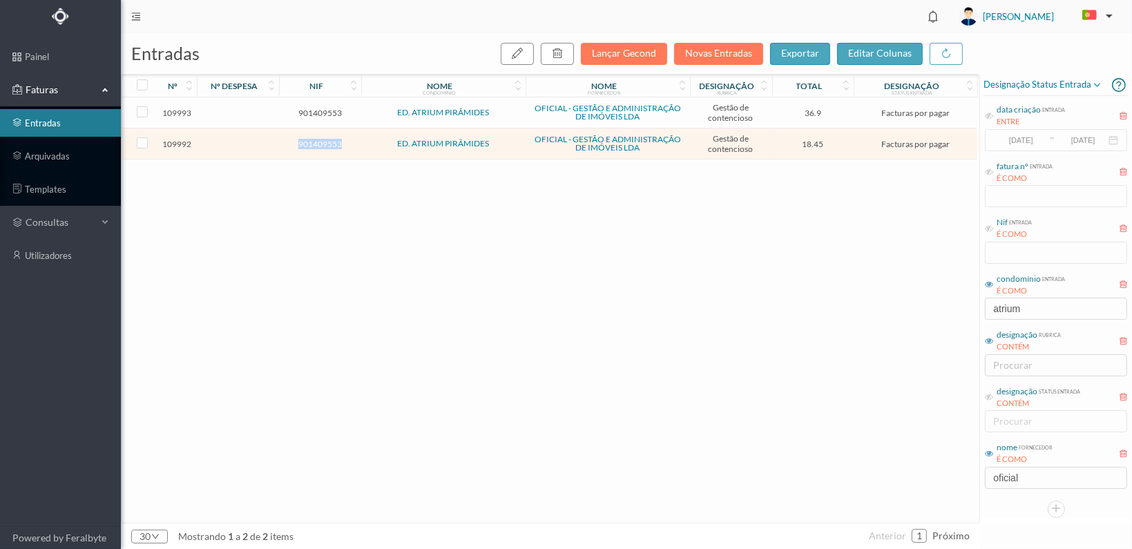
click at [321, 139] on span "901409553" at bounding box center [320, 144] width 75 height 10
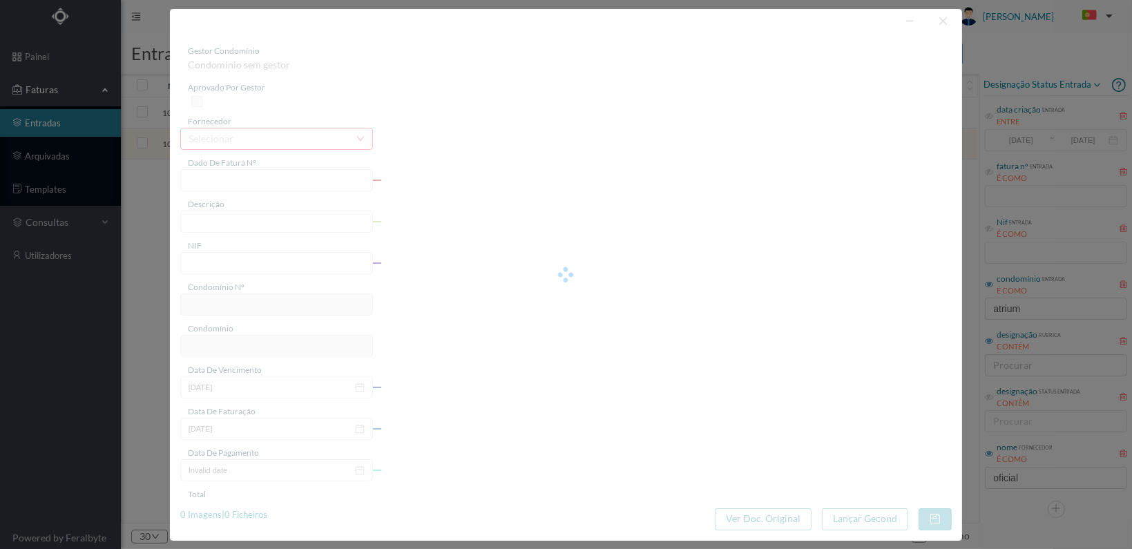
type input "FT 2025A1/3592"
type input "ESTUDO SOBRE A DÍVIDA DA FRACÇÃO BA"
type input "901409553"
type input "19-09-2025"
type input "[DATE]"
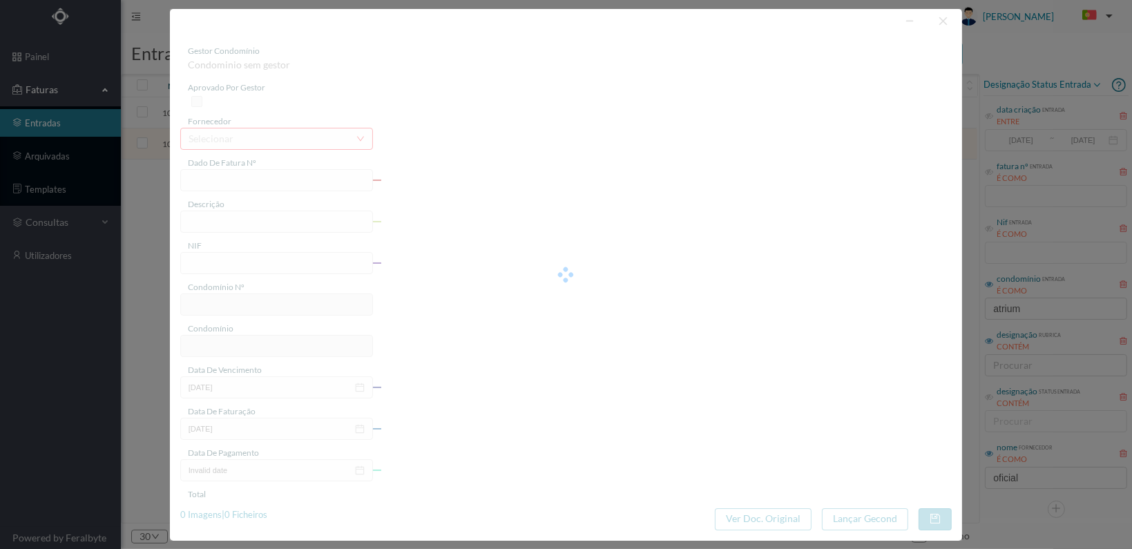
type input "18.45"
type input "677"
type input "ED. ATRIUM PIRÂMIDES"
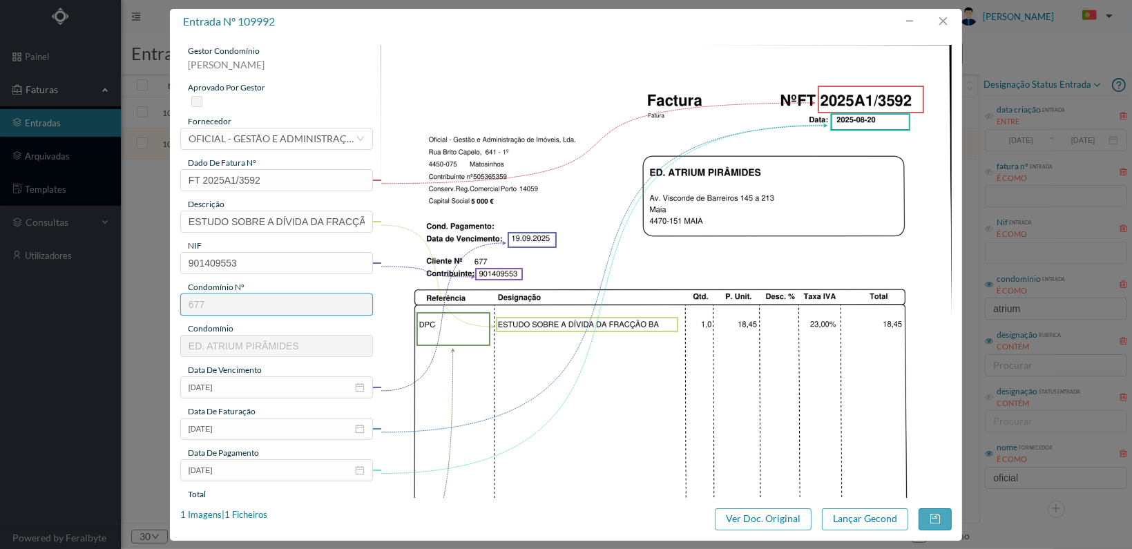
scroll to position [361, 0]
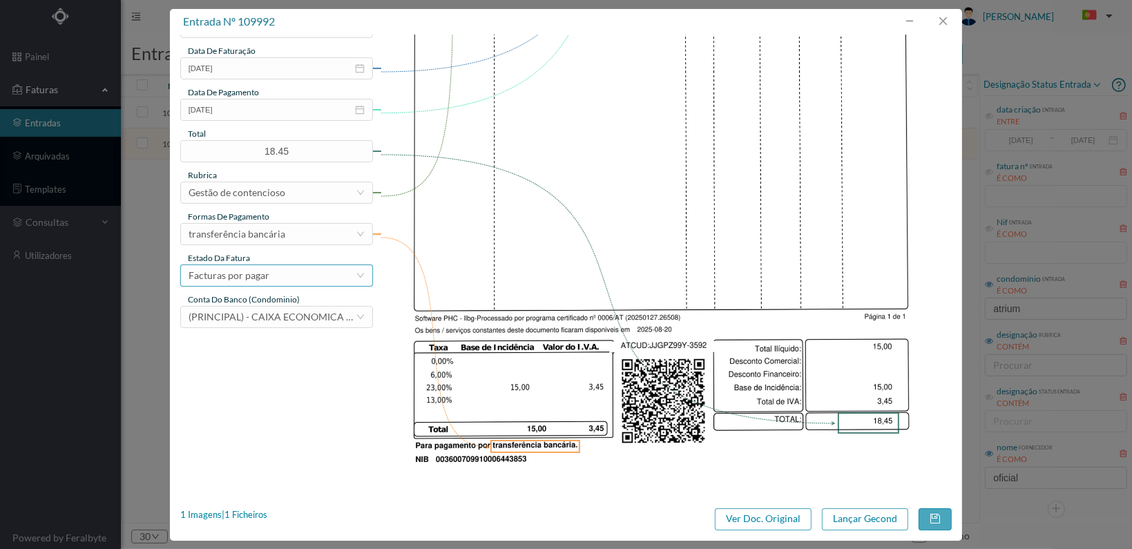
click at [319, 272] on div "Facturas por pagar" at bounding box center [272, 275] width 167 height 21
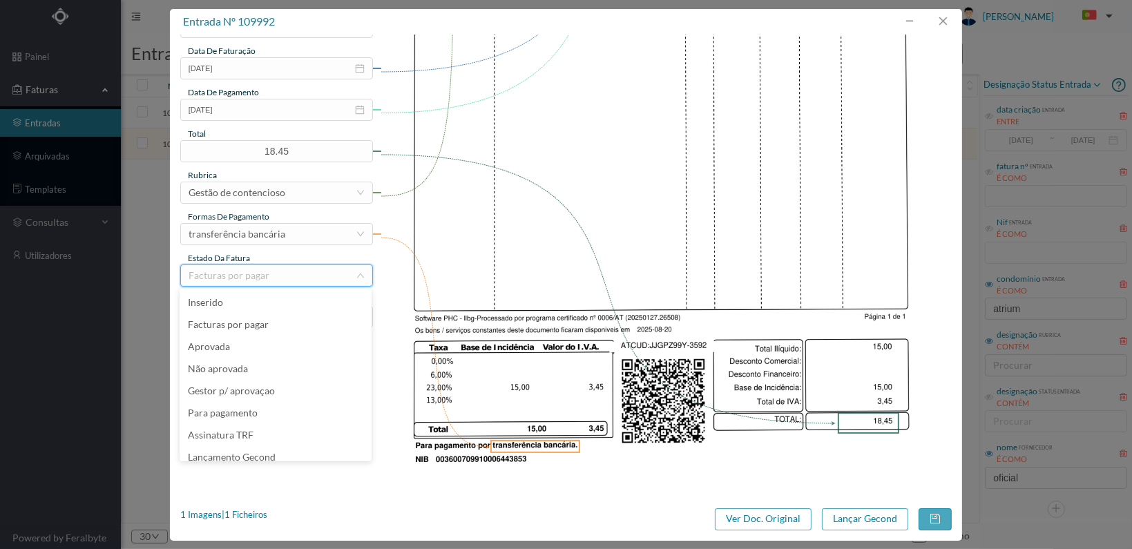
scroll to position [7, 0]
drag, startPoint x: 298, startPoint y: 450, endPoint x: 397, endPoint y: 449, distance: 98.8
click at [298, 449] on li "Lançamento Gecond" at bounding box center [276, 450] width 192 height 22
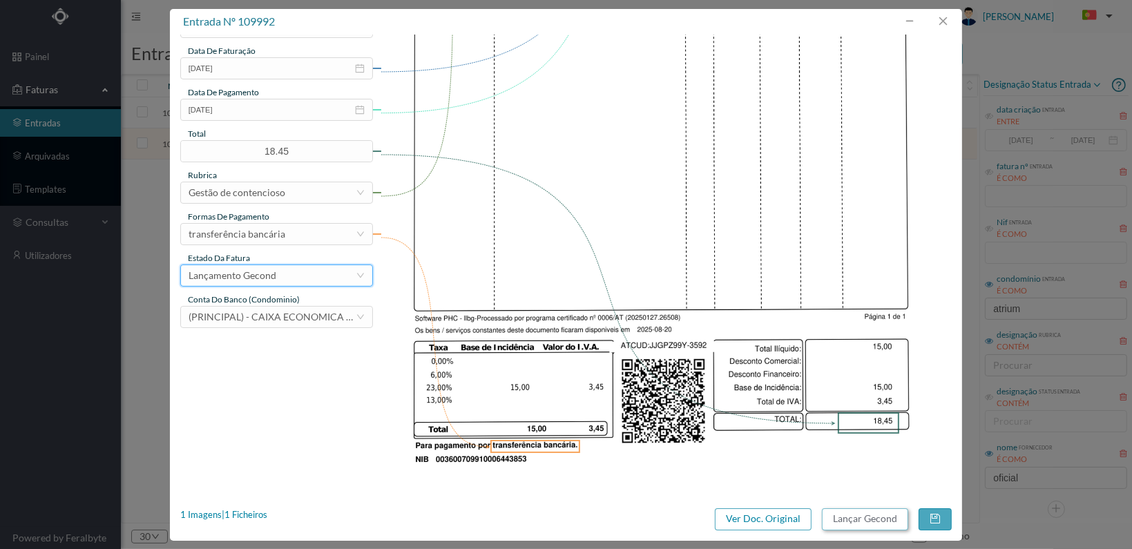
click at [874, 522] on button "Lançar Gecond" at bounding box center [865, 520] width 86 height 22
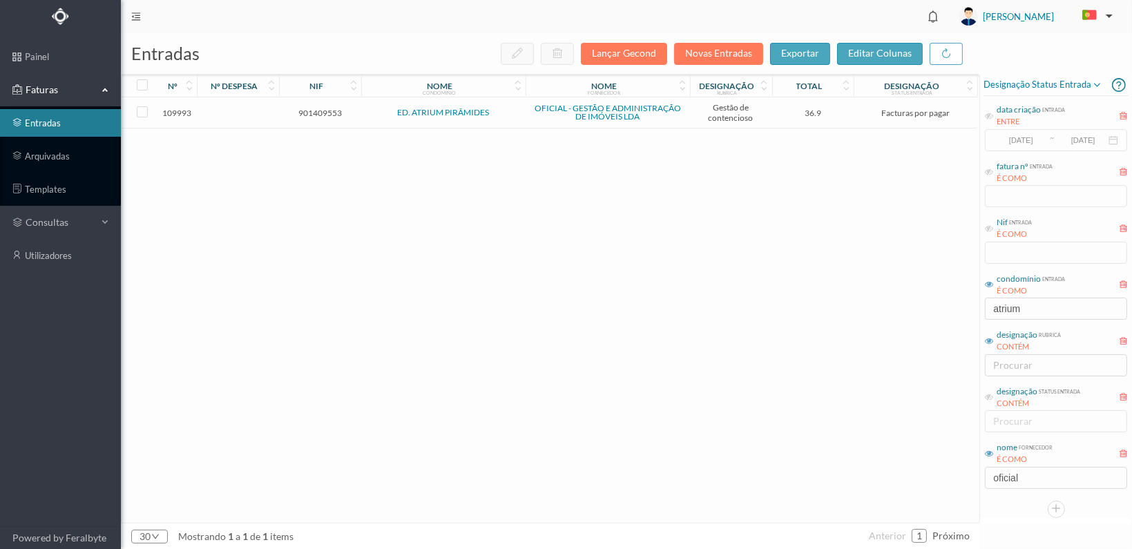
click at [326, 108] on span "901409553" at bounding box center [320, 113] width 75 height 10
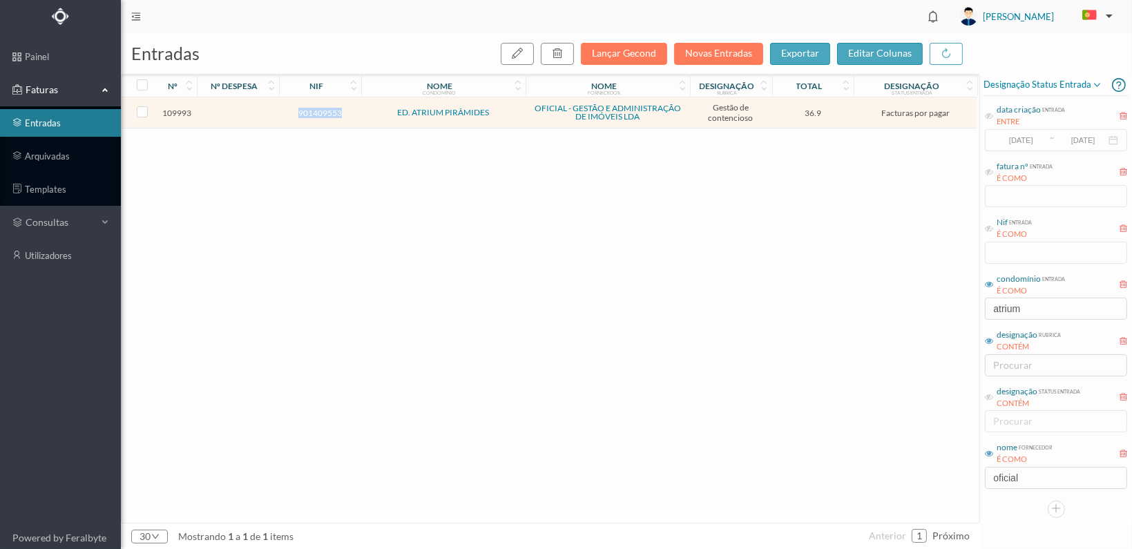
click at [326, 108] on span "901409553" at bounding box center [320, 113] width 75 height 10
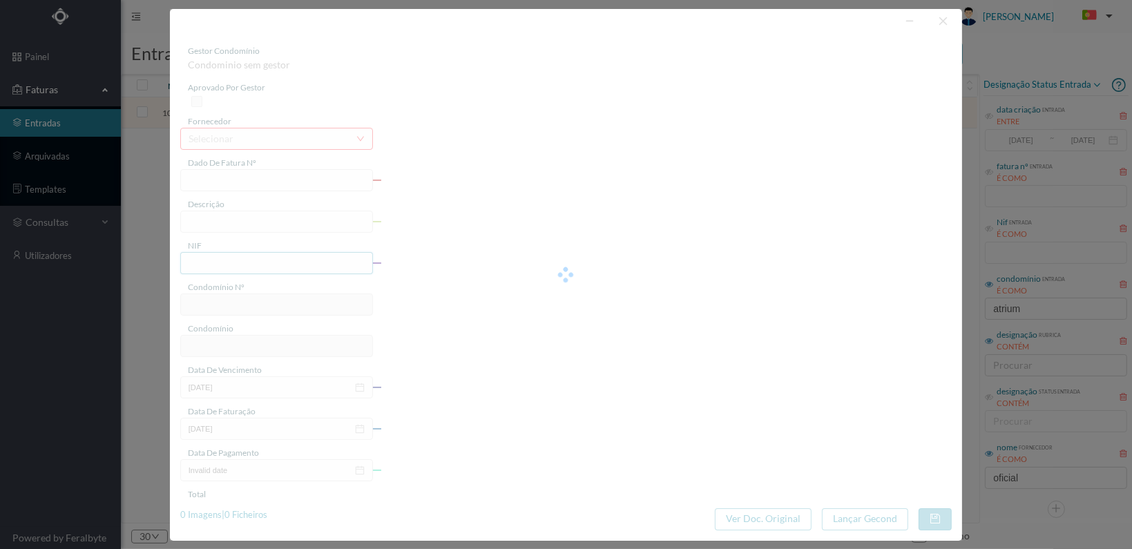
type input "FT 2025A1/3593"
type input "ESTUDO SOBRE A DÍVIDA DA FRACÇÃO AN"
type input "901409553"
type input "19-09-2025"
type input "[DATE]"
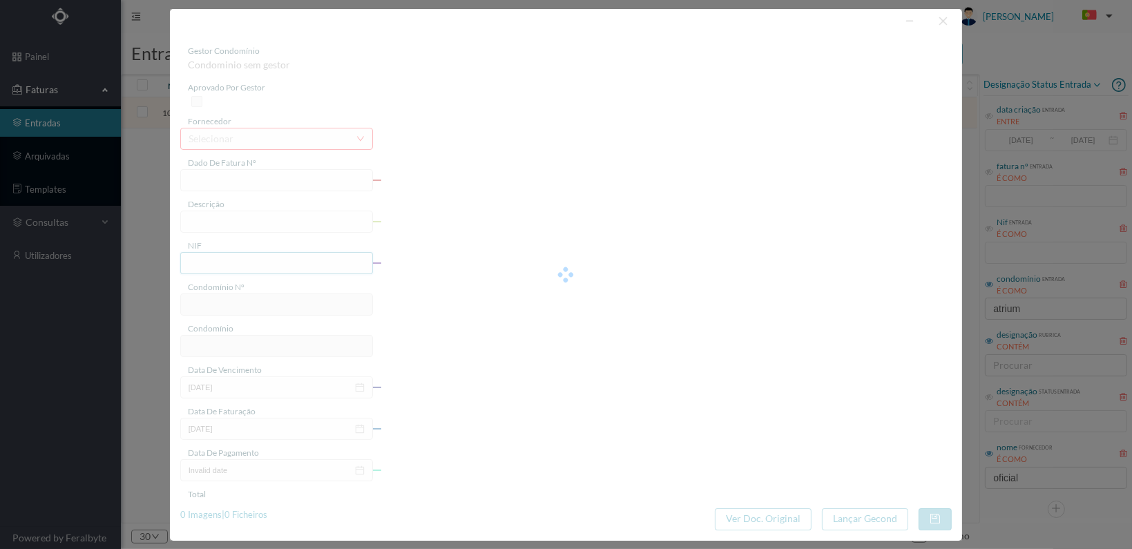
type input "36.90"
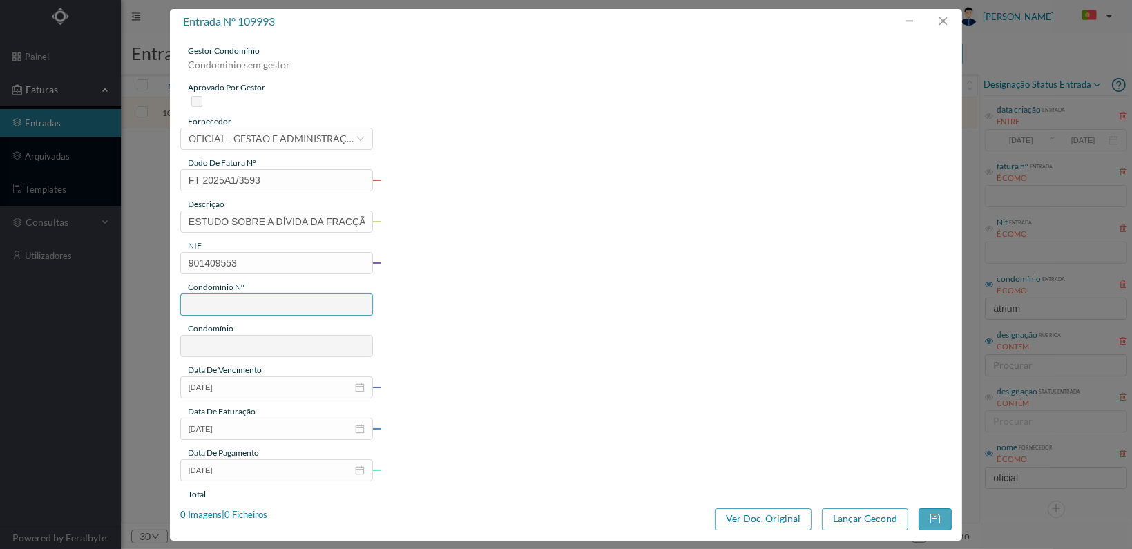
type input "677"
type input "ED. ATRIUM PIRÂMIDES"
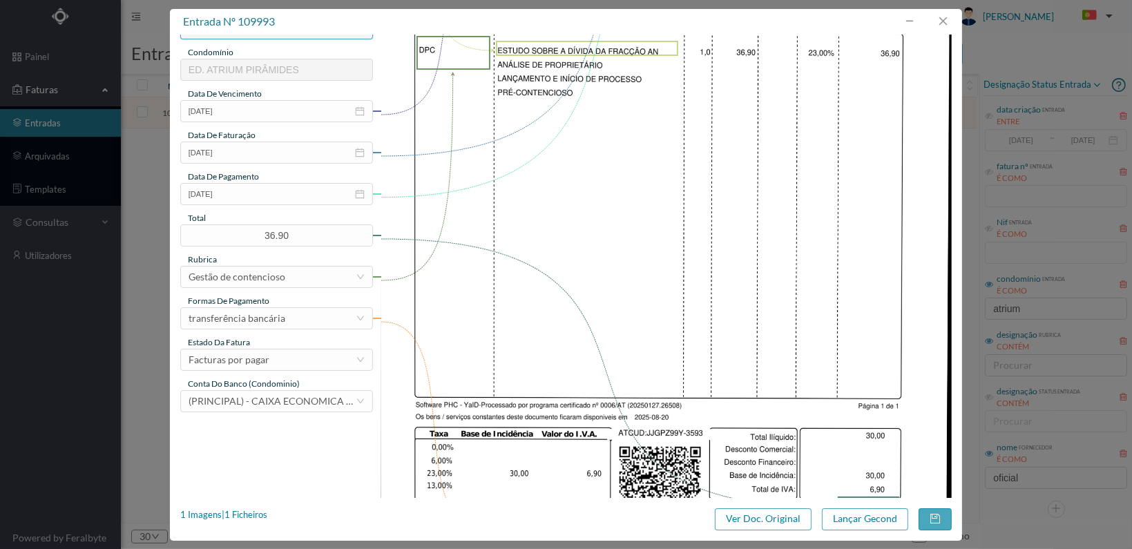
scroll to position [361, 0]
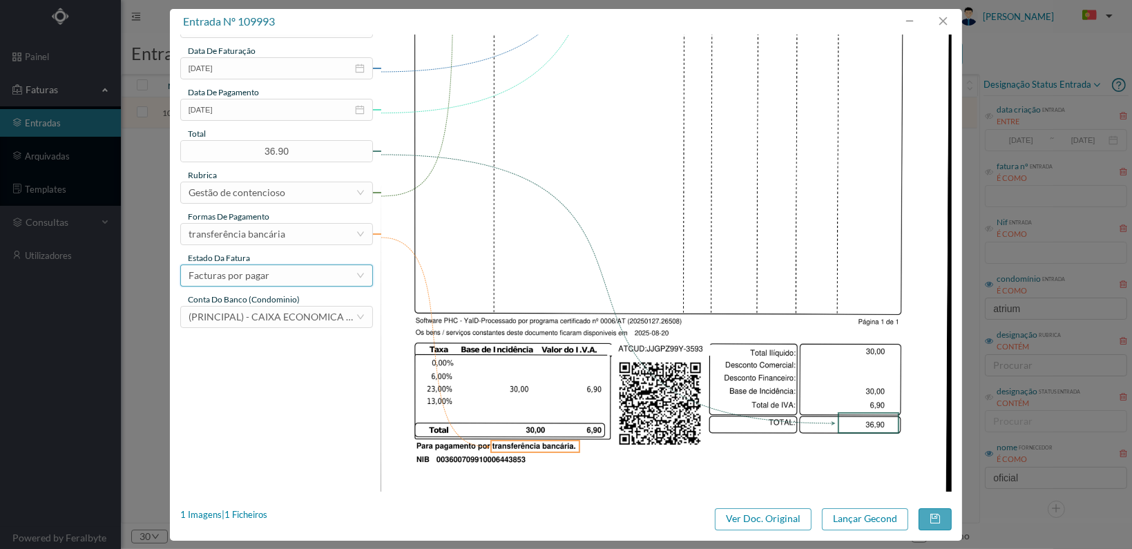
click at [310, 274] on div "Facturas por pagar" at bounding box center [272, 275] width 167 height 21
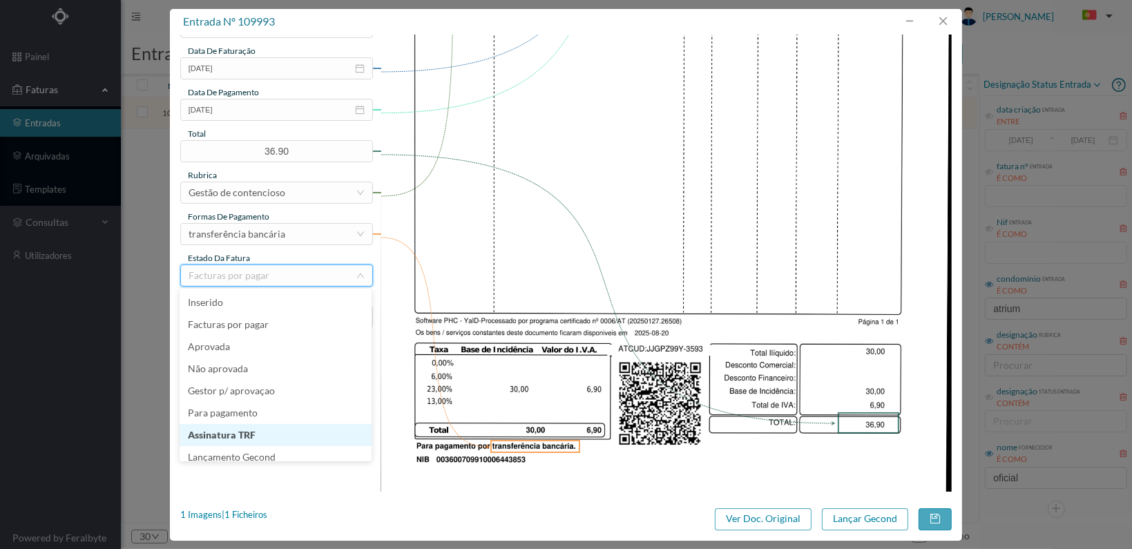
scroll to position [29, 0]
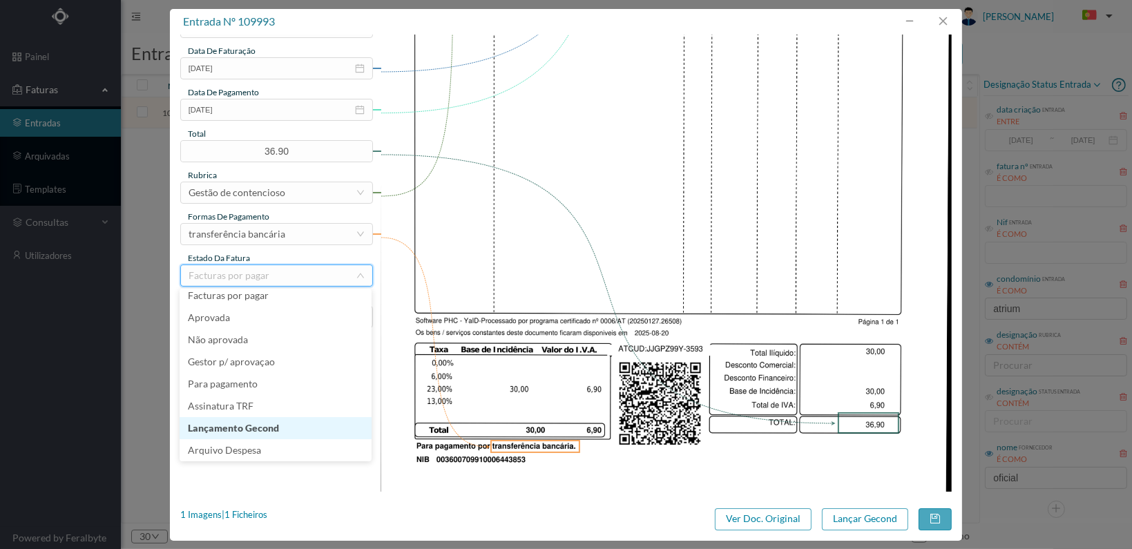
drag, startPoint x: 287, startPoint y: 428, endPoint x: 275, endPoint y: 432, distance: 12.5
click at [287, 428] on li "Lançamento Gecond" at bounding box center [276, 428] width 192 height 22
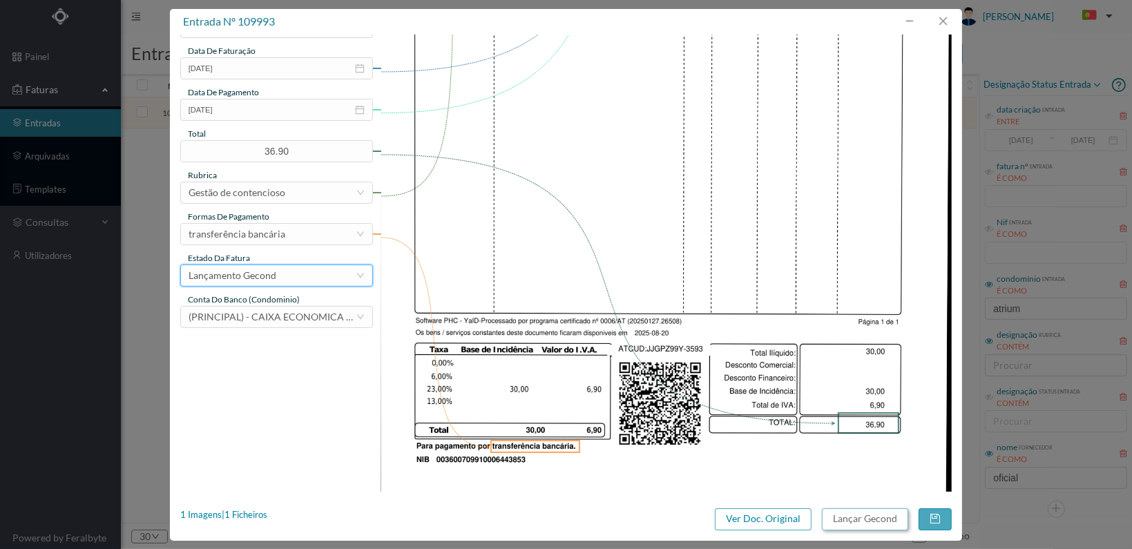
click at [867, 518] on button "Lançar Gecond" at bounding box center [865, 520] width 86 height 22
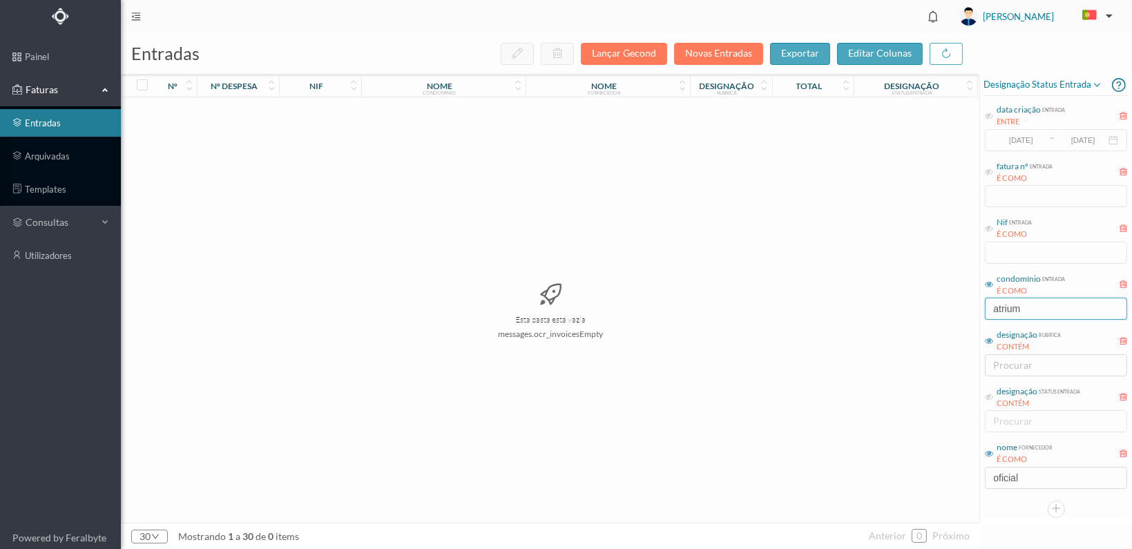
drag, startPoint x: 1025, startPoint y: 312, endPoint x: 915, endPoint y: 313, distance: 110.6
click at [915, 313] on div "entradas Lançar Gecond Novas Entradas exportar editar colunas nº nº despesa nif…" at bounding box center [627, 291] width 1012 height 516
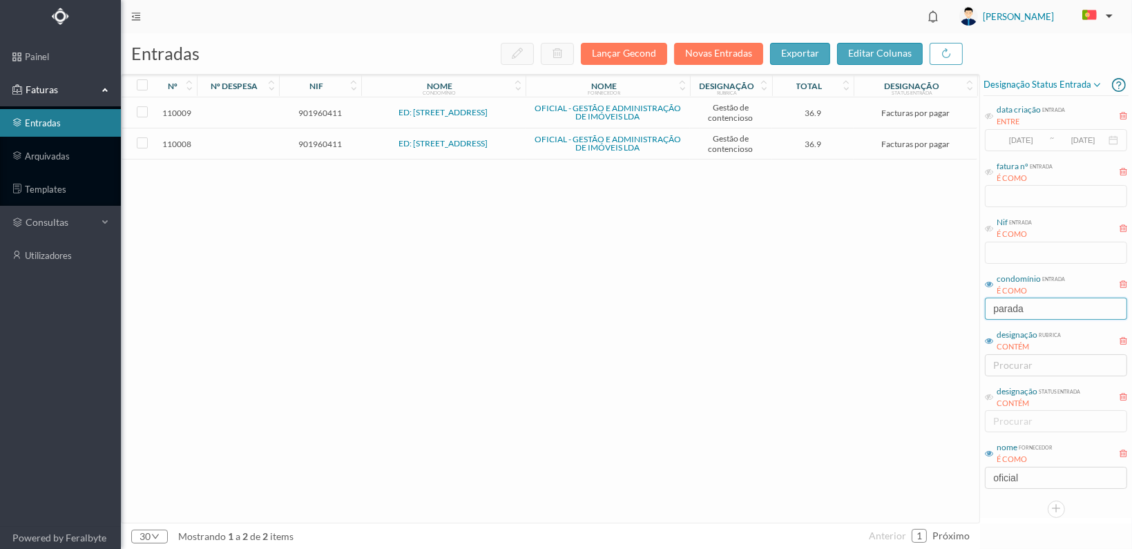
type input "parada"
click at [312, 142] on span "901960411" at bounding box center [320, 144] width 75 height 10
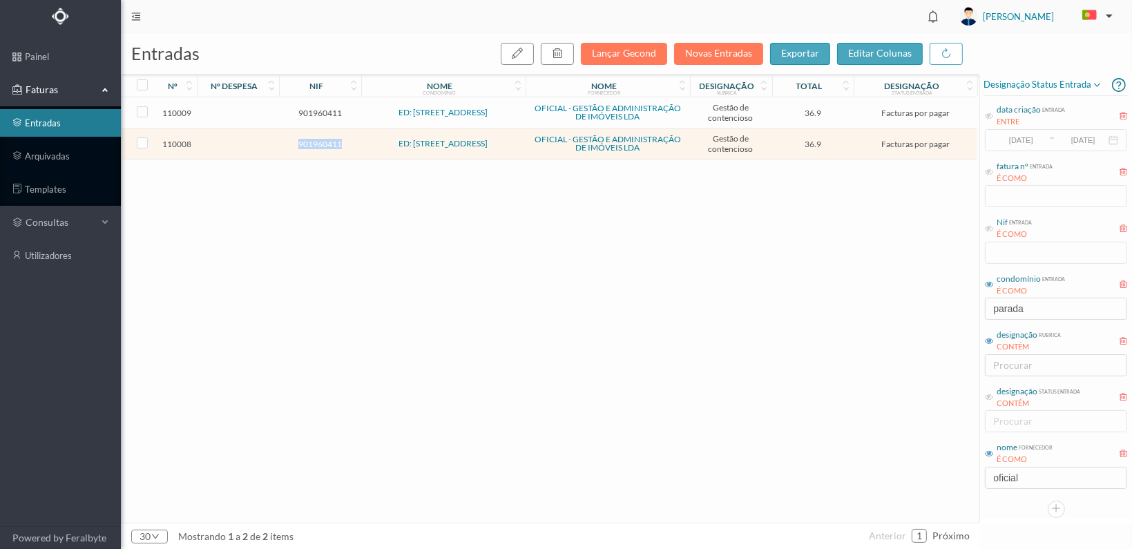
click at [312, 142] on span "901960411" at bounding box center [320, 144] width 75 height 10
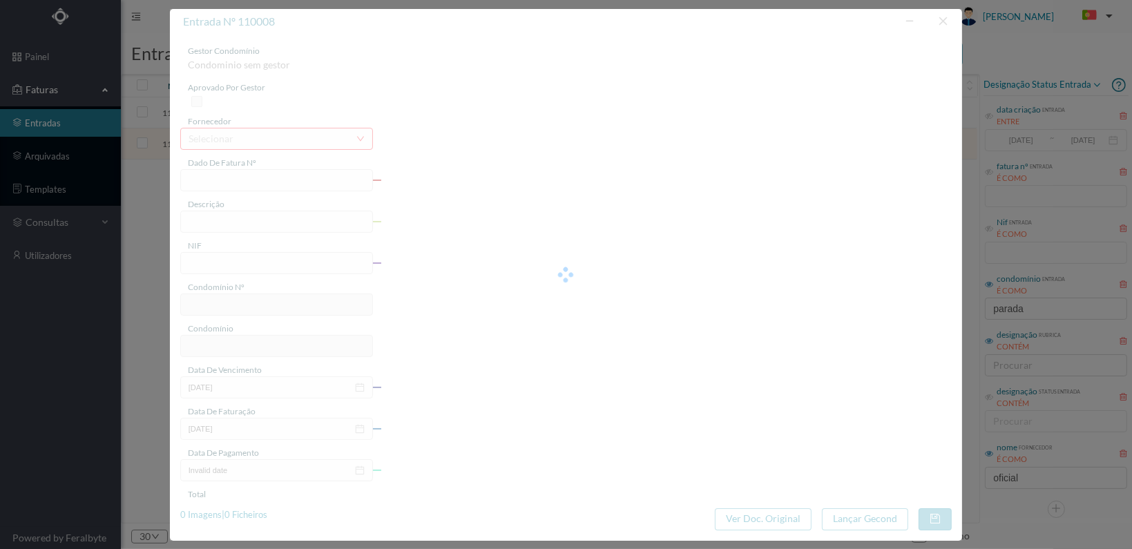
type input "FT 2025A1/3608"
type input "ESTUDO SOBRE A DÍVIDA DA FRACÇÃO DB"
type input "901960411"
type input "19-09-2025"
type input "[DATE]"
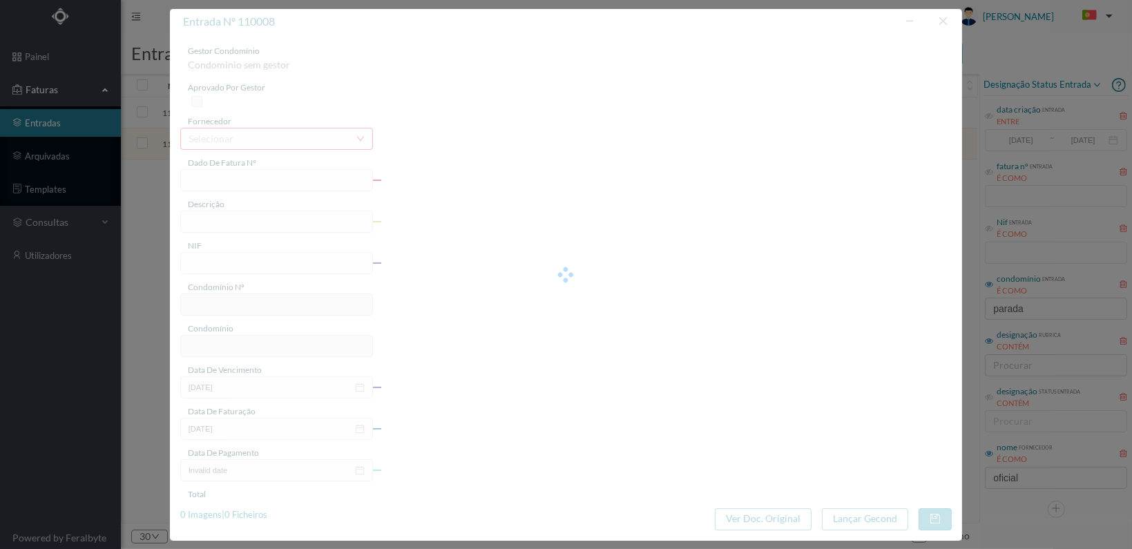
type input "36.90"
type input "752"
type input "ED: RUA PONTE PARADA 677"
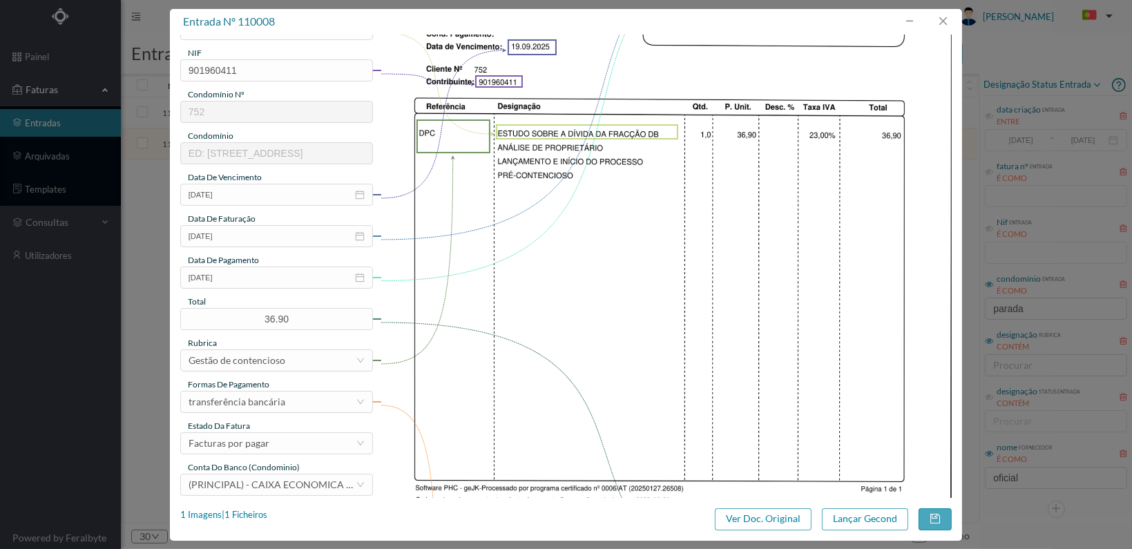
scroll to position [361, 0]
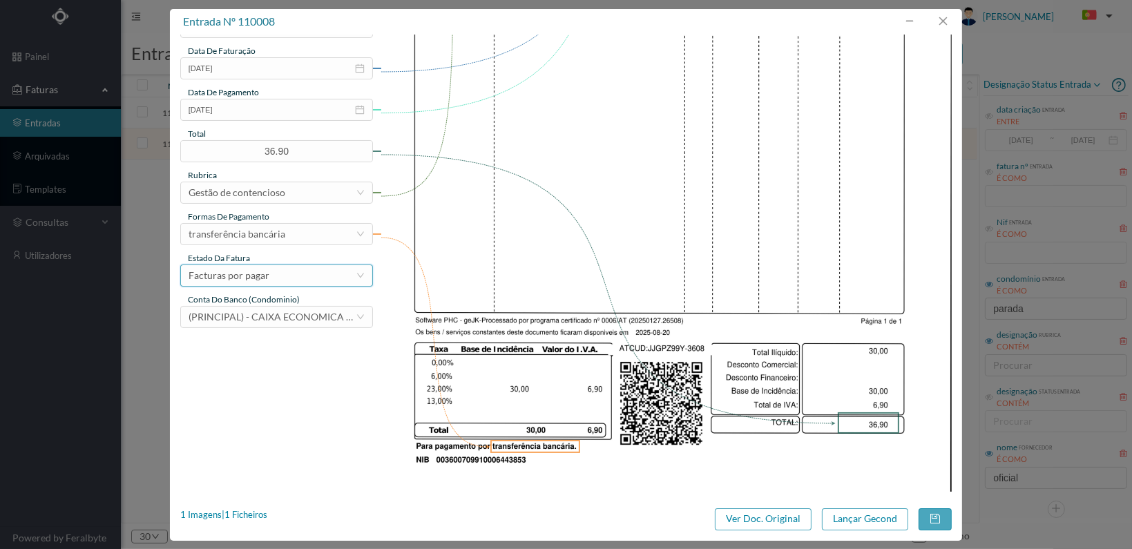
drag, startPoint x: 348, startPoint y: 280, endPoint x: 355, endPoint y: 283, distance: 7.4
click at [354, 281] on div "Facturas por pagar" at bounding box center [272, 275] width 167 height 21
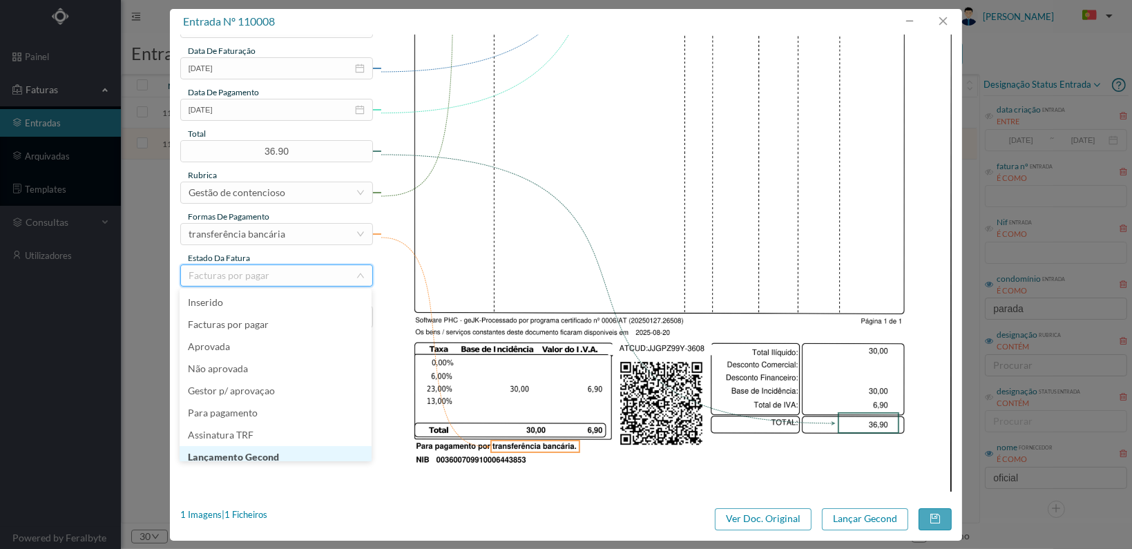
scroll to position [7, 0]
drag, startPoint x: 287, startPoint y: 452, endPoint x: 295, endPoint y: 451, distance: 7.6
click at [290, 451] on li "Lançamento Gecond" at bounding box center [276, 450] width 192 height 22
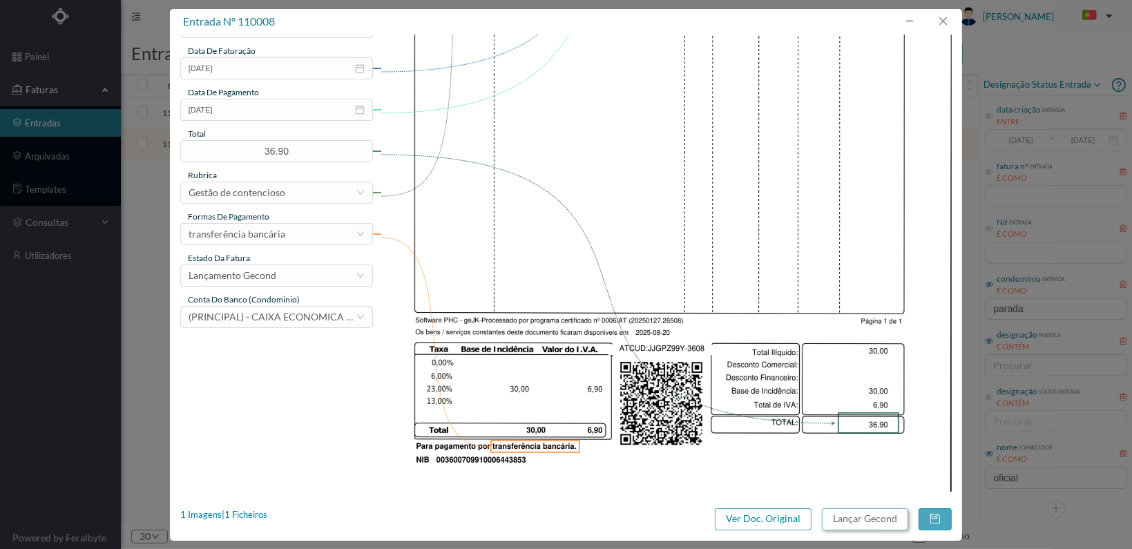
click at [869, 518] on button "Lançar Gecond" at bounding box center [865, 520] width 86 height 22
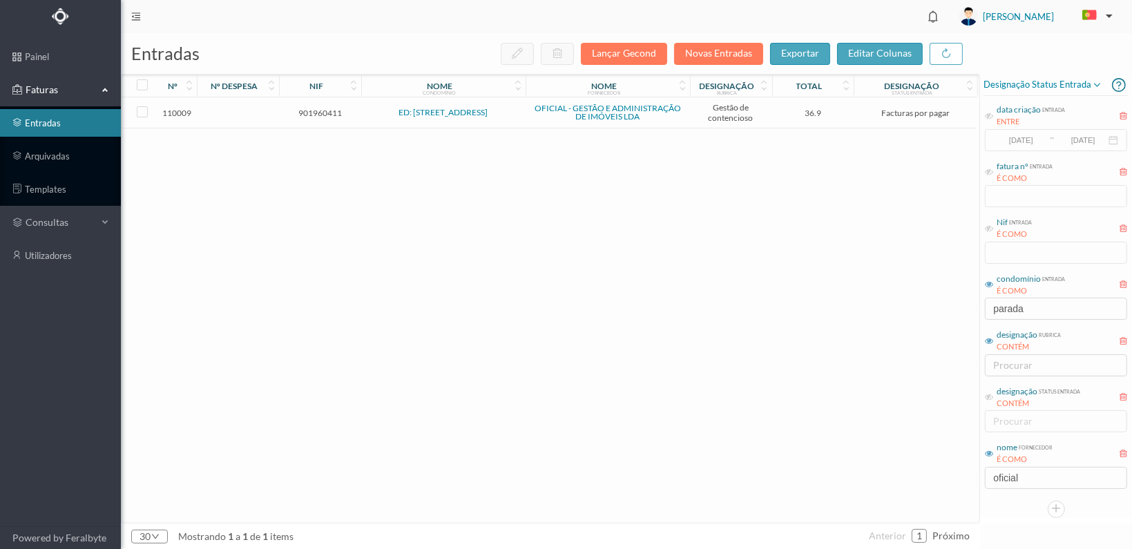
click at [313, 111] on span "901960411" at bounding box center [320, 113] width 75 height 10
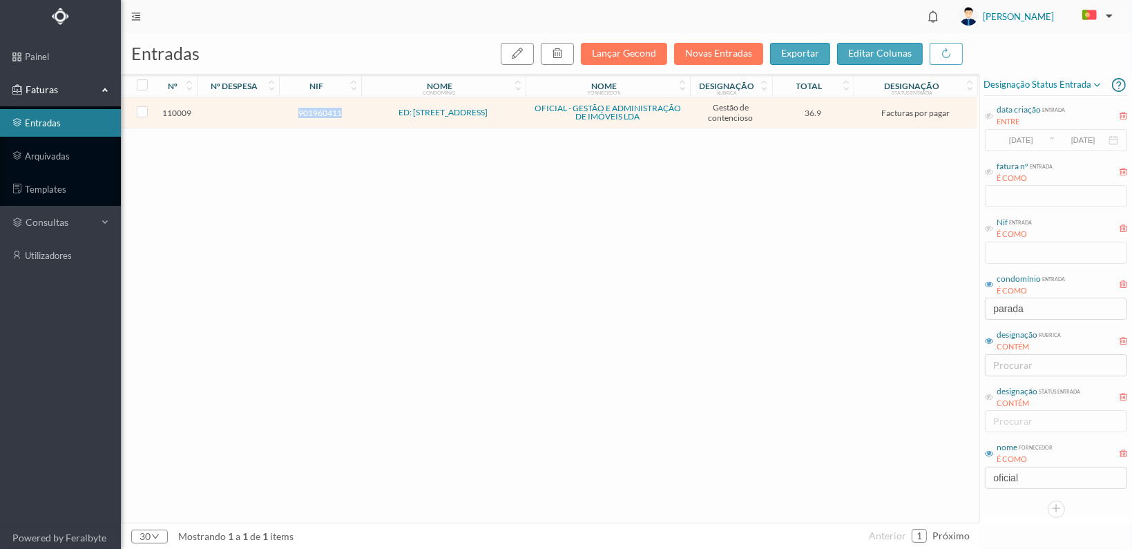
click at [313, 111] on span "901960411" at bounding box center [320, 113] width 75 height 10
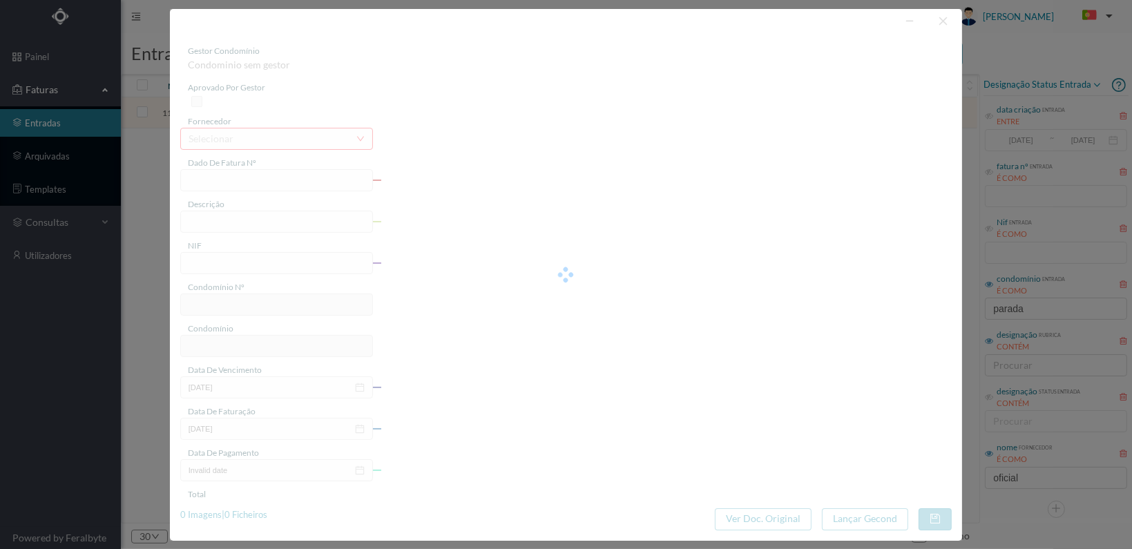
type input "FT 2025A1/3609"
type input "ESTUDO SOBRE A DÍVIDA DA FRACÇÃO CT"
type input "901960411"
type input "19-09-2025"
type input "[DATE]"
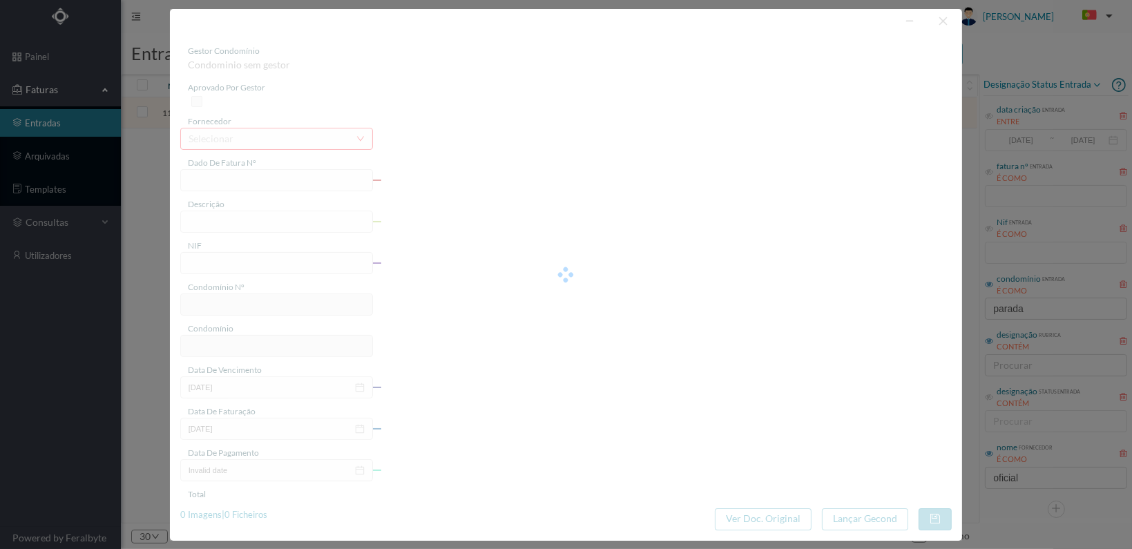
type input "36.90"
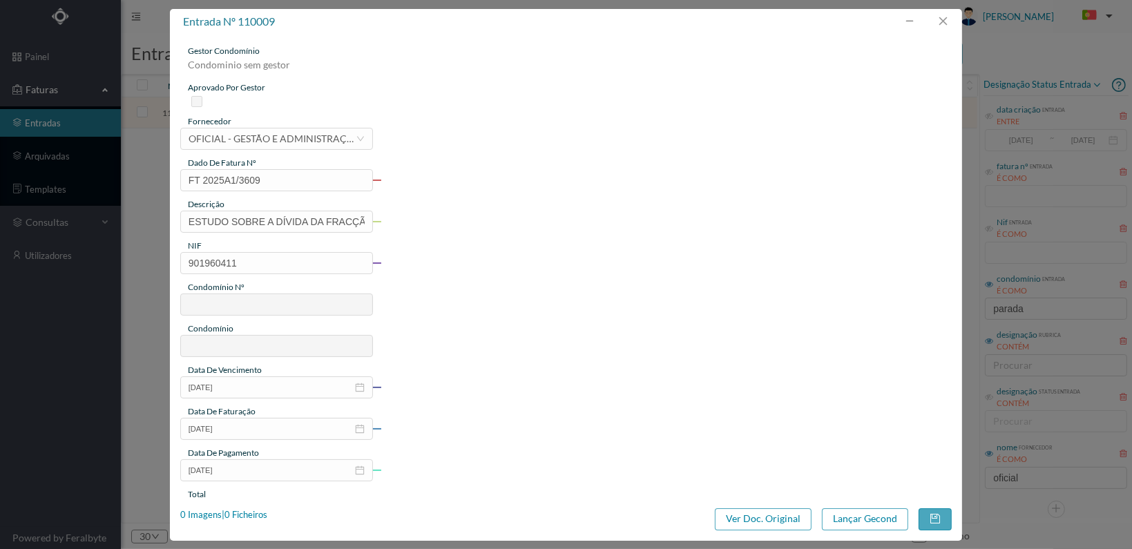
type input "752"
type input "ED: RUA PONTE PARADA 677"
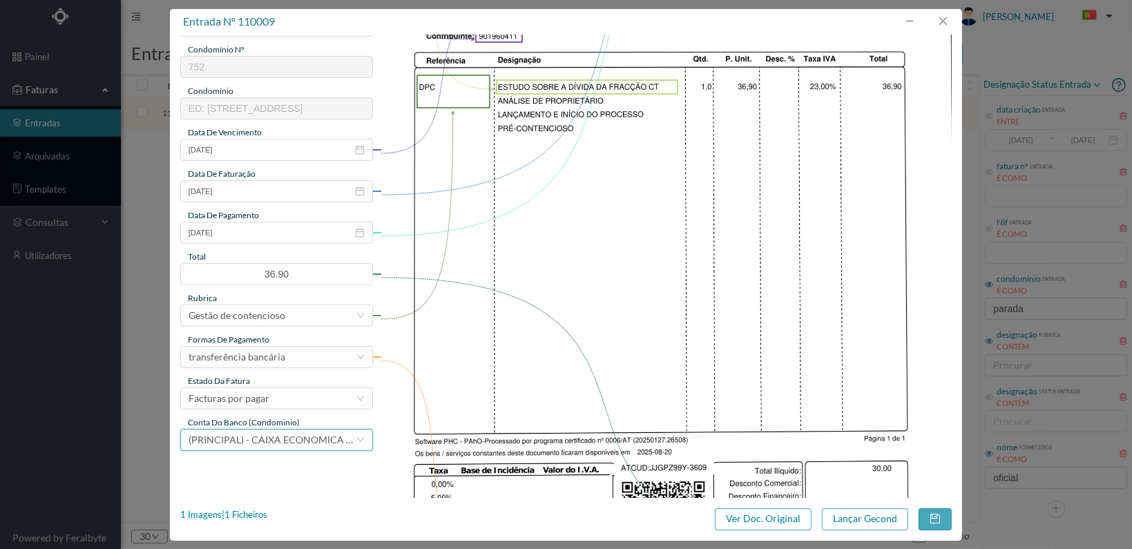
scroll to position [361, 0]
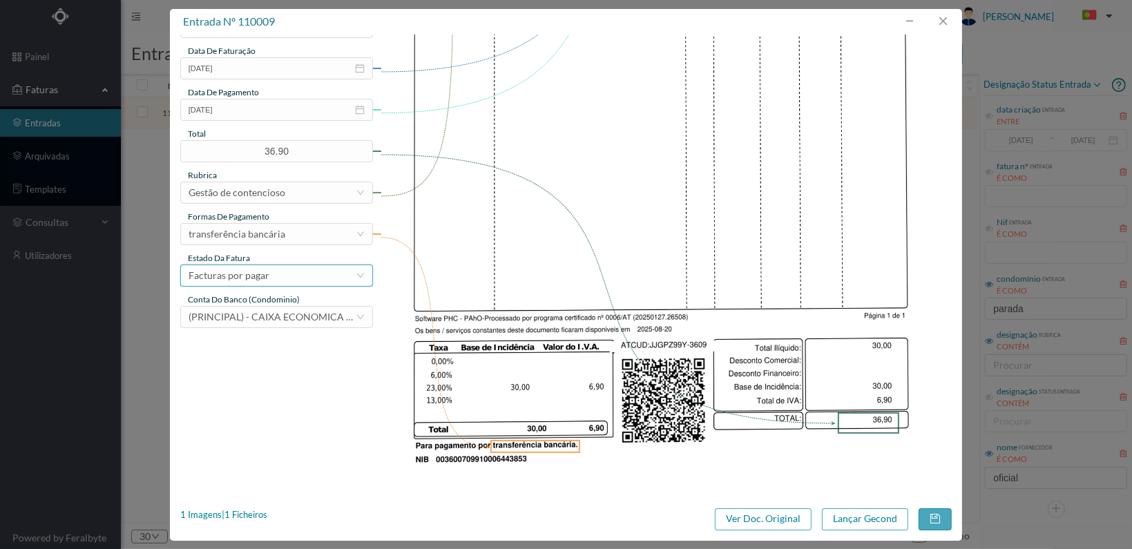
click at [342, 278] on div "Facturas por pagar" at bounding box center [272, 275] width 167 height 21
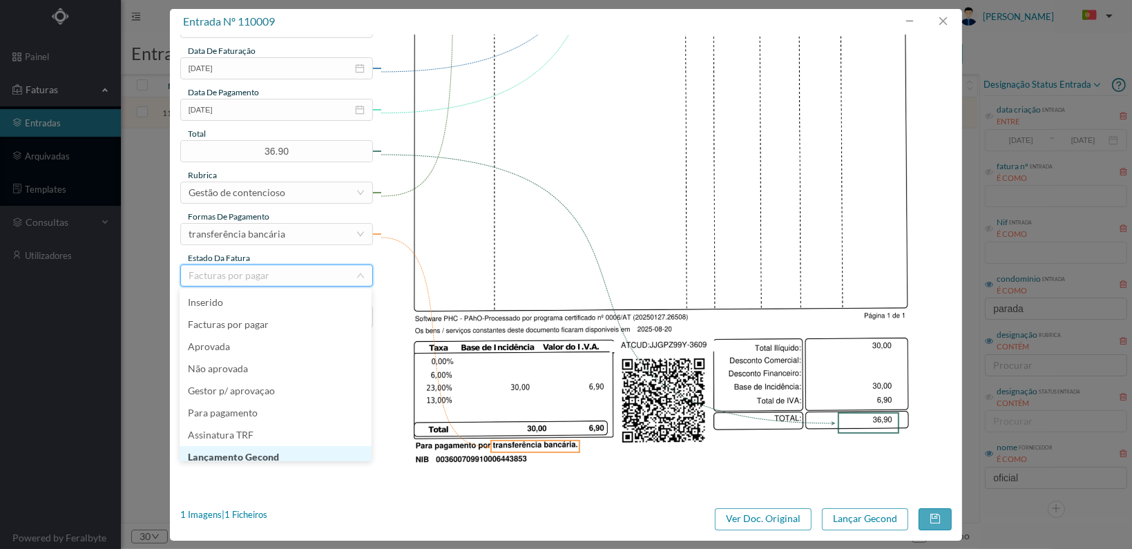
scroll to position [7, 0]
click at [294, 450] on li "Lançamento Gecond" at bounding box center [276, 450] width 192 height 22
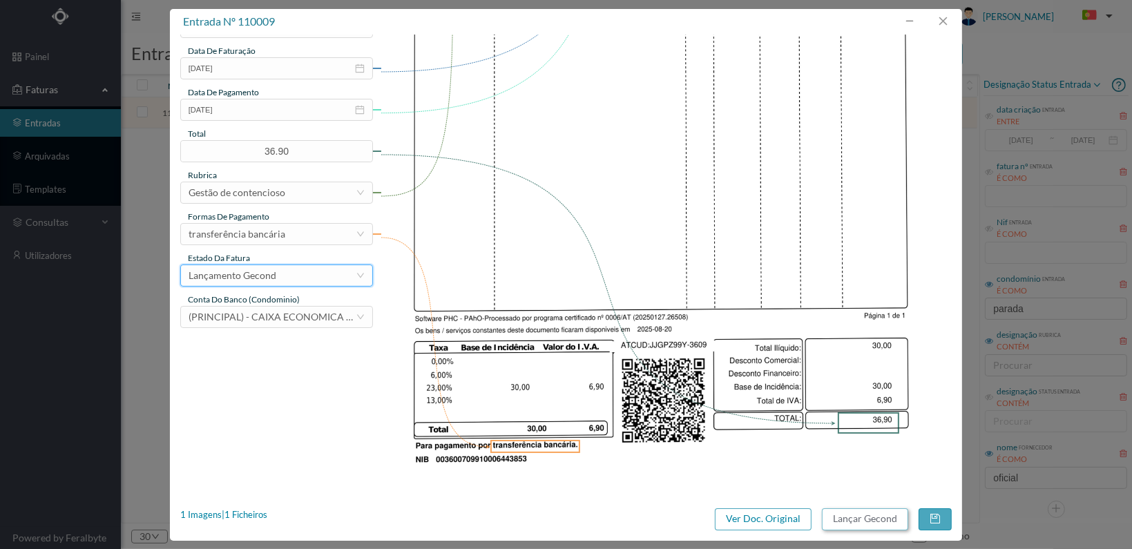
click at [861, 519] on button "Lançar Gecond" at bounding box center [865, 520] width 86 height 22
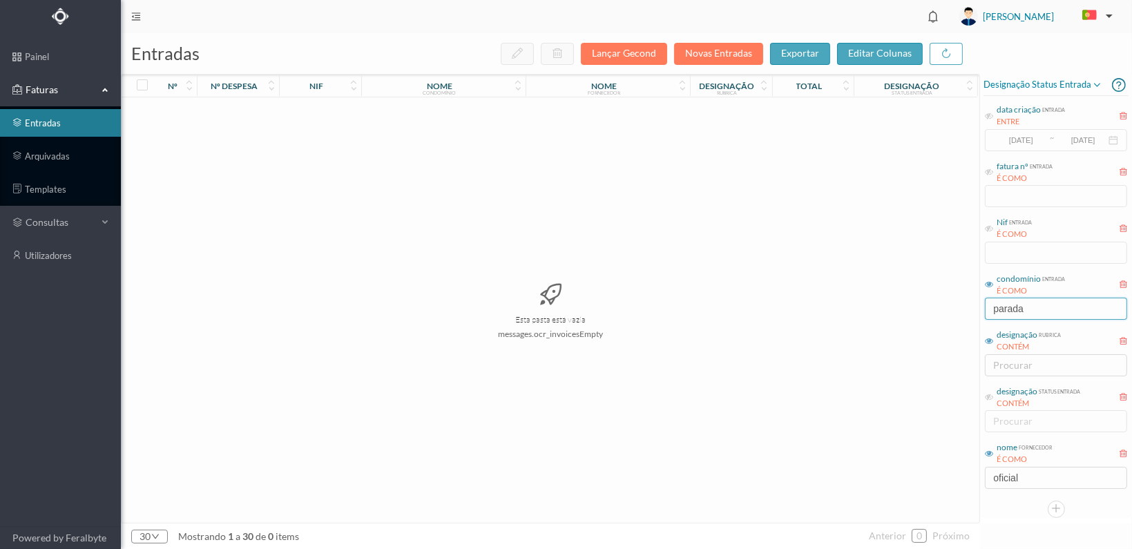
drag, startPoint x: 981, startPoint y: 306, endPoint x: 909, endPoint y: 309, distance: 71.9
click at [909, 309] on div "entradas Lançar Gecond Novas Entradas exportar editar colunas nº nº despesa nif…" at bounding box center [627, 291] width 1012 height 516
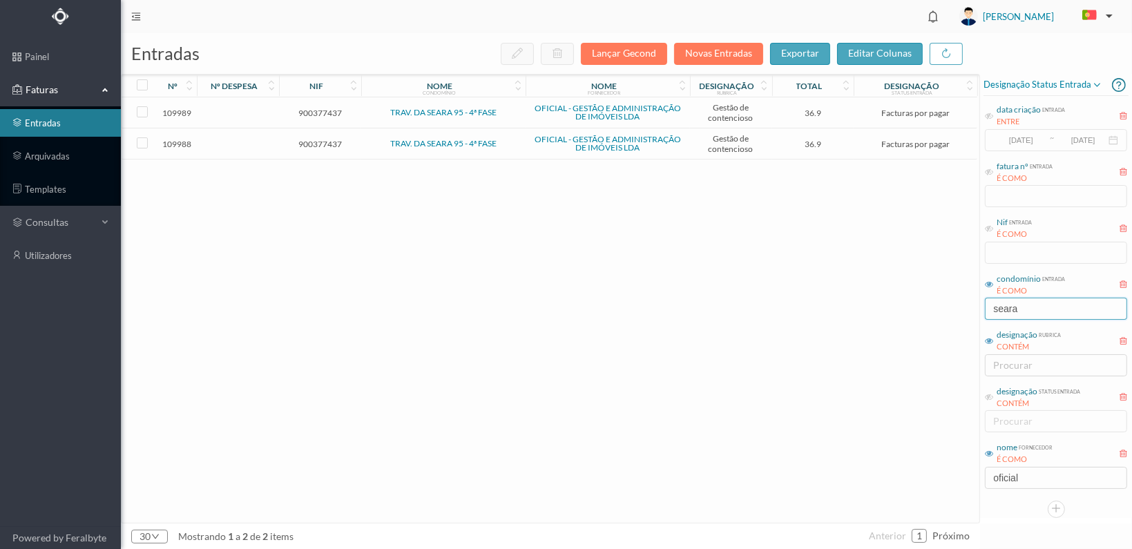
type input "seara"
click at [311, 142] on span "900377437" at bounding box center [320, 144] width 75 height 10
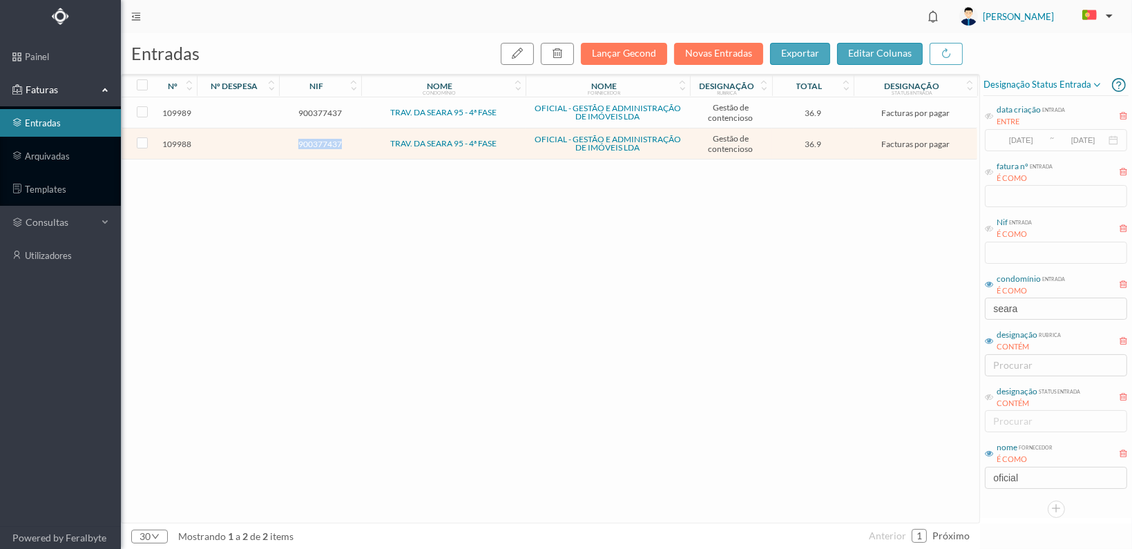
click at [311, 142] on span "900377437" at bounding box center [320, 144] width 75 height 10
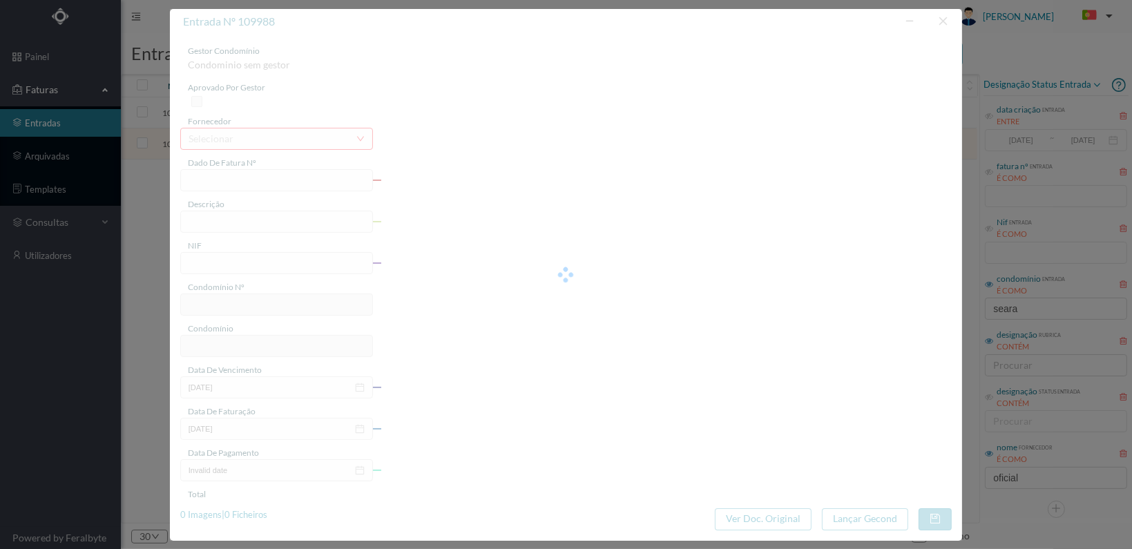
type input "FT 2025A1/3588"
type input "ESTUDO SOBRE A DÍVIDA DA FRACÇÃO CT"
type input "900377437"
type input "[DATE]"
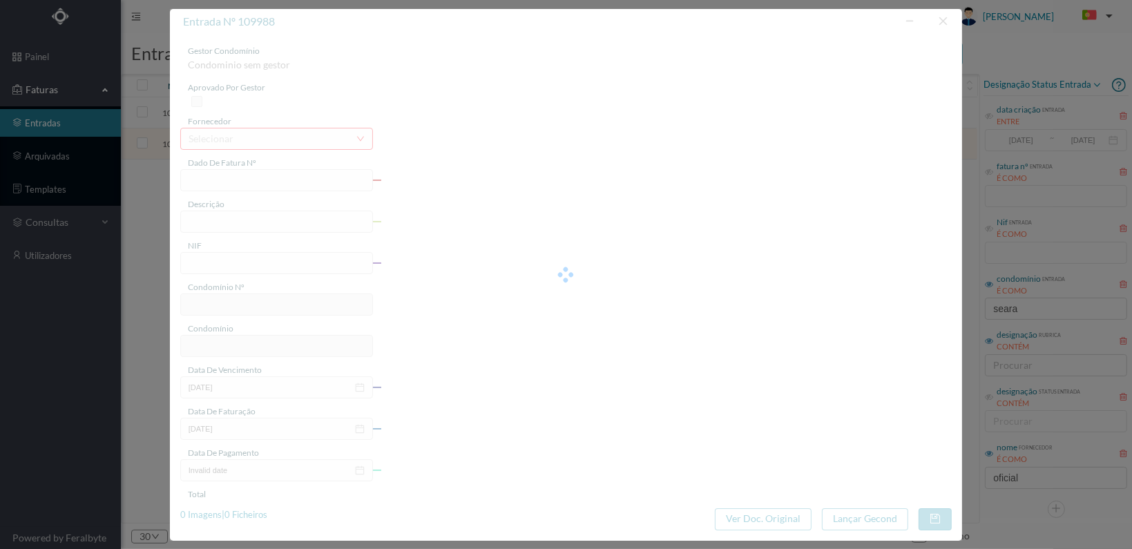
type input "36.90"
type input "767"
type input "TRAV. DA SEARA 95 - 4ª FASE"
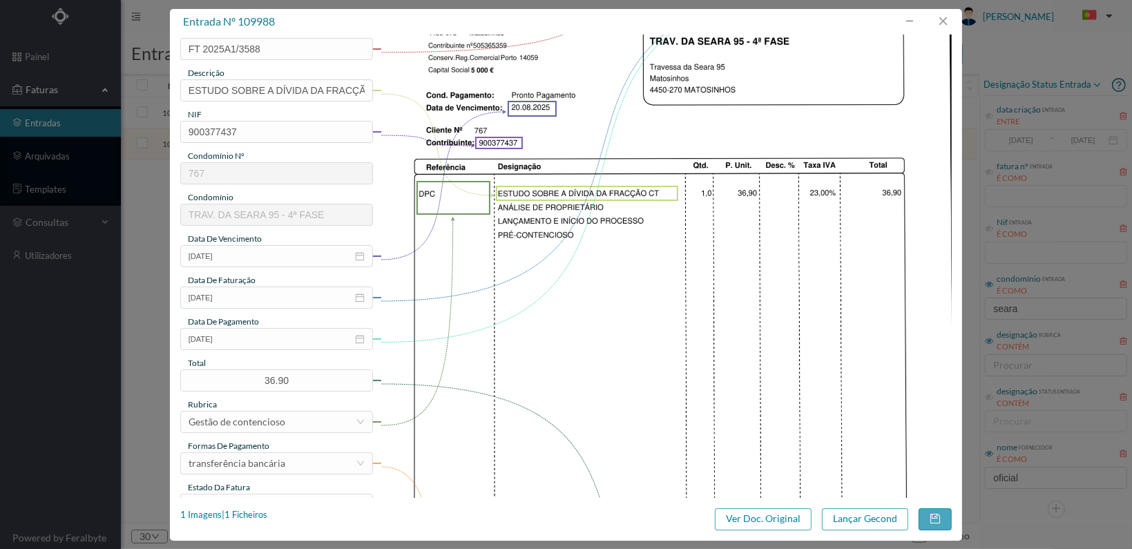
scroll to position [361, 0]
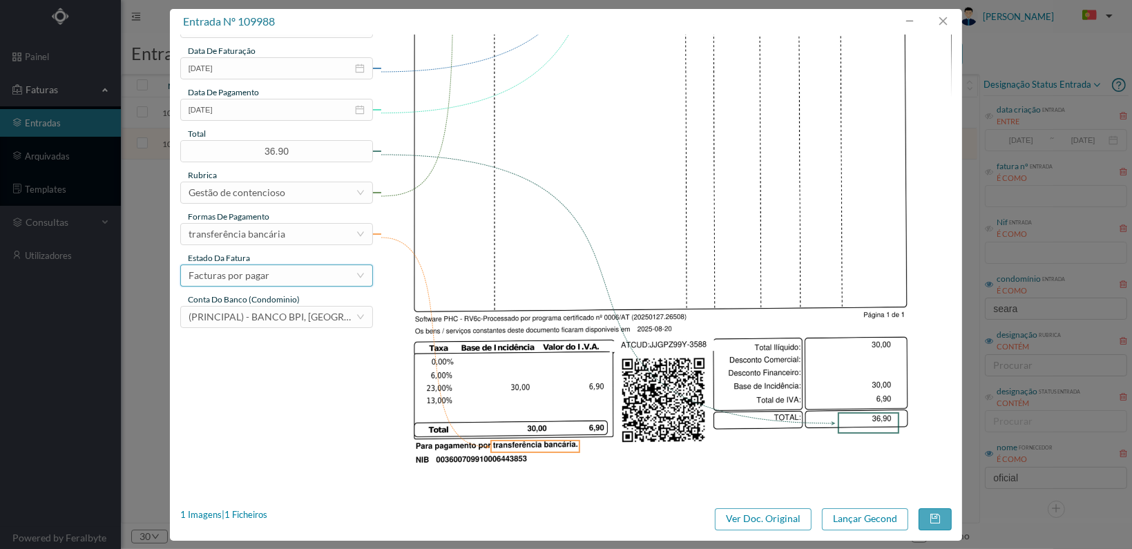
click at [287, 276] on div "Facturas por pagar" at bounding box center [272, 275] width 167 height 21
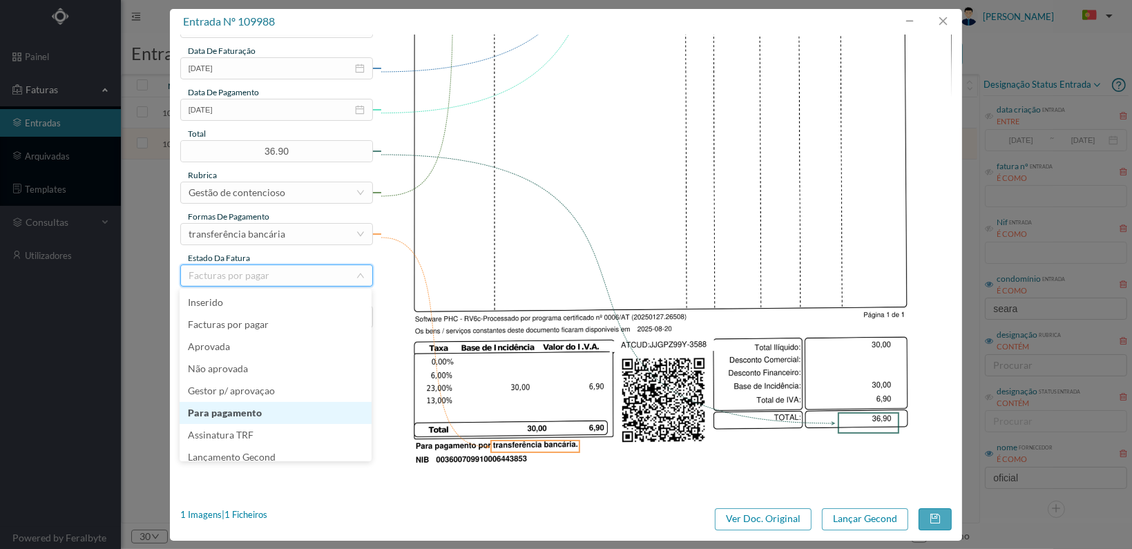
scroll to position [7, 0]
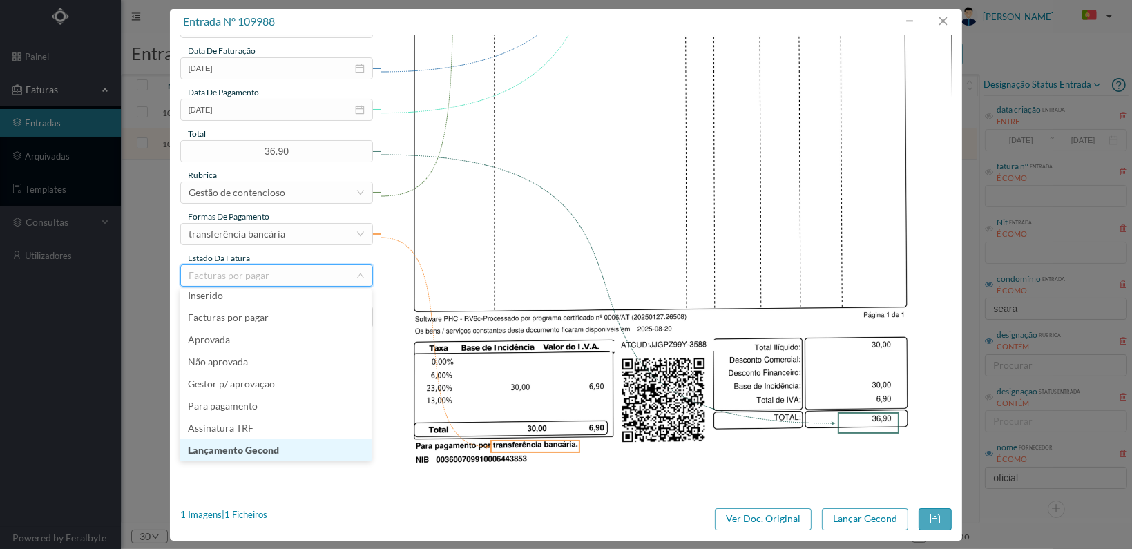
click at [290, 451] on li "Lançamento Gecond" at bounding box center [276, 450] width 192 height 22
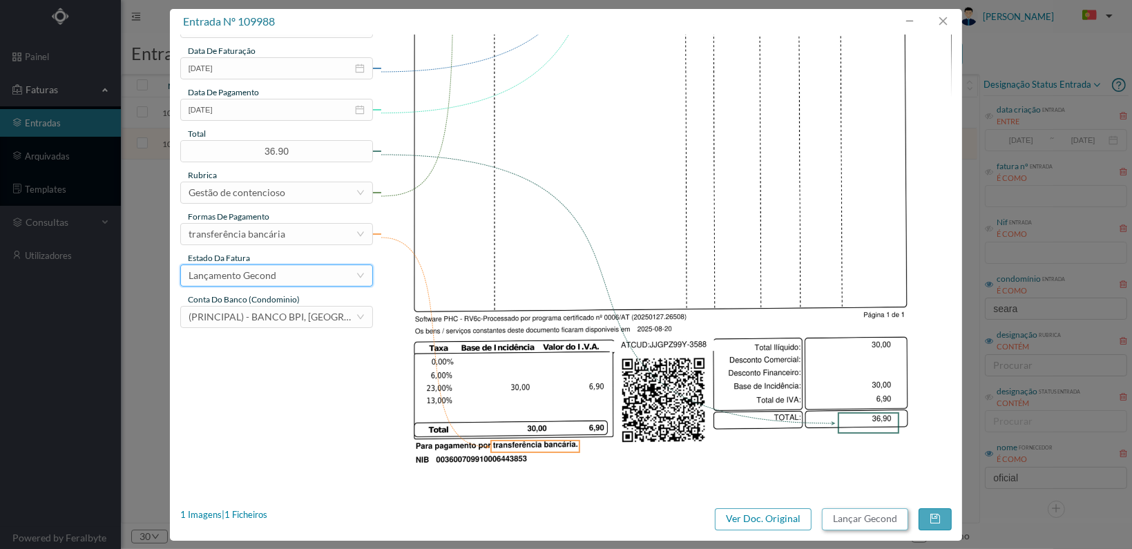
click at [866, 518] on button "Lançar Gecond" at bounding box center [865, 520] width 86 height 22
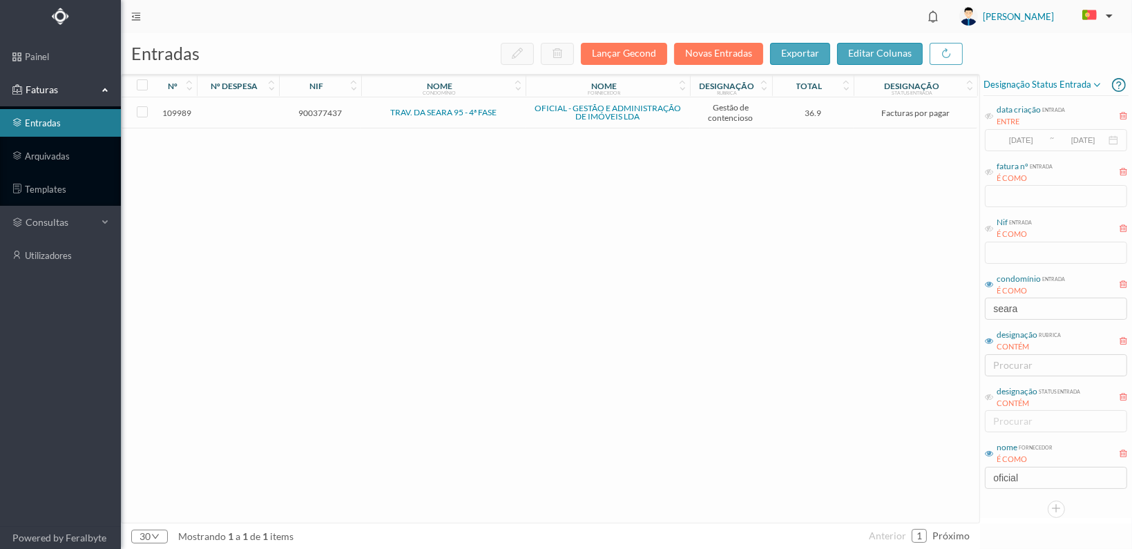
click at [320, 111] on span "900377437" at bounding box center [320, 113] width 75 height 10
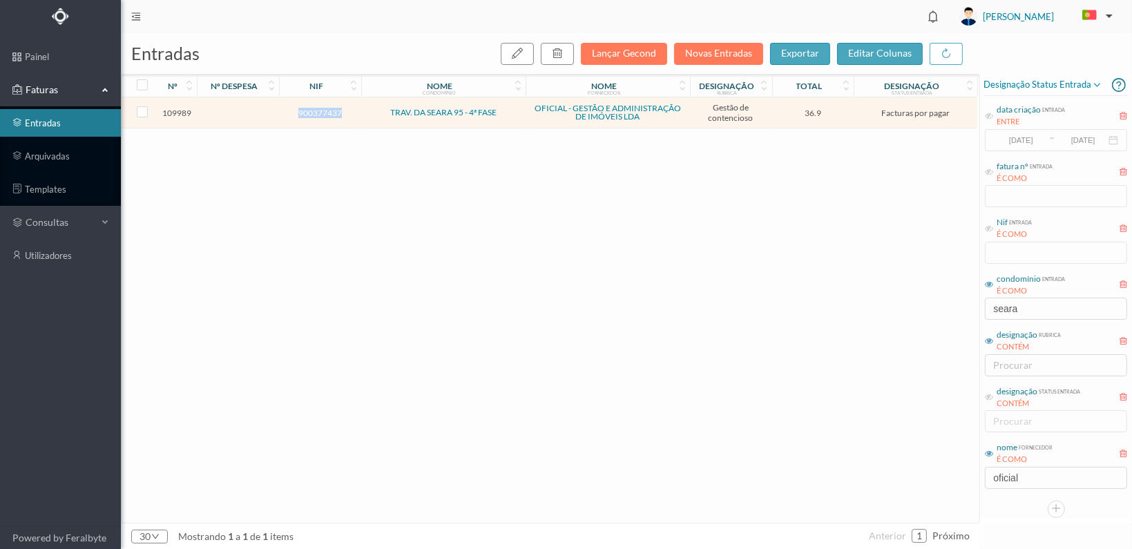
click at [319, 111] on span "900377437" at bounding box center [320, 113] width 75 height 10
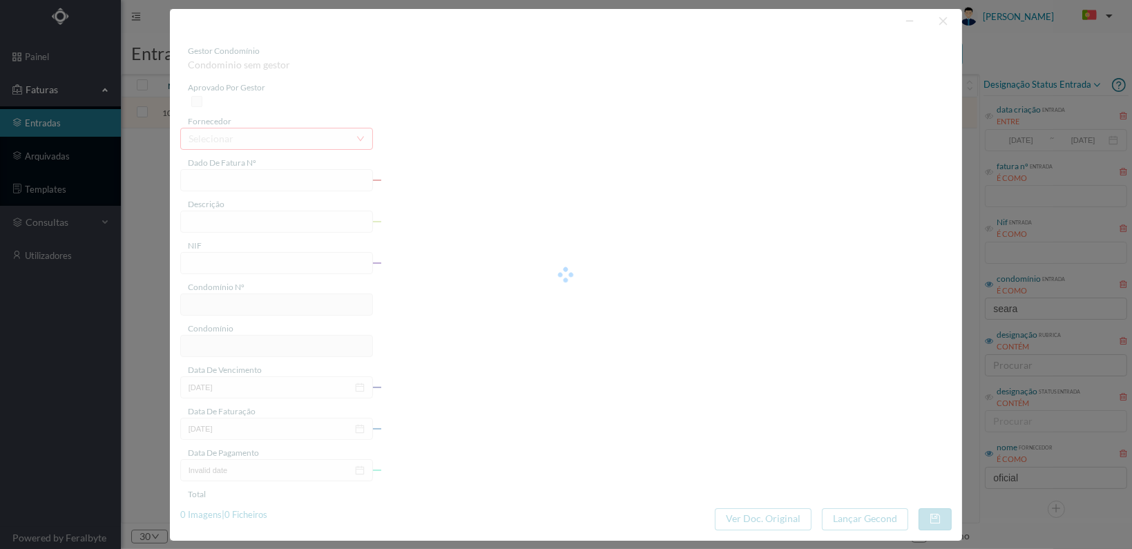
type input "FT 2025A1/3589"
type input "ESTUDO SOBRE A DÍVIDA DA FRCÇÃO CO"
type input "900377437"
type input "[DATE]"
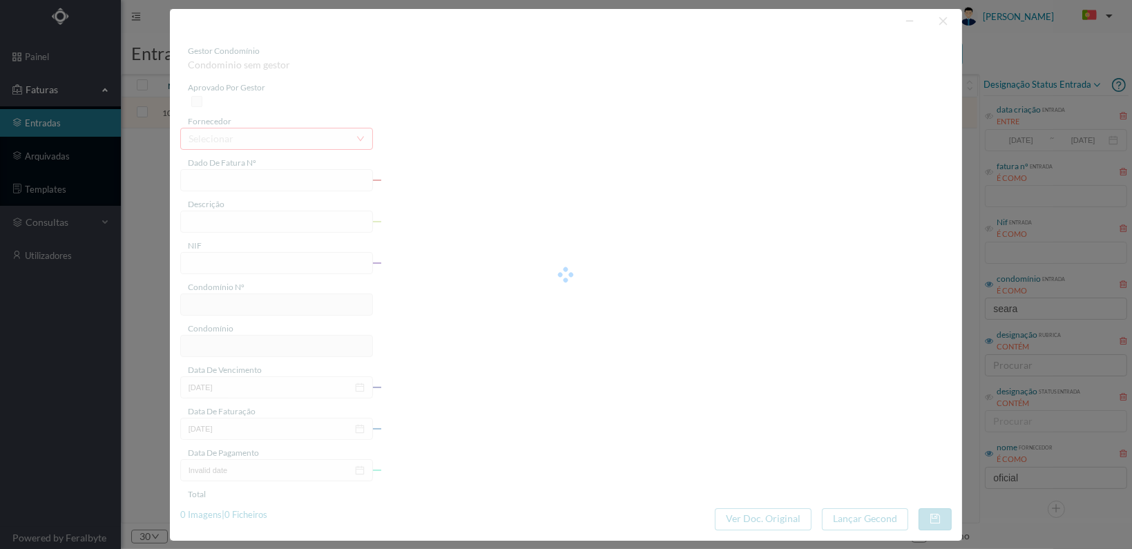
type input "36.90"
type input "767"
type input "TRAV. DA SEARA 95 - 4ª FASE"
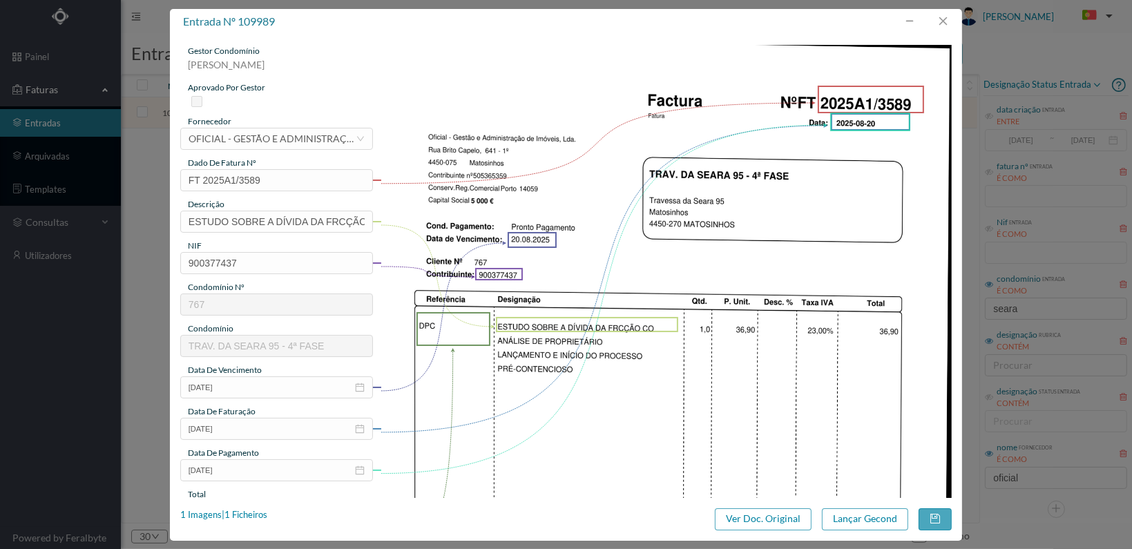
scroll to position [361, 0]
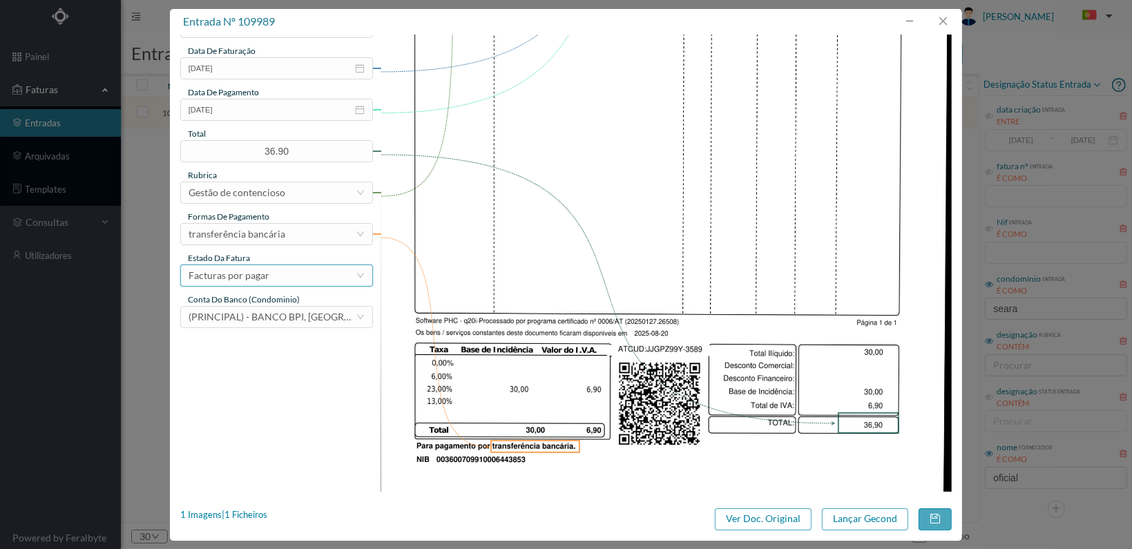
drag, startPoint x: 307, startPoint y: 269, endPoint x: 310, endPoint y: 279, distance: 10.1
click at [309, 276] on div "Facturas por pagar" at bounding box center [272, 275] width 167 height 21
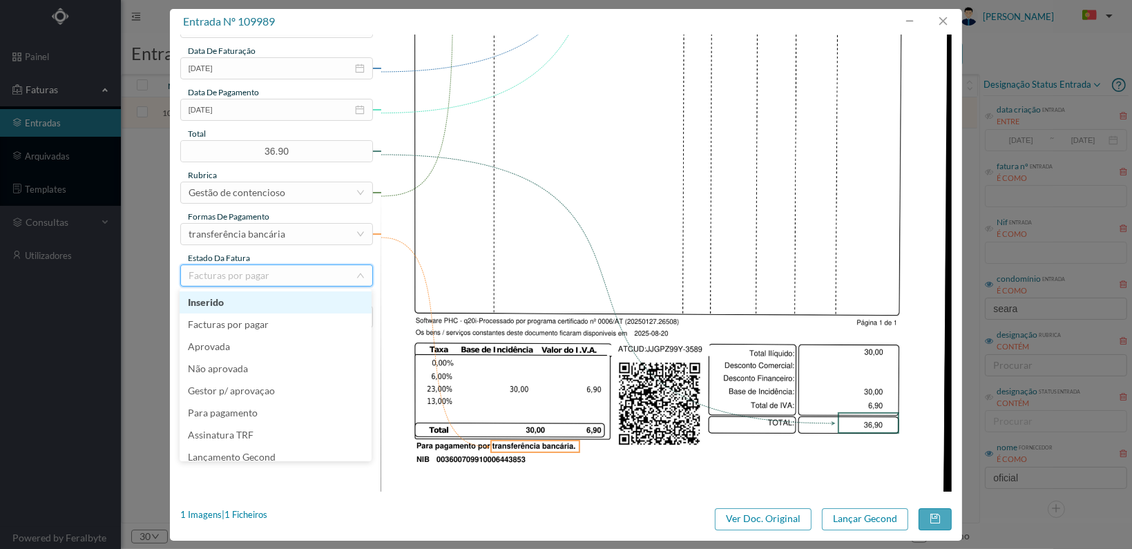
scroll to position [7, 0]
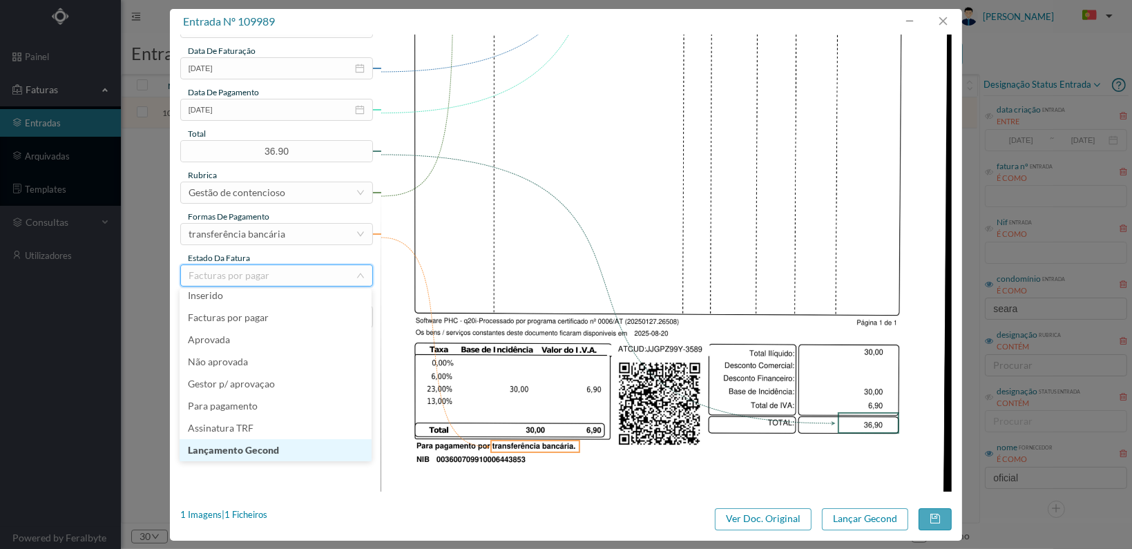
drag, startPoint x: 285, startPoint y: 448, endPoint x: 299, endPoint y: 451, distance: 14.8
click at [286, 448] on li "Lançamento Gecond" at bounding box center [276, 450] width 192 height 22
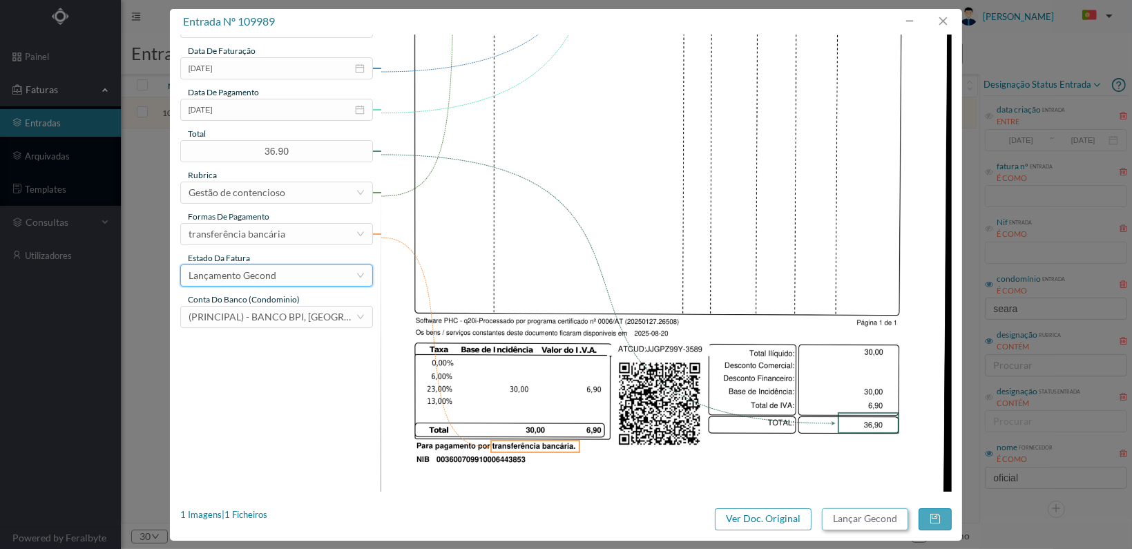
click at [856, 524] on button "Lançar Gecond" at bounding box center [865, 520] width 86 height 22
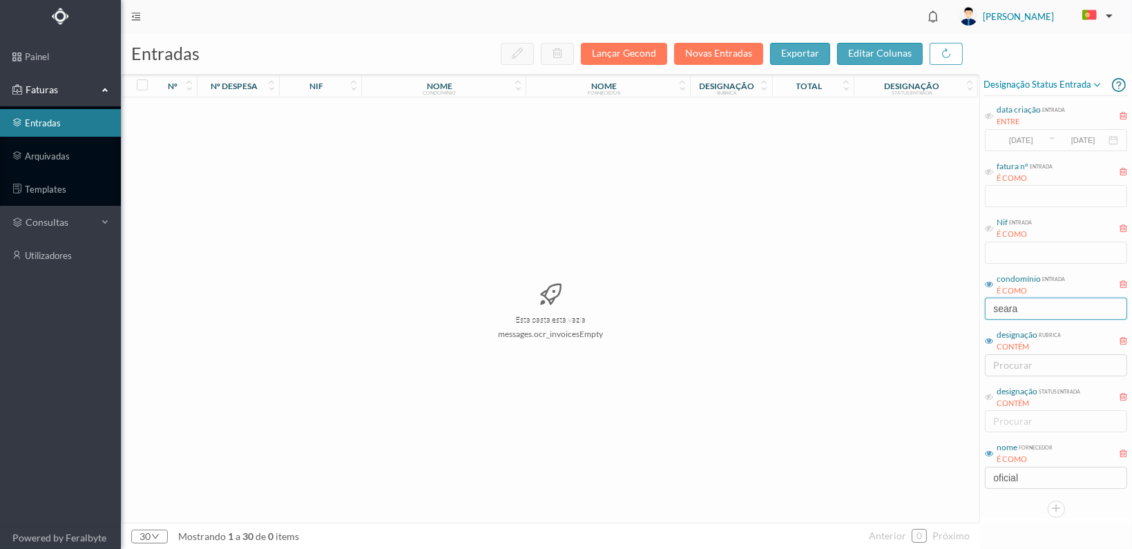
drag, startPoint x: 1032, startPoint y: 308, endPoint x: 882, endPoint y: 298, distance: 149.6
click at [882, 298] on div "entradas Lançar Gecond Novas Entradas exportar editar colunas nº nº despesa nif…" at bounding box center [627, 291] width 1012 height 516
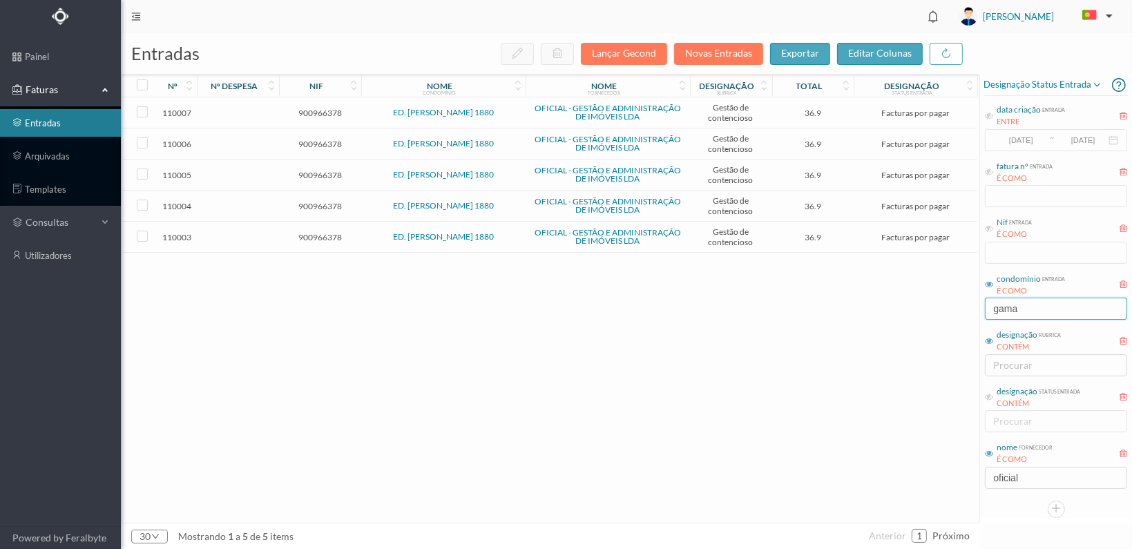
type input "gama"
click at [301, 232] on span "900966378" at bounding box center [320, 237] width 75 height 10
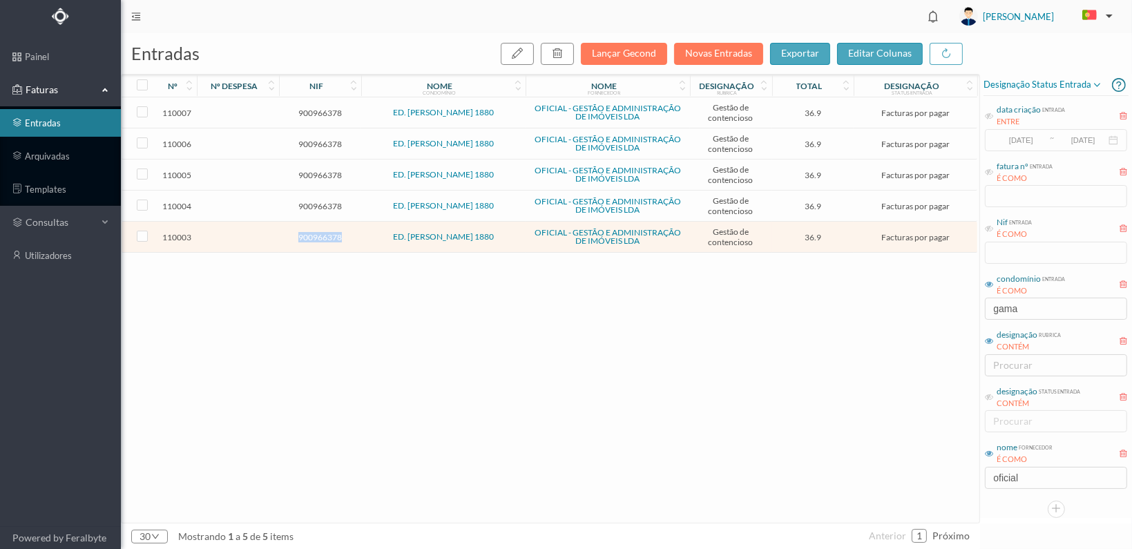
click at [301, 232] on span "900966378" at bounding box center [320, 237] width 75 height 10
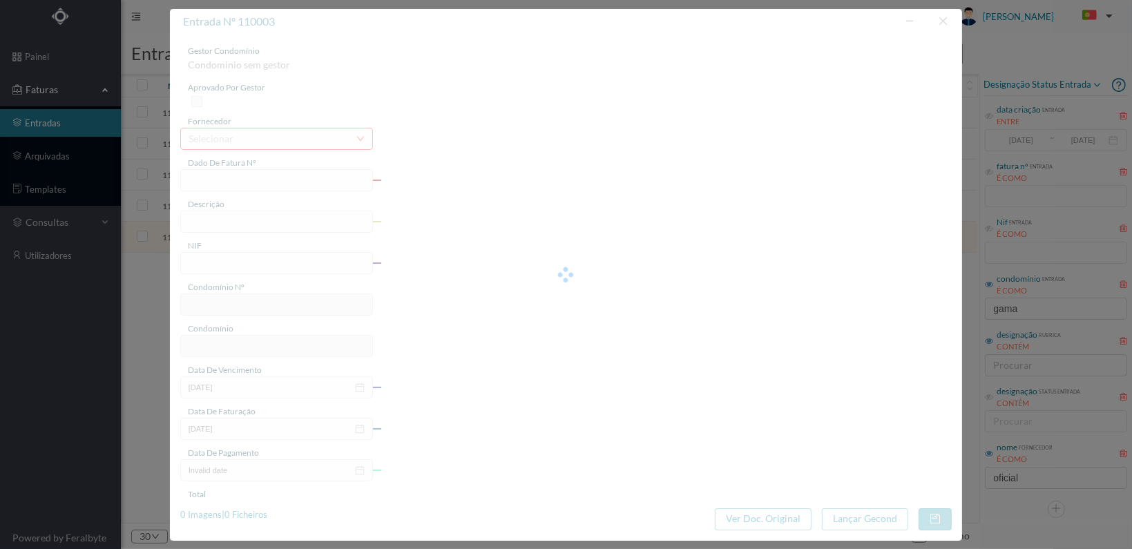
type input "FT 2025A1/3603"
type input "ESTUDO SOBRE A DÍVIDA DA FRACÇÃO BB"
type input "900966378"
type input "[DATE]"
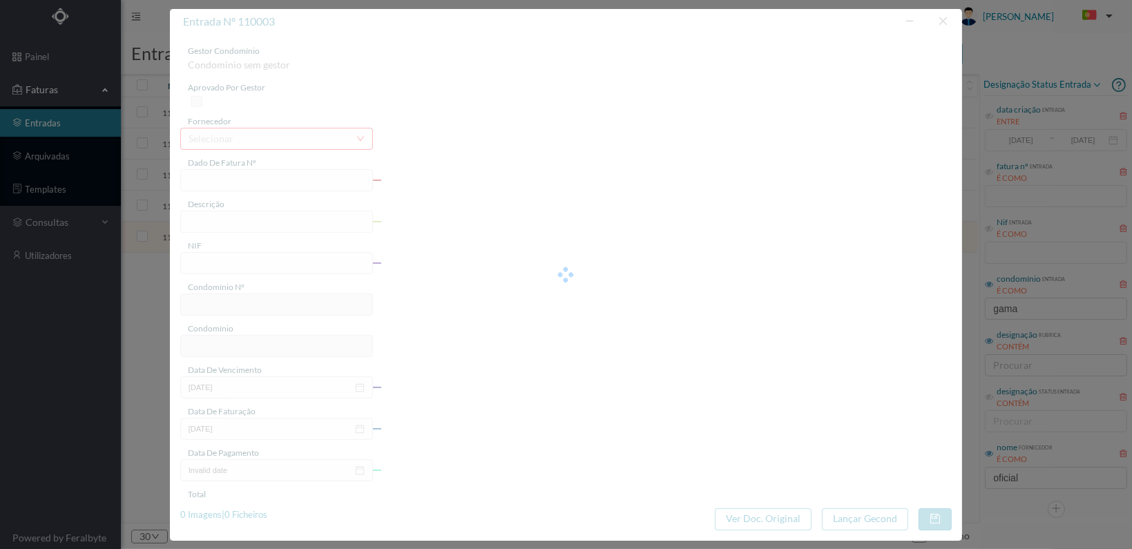
type input "36.90"
type input "773"
type input "ED. VASCO DA GAMA 1880"
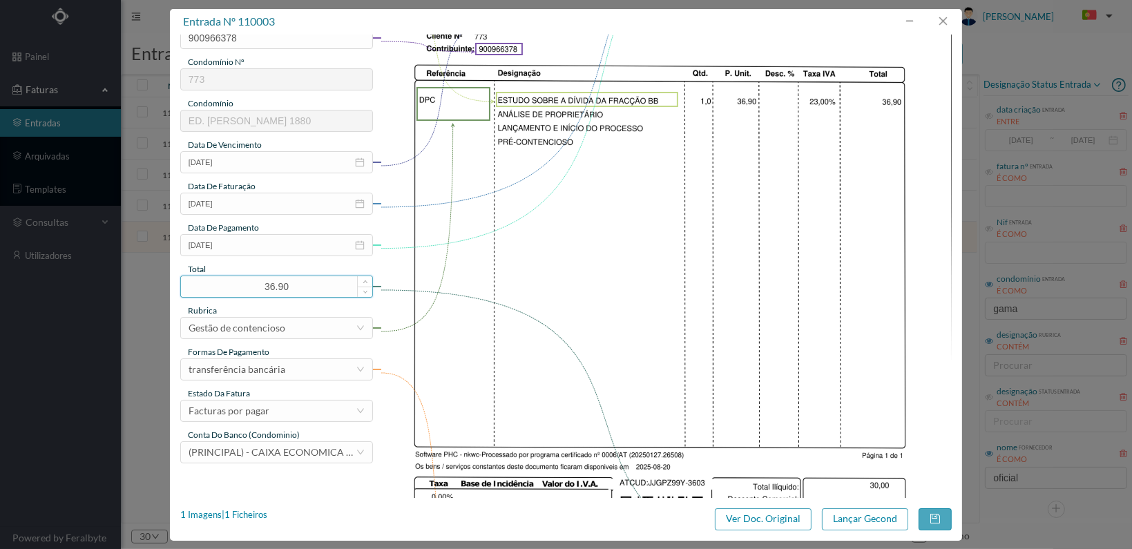
scroll to position [361, 0]
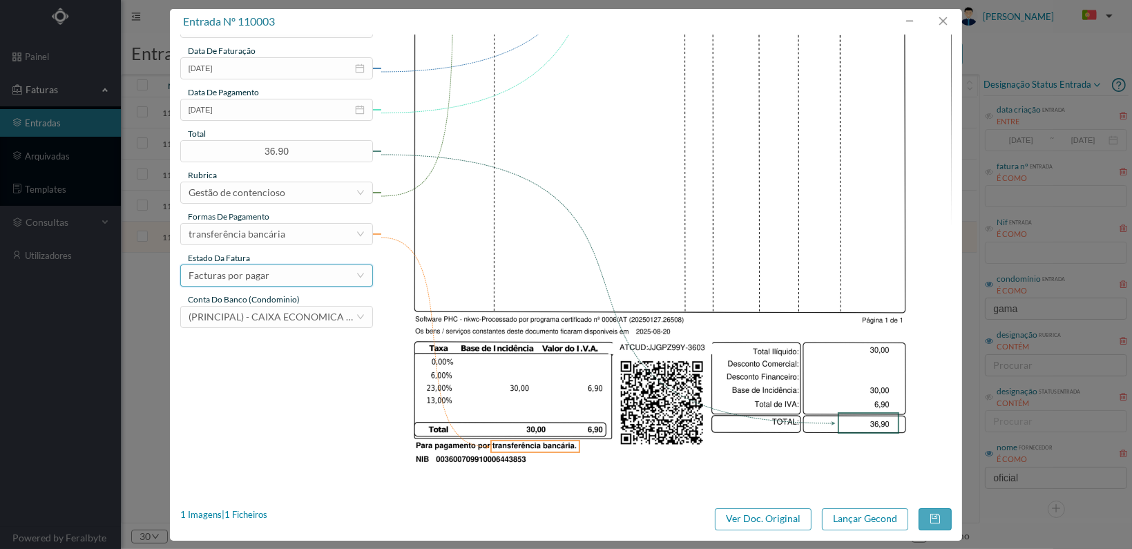
click at [333, 276] on div "Facturas por pagar" at bounding box center [272, 275] width 167 height 21
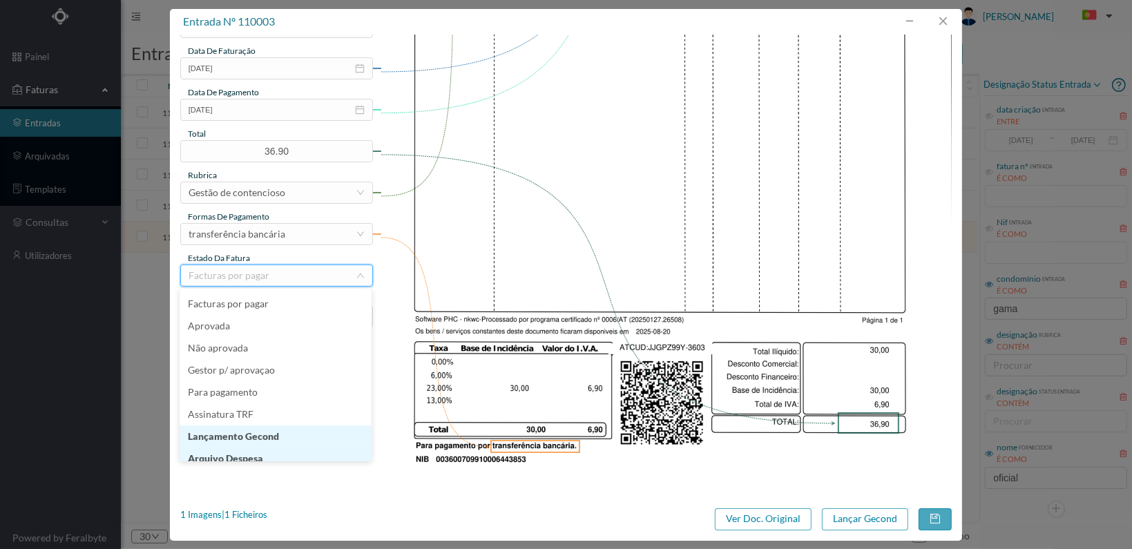
scroll to position [31, 0]
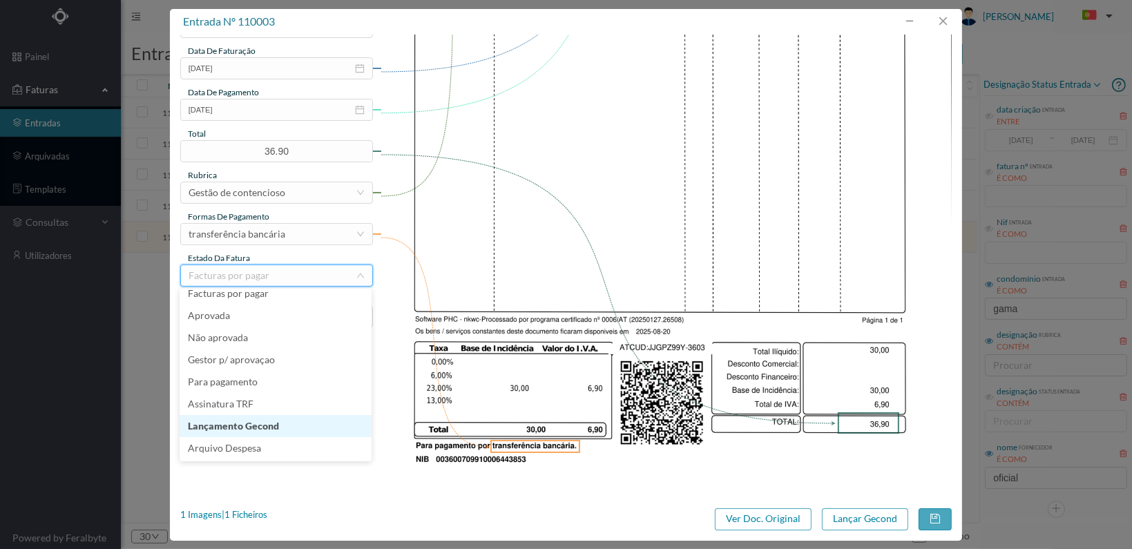
click at [284, 427] on li "Lançamento Gecond" at bounding box center [276, 426] width 192 height 22
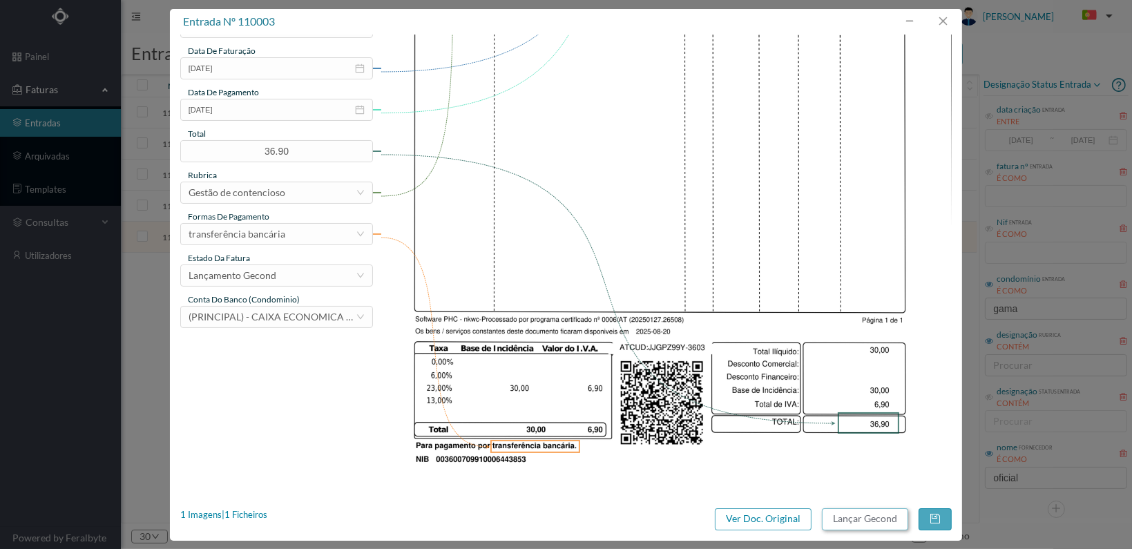
click at [871, 518] on button "Lançar Gecond" at bounding box center [865, 520] width 86 height 22
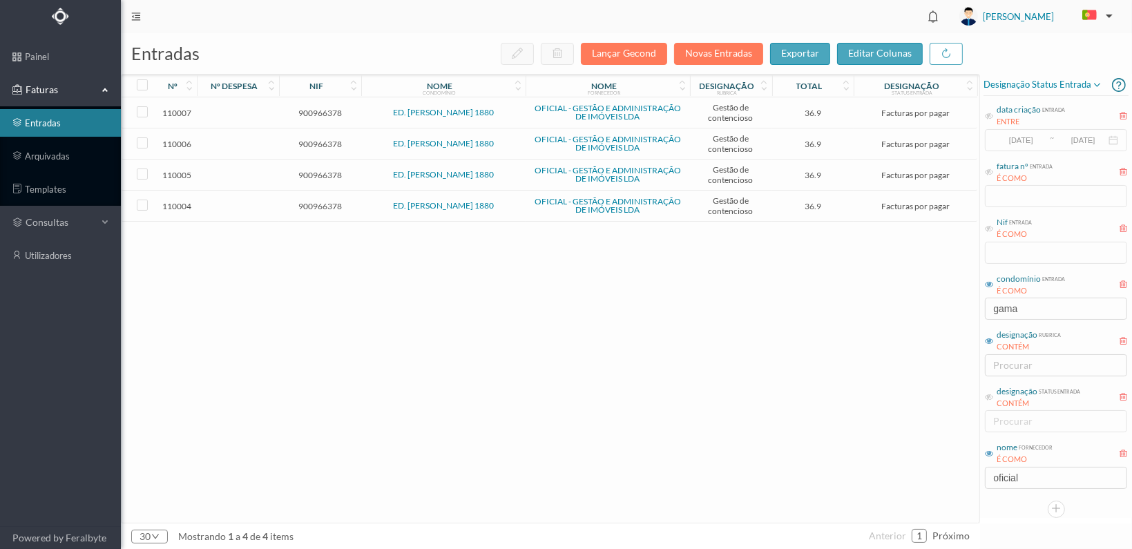
click at [309, 201] on span "900966378" at bounding box center [320, 206] width 75 height 10
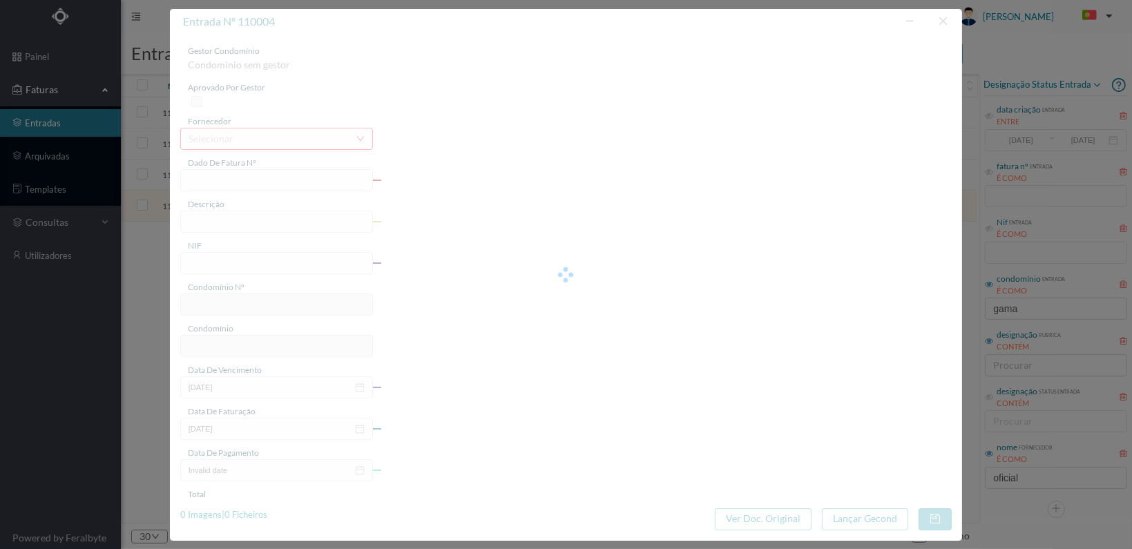
type input "FT 2025A1/3604"
type input "ESTUDO SOBRE A DÍVIDA DA FRACÇÃO AX"
type input "900966378"
type input "[DATE]"
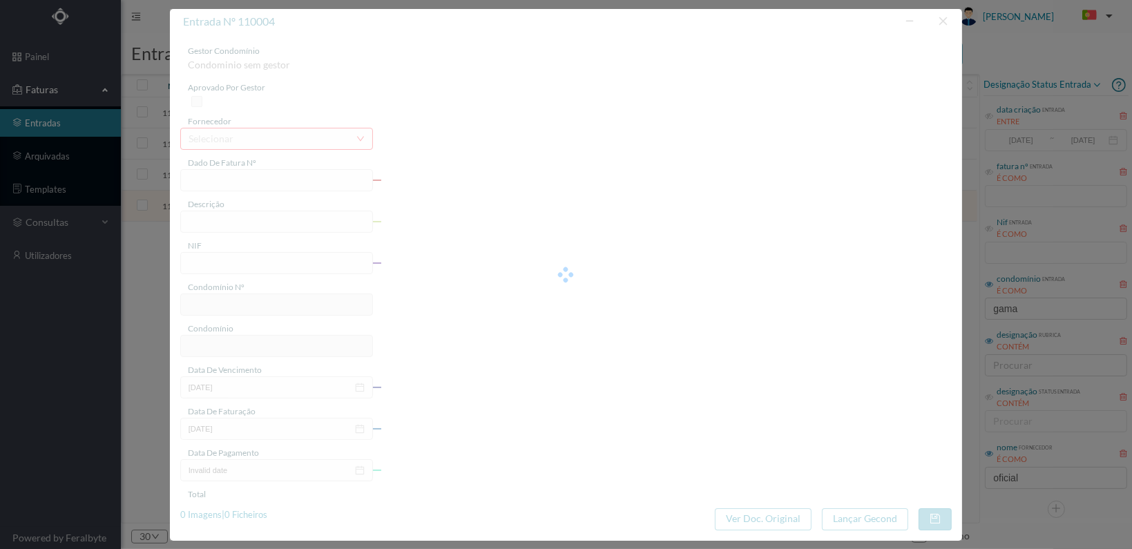
type input "36.90"
type input "773"
type input "ED. VASCO DA GAMA 1880"
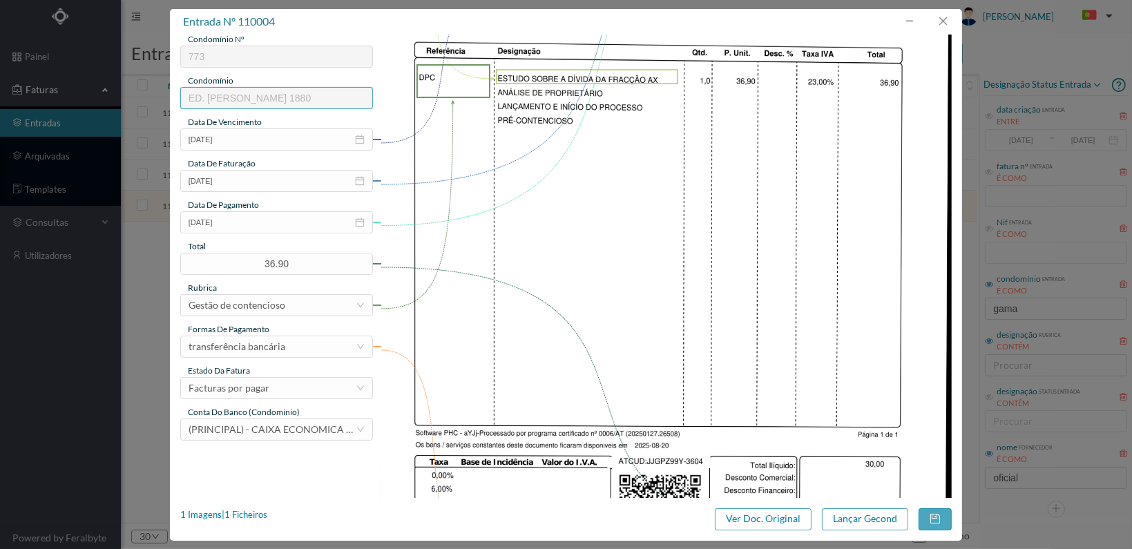
scroll to position [361, 0]
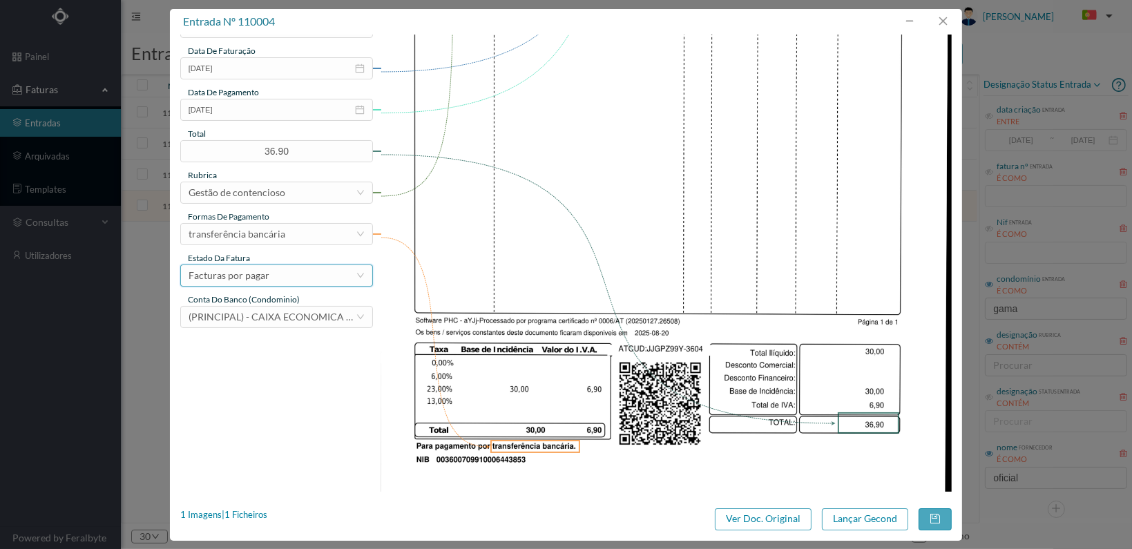
drag, startPoint x: 354, startPoint y: 272, endPoint x: 350, endPoint y: 281, distance: 9.6
click at [354, 272] on div "Facturas por pagar" at bounding box center [272, 275] width 167 height 21
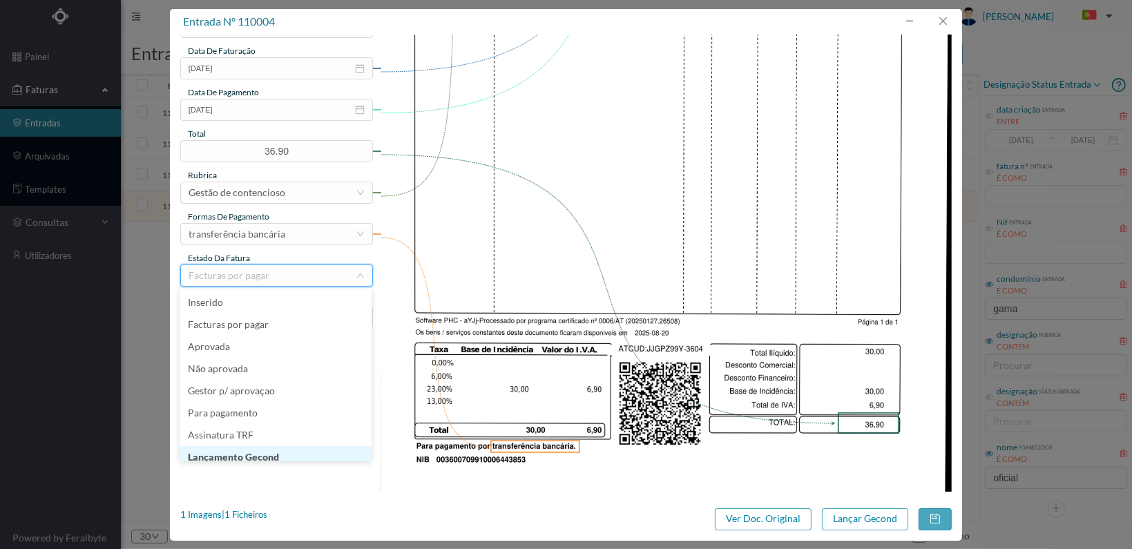
scroll to position [7, 0]
click at [296, 450] on li "Lançamento Gecond" at bounding box center [276, 450] width 192 height 22
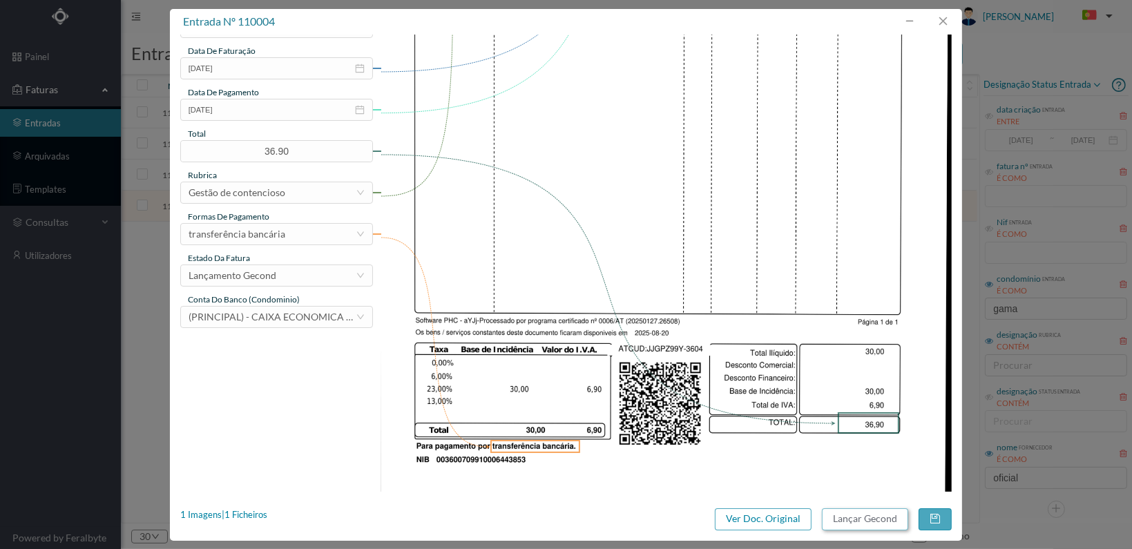
click at [873, 522] on button "Lançar Gecond" at bounding box center [865, 520] width 86 height 22
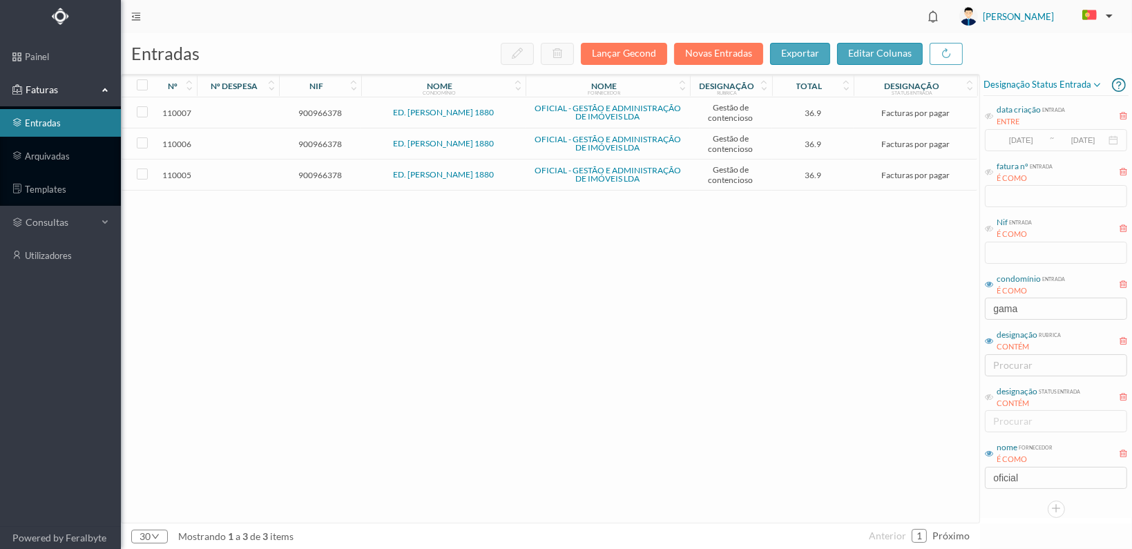
click at [319, 172] on span "900966378" at bounding box center [320, 175] width 75 height 10
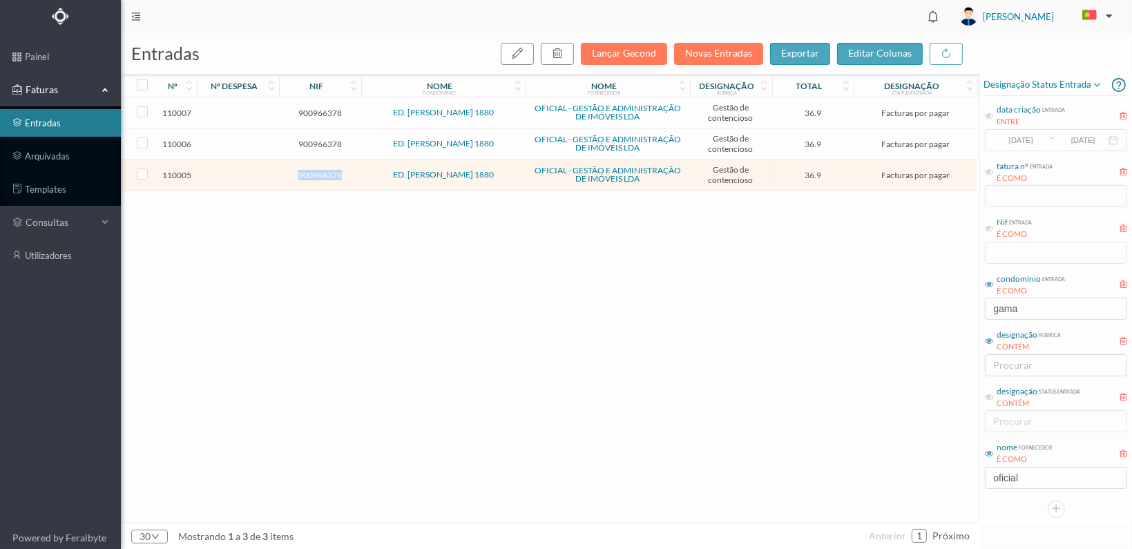
click at [319, 172] on span "900966378" at bounding box center [320, 175] width 75 height 10
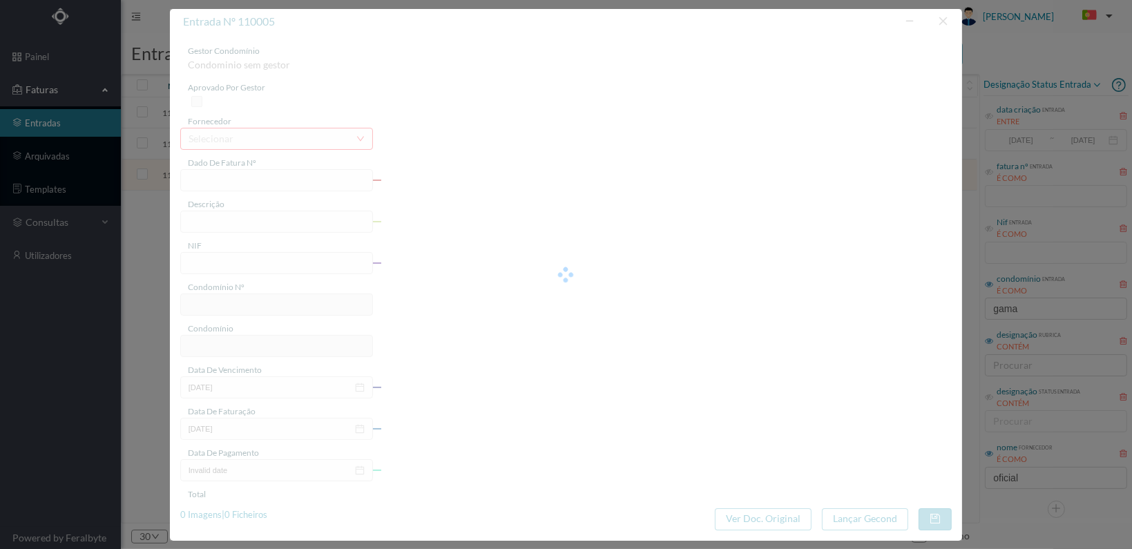
type input "FT 2025A1/3605"
type input "ESTUDO SOBRE A DÍVIDA DA FRACÇÃO AT"
type input "900966378"
type input "[DATE]"
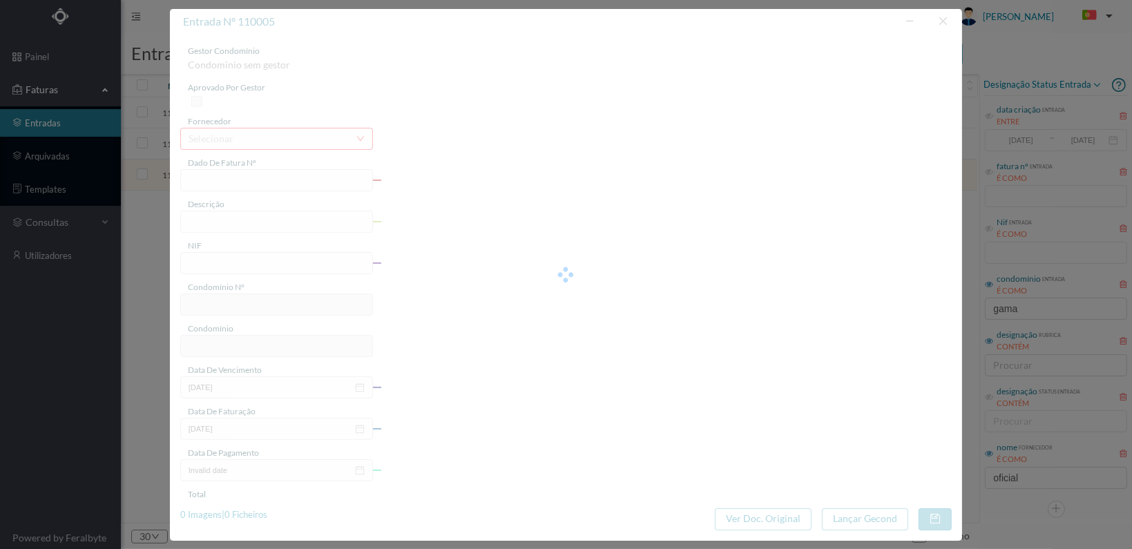
type input "36.90"
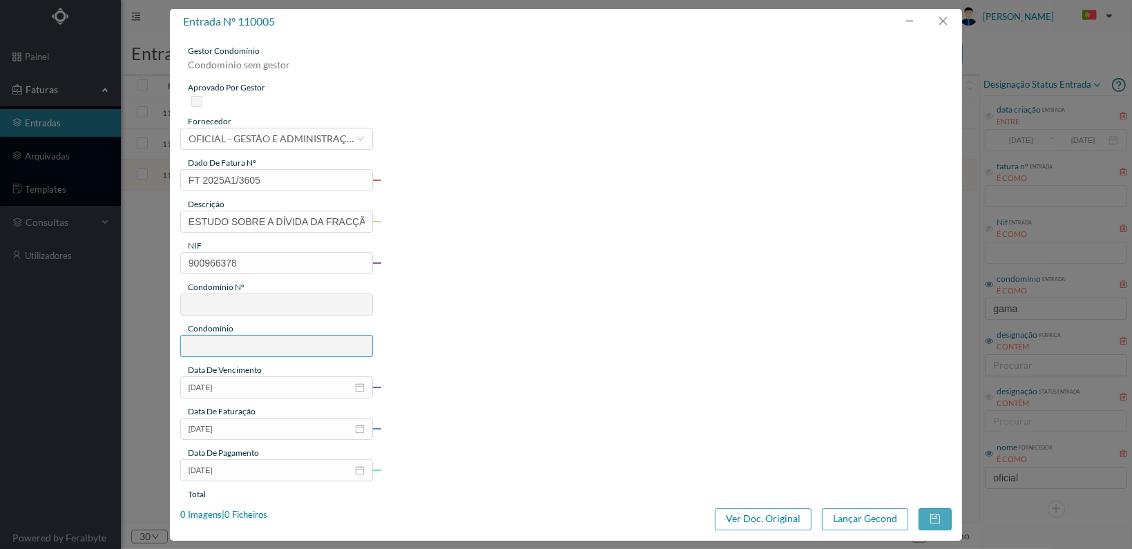
type input "773"
type input "ED. VASCO DA GAMA 1880"
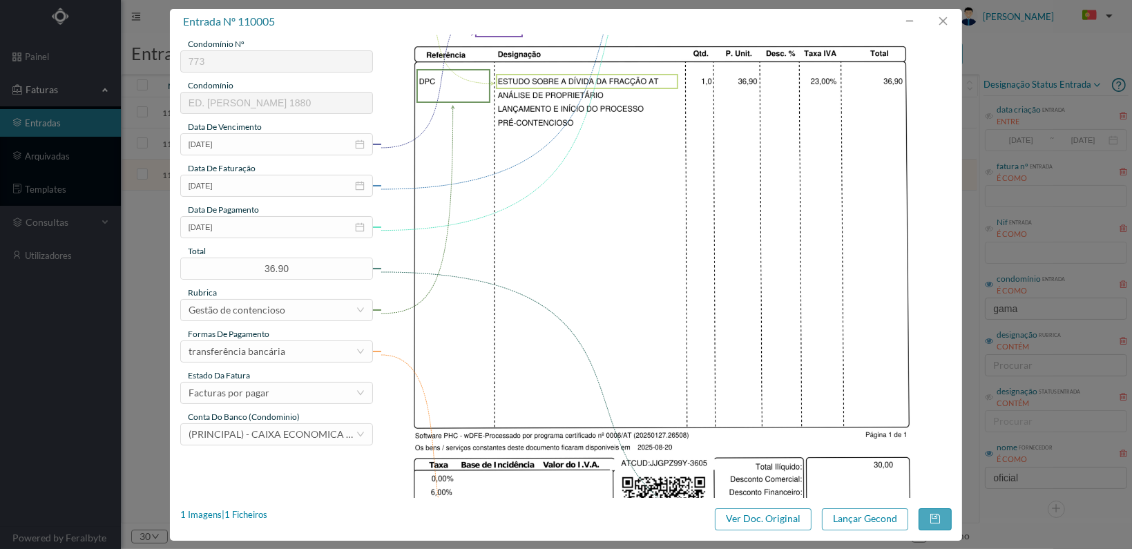
scroll to position [361, 0]
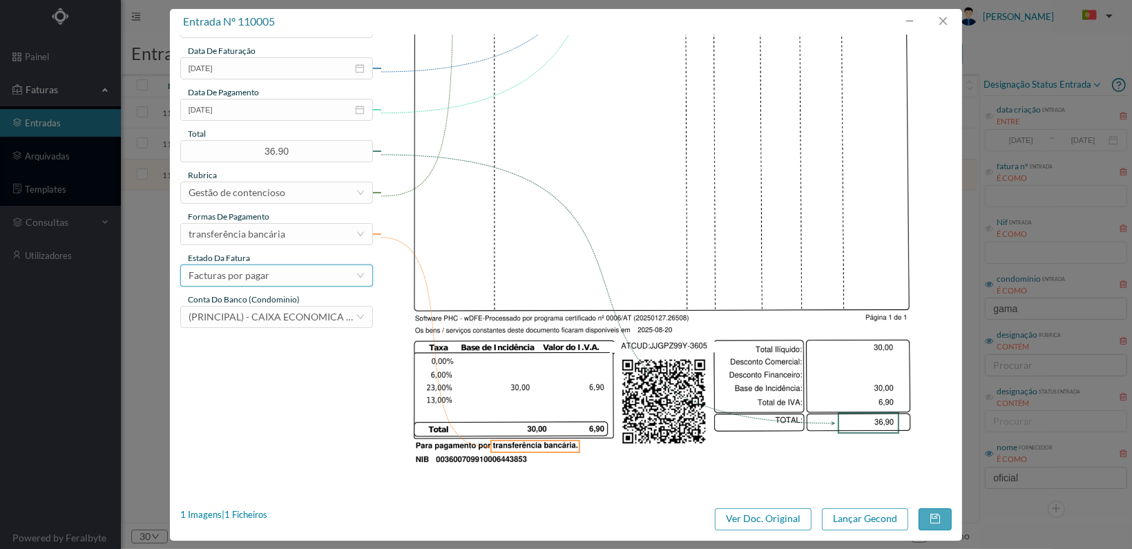
click at [342, 276] on div "Facturas por pagar" at bounding box center [272, 275] width 167 height 21
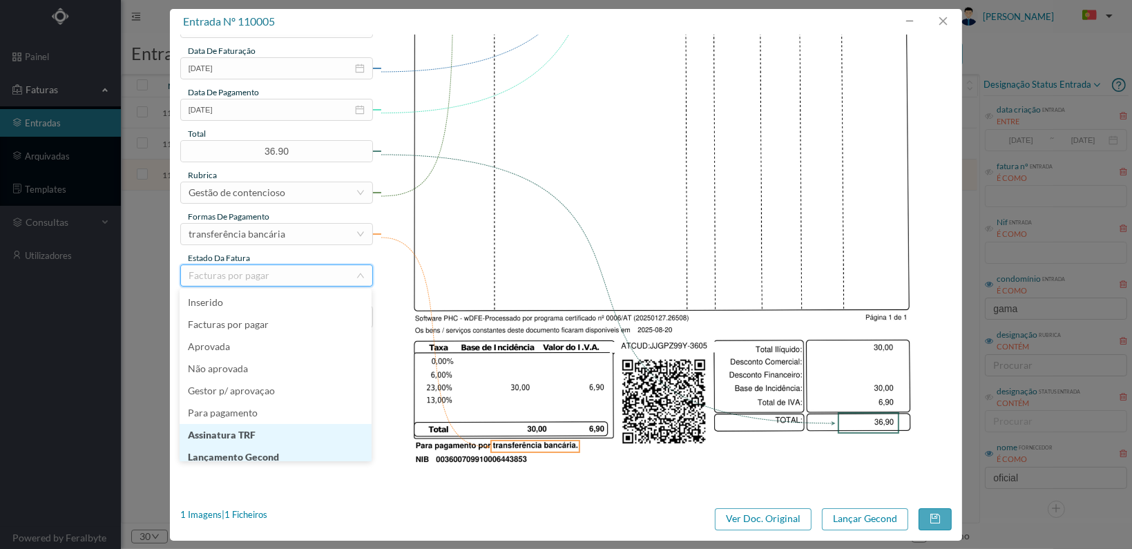
scroll to position [7, 0]
click at [287, 448] on li "Lançamento Gecond" at bounding box center [276, 450] width 192 height 22
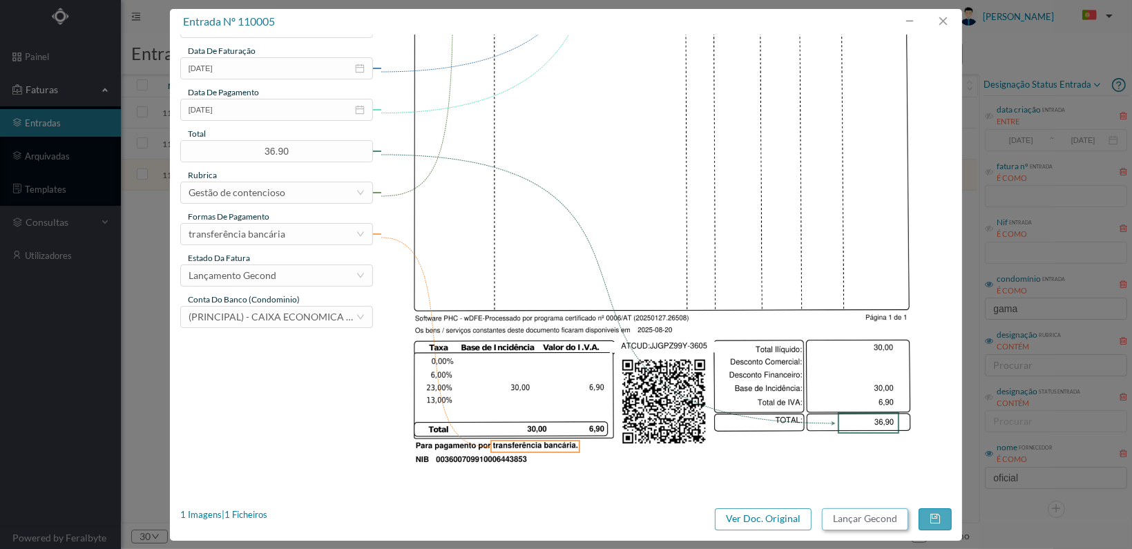
click at [851, 522] on button "Lançar Gecond" at bounding box center [865, 520] width 86 height 22
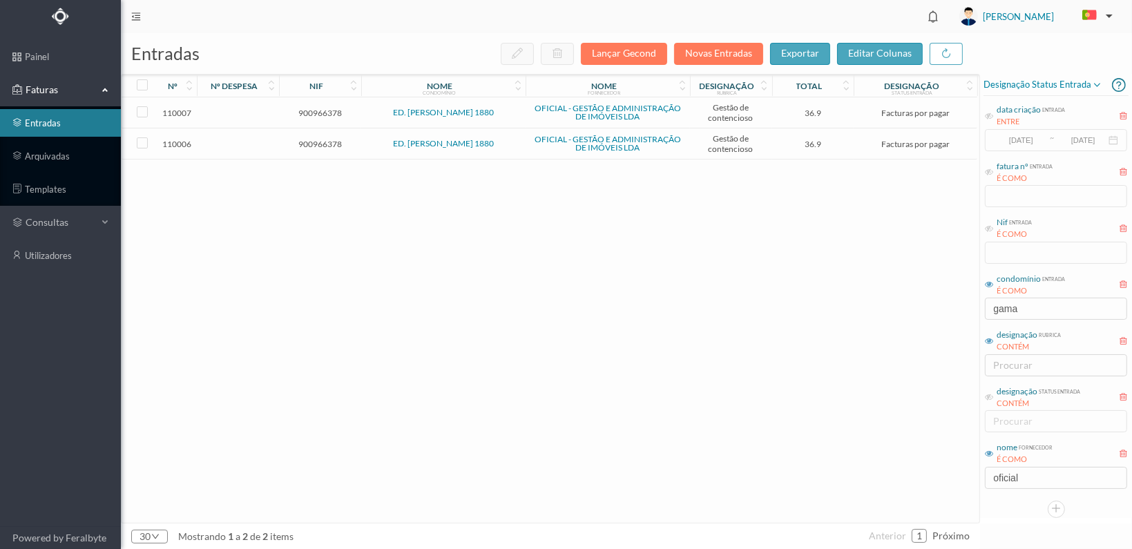
click at [319, 139] on span "900966378" at bounding box center [320, 144] width 75 height 10
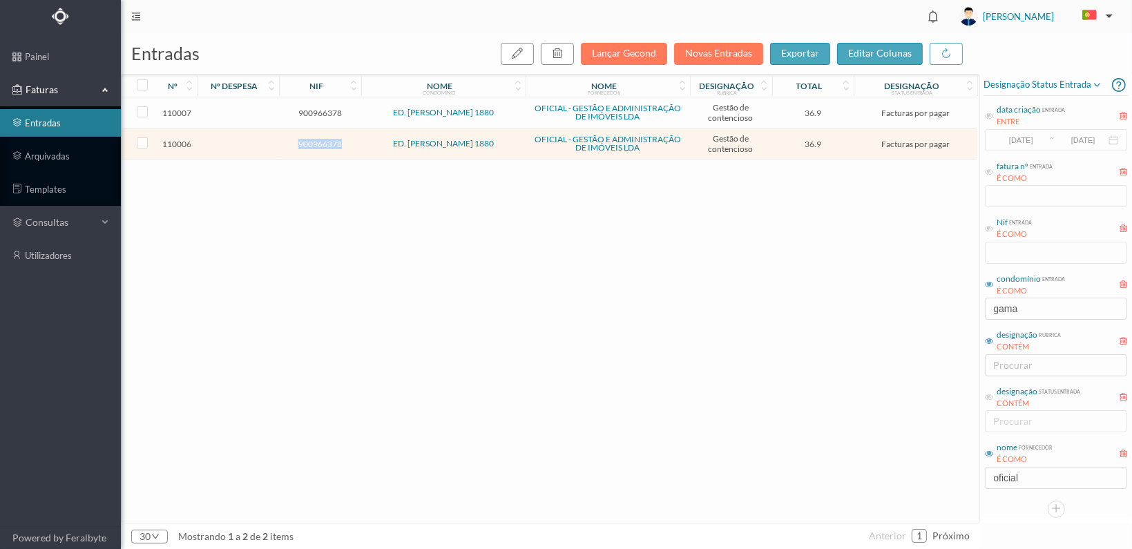
click at [319, 139] on span "900966378" at bounding box center [320, 144] width 75 height 10
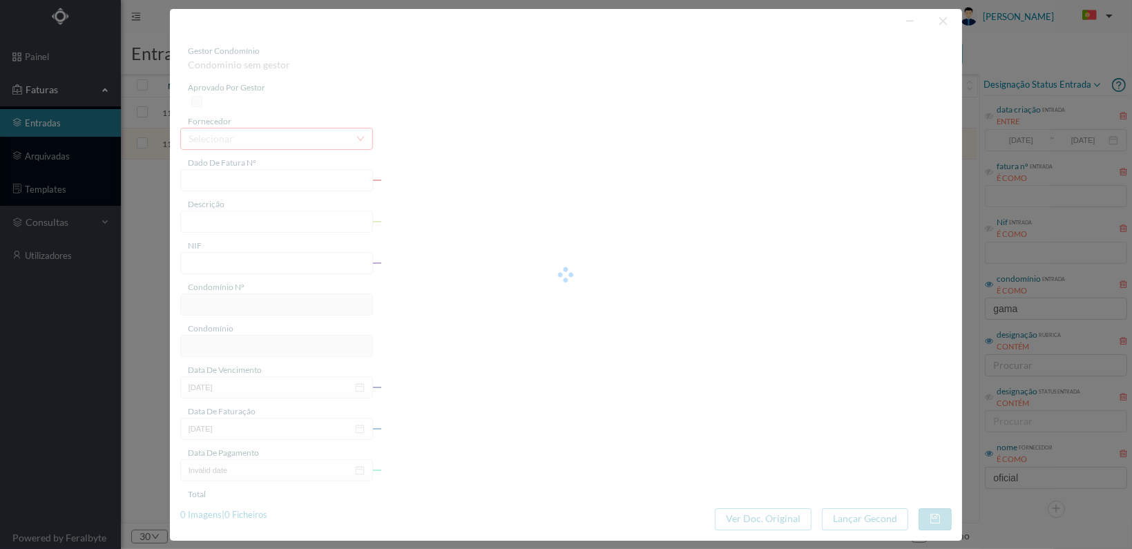
type input "FT 2025A1/3606"
type input "ESTUDO SOBRE A DÍVIDA DA FRACÇÃO AQ"
type input "900966378"
type input "[DATE]"
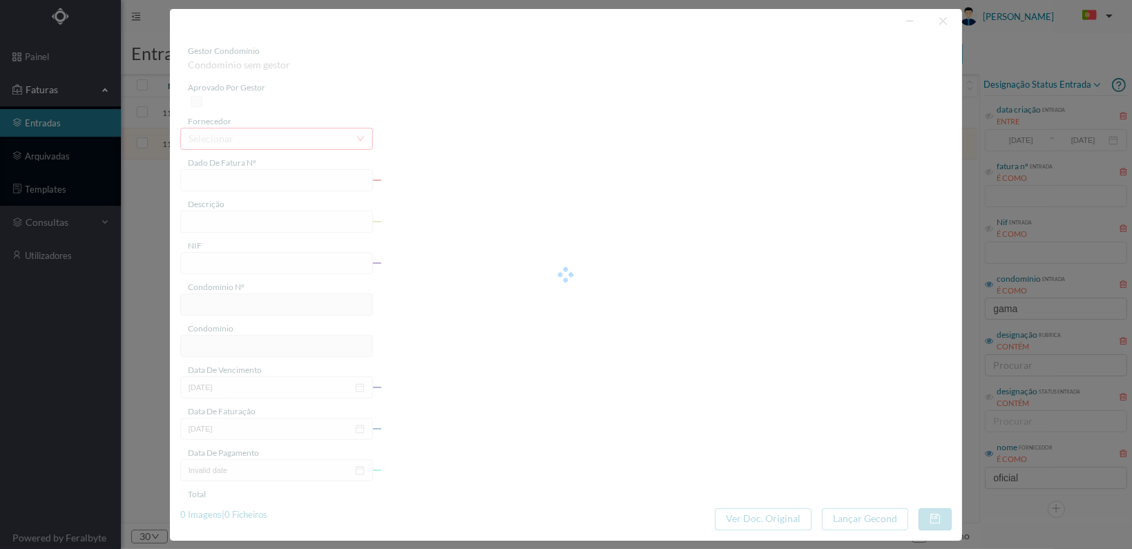
type input "36.90"
type input "773"
type input "ED. VASCO DA GAMA 1880"
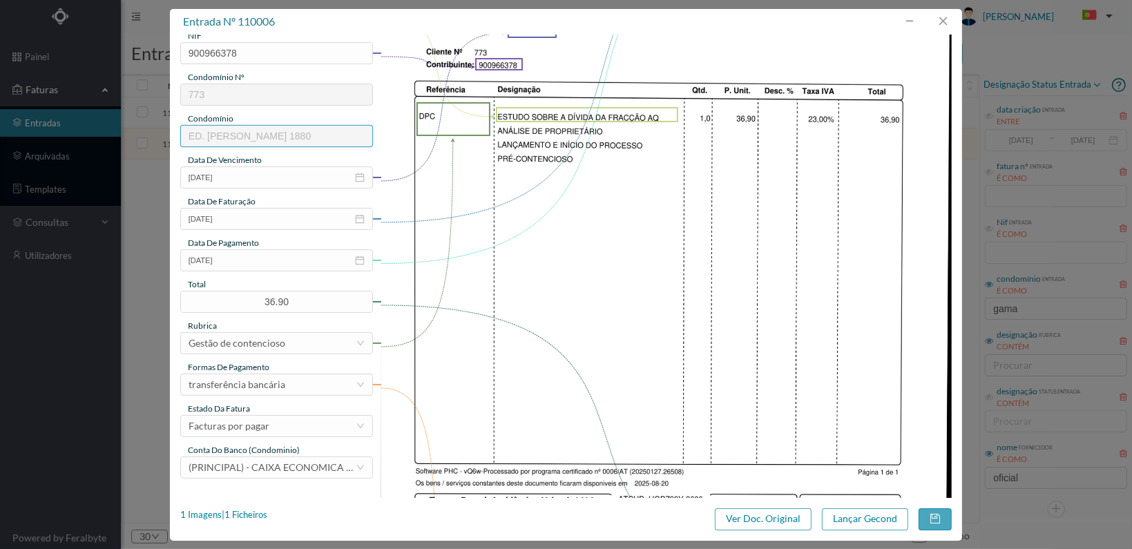
scroll to position [361, 0]
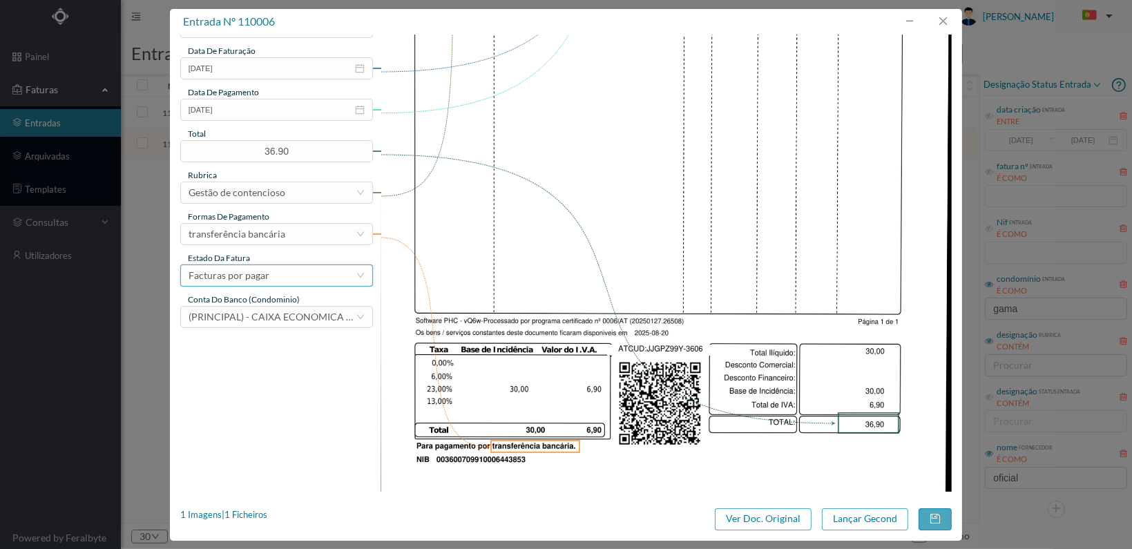
drag, startPoint x: 303, startPoint y: 272, endPoint x: 307, endPoint y: 279, distance: 8.1
click at [305, 274] on div "Facturas por pagar" at bounding box center [272, 275] width 167 height 21
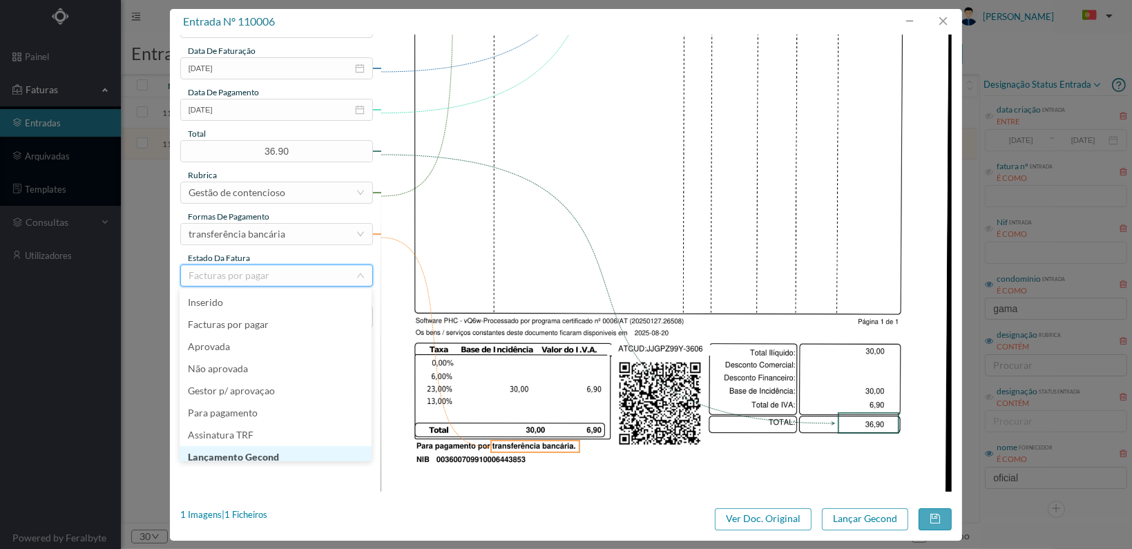
scroll to position [7, 0]
click at [279, 451] on li "Lançamento Gecond" at bounding box center [276, 450] width 192 height 22
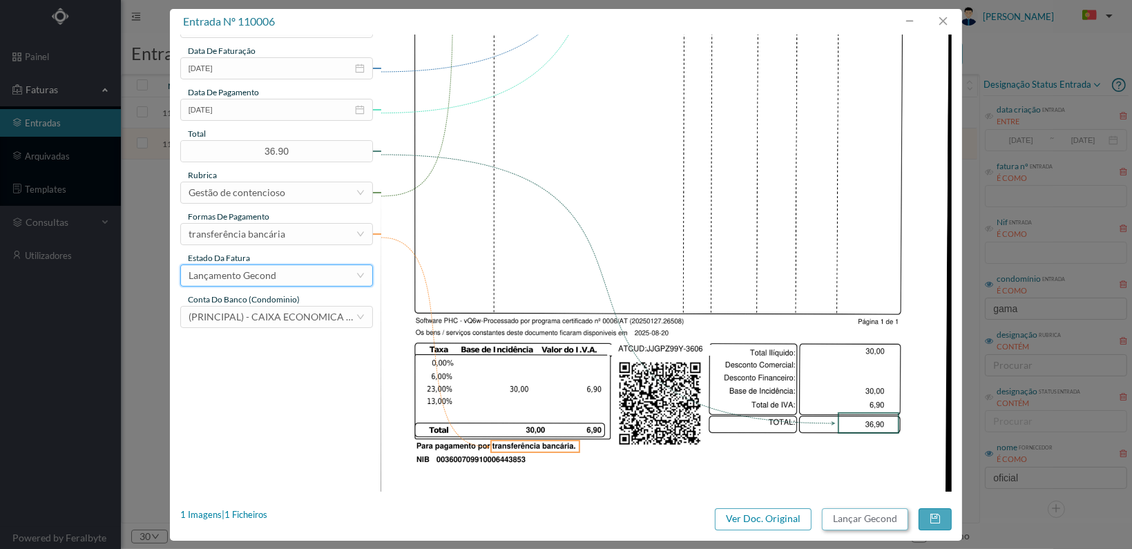
click at [879, 520] on button "Lançar Gecond" at bounding box center [865, 520] width 86 height 22
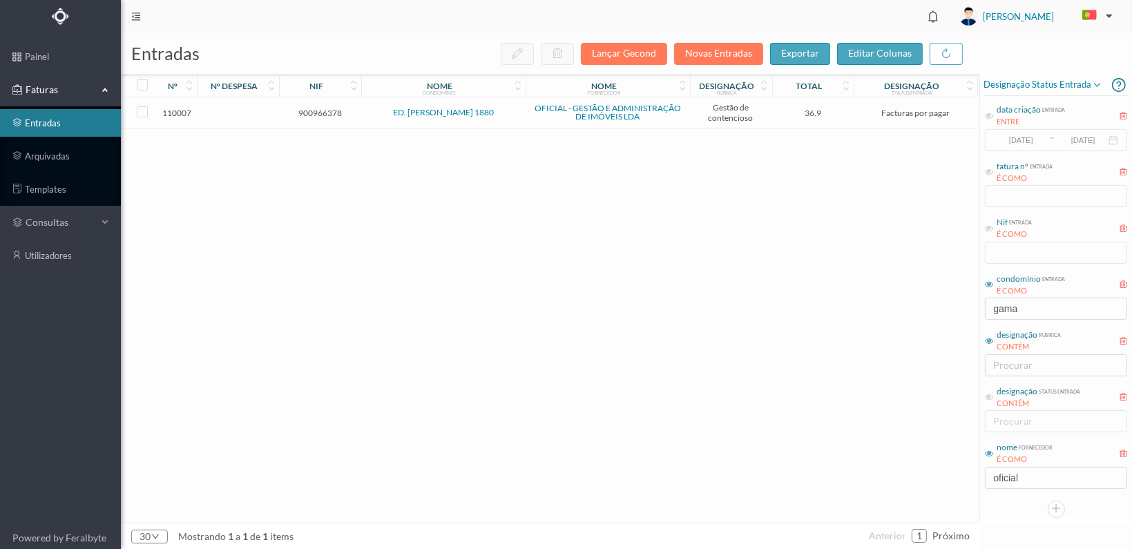
click at [321, 113] on span "900966378" at bounding box center [320, 113] width 75 height 10
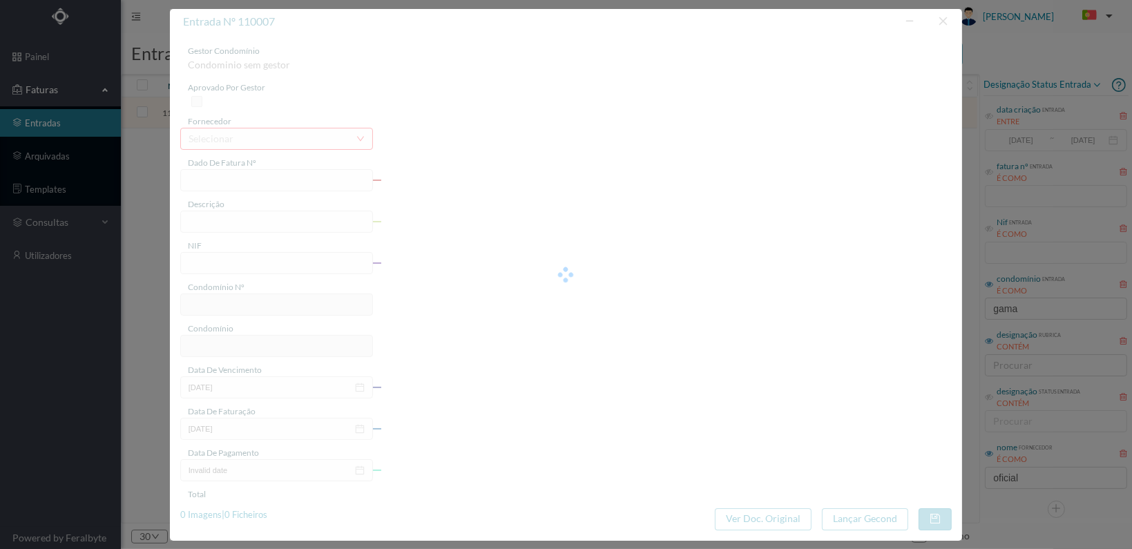
type input "FT 2025A1/3607"
type input "ESTUDO SOBRE A DÍVIDA DA FRACÇÃO AF"
type input "900966378"
type input "[DATE]"
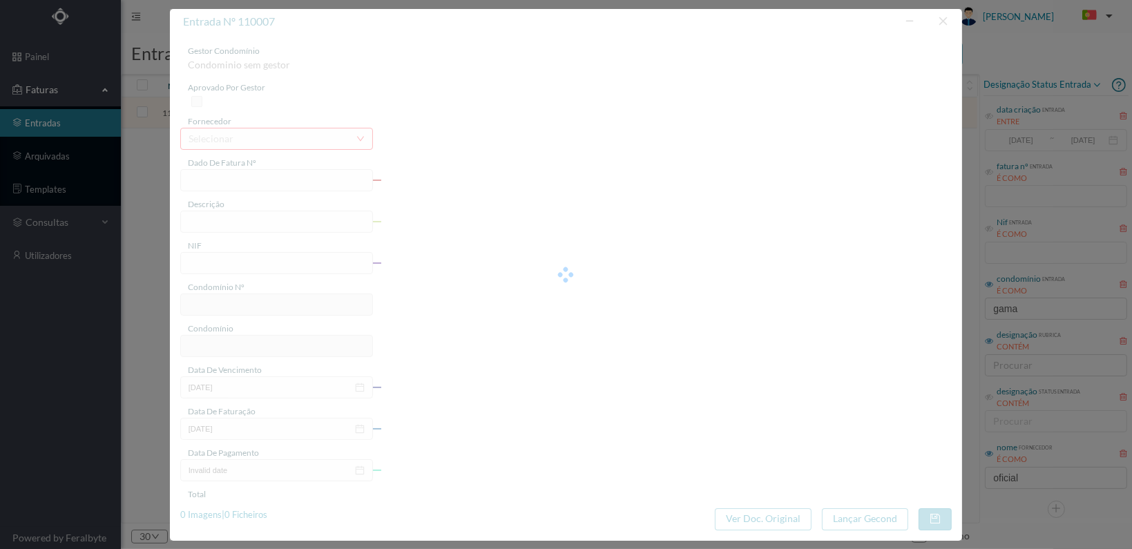
type input "36.90"
type input "773"
type input "ED. VASCO DA GAMA 1880"
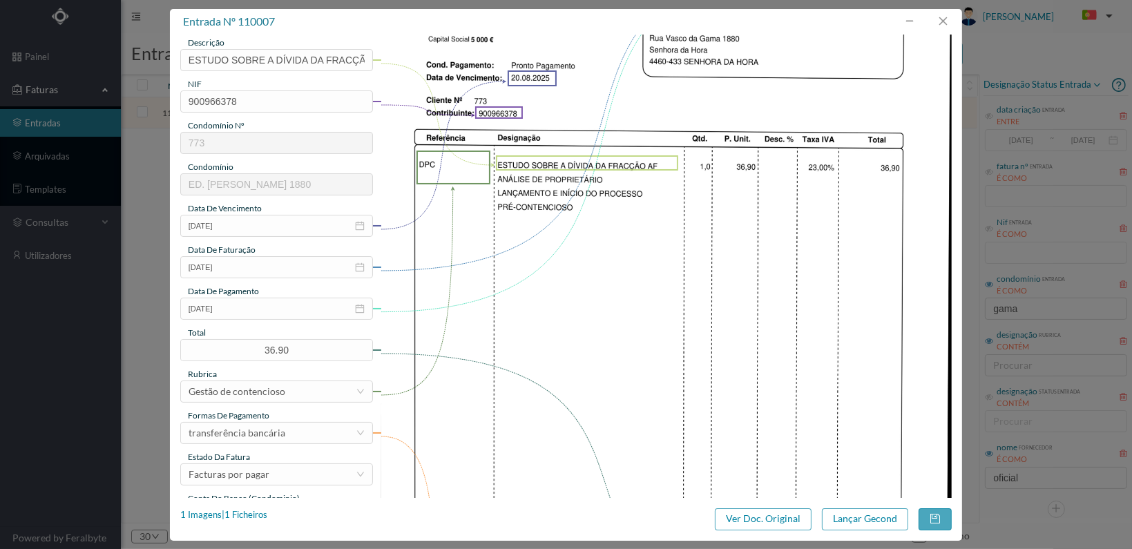
scroll to position [361, 0]
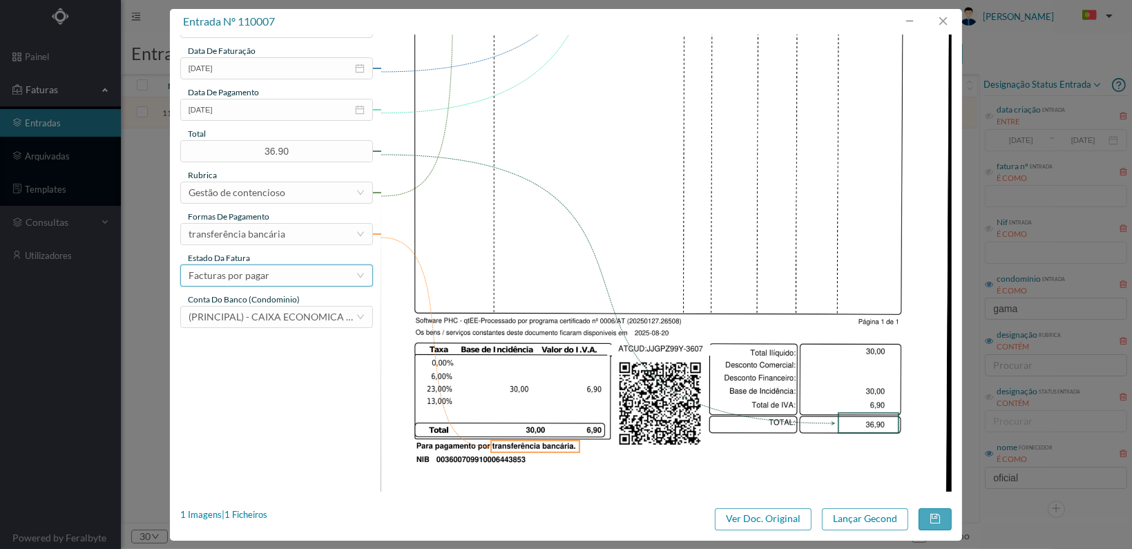
click at [293, 280] on div "Facturas por pagar" at bounding box center [272, 275] width 167 height 21
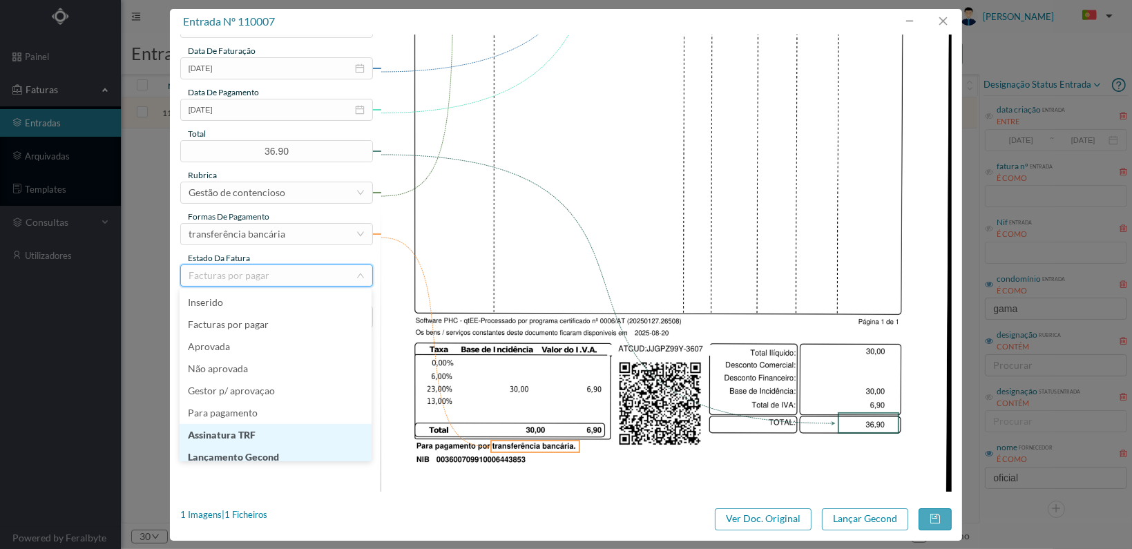
scroll to position [7, 0]
click at [280, 450] on li "Lançamento Gecond" at bounding box center [276, 450] width 192 height 22
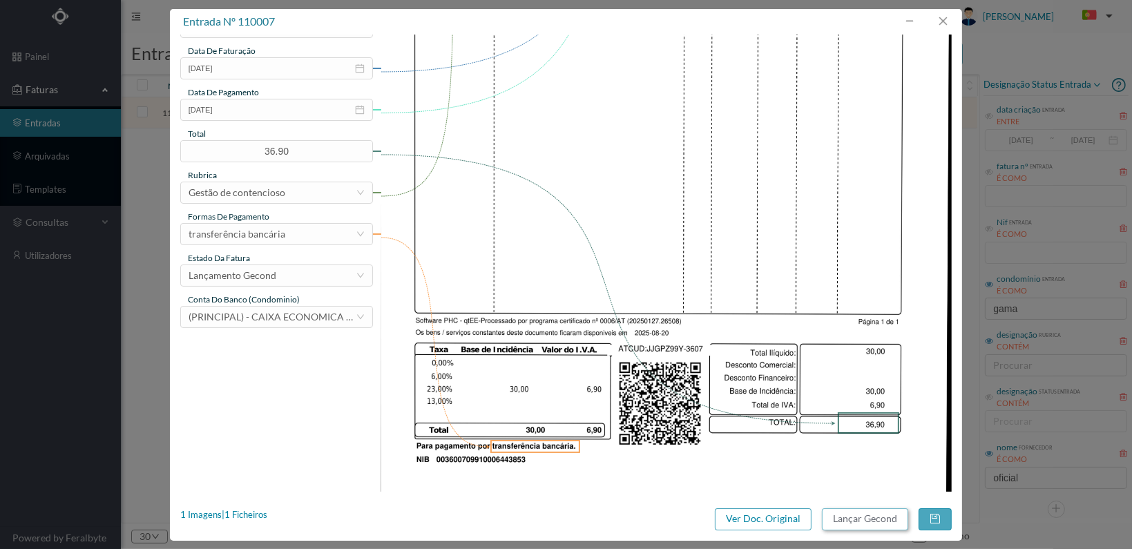
click at [872, 513] on button "Lançar Gecond" at bounding box center [865, 520] width 86 height 22
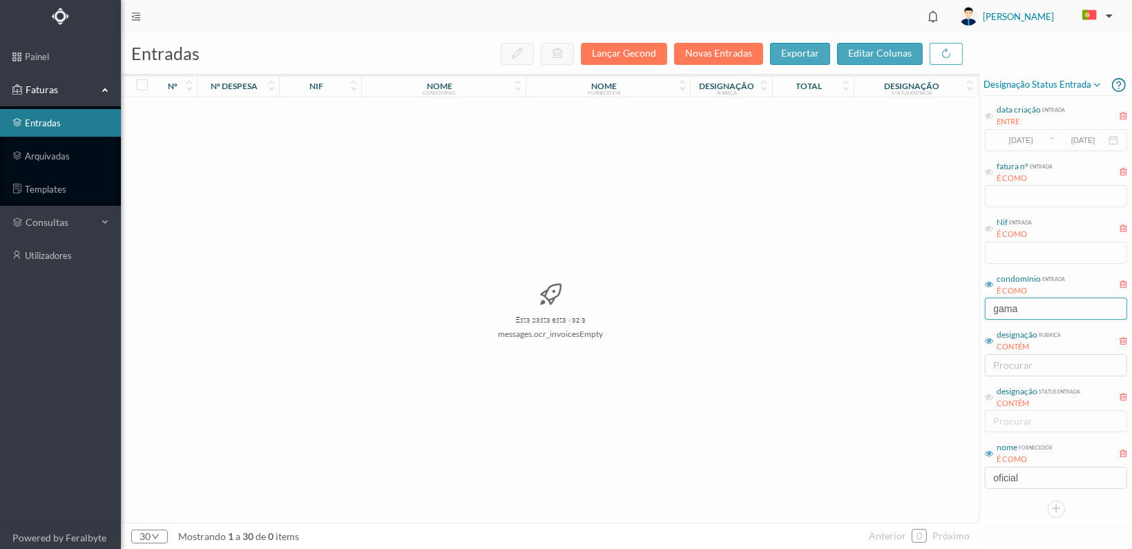
drag, startPoint x: 1033, startPoint y: 312, endPoint x: 942, endPoint y: 297, distance: 92.4
click at [940, 305] on div "entradas Lançar Gecond Novas Entradas exportar editar colunas nº nº despesa nif…" at bounding box center [627, 291] width 1012 height 516
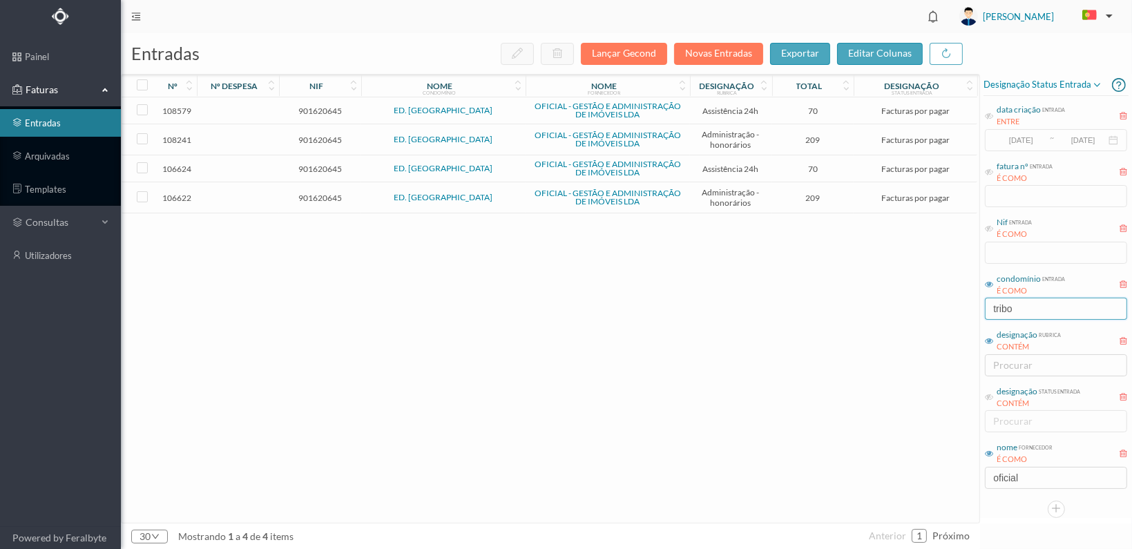
type input "tribo"
click at [323, 194] on span "901620645" at bounding box center [320, 198] width 75 height 10
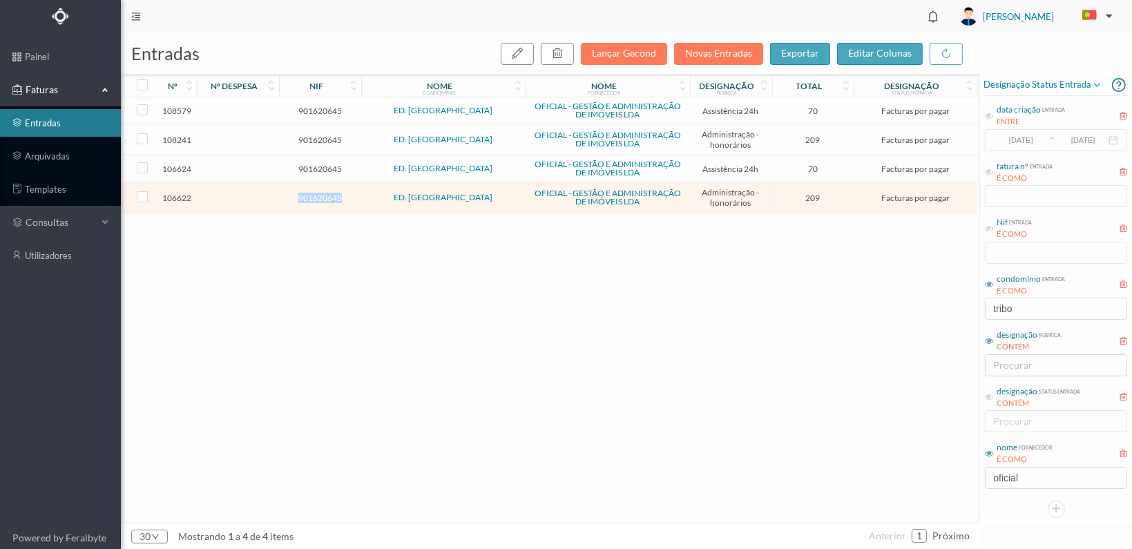
click at [323, 194] on span "901620645" at bounding box center [320, 198] width 75 height 10
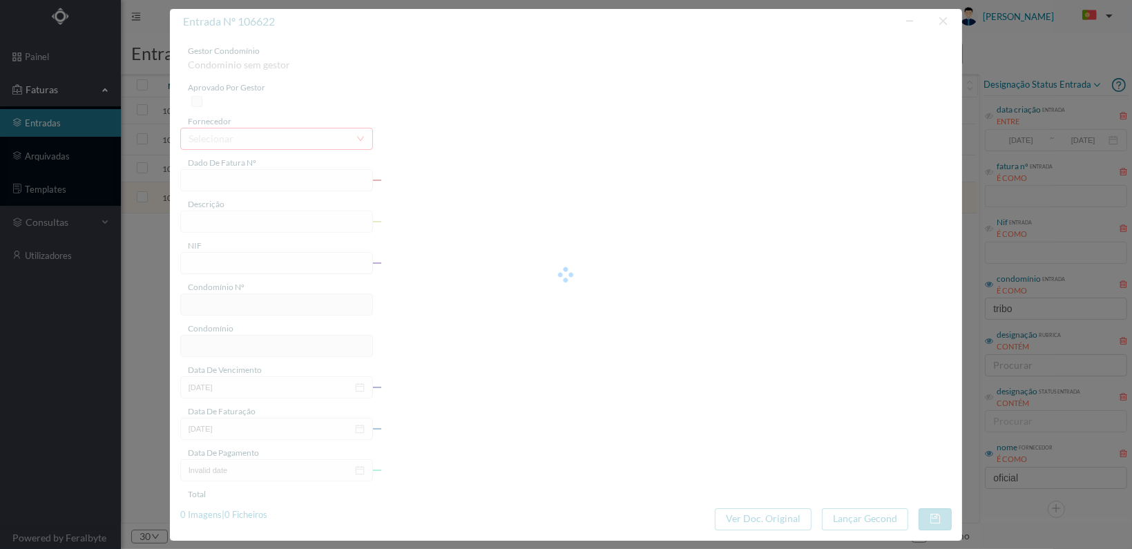
type input "FT 2025A1/2996"
type input "HONORARIOS Julho de 2025"
type input "901620645"
type input "[DATE]"
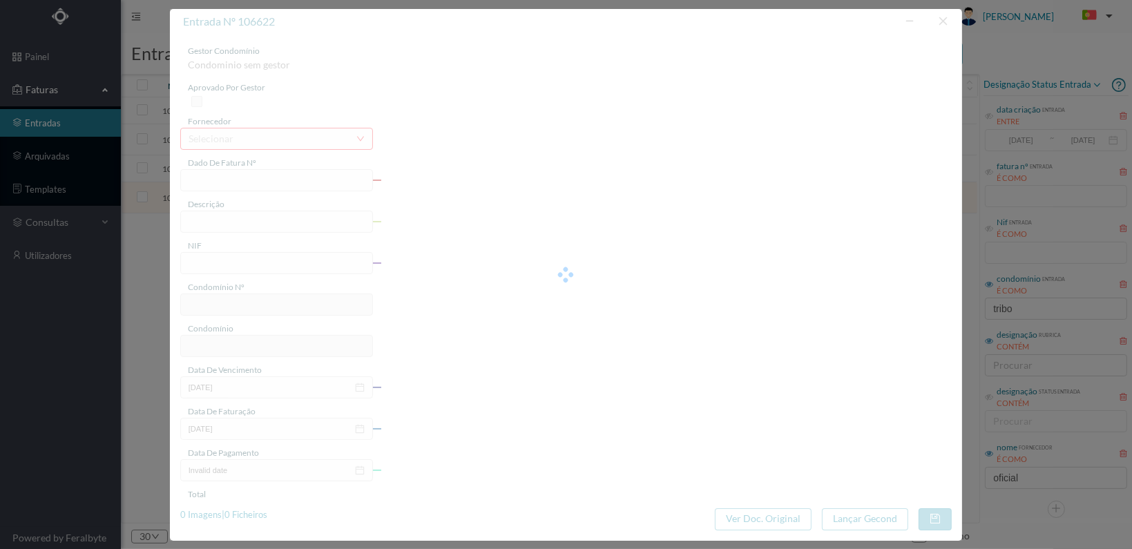
type input "[DATE]"
type input "209.00"
type input "775"
type input "ED. [GEOGRAPHIC_DATA]"
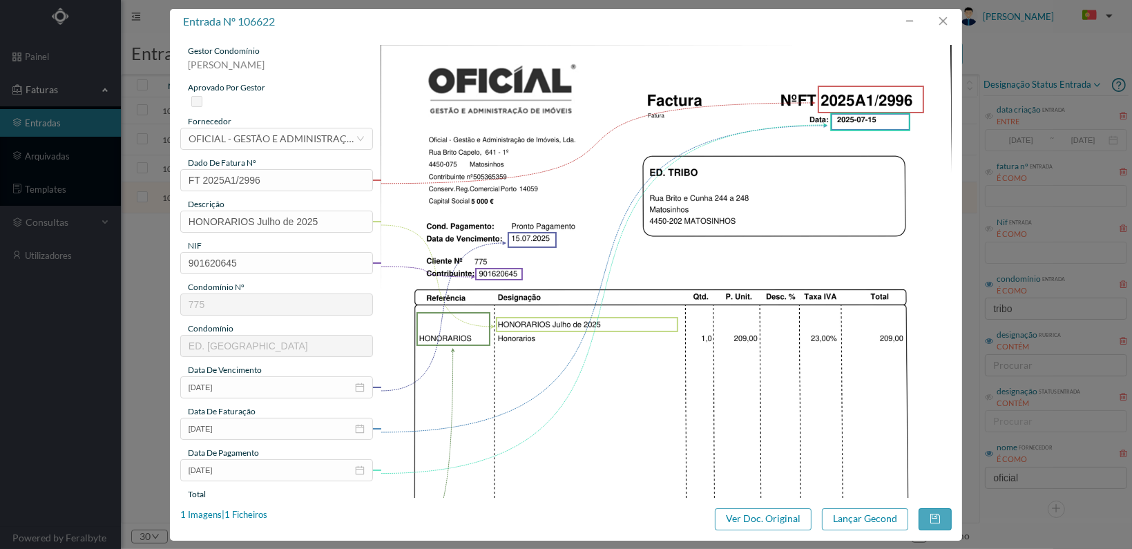
scroll to position [361, 0]
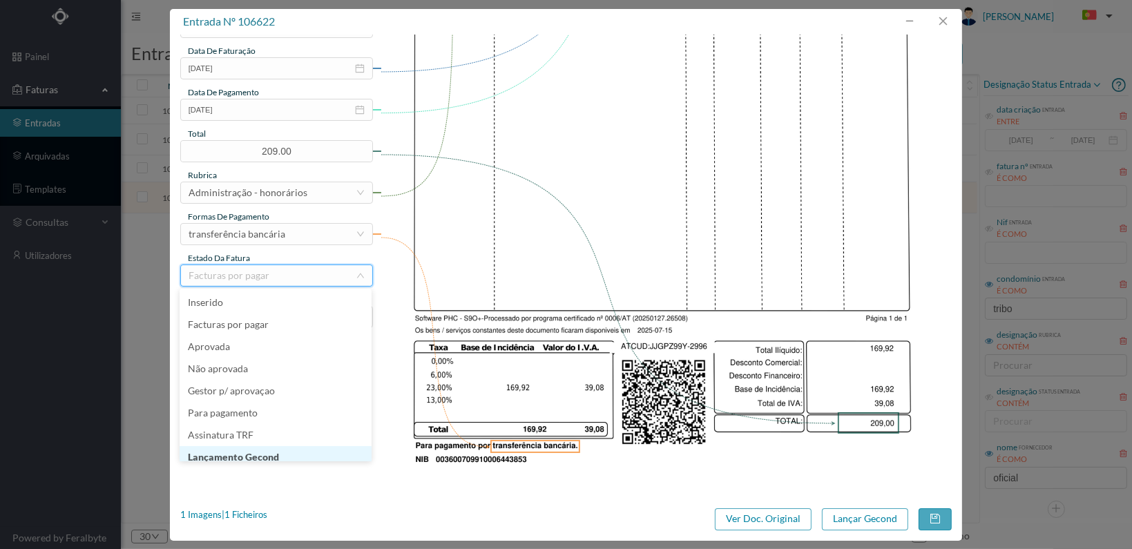
scroll to position [7, 0]
click at [307, 453] on li "Lançamento Gecond" at bounding box center [276, 450] width 192 height 22
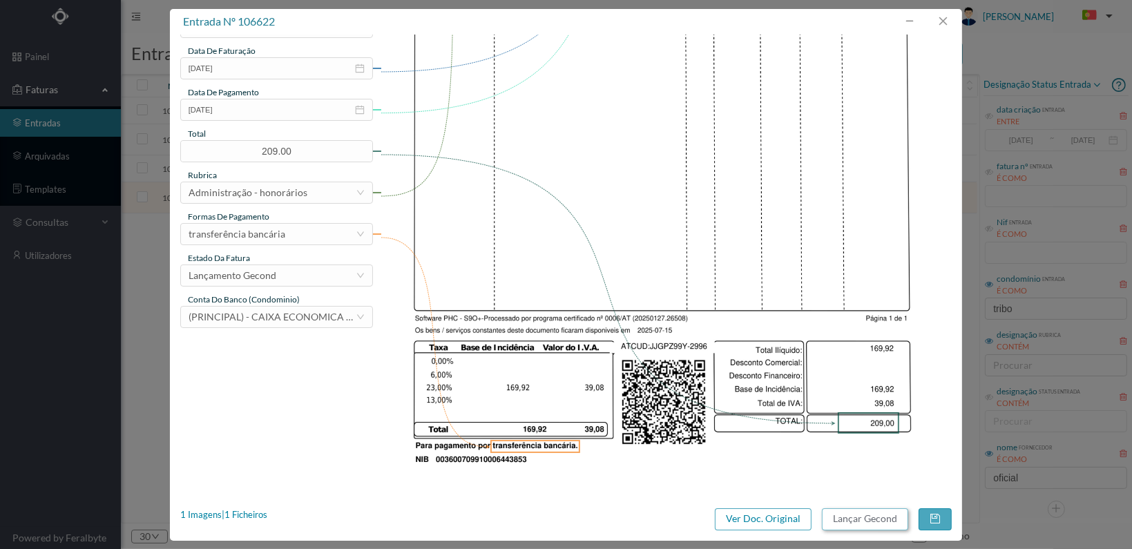
click at [854, 511] on button "Lançar Gecond" at bounding box center [865, 520] width 86 height 22
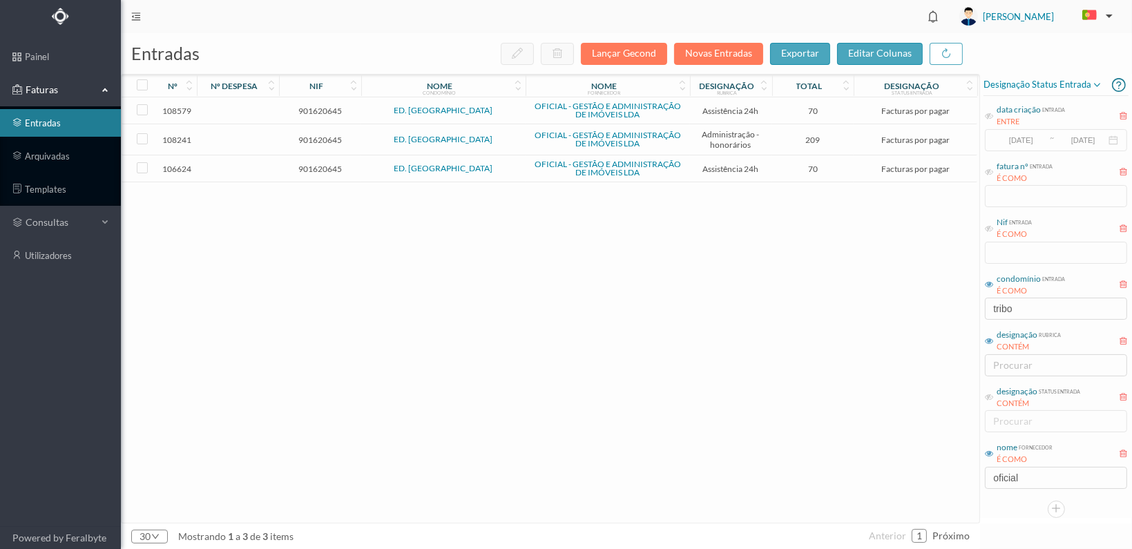
click at [316, 168] on span "901620645" at bounding box center [320, 169] width 75 height 10
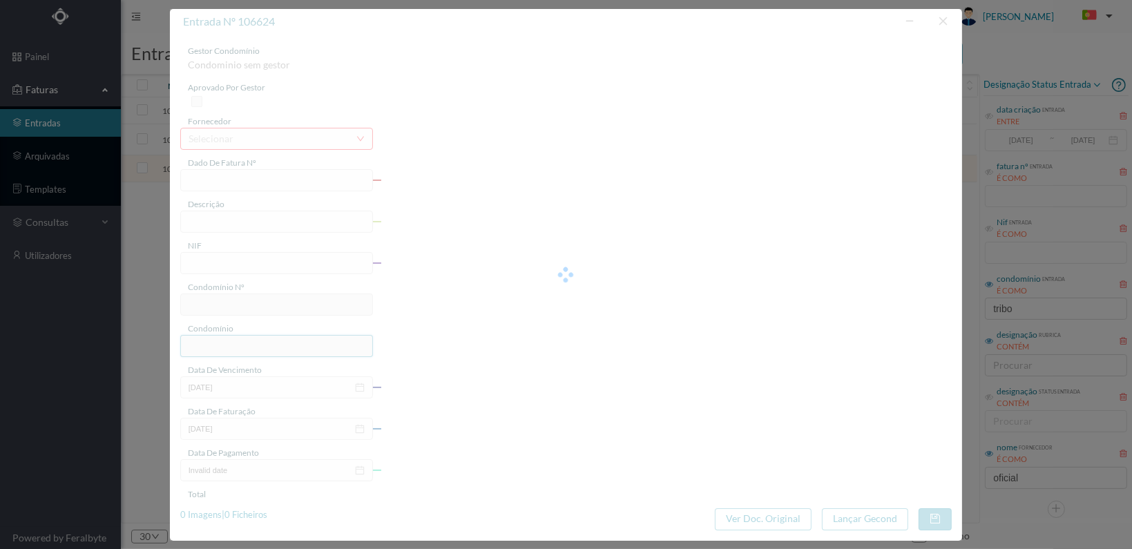
type input "FT 2025A1/2997"
type input "MANUTENÇÃO Julho de 2025"
type input "901620645"
type input "[DATE]"
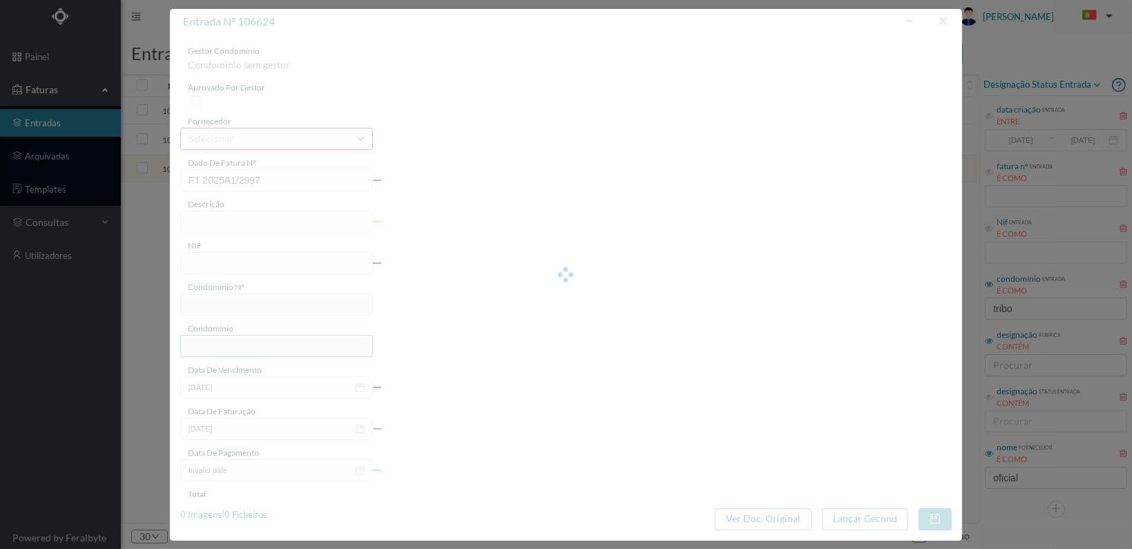
type input "[DATE]"
type input "70.00"
type input "775"
type input "ED. [GEOGRAPHIC_DATA]"
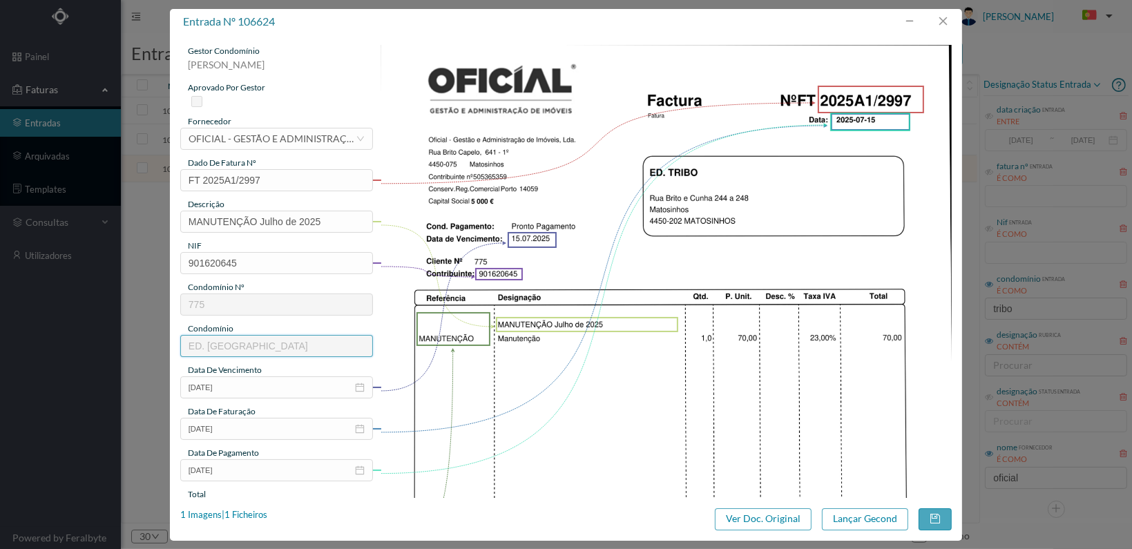
scroll to position [361, 0]
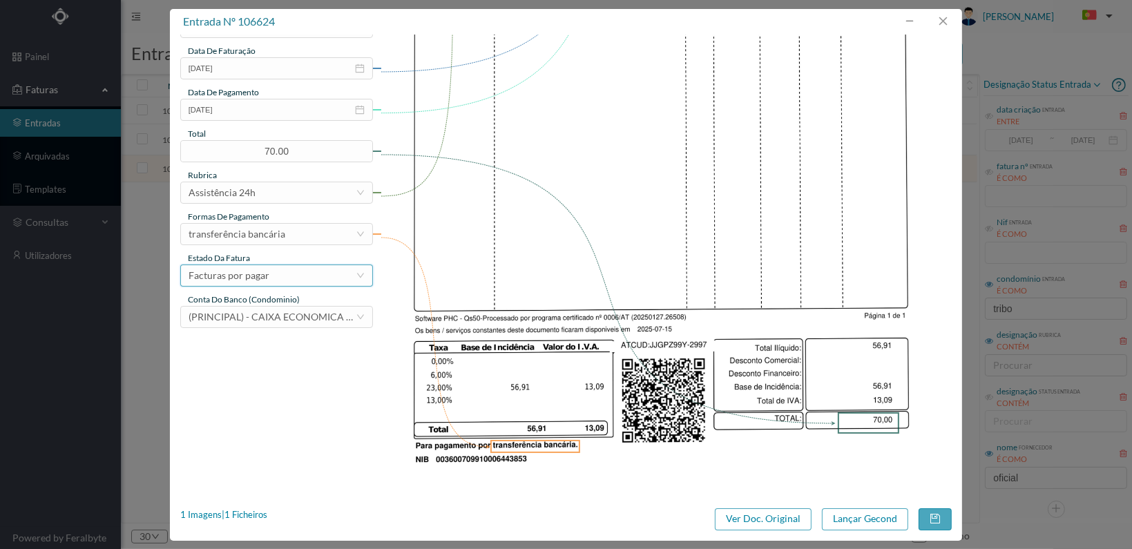
click at [310, 277] on div "Facturas por pagar" at bounding box center [272, 275] width 167 height 21
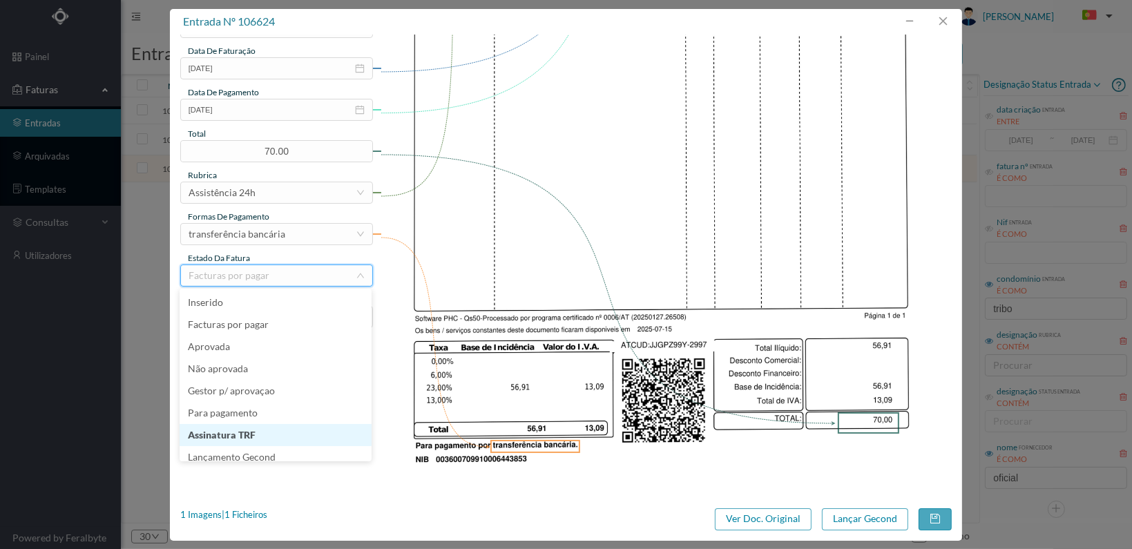
scroll to position [7, 0]
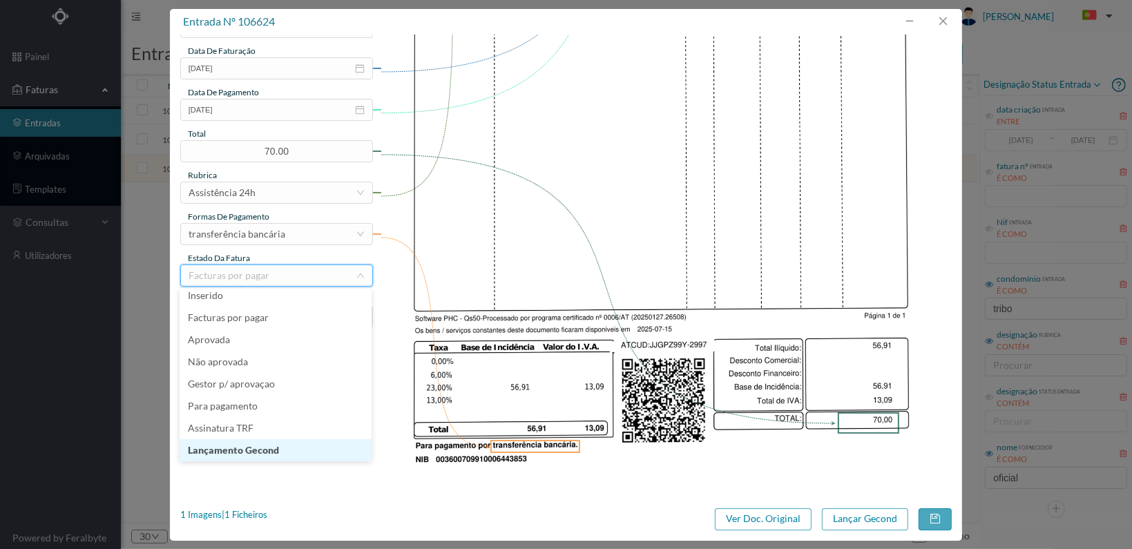
click at [301, 447] on li "Lançamento Gecond" at bounding box center [276, 450] width 192 height 22
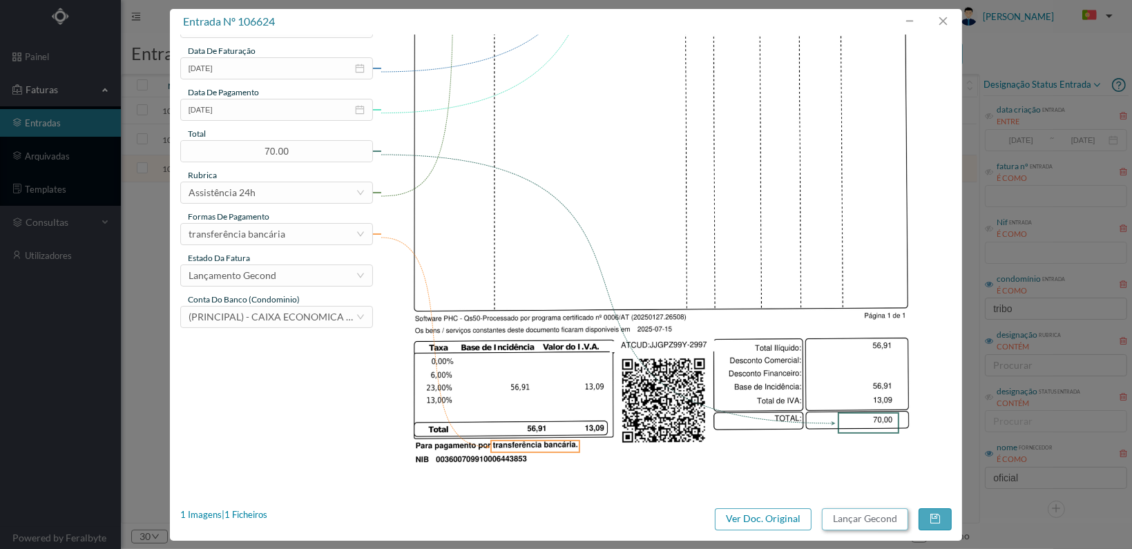
click at [862, 518] on button "Lançar Gecond" at bounding box center [865, 520] width 86 height 22
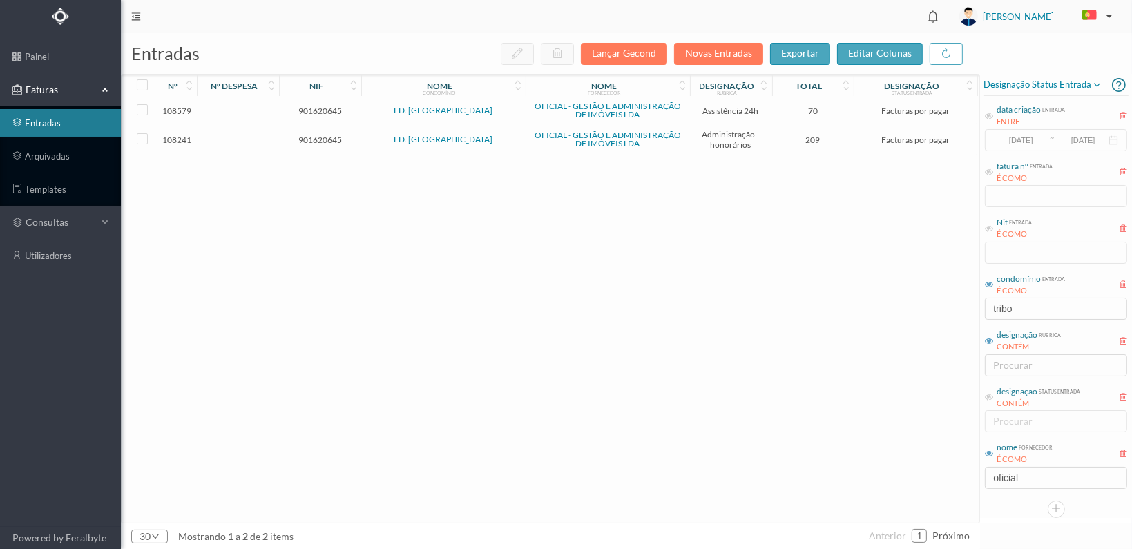
click at [305, 139] on span "901620645" at bounding box center [320, 140] width 75 height 10
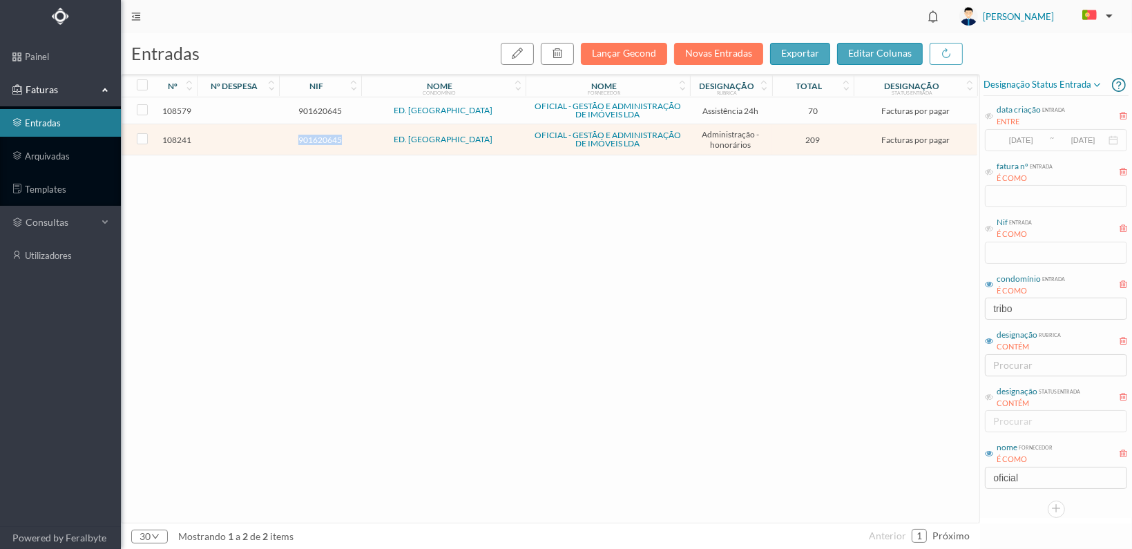
click at [305, 139] on span "901620645" at bounding box center [320, 140] width 75 height 10
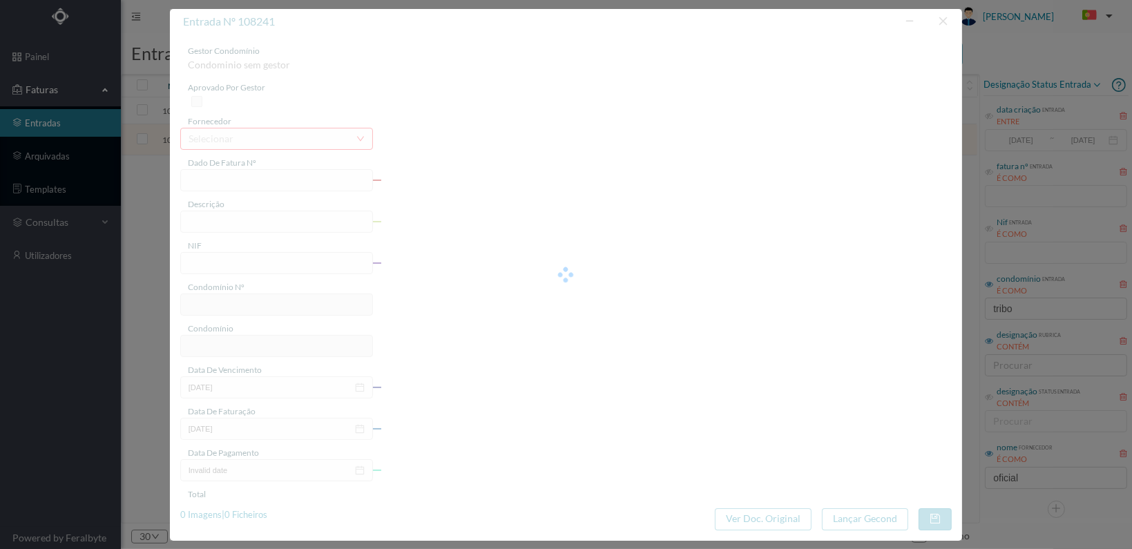
type input "FT 2025A1/3376"
type input "HONORARIOS Agosto de 2025"
type input "901620645"
type input "[DATE]"
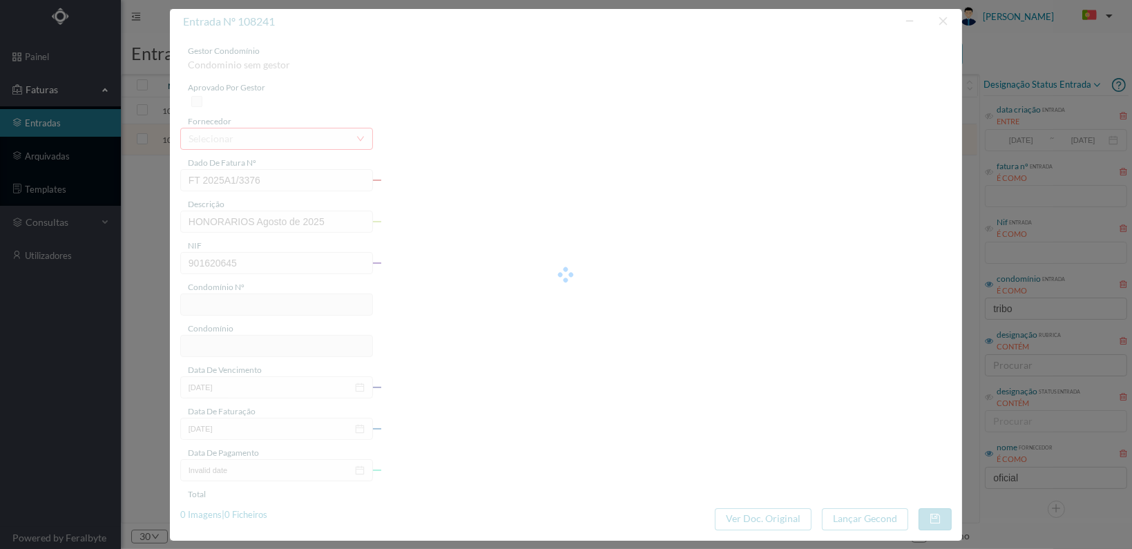
type input "[DATE]"
type input "209.00"
type input "775"
type input "ED. [GEOGRAPHIC_DATA]"
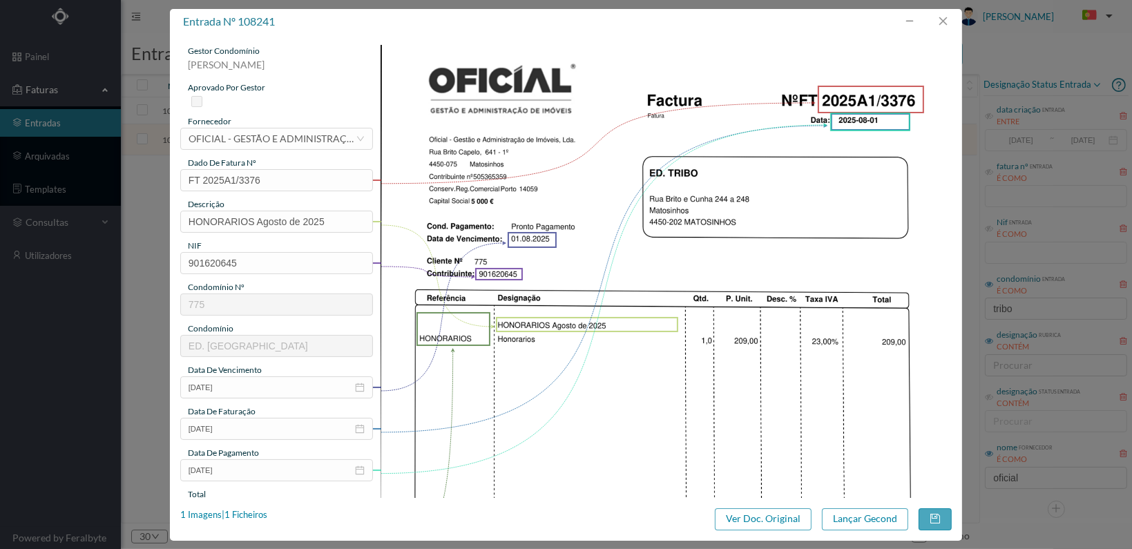
scroll to position [361, 0]
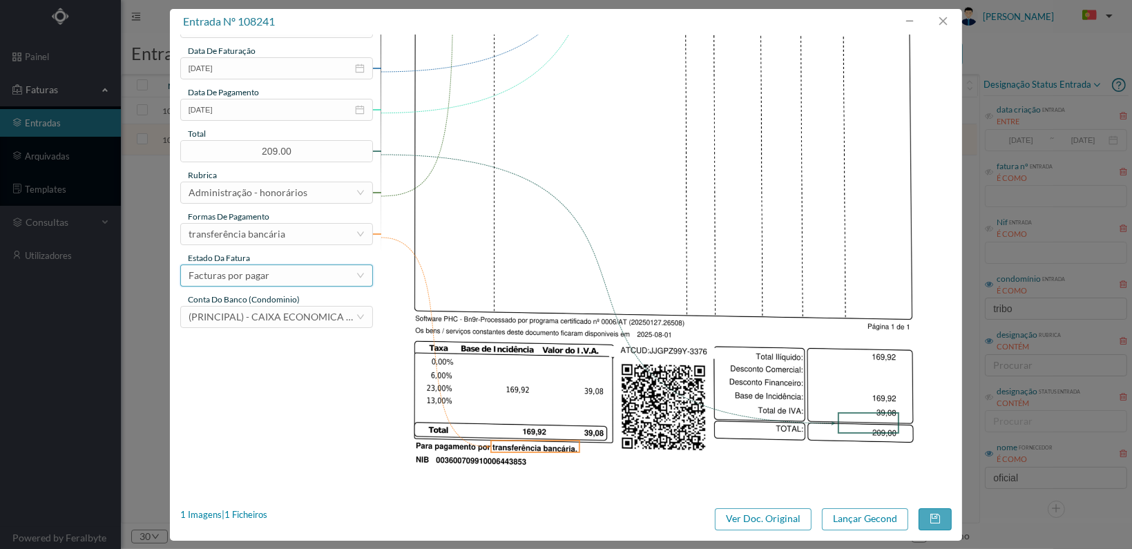
click at [331, 282] on div "Facturas por pagar" at bounding box center [272, 275] width 167 height 21
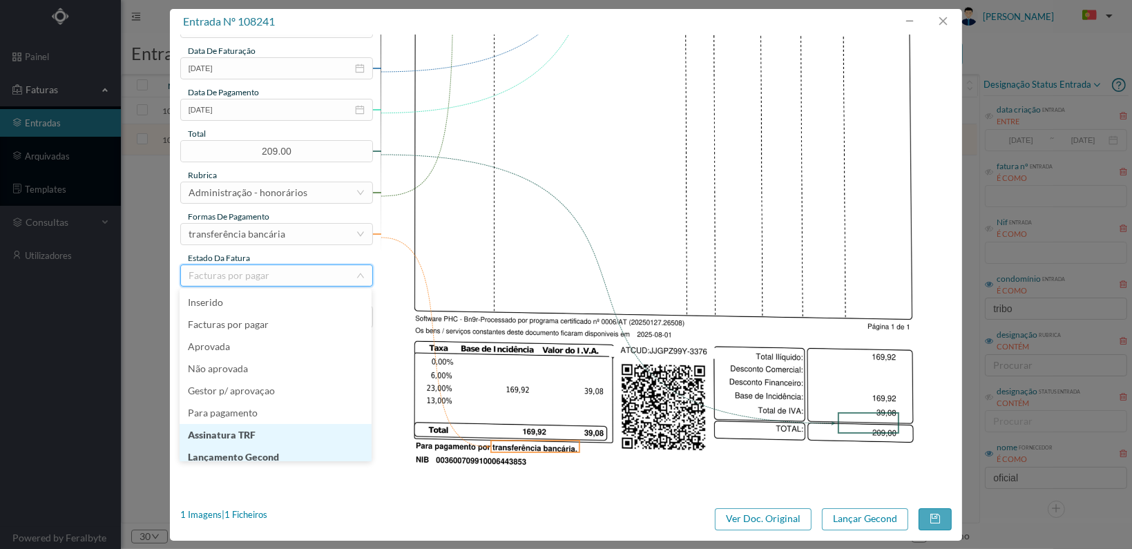
scroll to position [7, 0]
click at [274, 448] on li "Lançamento Gecond" at bounding box center [276, 450] width 192 height 22
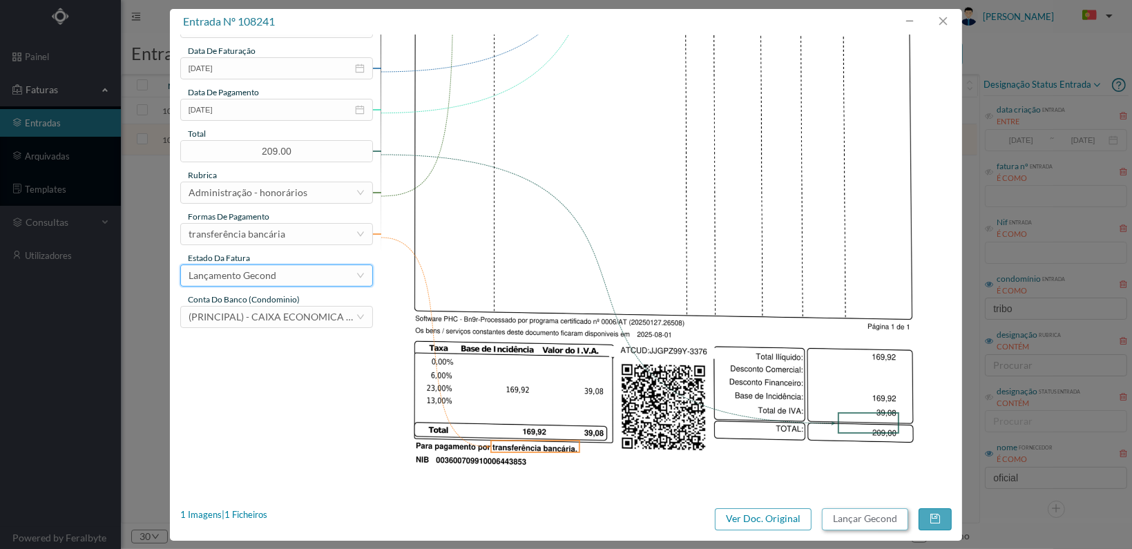
click at [884, 515] on button "Lançar Gecond" at bounding box center [865, 520] width 86 height 22
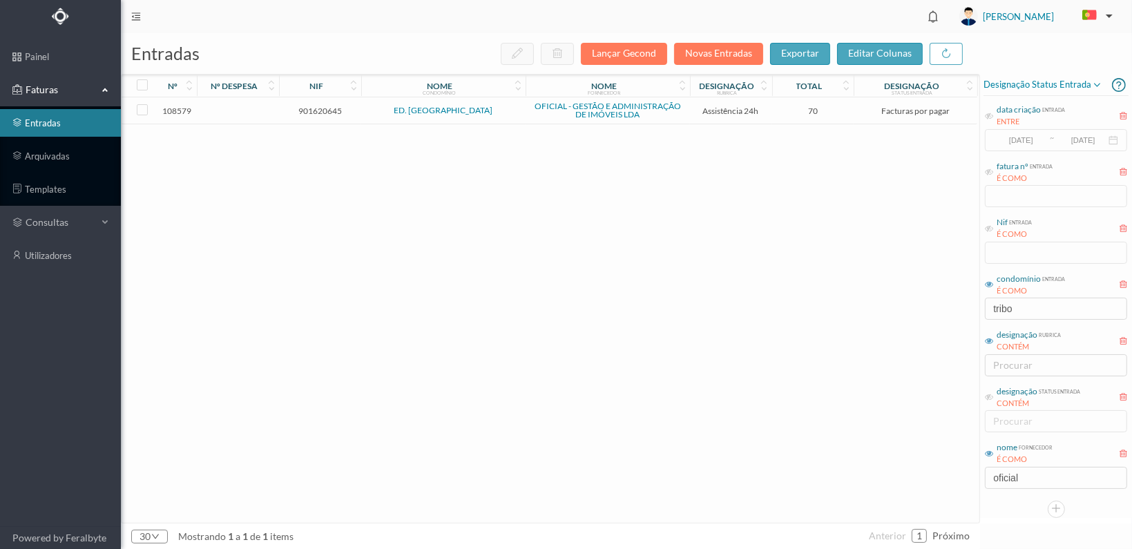
click at [308, 106] on span "901620645" at bounding box center [320, 111] width 75 height 10
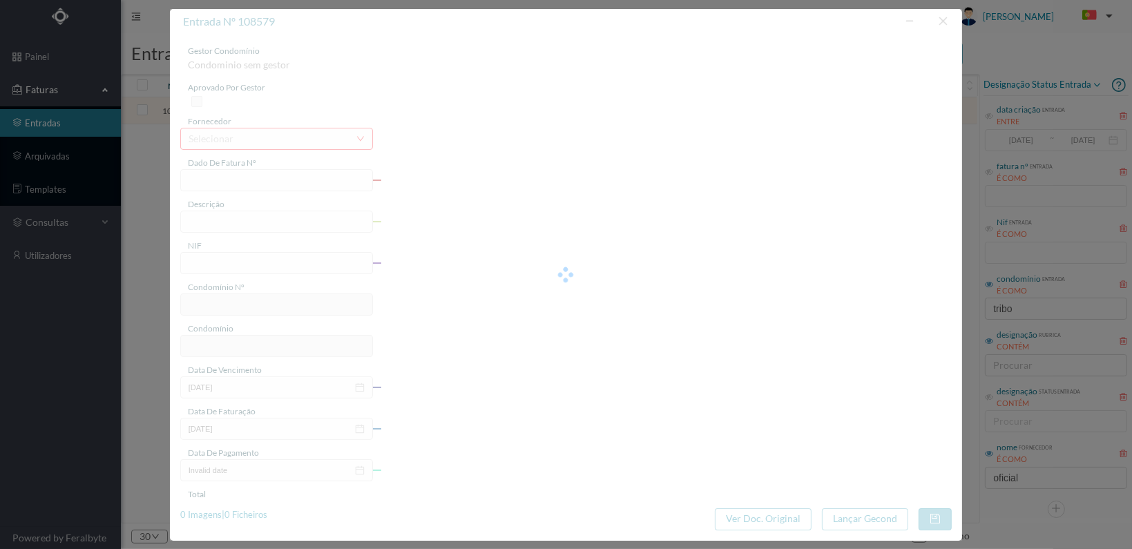
type input "FT 2025A1/3528"
type input "MANUTENÇÃO Agosto de 2025"
type input "901620645"
type input "[DATE]"
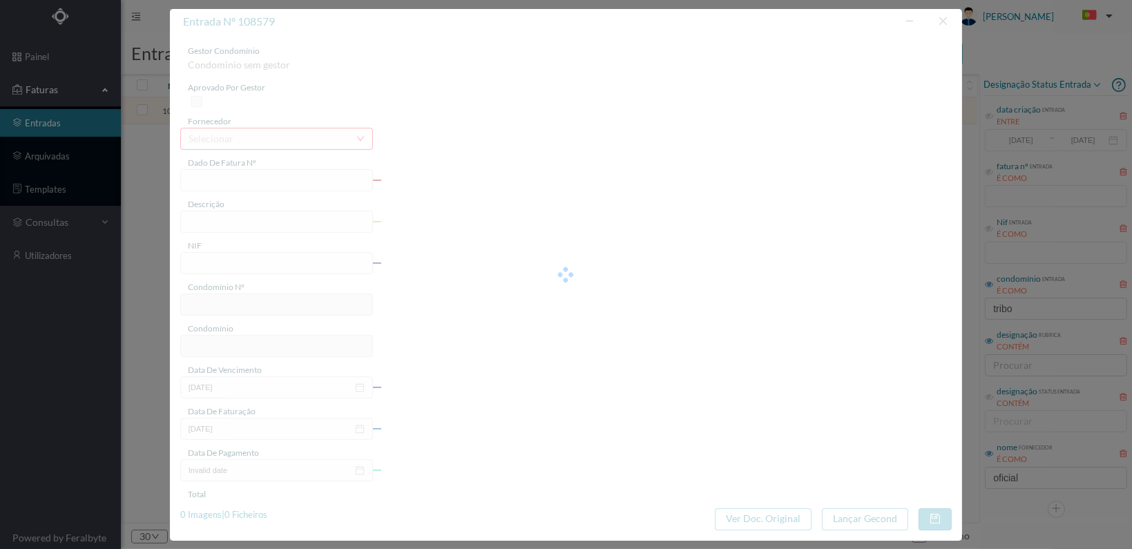
type input "[DATE]"
type input "70.00"
type input "775"
type input "ED. [GEOGRAPHIC_DATA]"
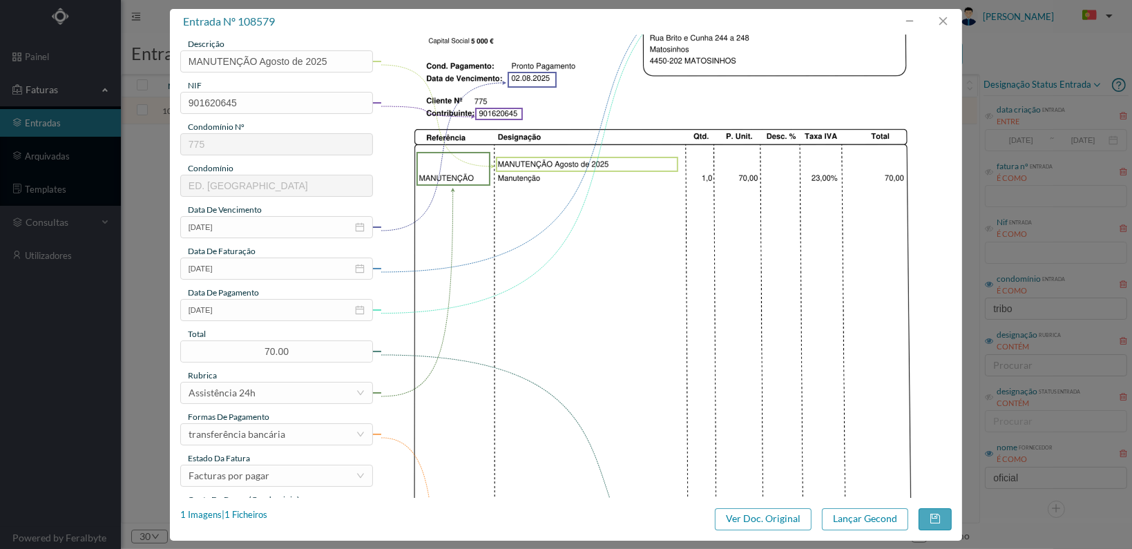
scroll to position [361, 0]
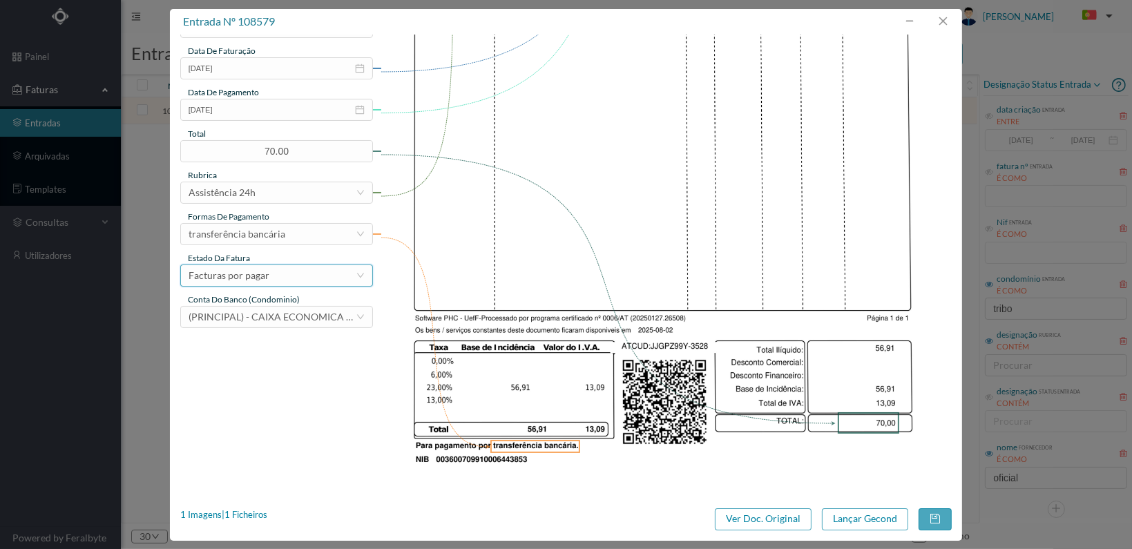
click at [332, 276] on div "Facturas por pagar" at bounding box center [272, 275] width 167 height 21
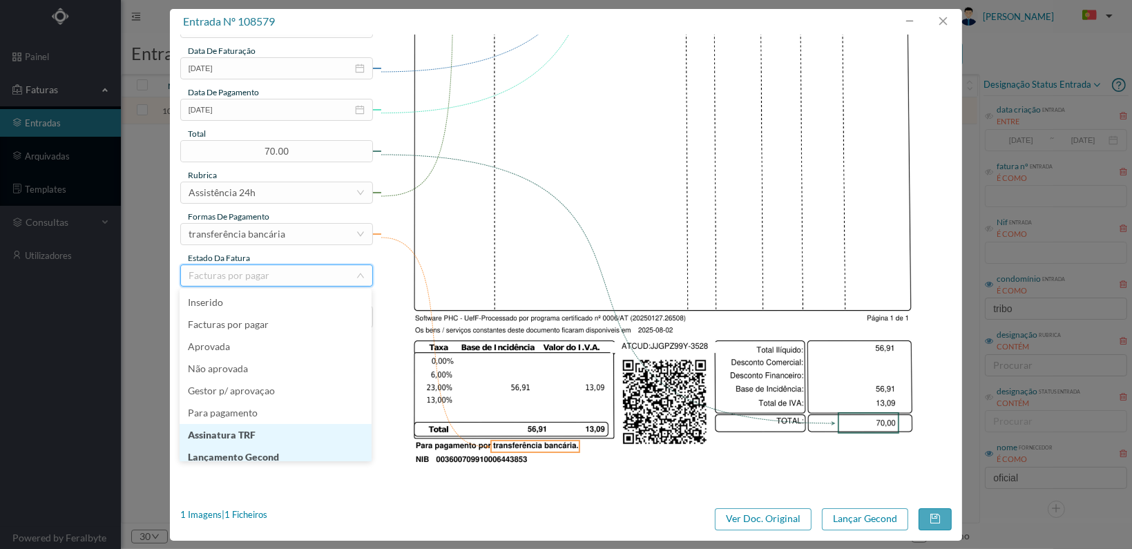
scroll to position [7, 0]
click at [292, 448] on li "Lançamento Gecond" at bounding box center [276, 450] width 192 height 22
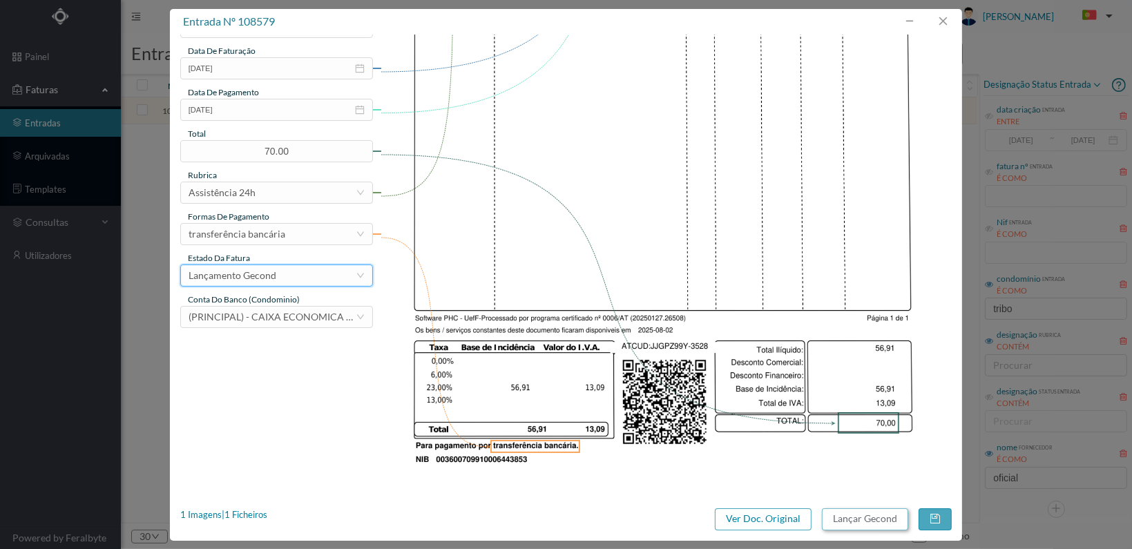
click at [857, 518] on button "Lançar Gecond" at bounding box center [865, 520] width 86 height 22
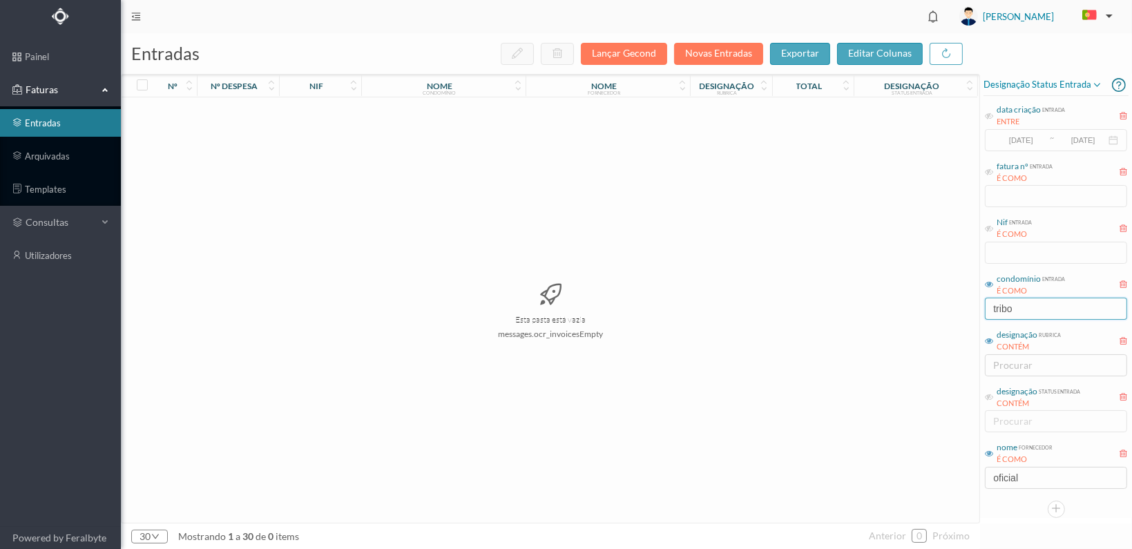
drag, startPoint x: 1028, startPoint y: 310, endPoint x: 871, endPoint y: 306, distance: 156.9
click at [871, 307] on div "entradas Lançar Gecond Novas Entradas exportar editar colunas nº nº despesa nif…" at bounding box center [627, 291] width 1012 height 516
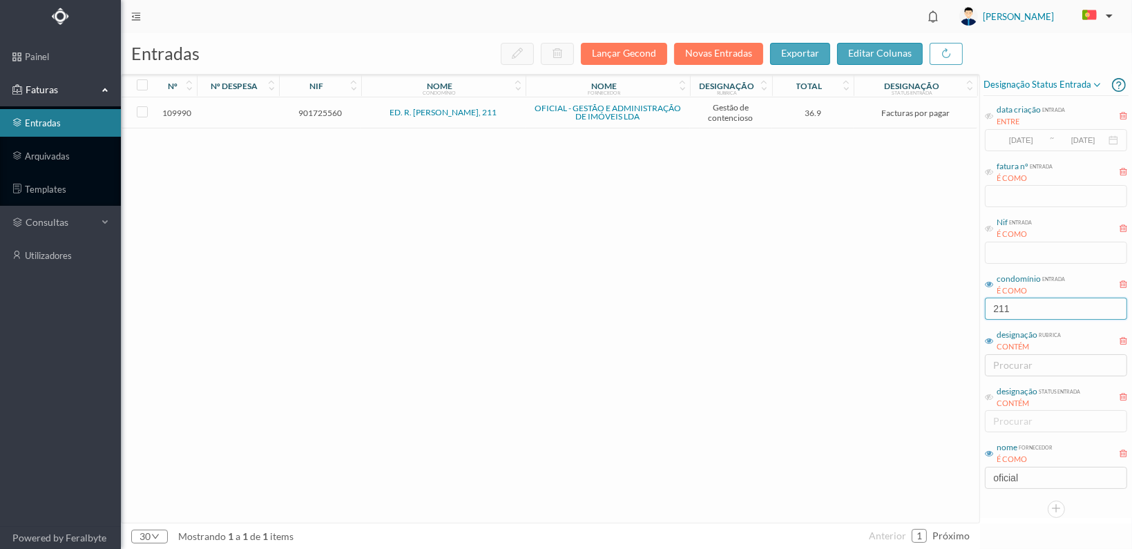
type input "211"
click at [321, 111] on span "901725560" at bounding box center [320, 113] width 75 height 10
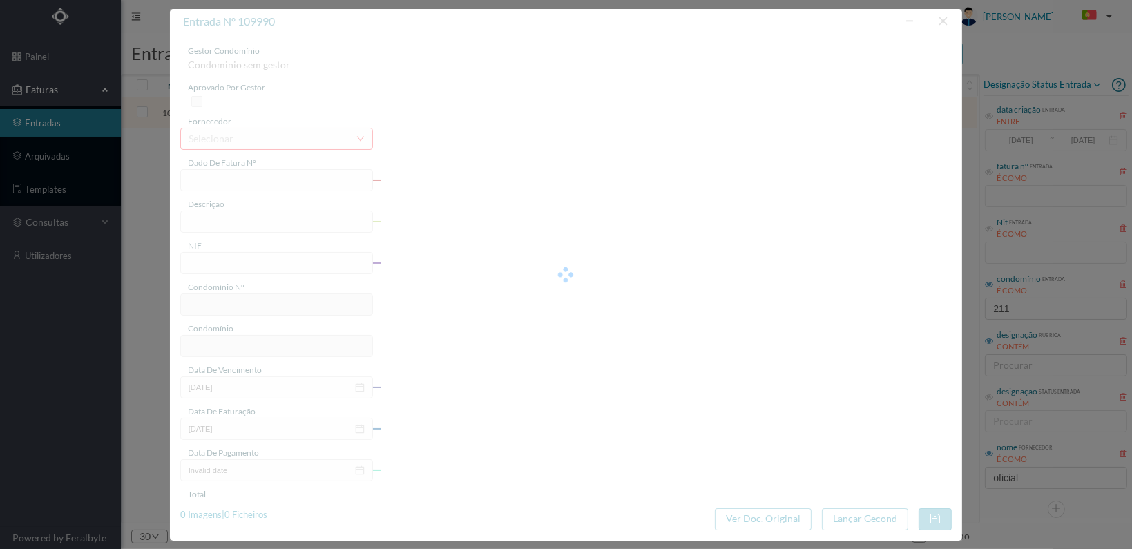
type input "FT 2025A1/3590"
type input "ESTUDO SOBRE A DÍVIDA DA FRACÇÃO C"
type input "901725560"
type input "[DATE]"
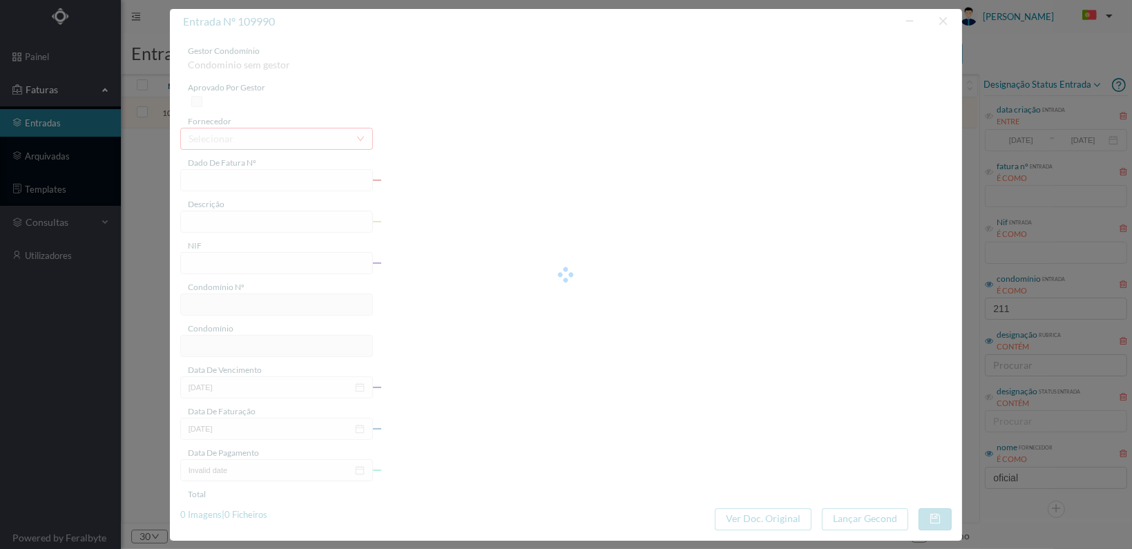
type input "36.90"
type input "822"
type input "ED. R. [PERSON_NAME], 211"
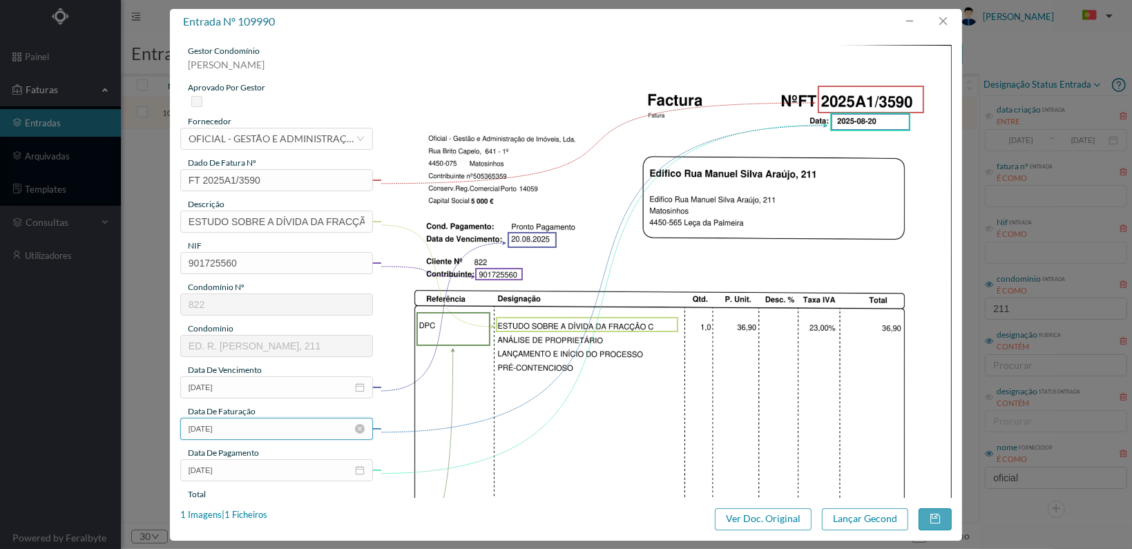
scroll to position [361, 0]
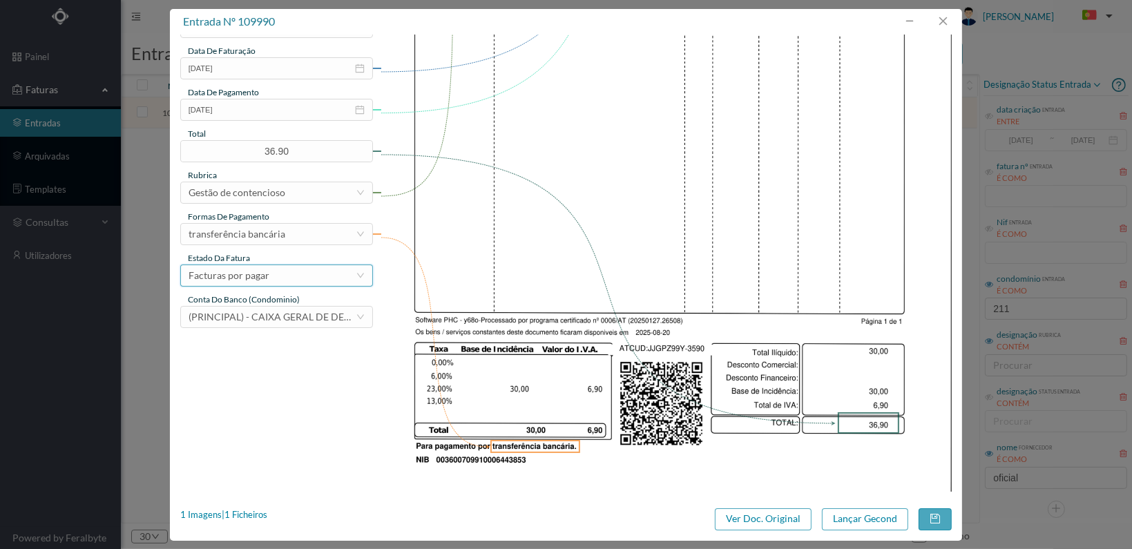
click at [339, 279] on div "Facturas por pagar" at bounding box center [272, 275] width 167 height 21
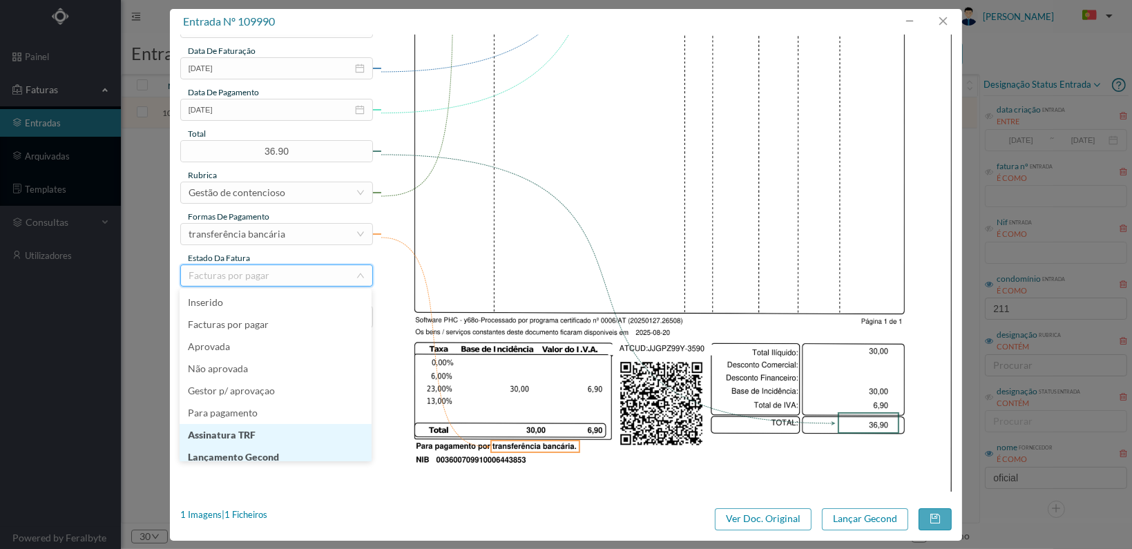
scroll to position [7, 0]
click at [283, 447] on li "Lançamento Gecond" at bounding box center [276, 450] width 192 height 22
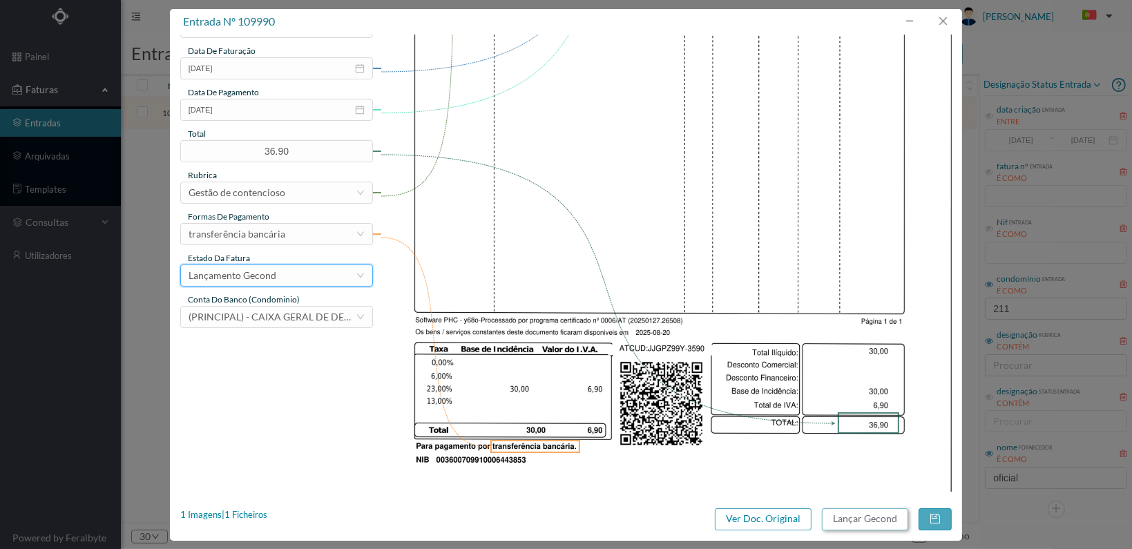
click at [865, 518] on button "Lançar Gecond" at bounding box center [865, 520] width 86 height 22
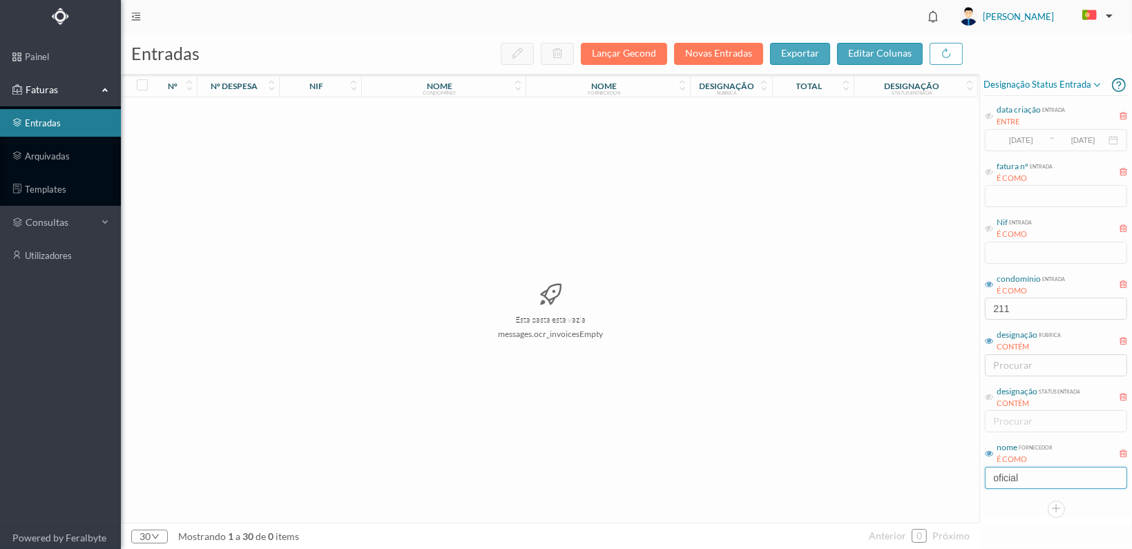
drag, startPoint x: 1034, startPoint y: 473, endPoint x: 978, endPoint y: 474, distance: 56.0
click at [978, 474] on div "entradas Lançar Gecond Novas Entradas exportar editar colunas nº nº despesa nif…" at bounding box center [627, 291] width 1012 height 516
type input "decada"
drag, startPoint x: 1023, startPoint y: 309, endPoint x: 981, endPoint y: 312, distance: 42.2
click at [981, 312] on div "Designação status entrada data criação entrada ENTRE [DATE] ~ [DATE] fatura nº …" at bounding box center [1056, 296] width 152 height 444
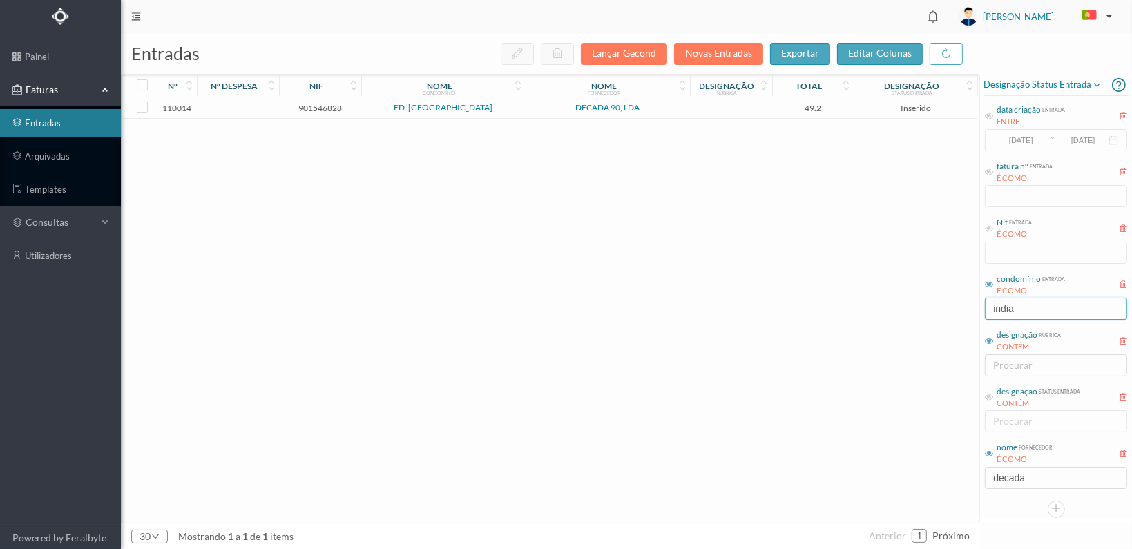
type input "india"
click at [314, 105] on span "901546828" at bounding box center [320, 108] width 75 height 10
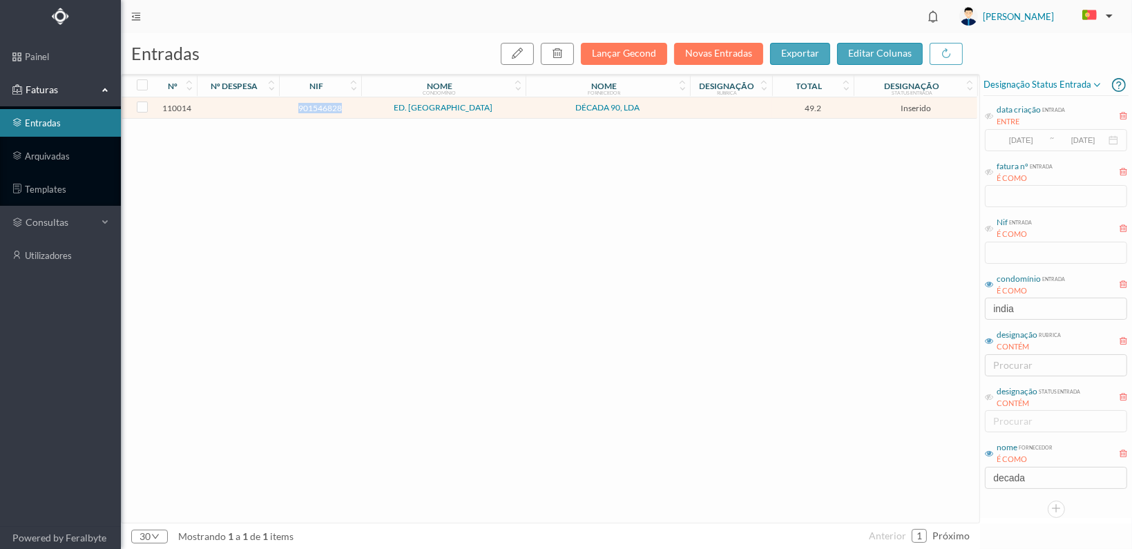
click at [314, 105] on span "901546828" at bounding box center [320, 108] width 75 height 10
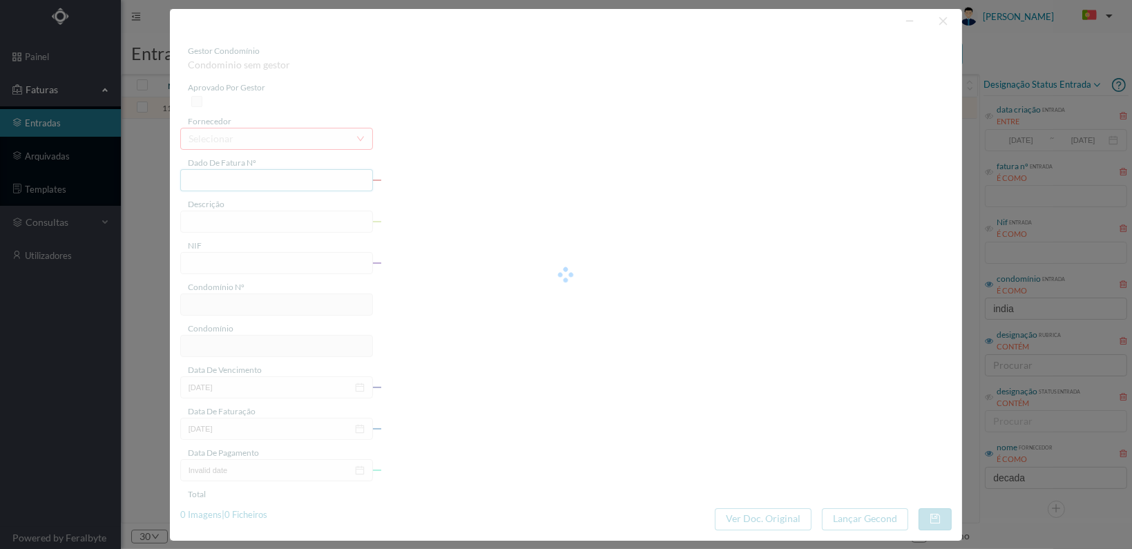
type input "FT 2025A1/1191"
type input "901546828"
type input "[DATE]"
type input "49.20"
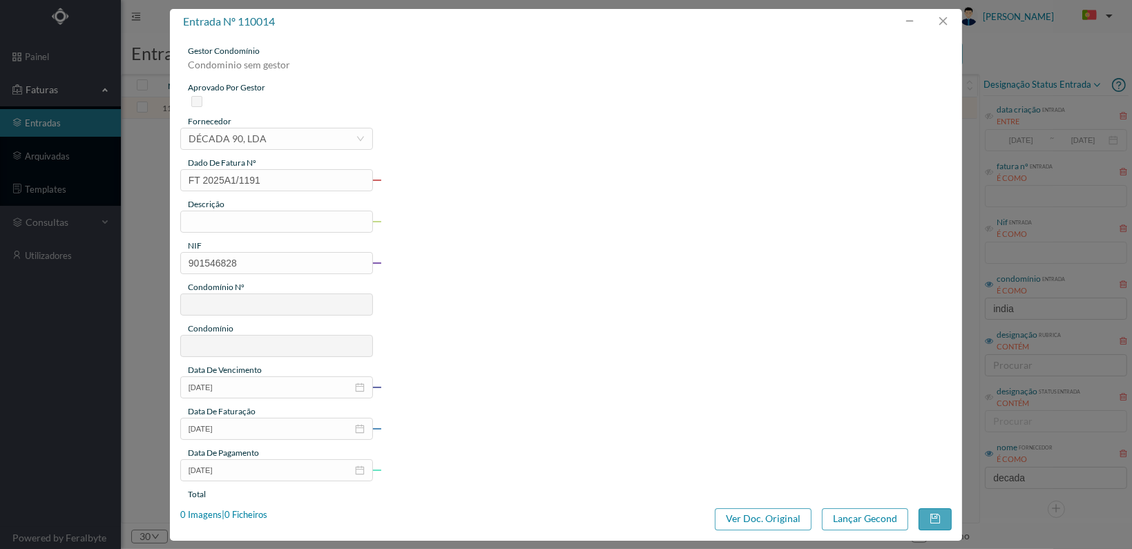
type input "114"
type input "ED. [GEOGRAPHIC_DATA]"
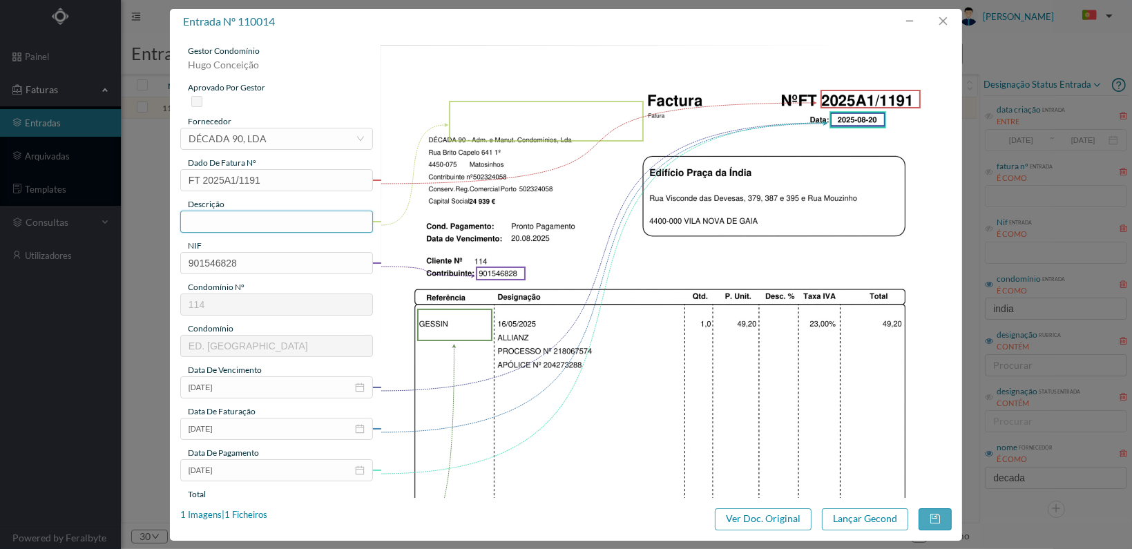
click at [257, 225] on input "text" at bounding box center [276, 222] width 193 height 22
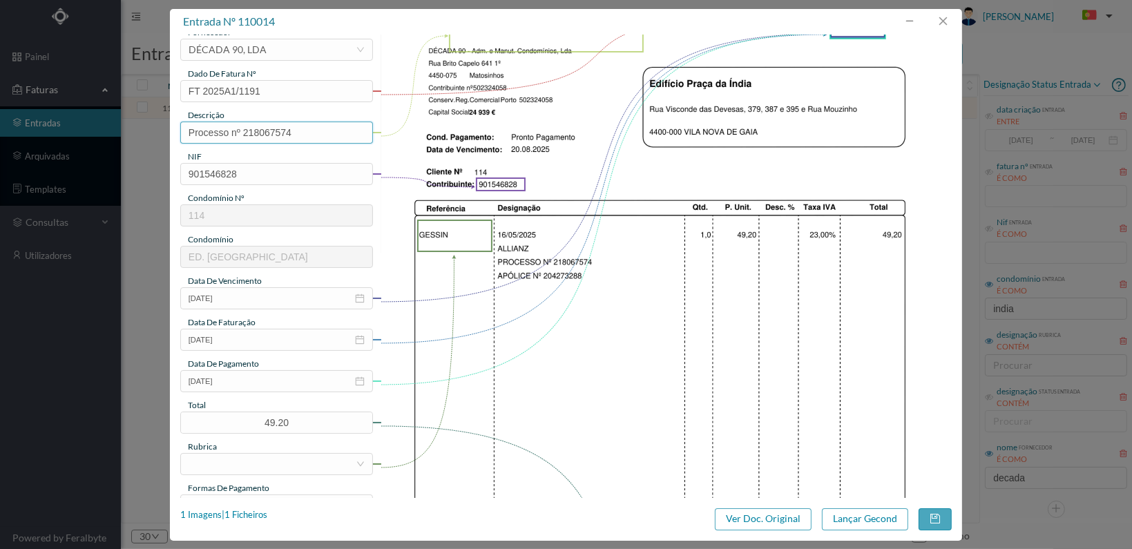
scroll to position [69, 0]
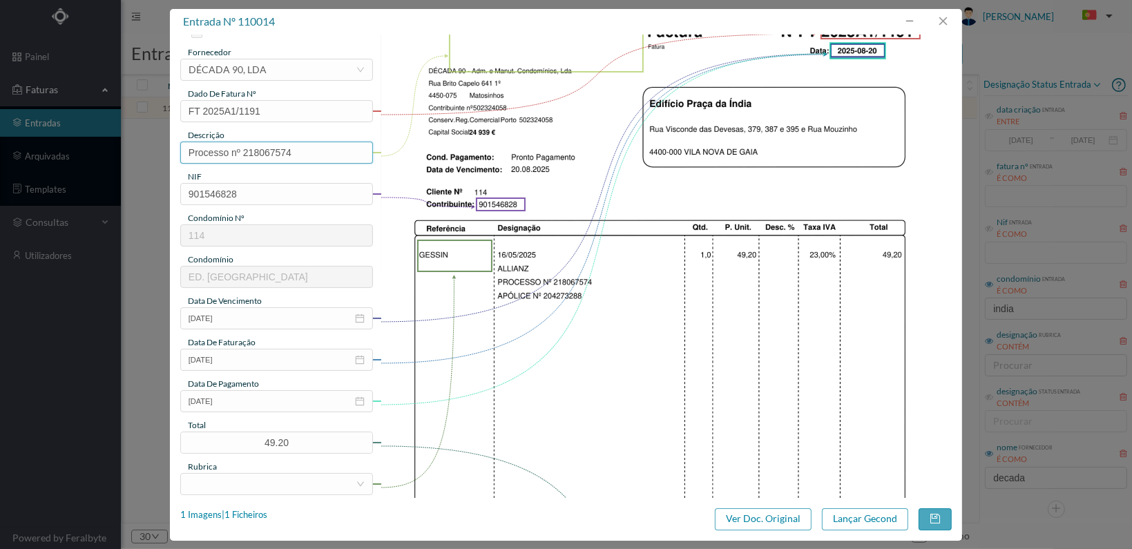
type input "Processo nº 218067574"
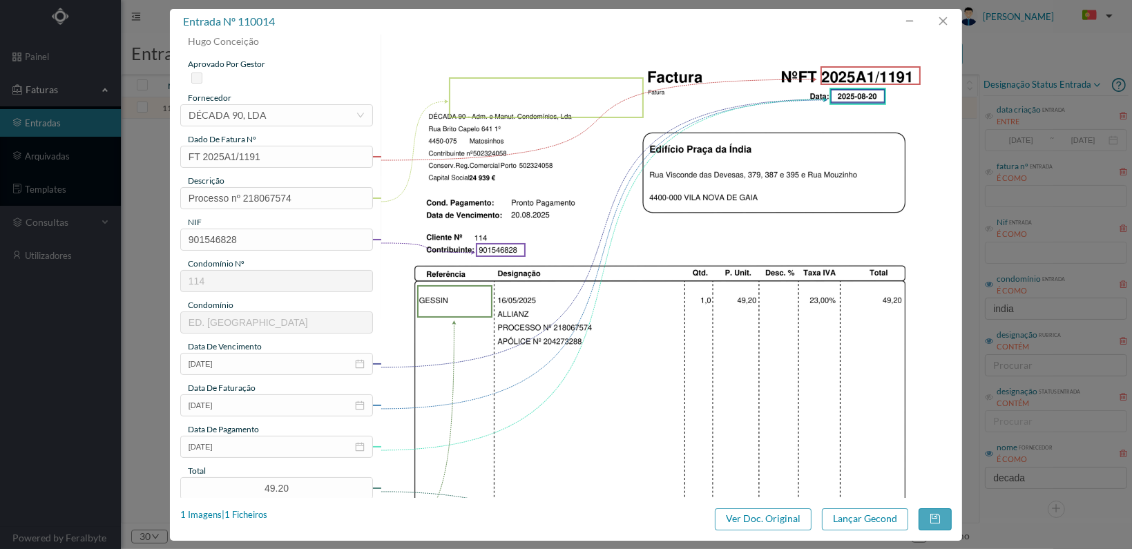
scroll to position [0, 0]
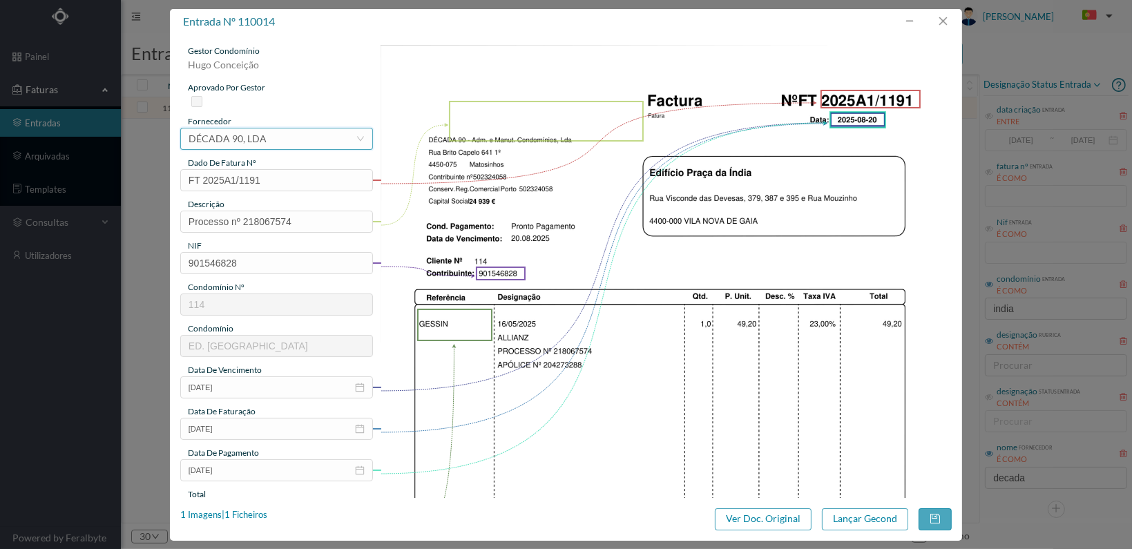
click at [305, 138] on div "selecionar DÉCADA 90, LDA" at bounding box center [272, 139] width 167 height 21
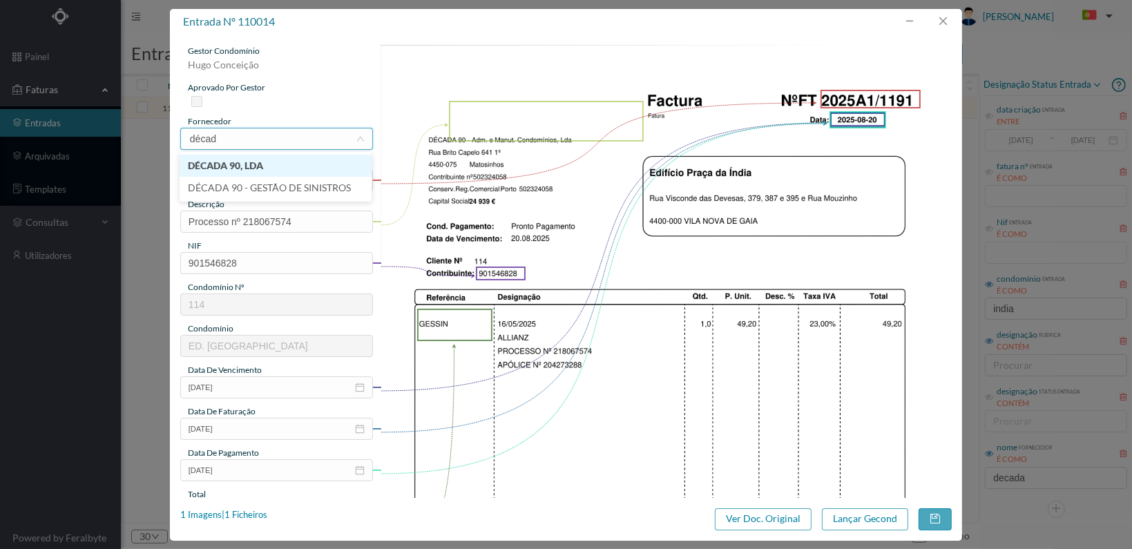
type input "década"
click at [275, 186] on li "DÉCADA 90 - GESTÃO DE SINISTROS" at bounding box center [276, 188] width 192 height 22
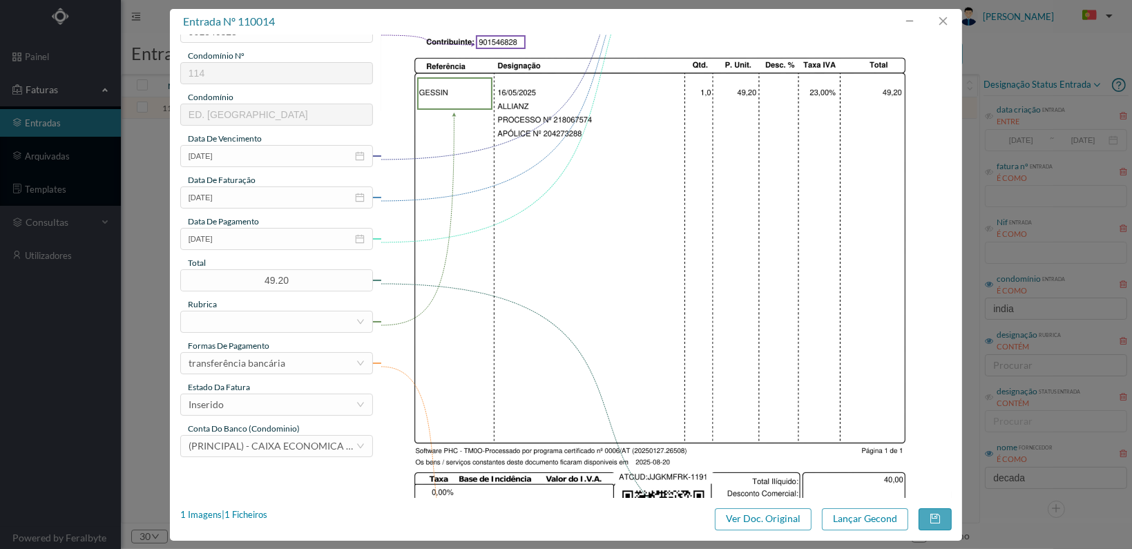
scroll to position [345, 0]
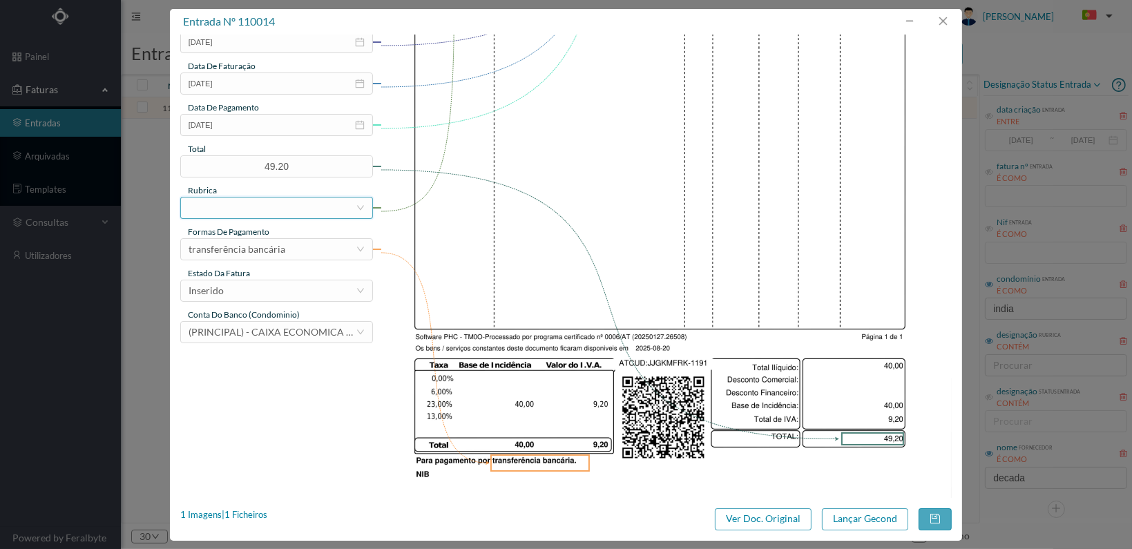
click at [279, 211] on div at bounding box center [272, 208] width 167 height 21
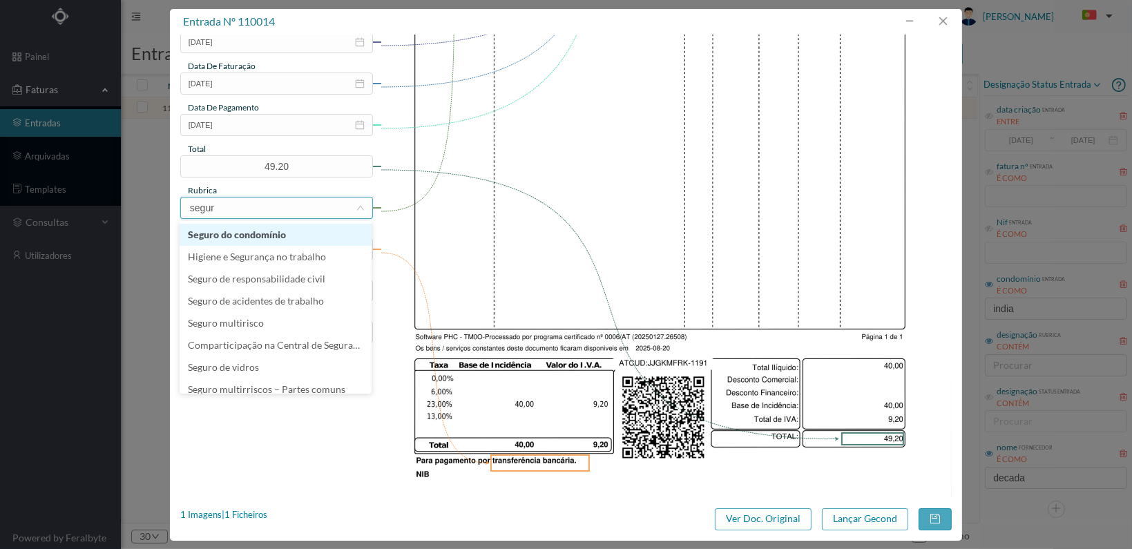
type input "seguro"
click at [254, 236] on li "Seguro do condomínio" at bounding box center [276, 235] width 192 height 22
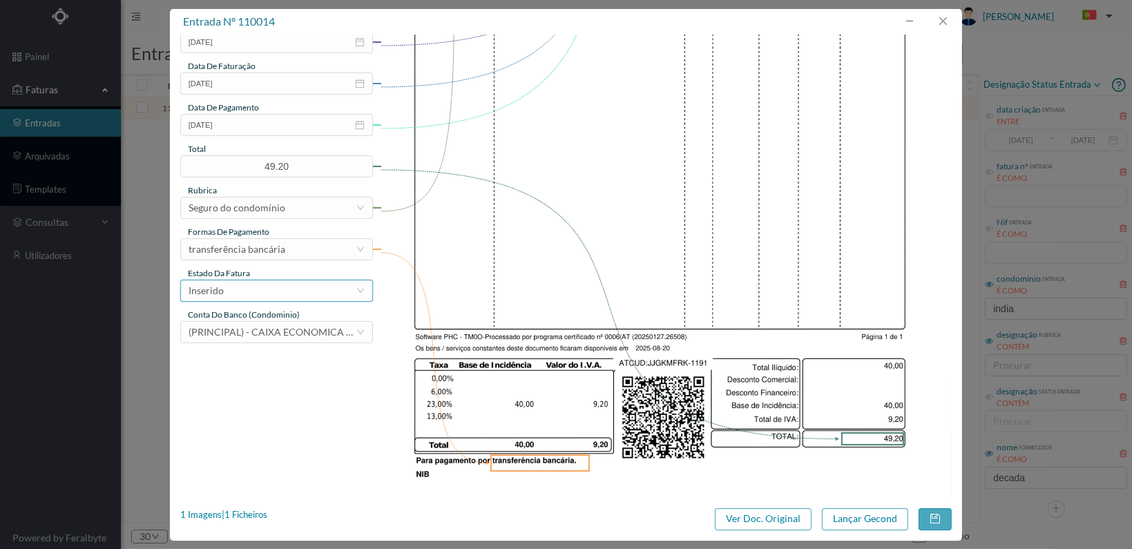
click at [323, 294] on div "Inserido" at bounding box center [272, 291] width 167 height 21
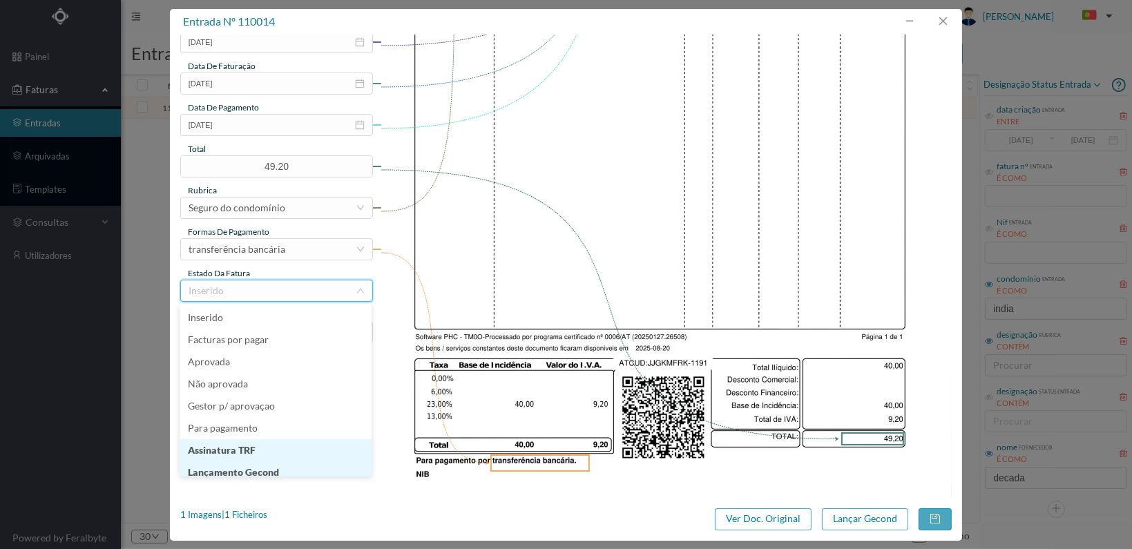
scroll to position [7, 0]
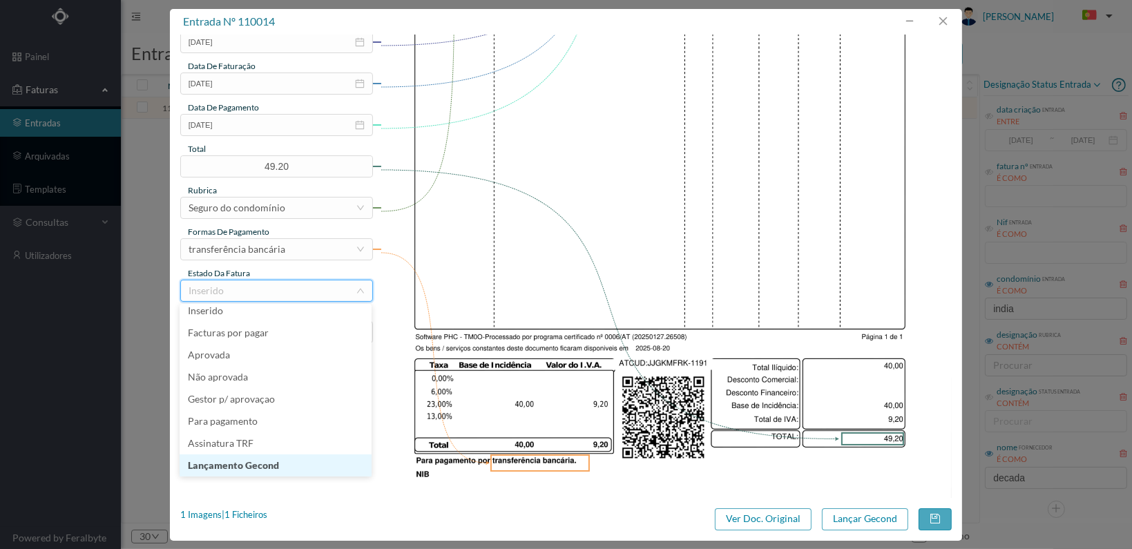
click at [299, 468] on li "Lançamento Gecond" at bounding box center [276, 466] width 192 height 22
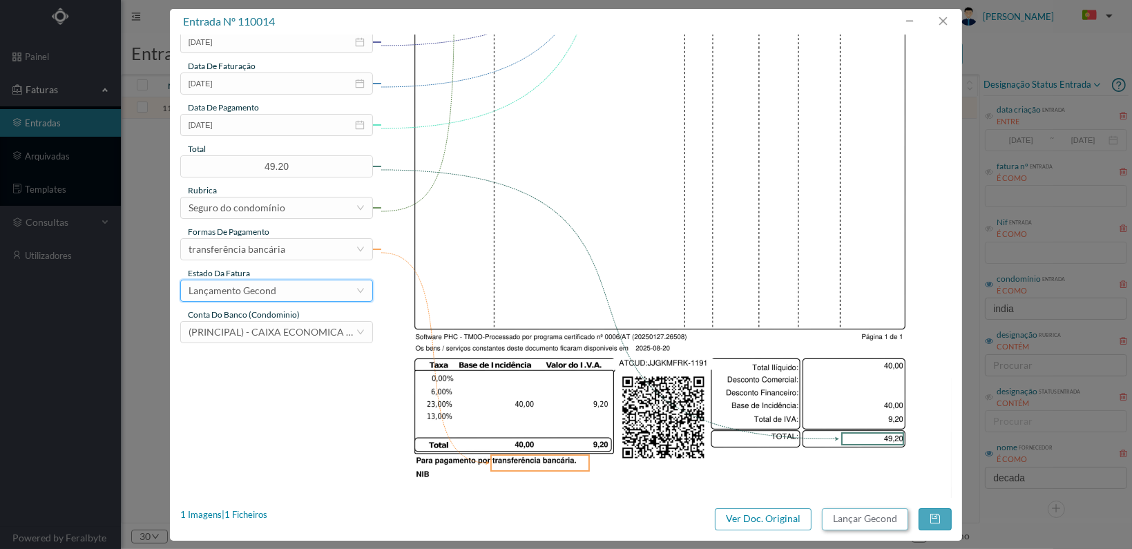
click at [855, 524] on button "Lançar Gecond" at bounding box center [865, 520] width 86 height 22
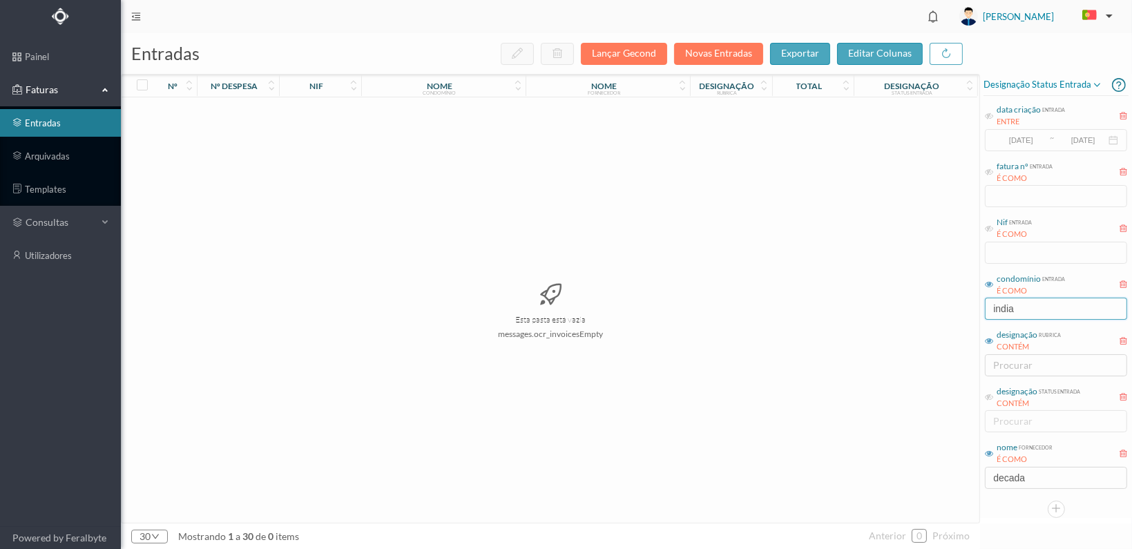
drag, startPoint x: 1025, startPoint y: 307, endPoint x: 930, endPoint y: 296, distance: 96.0
click at [934, 303] on div "entradas Lançar Gecond Novas Entradas exportar editar colunas nº nº despesa nif…" at bounding box center [627, 291] width 1012 height 516
type input "lagoa"
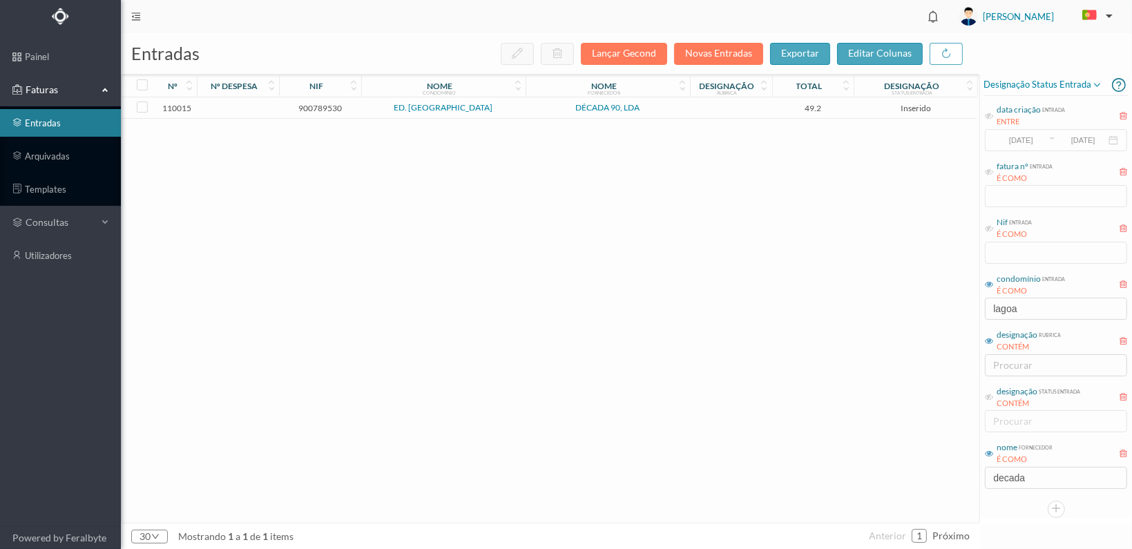
click at [320, 107] on span "900789530" at bounding box center [320, 108] width 75 height 10
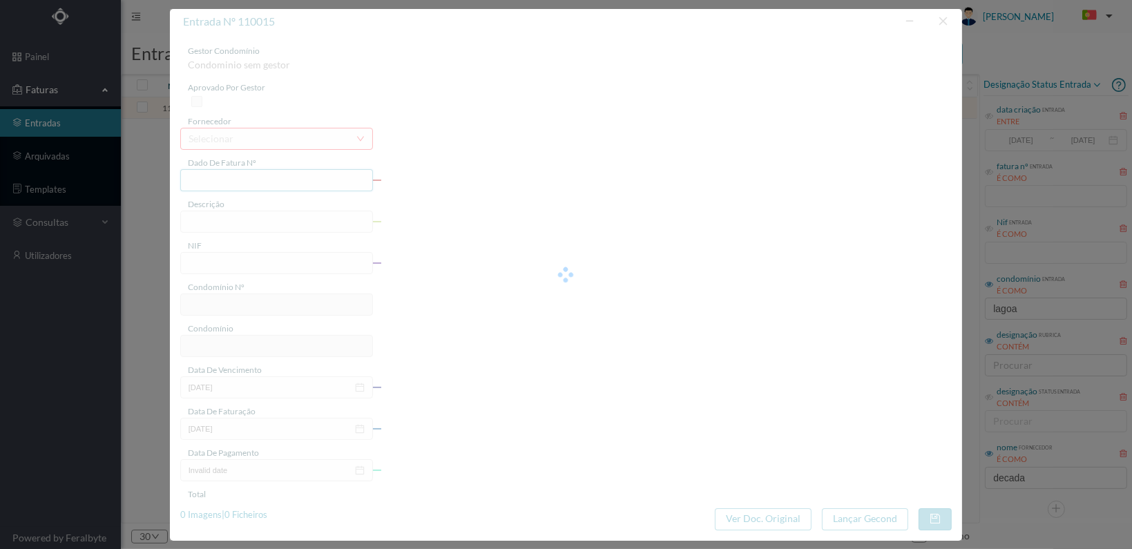
type input "FT 2025A1/1190"
type input "900789530"
type input "[DATE]"
type input "49.20"
type input "150"
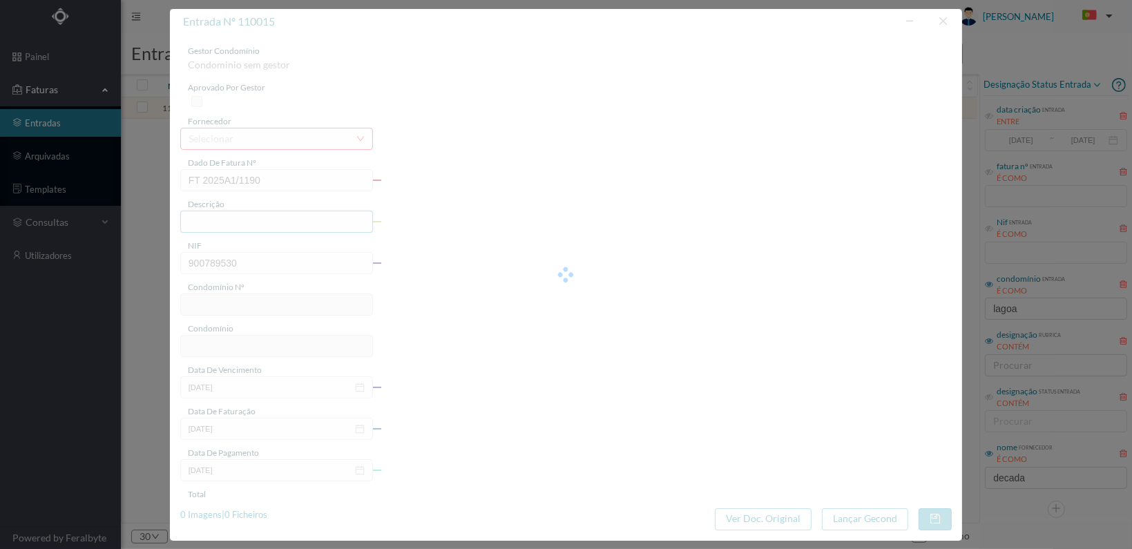
type input "ED. [GEOGRAPHIC_DATA]"
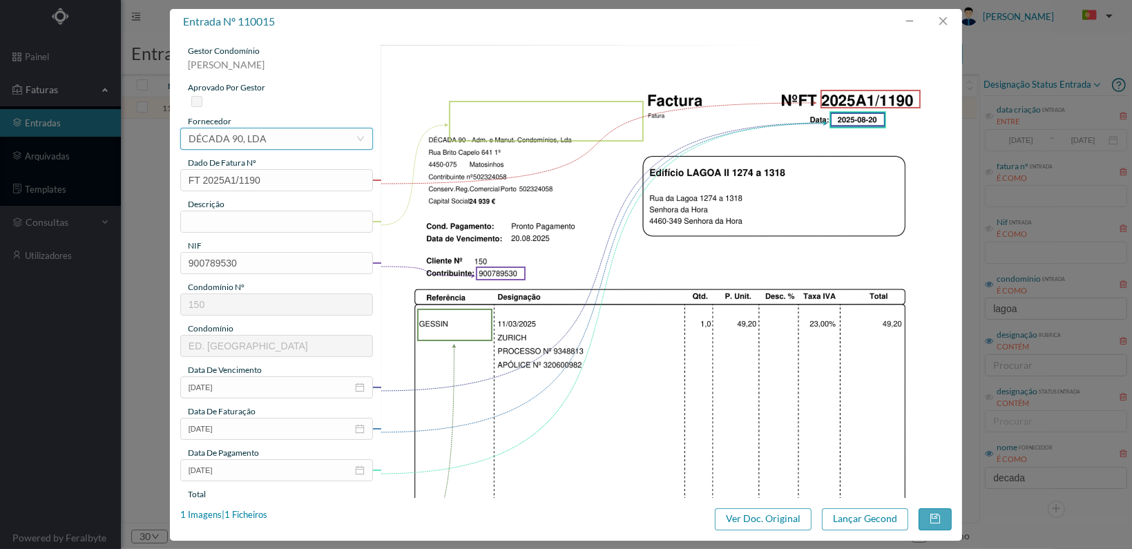
click at [287, 140] on div "selecionar DÉCADA 90, LDA" at bounding box center [272, 139] width 167 height 21
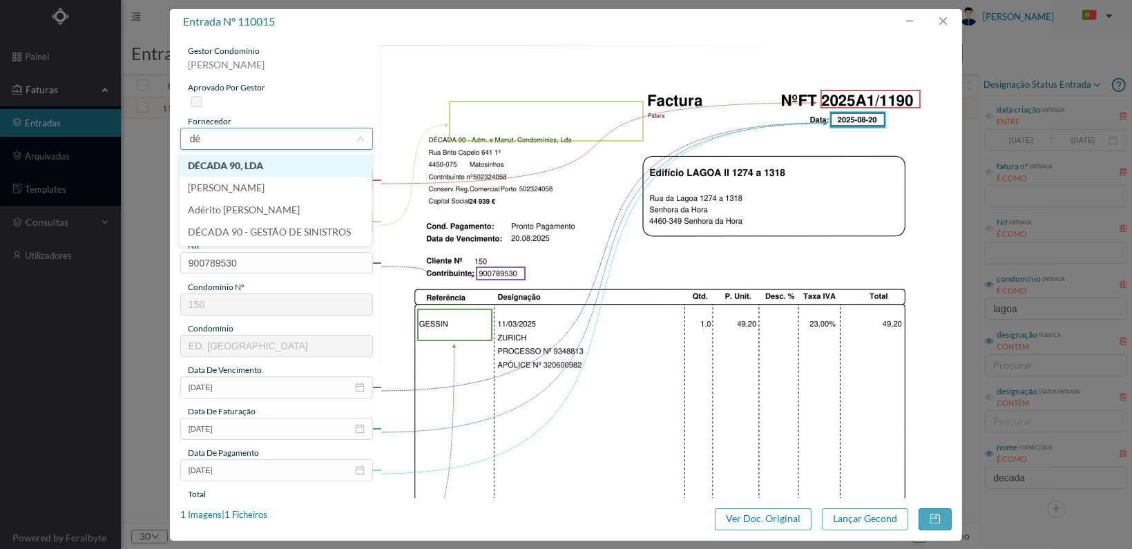
scroll to position [0, 0]
type input "década"
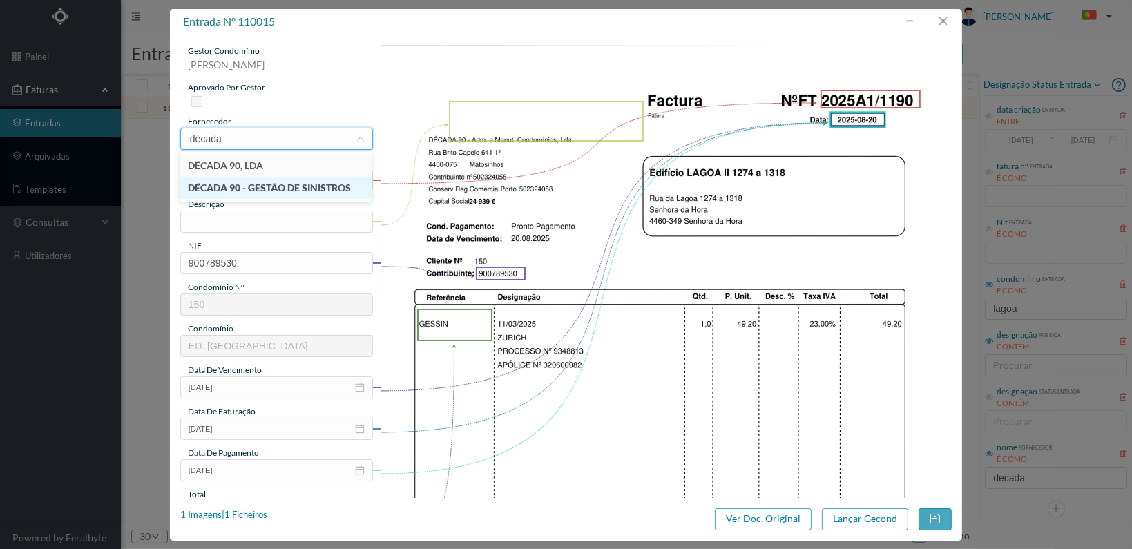
click at [274, 183] on li "DÉCADA 90 - GESTÃO DE SINISTROS" at bounding box center [276, 188] width 192 height 22
click at [250, 219] on input "text" at bounding box center [276, 222] width 193 height 22
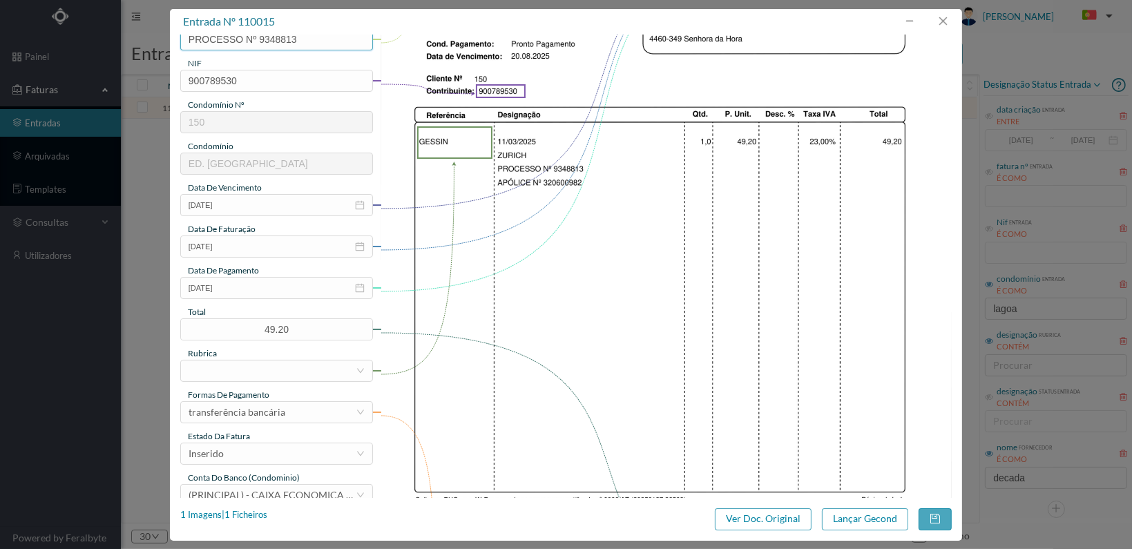
scroll to position [207, 0]
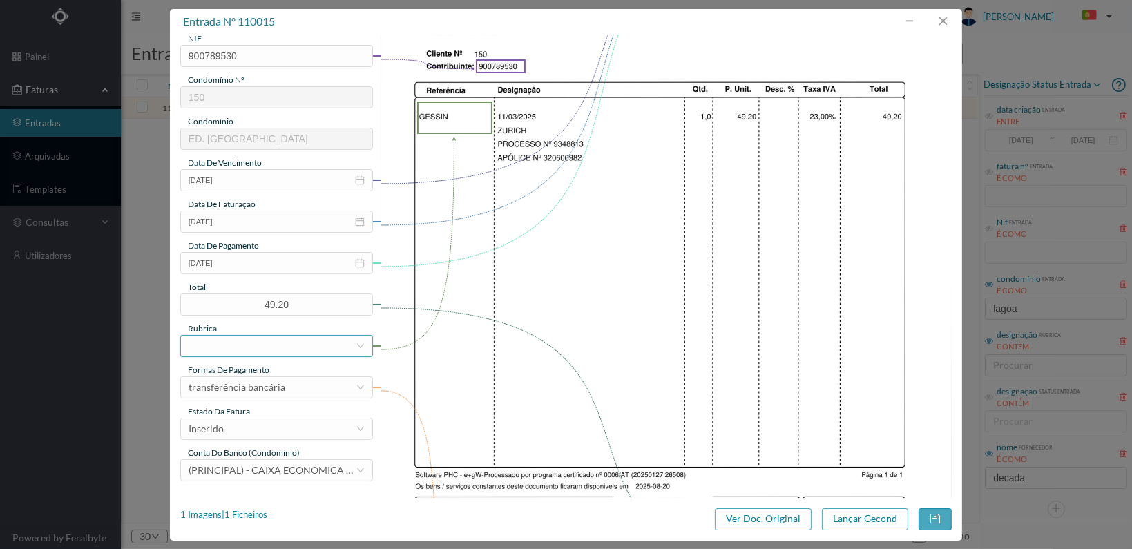
type input "PROCESSO Nº 9348813"
click at [299, 348] on div at bounding box center [272, 346] width 167 height 21
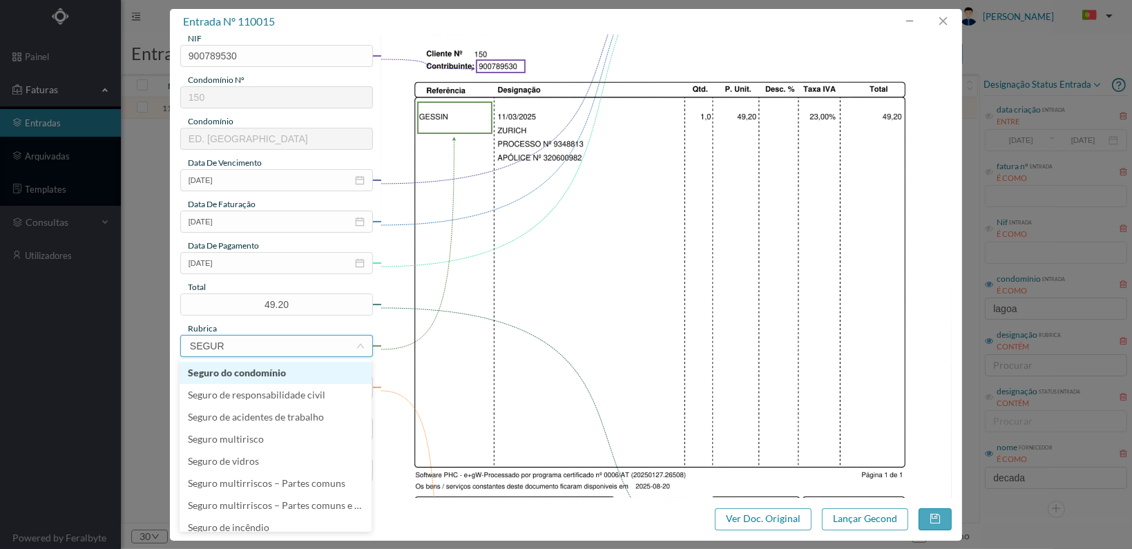
type input "SEGURO"
click at [262, 372] on li "Seguro do condomínio" at bounding box center [276, 373] width 192 height 22
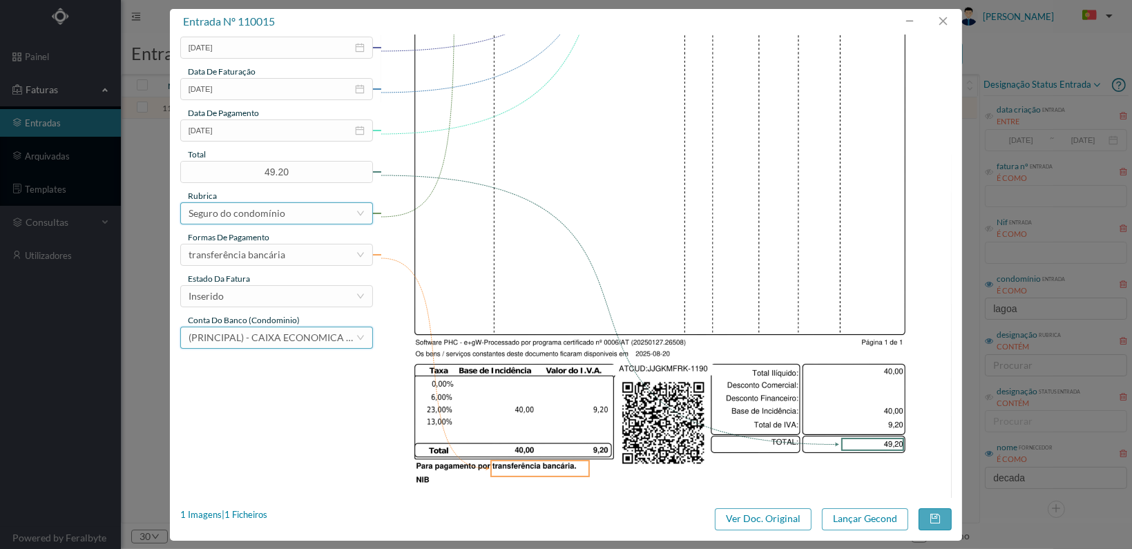
scroll to position [345, 0]
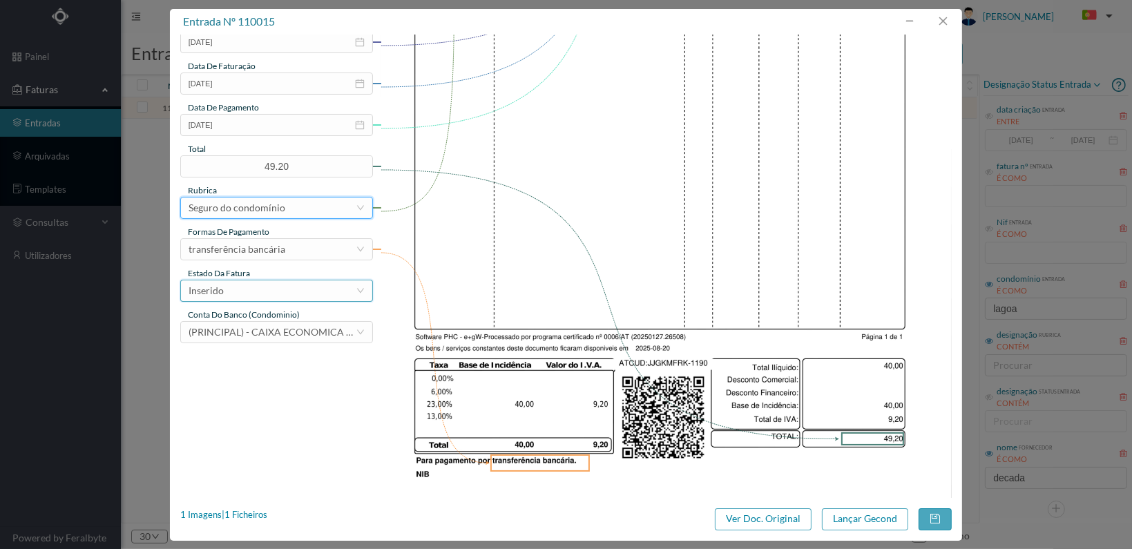
click at [329, 295] on div "Inserido" at bounding box center [272, 291] width 167 height 21
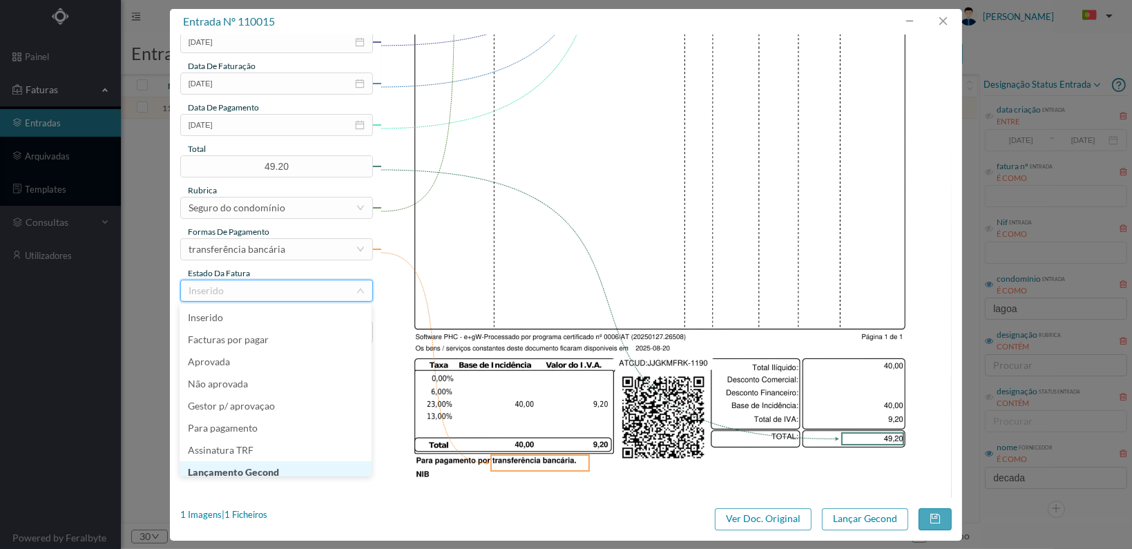
scroll to position [7, 0]
click at [282, 466] on li "Lançamento Gecond" at bounding box center [276, 466] width 192 height 22
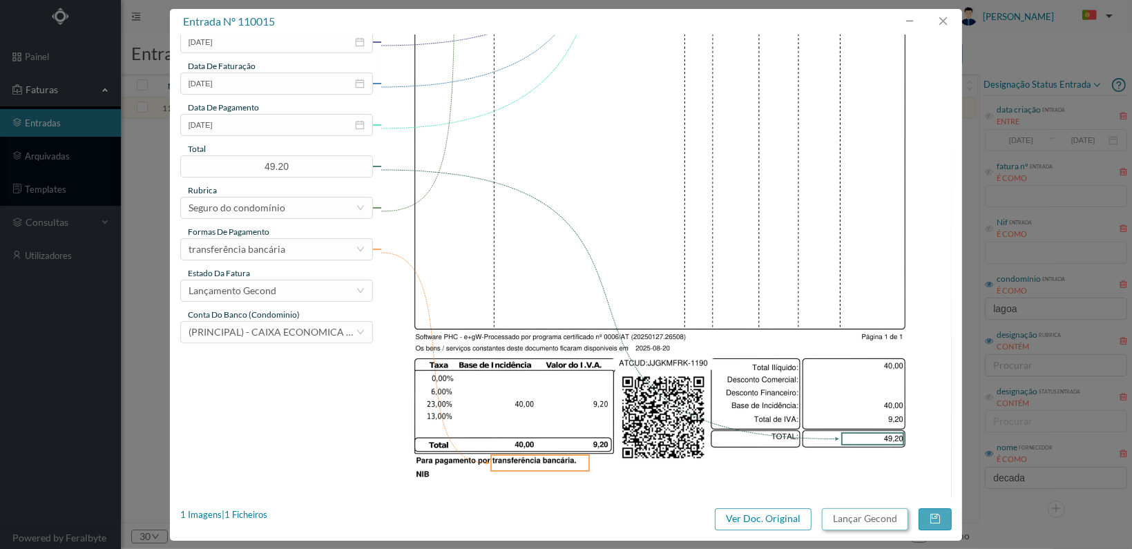
click at [868, 519] on button "Lançar Gecond" at bounding box center [865, 520] width 86 height 22
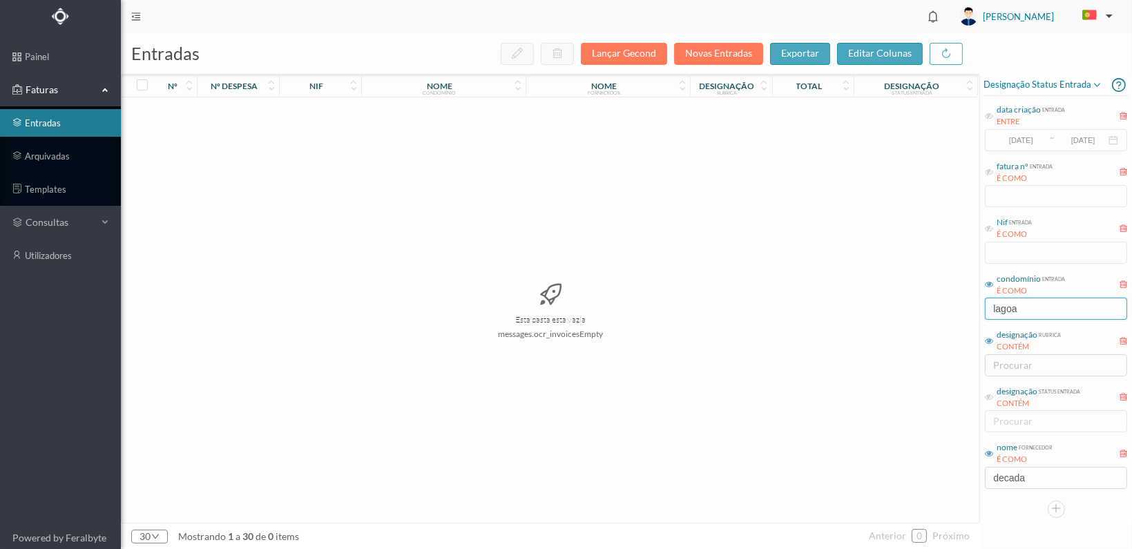
drag, startPoint x: 1056, startPoint y: 310, endPoint x: 989, endPoint y: 310, distance: 66.3
click at [989, 310] on input "lagoa" at bounding box center [1056, 309] width 142 height 22
type input "MOTA"
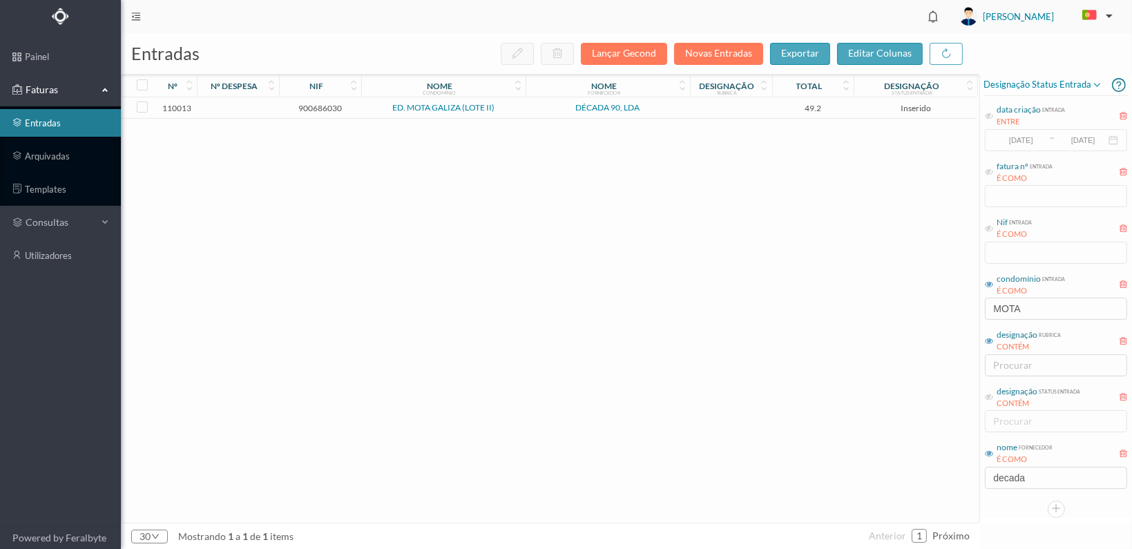
click at [307, 110] on span "900686030" at bounding box center [320, 108] width 75 height 10
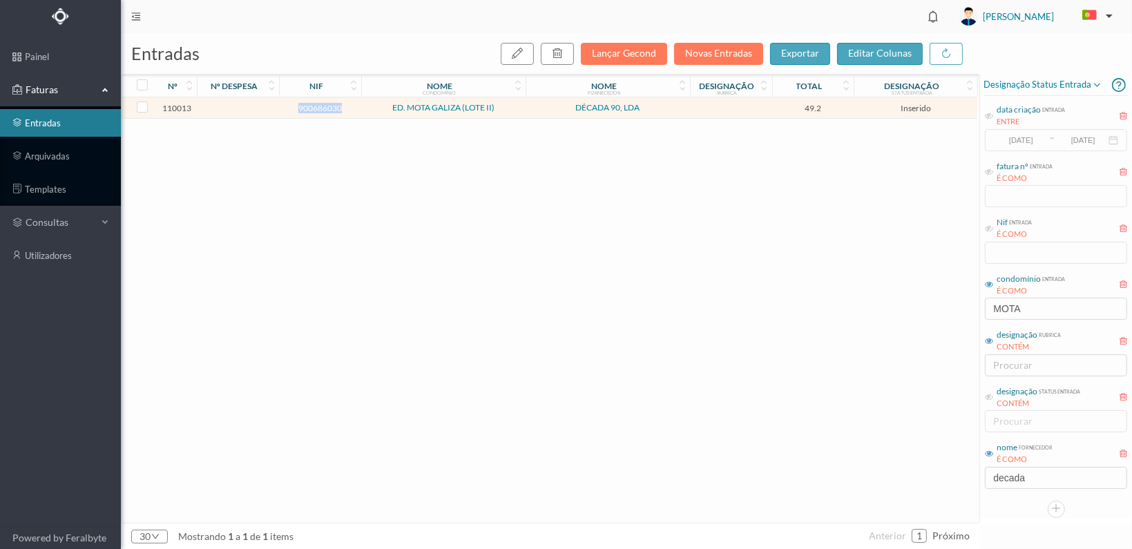
click at [307, 110] on span "900686030" at bounding box center [320, 108] width 75 height 10
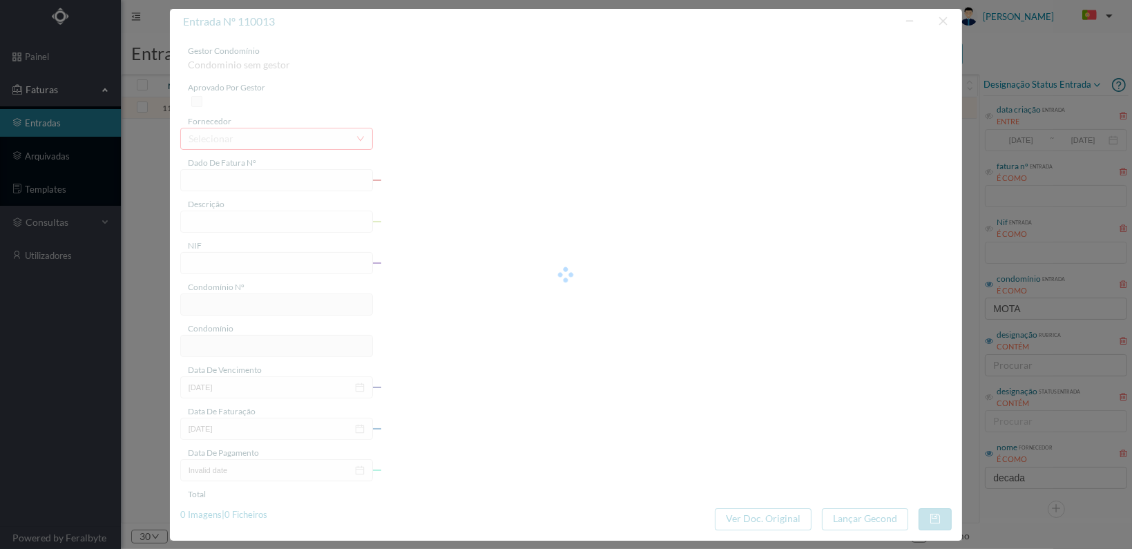
type input "FT 2025A1/1192"
type input "900686030"
type input "[DATE]"
type input "49.20"
type input "292"
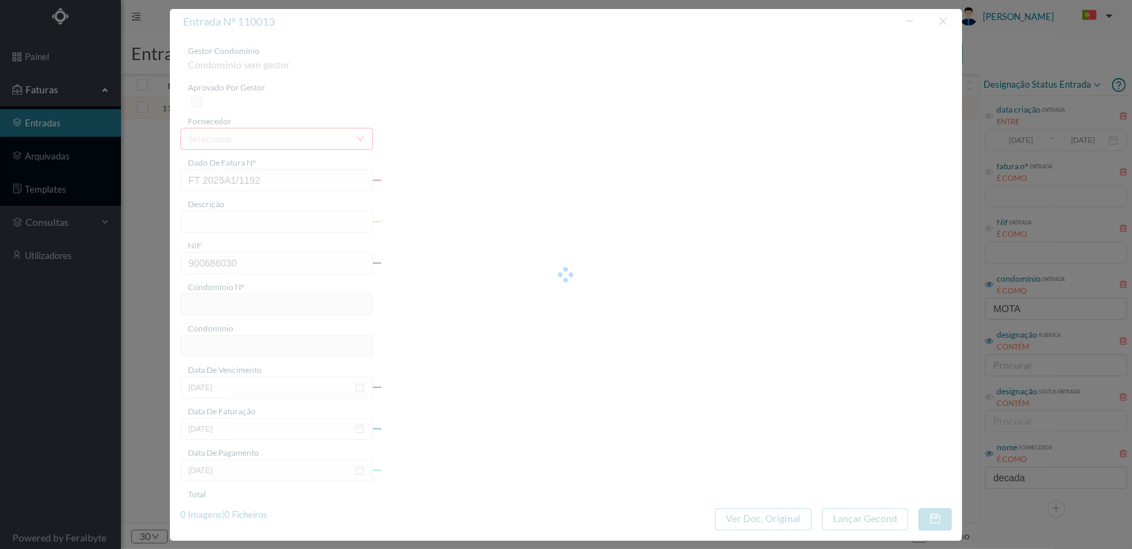
type input "ED. MOTA GALIZA (LOTE II)"
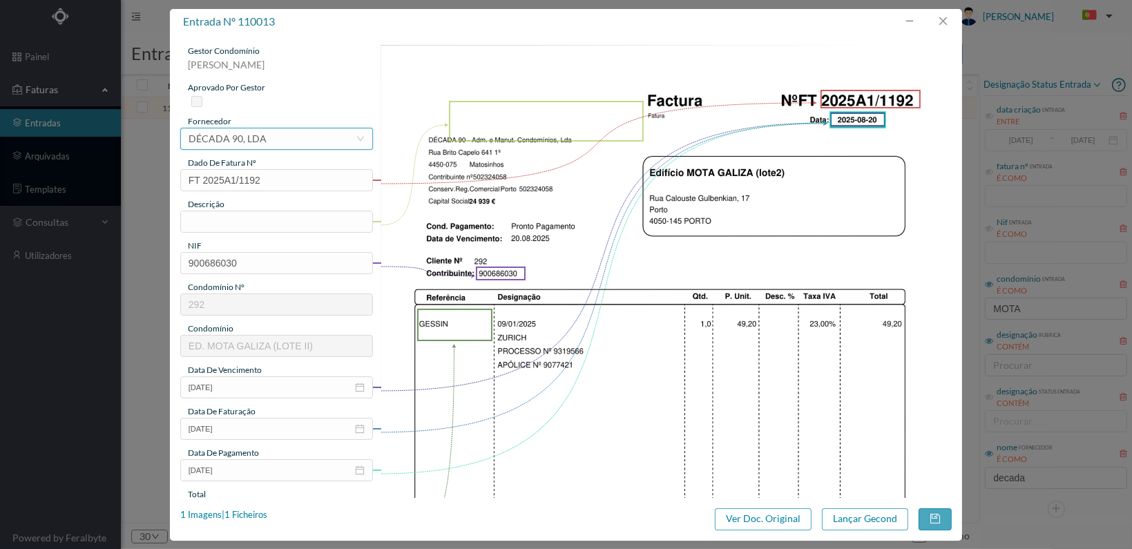
click at [286, 144] on div "selecionar DÉCADA 90, LDA" at bounding box center [272, 139] width 167 height 21
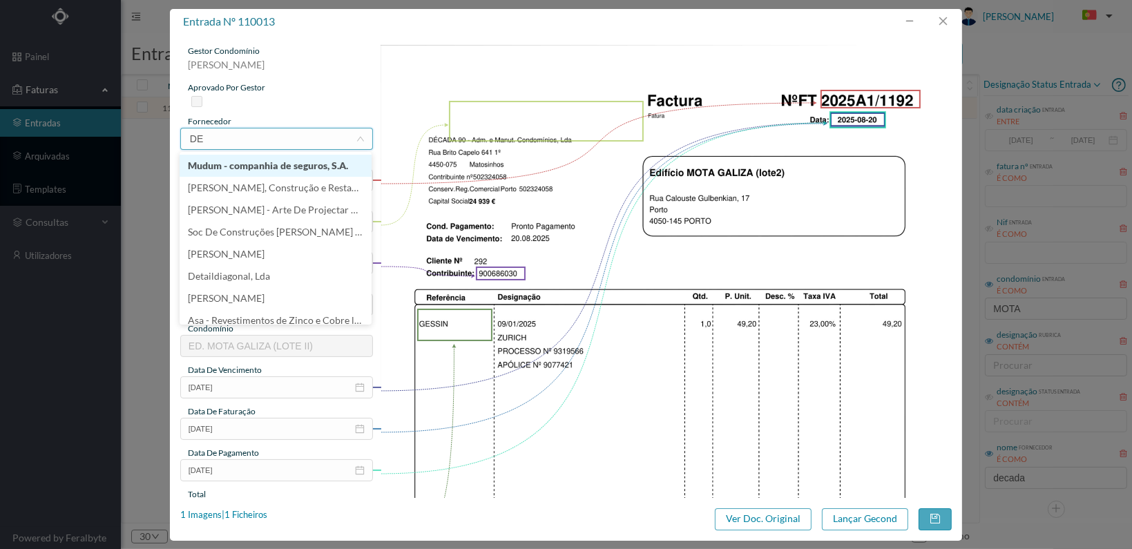
type input "D"
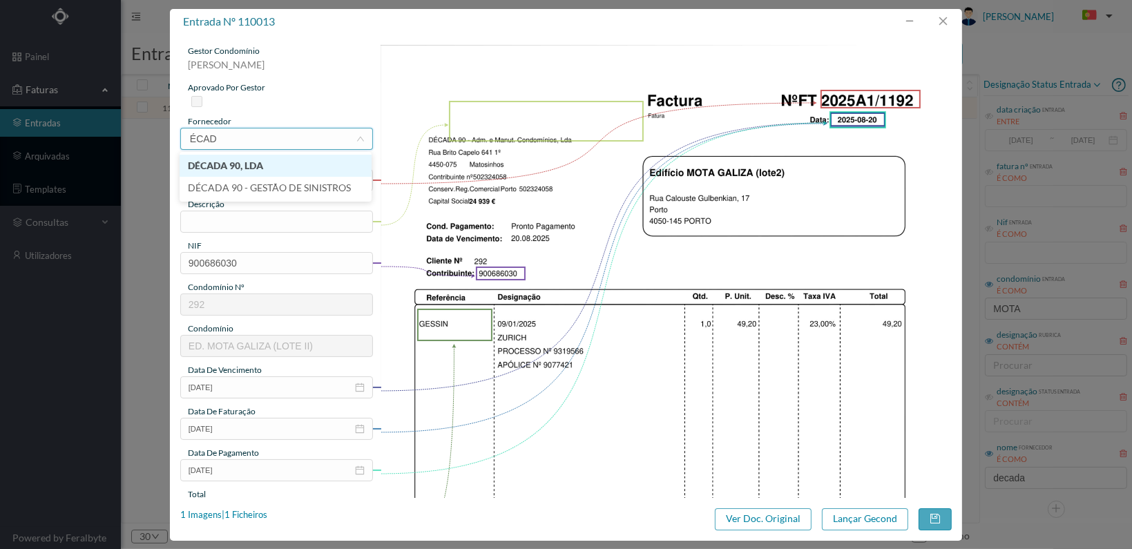
type input "ÉCADA"
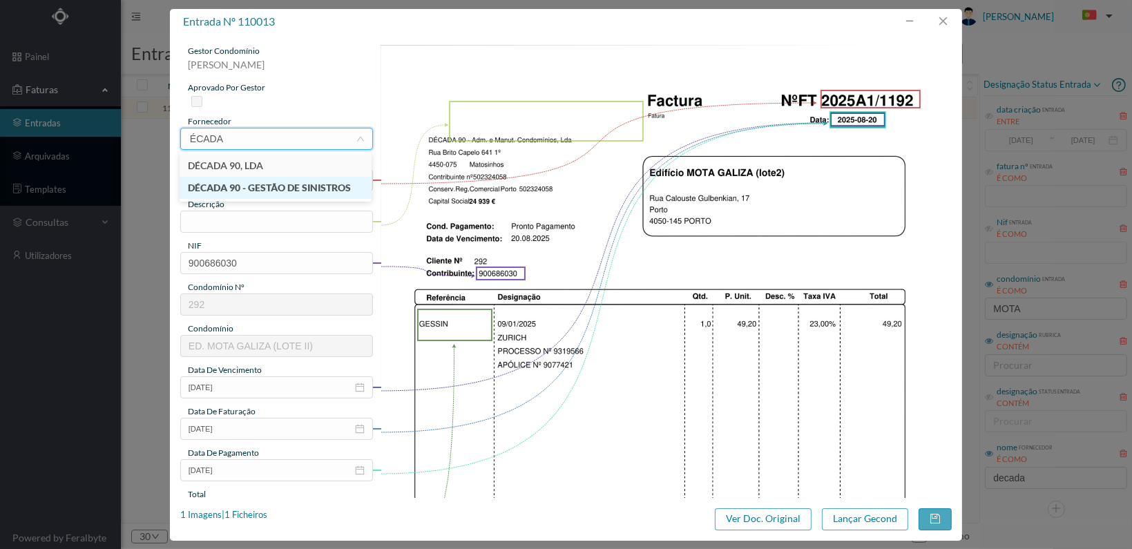
click at [252, 184] on li "DÉCADA 90 - GESTÃO DE SINISTROS" at bounding box center [276, 188] width 192 height 22
click at [296, 222] on input "text" at bounding box center [276, 222] width 193 height 22
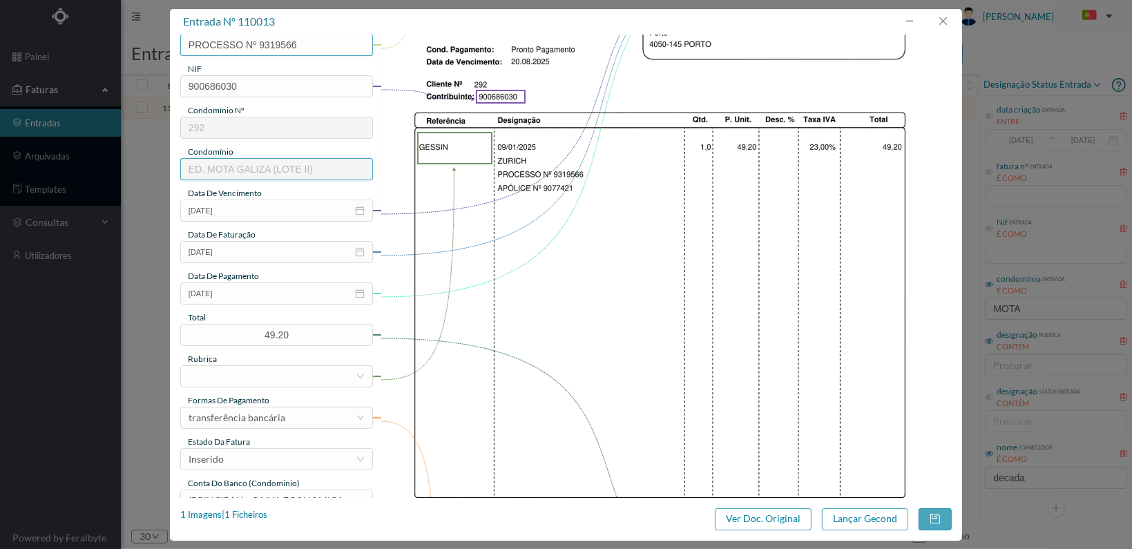
scroll to position [207, 0]
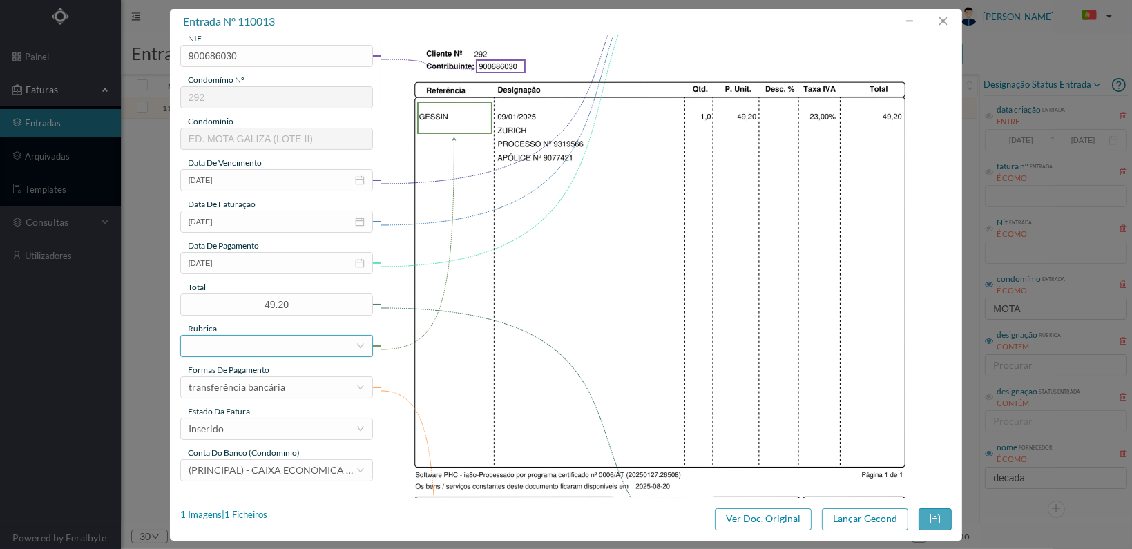
type input "PROCESSO Nº 9319566"
click at [297, 348] on div at bounding box center [272, 346] width 167 height 21
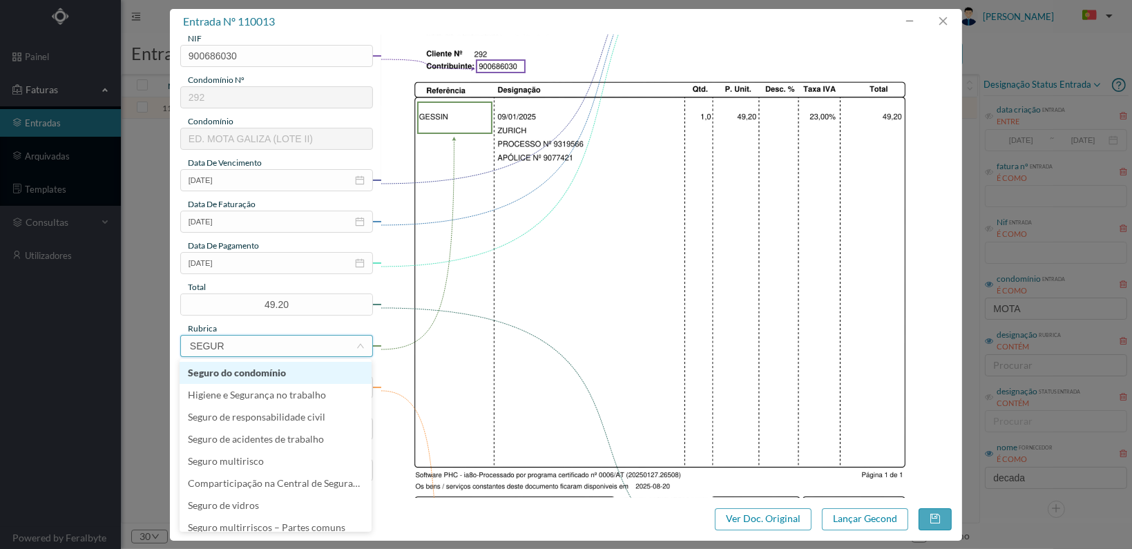
type input "SEGURO"
drag, startPoint x: 265, startPoint y: 367, endPoint x: 268, endPoint y: 375, distance: 8.7
click at [265, 368] on li "Seguro do condomínio" at bounding box center [276, 373] width 192 height 22
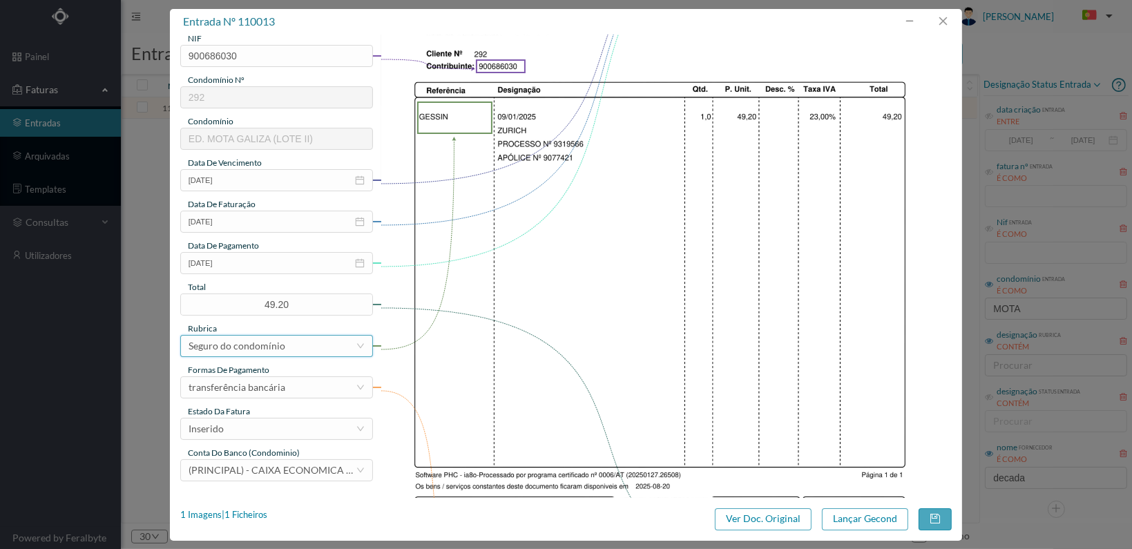
scroll to position [345, 0]
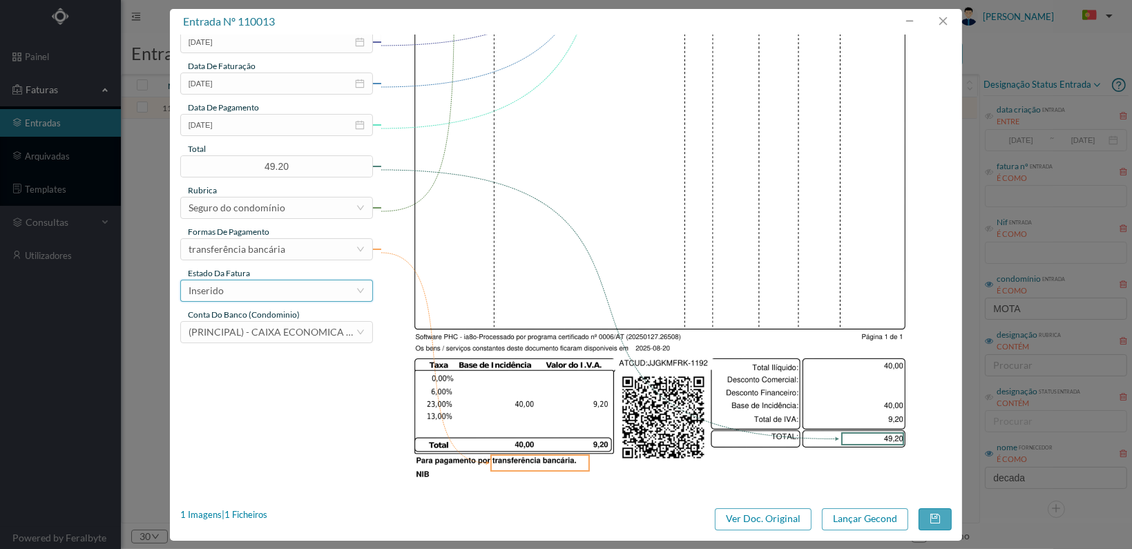
click at [309, 294] on div "Inserido" at bounding box center [272, 291] width 167 height 21
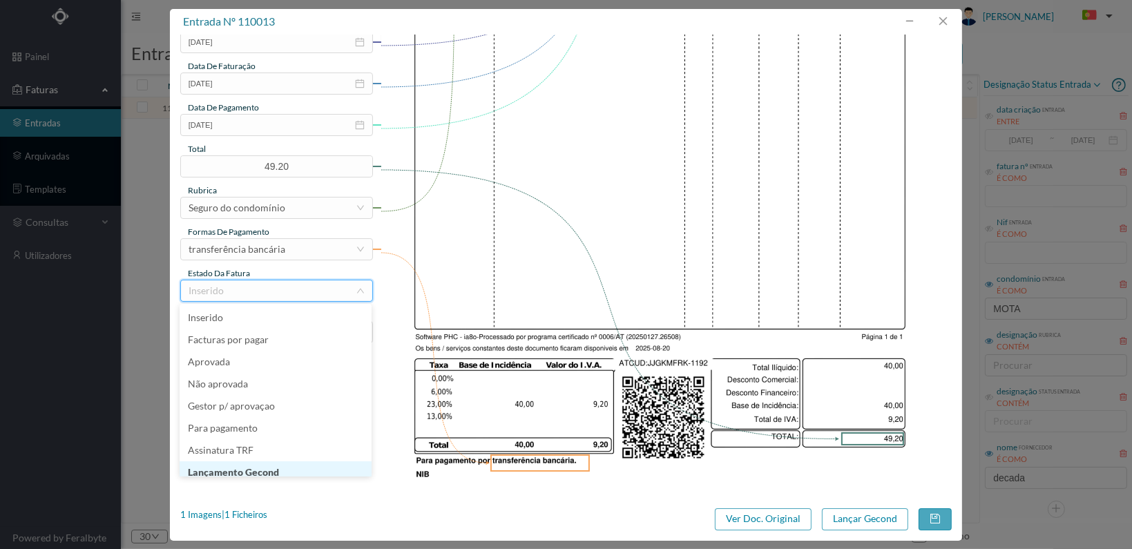
scroll to position [7, 0]
click at [284, 465] on li "Lançamento Gecond" at bounding box center [276, 466] width 192 height 22
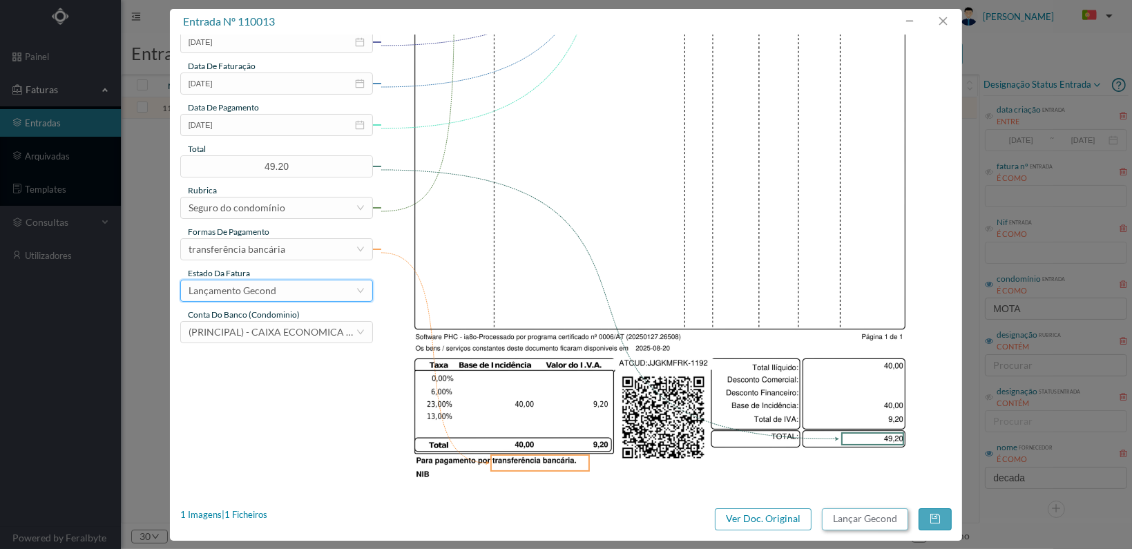
click at [890, 518] on button "Lançar Gecond" at bounding box center [865, 520] width 86 height 22
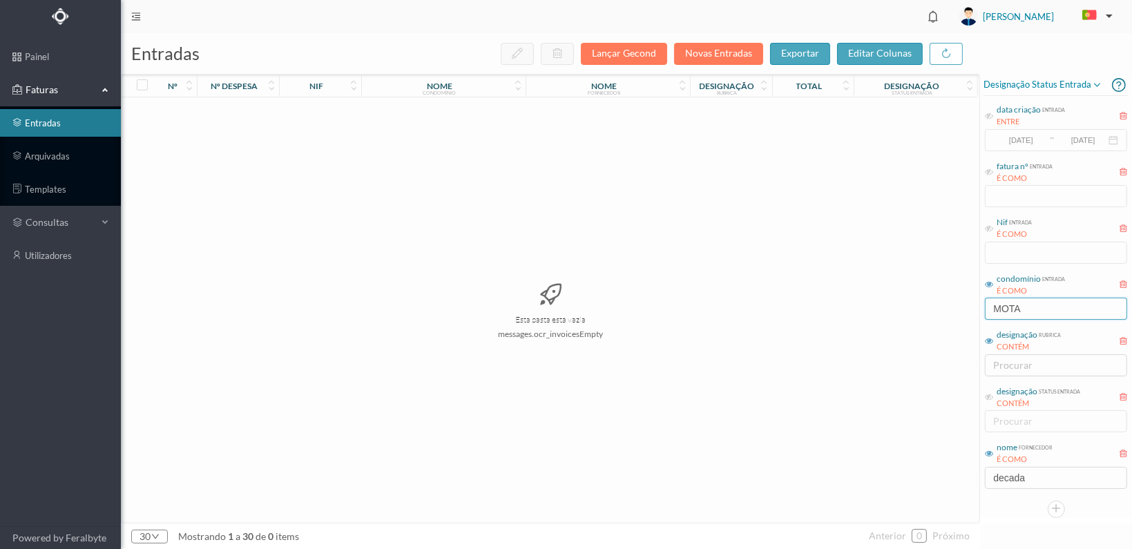
drag, startPoint x: 1001, startPoint y: 307, endPoint x: 968, endPoint y: 307, distance: 33.2
click at [968, 307] on div "entradas Lançar Gecond Novas Entradas exportar editar colunas nº nº despesa nif…" at bounding box center [627, 291] width 1012 height 516
type input "BENE"
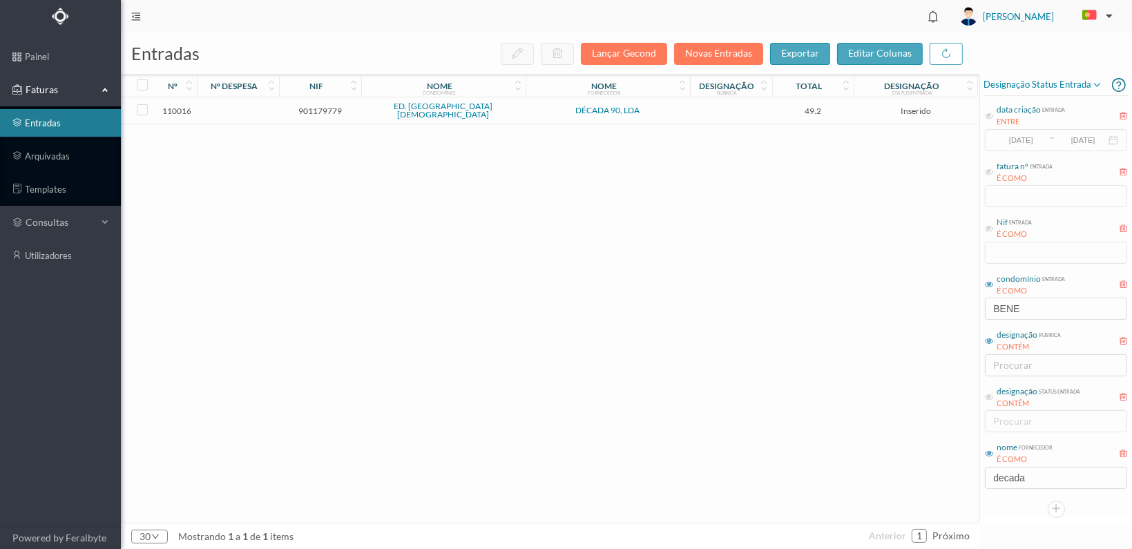
click at [318, 106] on span "901179779" at bounding box center [320, 111] width 75 height 10
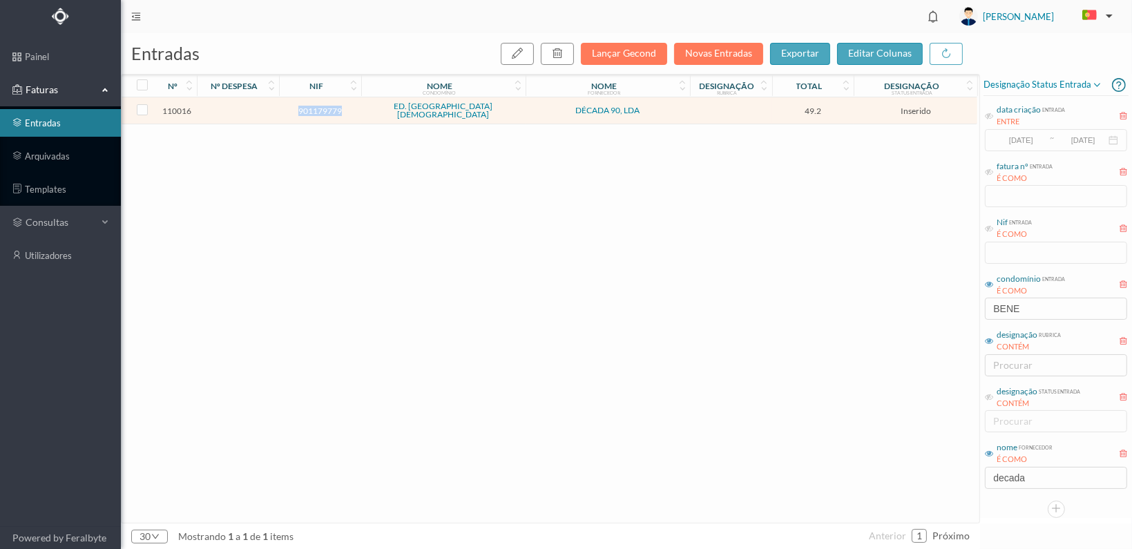
click at [318, 106] on span "901179779" at bounding box center [320, 111] width 75 height 10
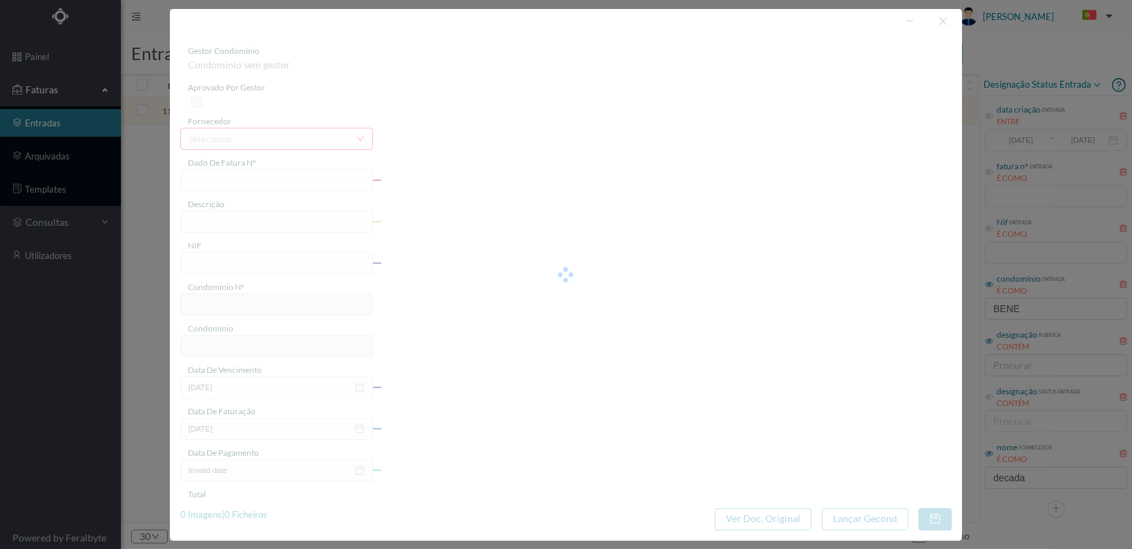
type input "FT 2025A1/1189"
type input "901179779"
type input "[DATE]"
type input "49.20"
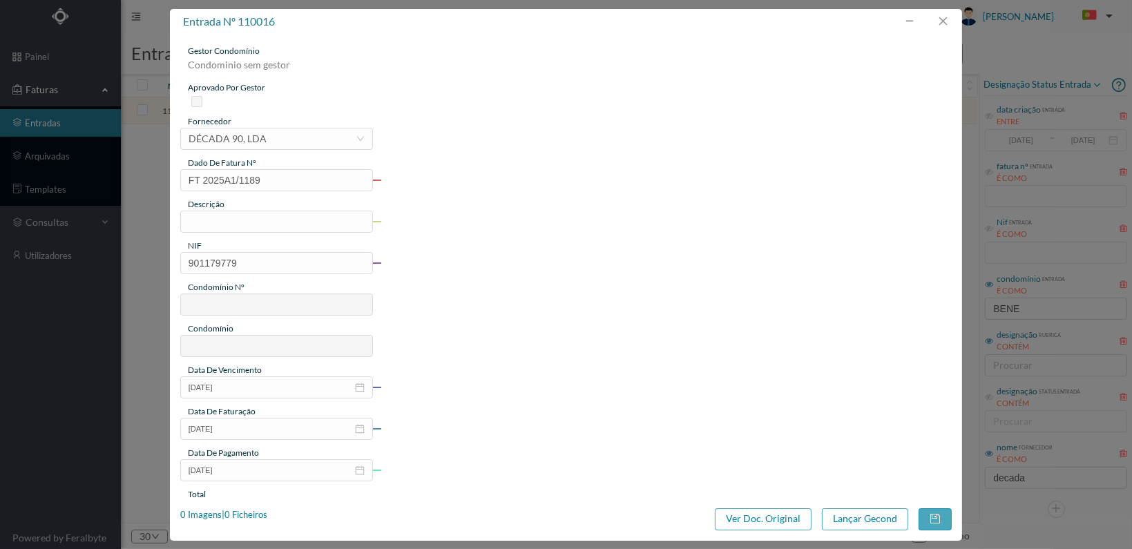
type input "691"
type input "ED. [GEOGRAPHIC_DATA][DEMOGRAPHIC_DATA]"
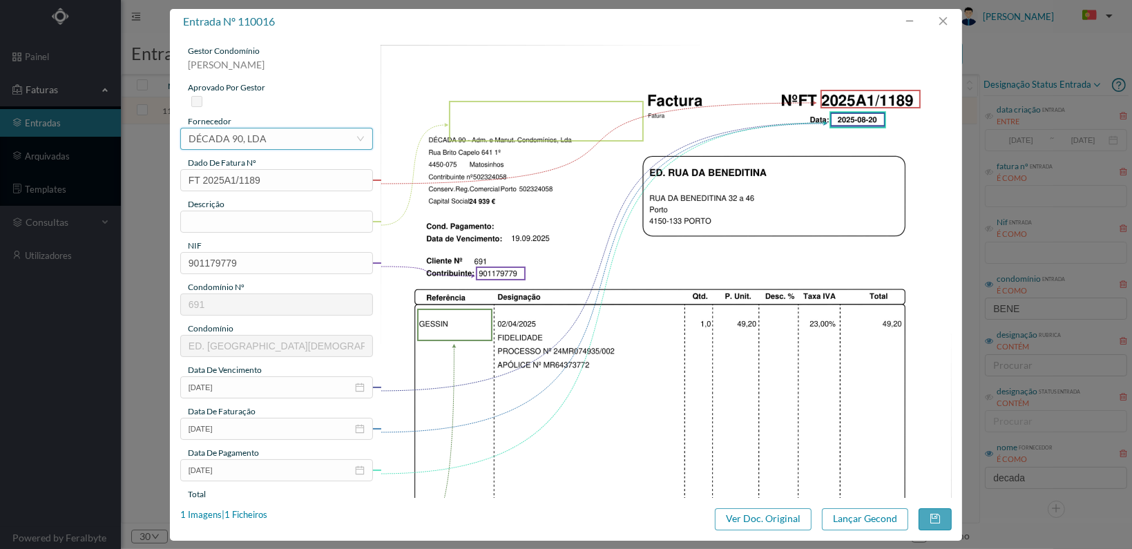
click at [281, 139] on div "selecionar DÉCADA 90, LDA" at bounding box center [272, 139] width 167 height 21
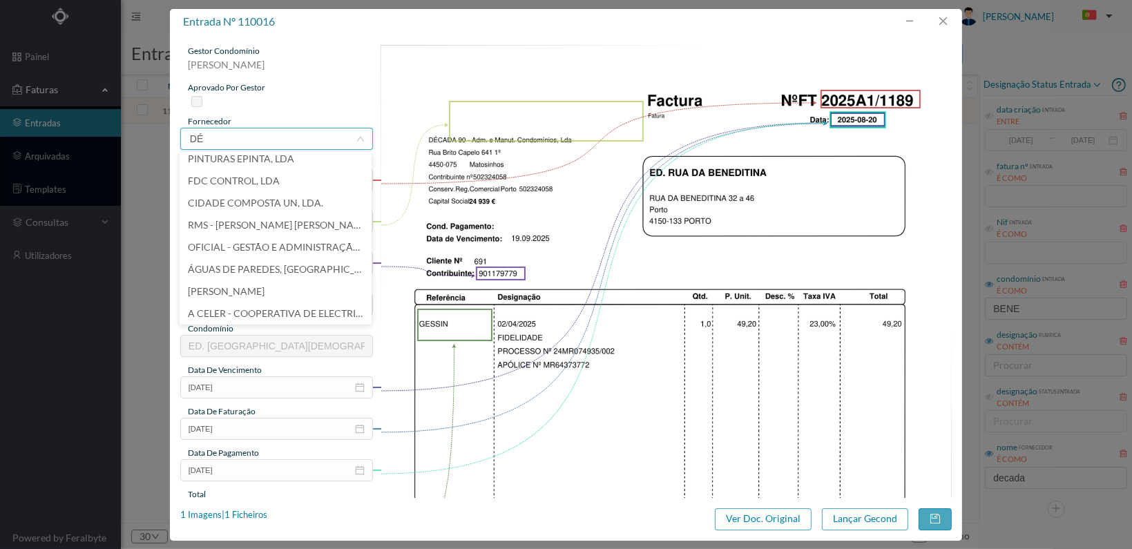
scroll to position [0, 0]
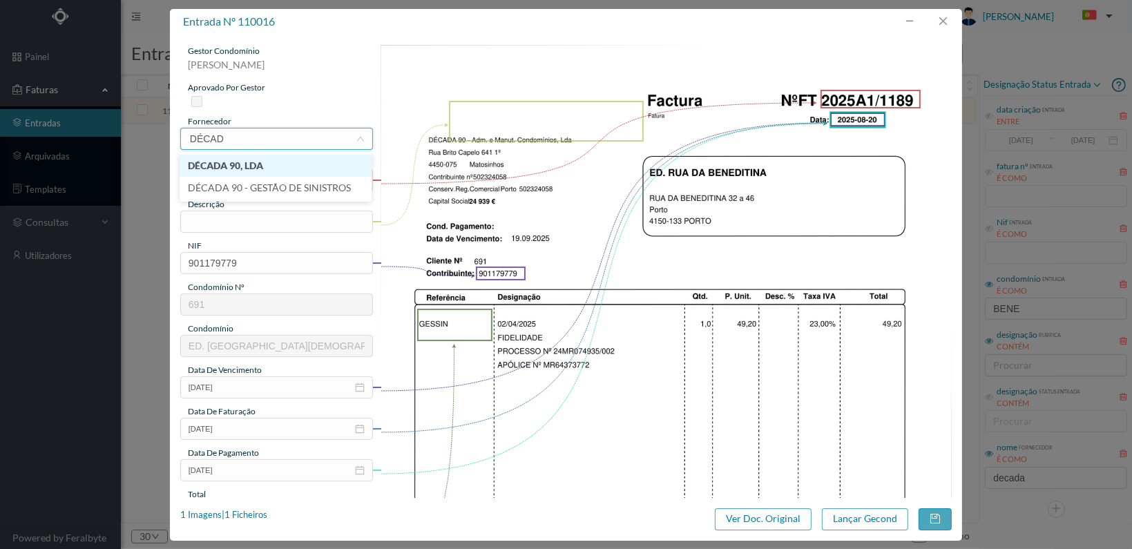
type input "DÉCADA"
drag, startPoint x: 264, startPoint y: 187, endPoint x: 270, endPoint y: 193, distance: 9.3
click at [264, 186] on li "DÉCADA 90 - GESTÃO DE SINISTROS" at bounding box center [276, 188] width 192 height 22
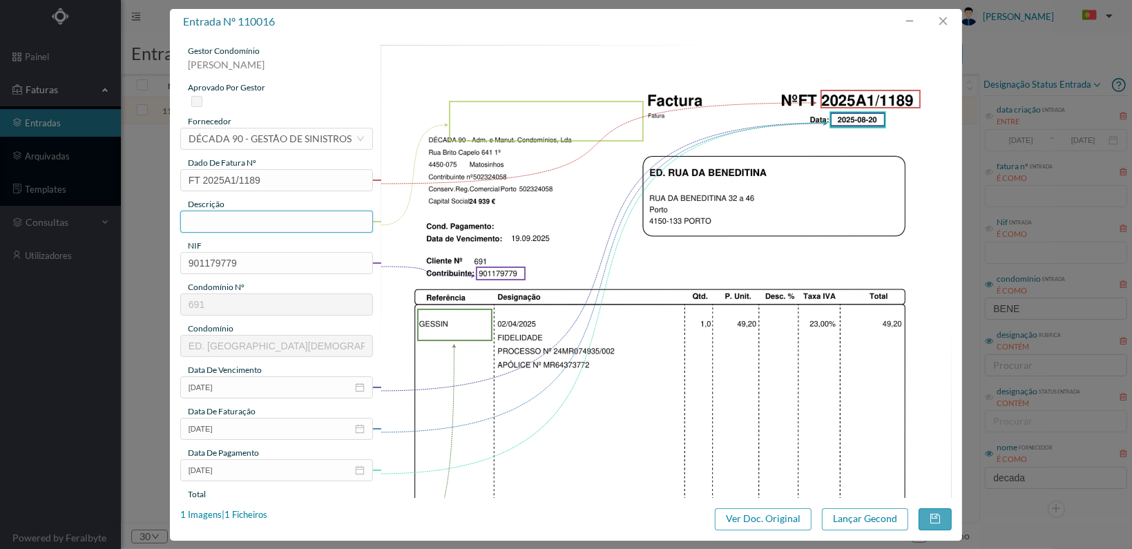
click at [229, 214] on input "text" at bounding box center [276, 222] width 193 height 22
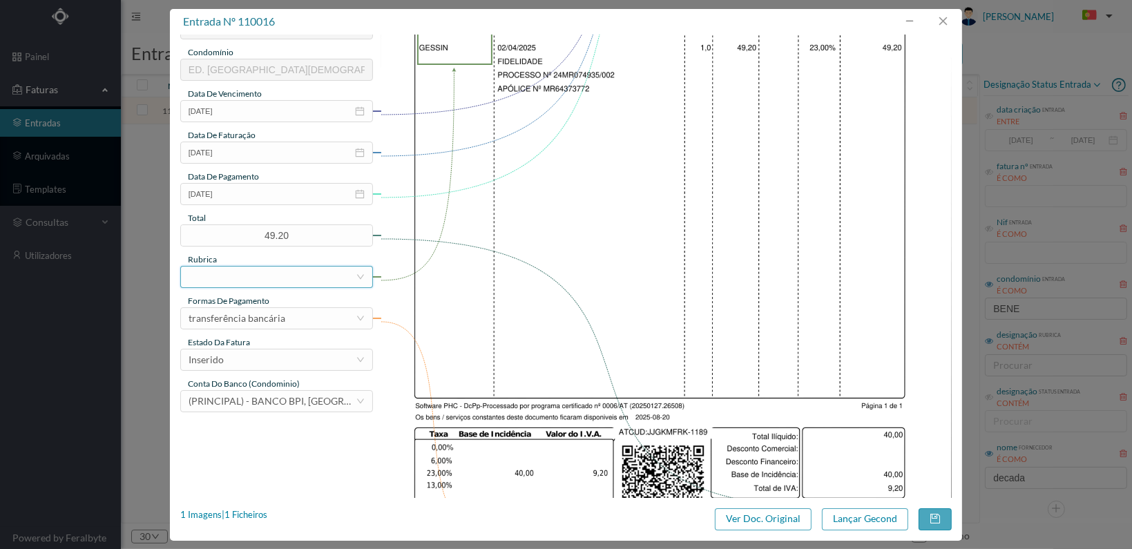
type input "PROCESSO Nº 24MR074935/002"
click at [304, 280] on div at bounding box center [272, 277] width 167 height 21
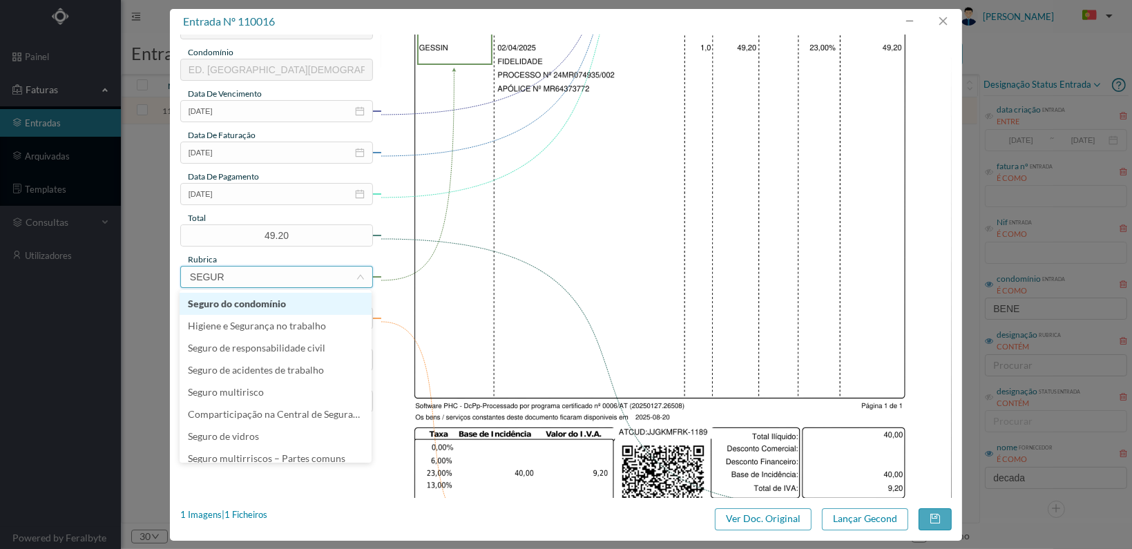
type input "SEGURO"
click at [273, 305] on li "Seguro do condomínio" at bounding box center [276, 304] width 192 height 22
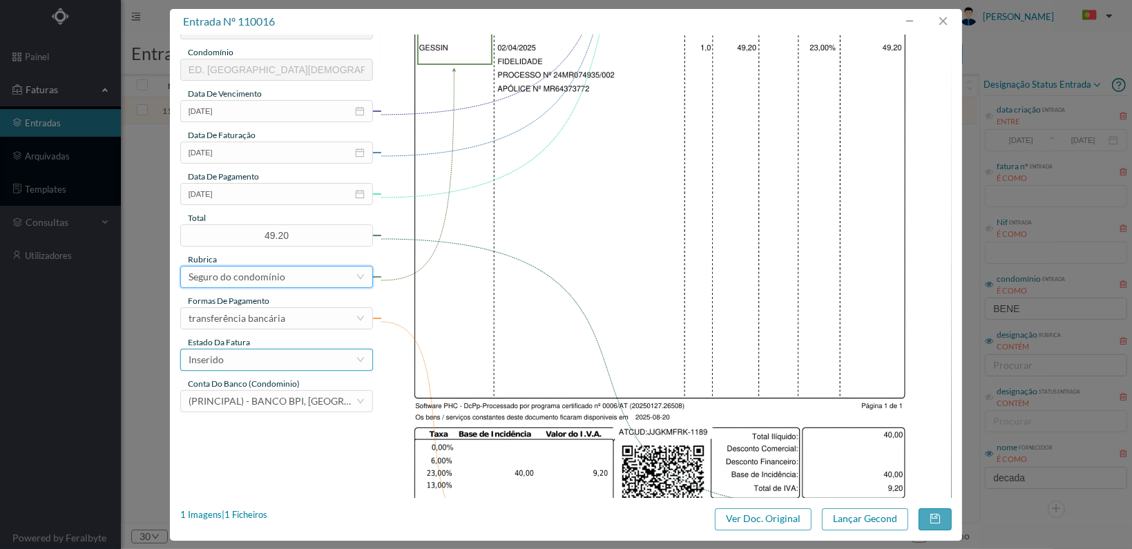
click at [307, 359] on div "Inserido" at bounding box center [272, 360] width 167 height 21
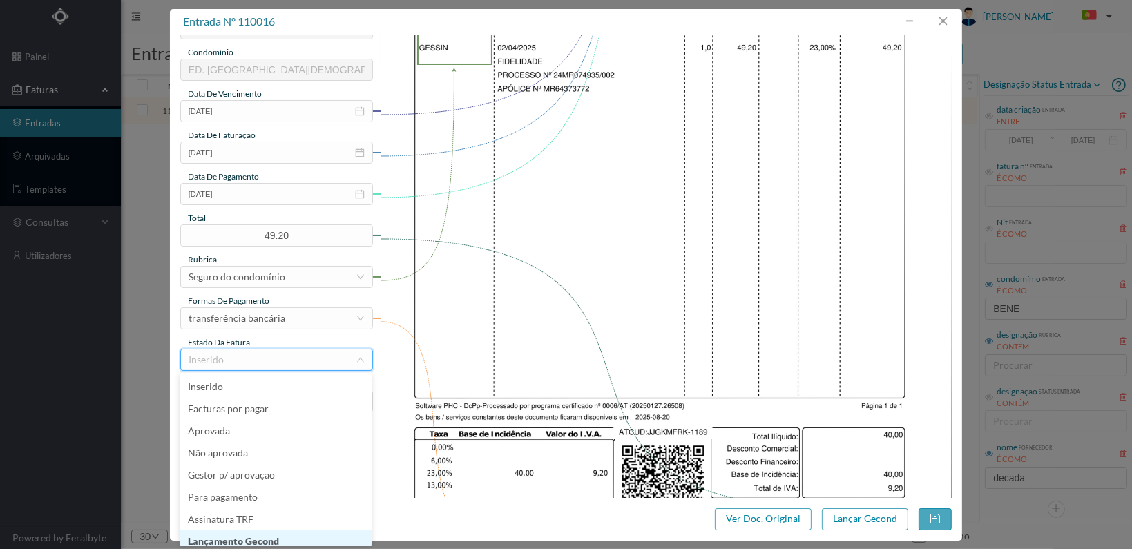
scroll to position [7, 0]
click at [285, 531] on li "Lançamento Gecond" at bounding box center [276, 535] width 192 height 22
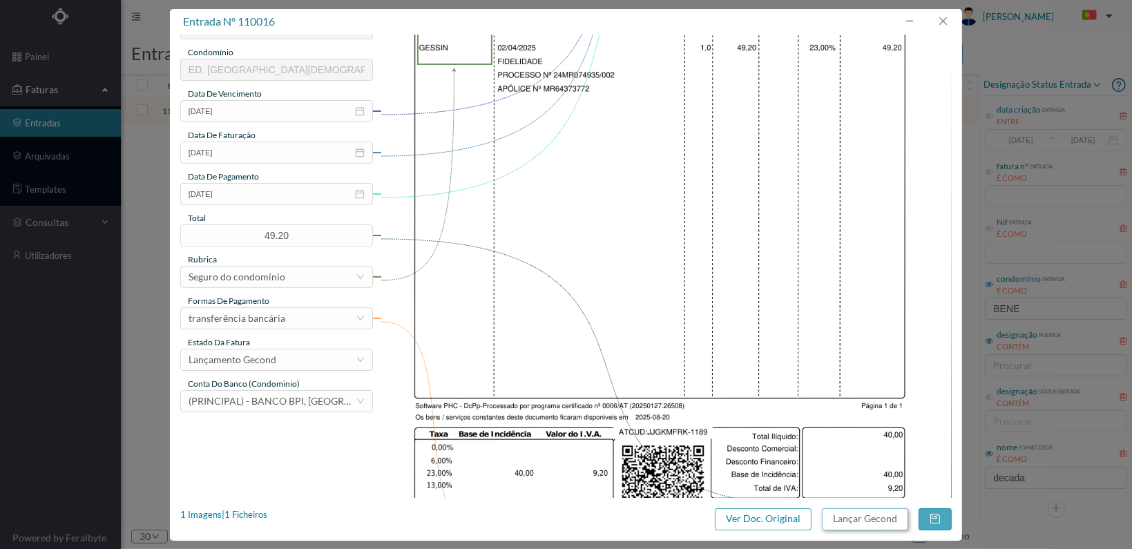
click at [863, 522] on button "Lançar Gecond" at bounding box center [865, 520] width 86 height 22
